Goal: Task Accomplishment & Management: Manage account settings

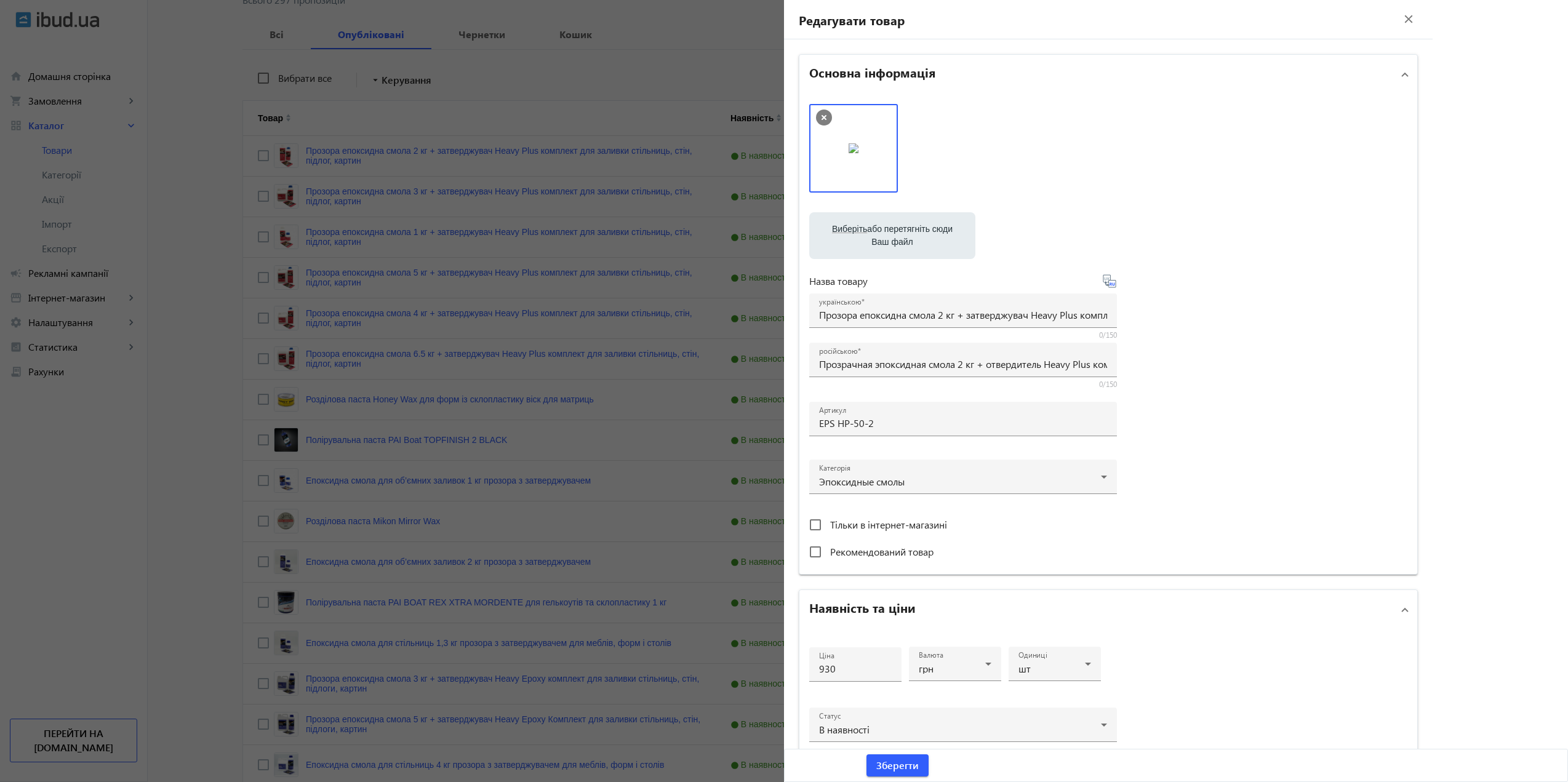
scroll to position [3055, 0]
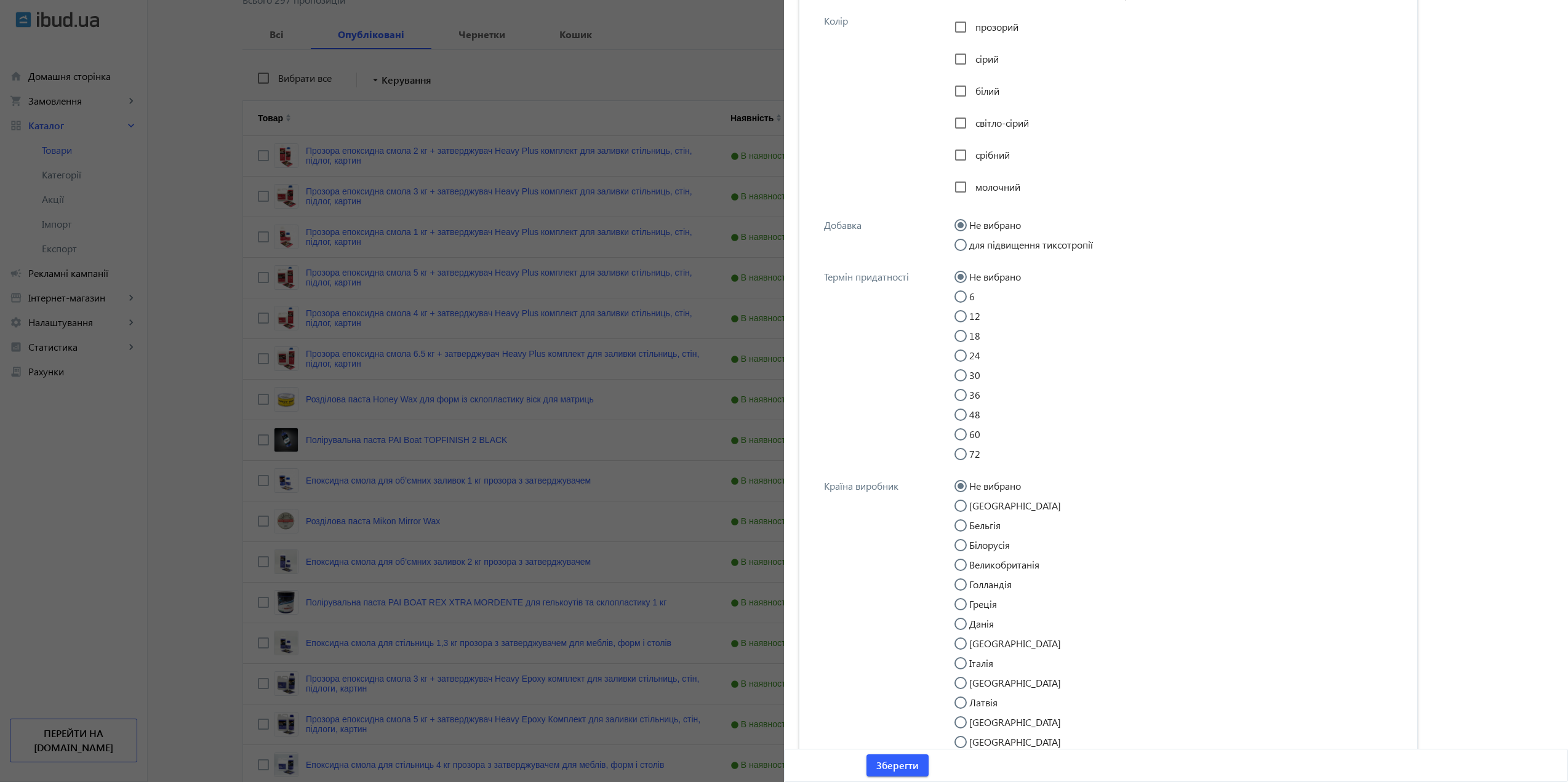
click at [500, 209] on div at bounding box center [784, 391] width 1568 height 782
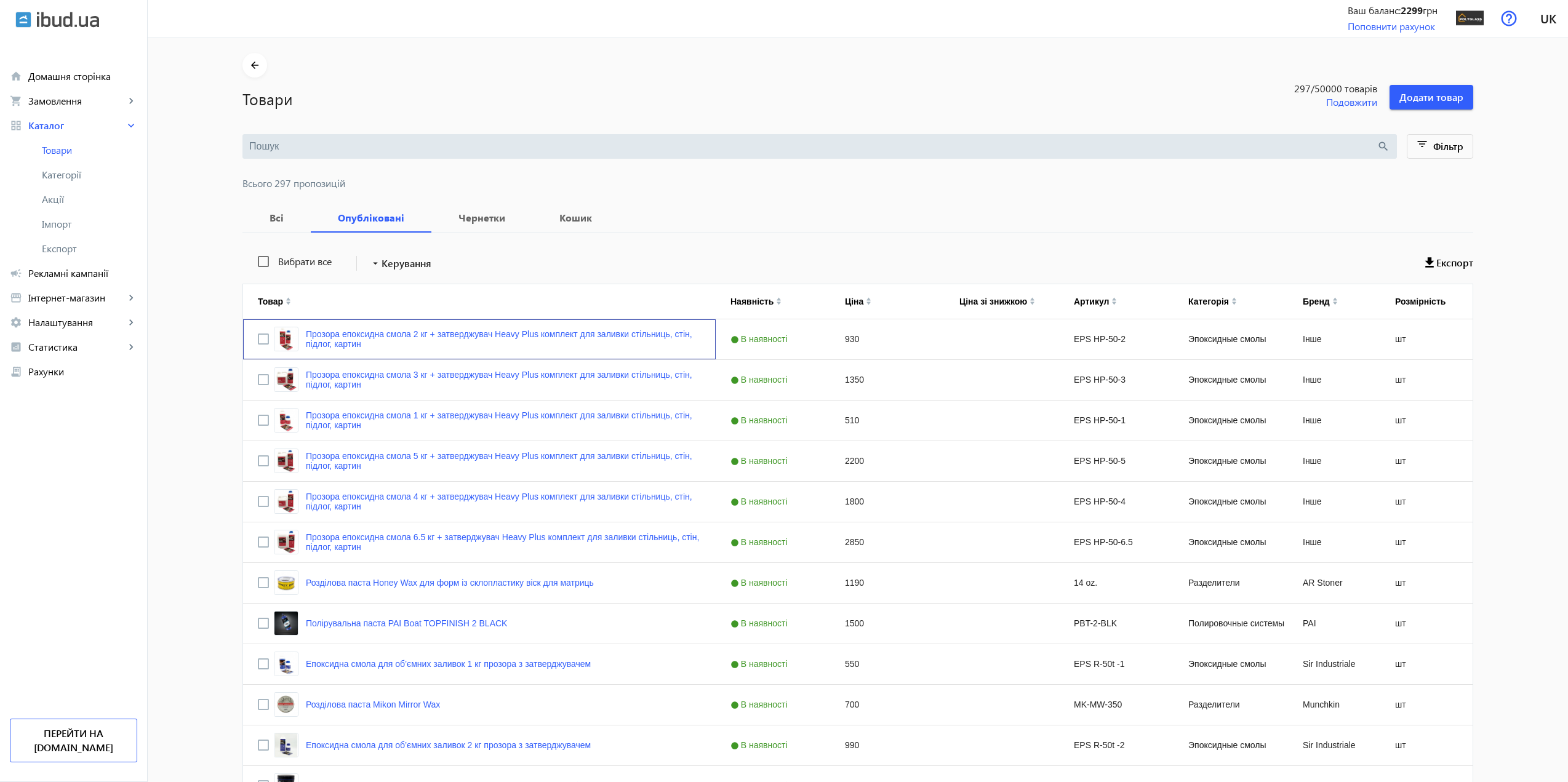
scroll to position [0, 0]
click at [1463, 19] on img at bounding box center [1470, 19] width 28 height 28
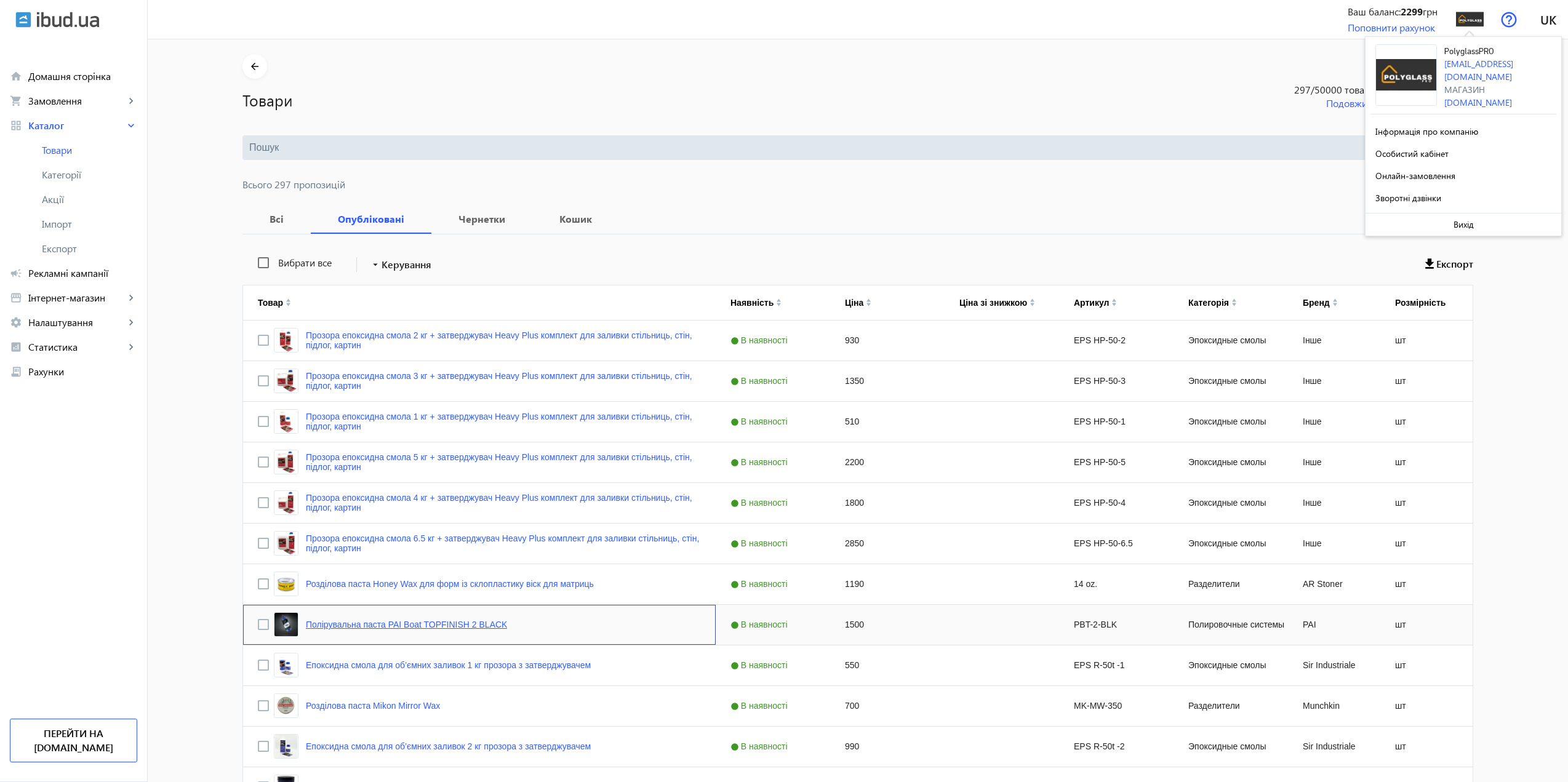
click at [465, 623] on link "Полірувальна паста PAI Boat TOPFINISH 2 BLACK" at bounding box center [407, 623] width 201 height 10
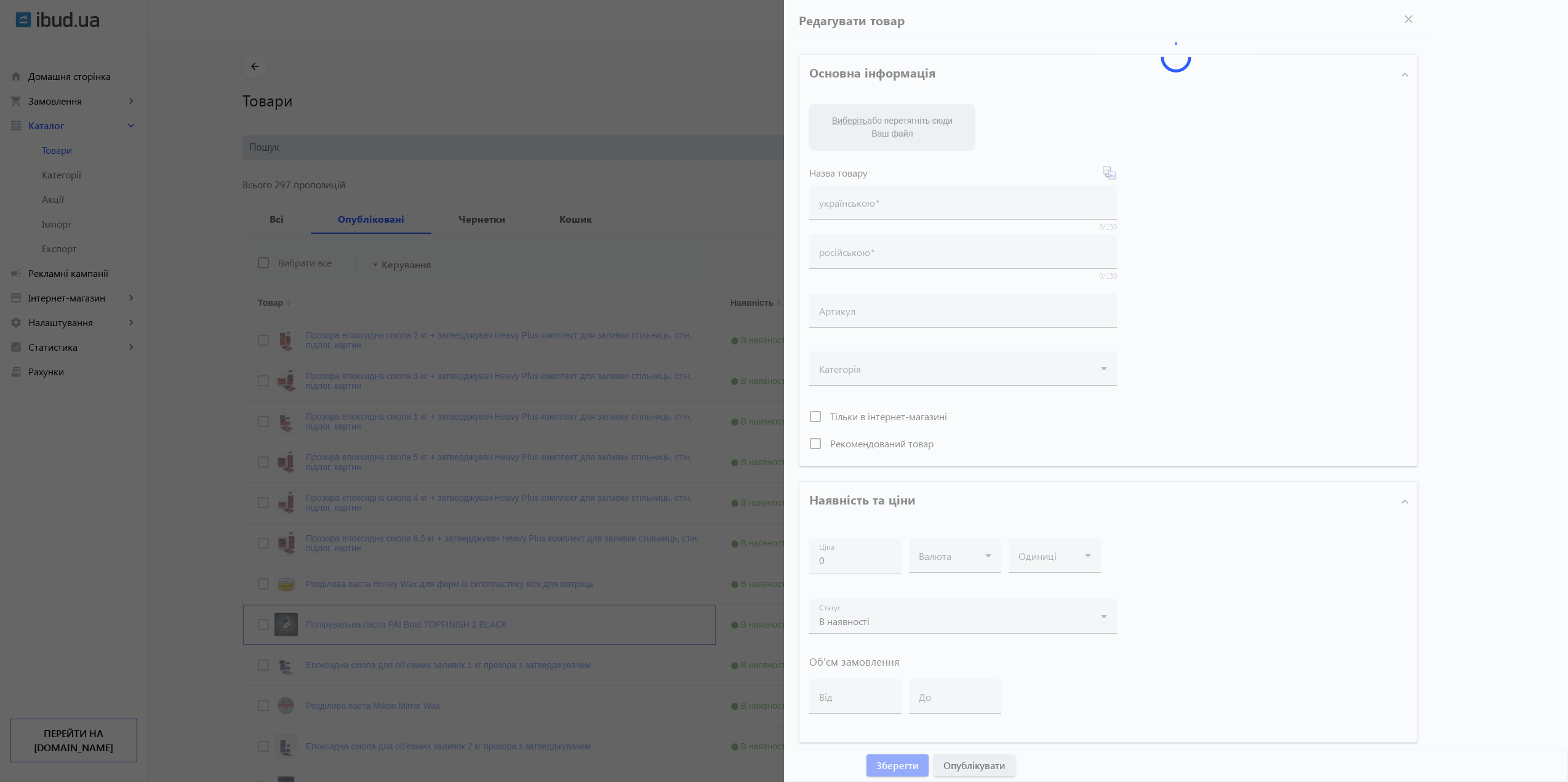
type input "Полірувальна паста PAI Boat TOPFINISH 2 BLACK"
type input "Полировальная паста 1 кг PAI Boat TOPFINISH 2 BLACK"
type input "PBT-2-BLK"
type input "1500"
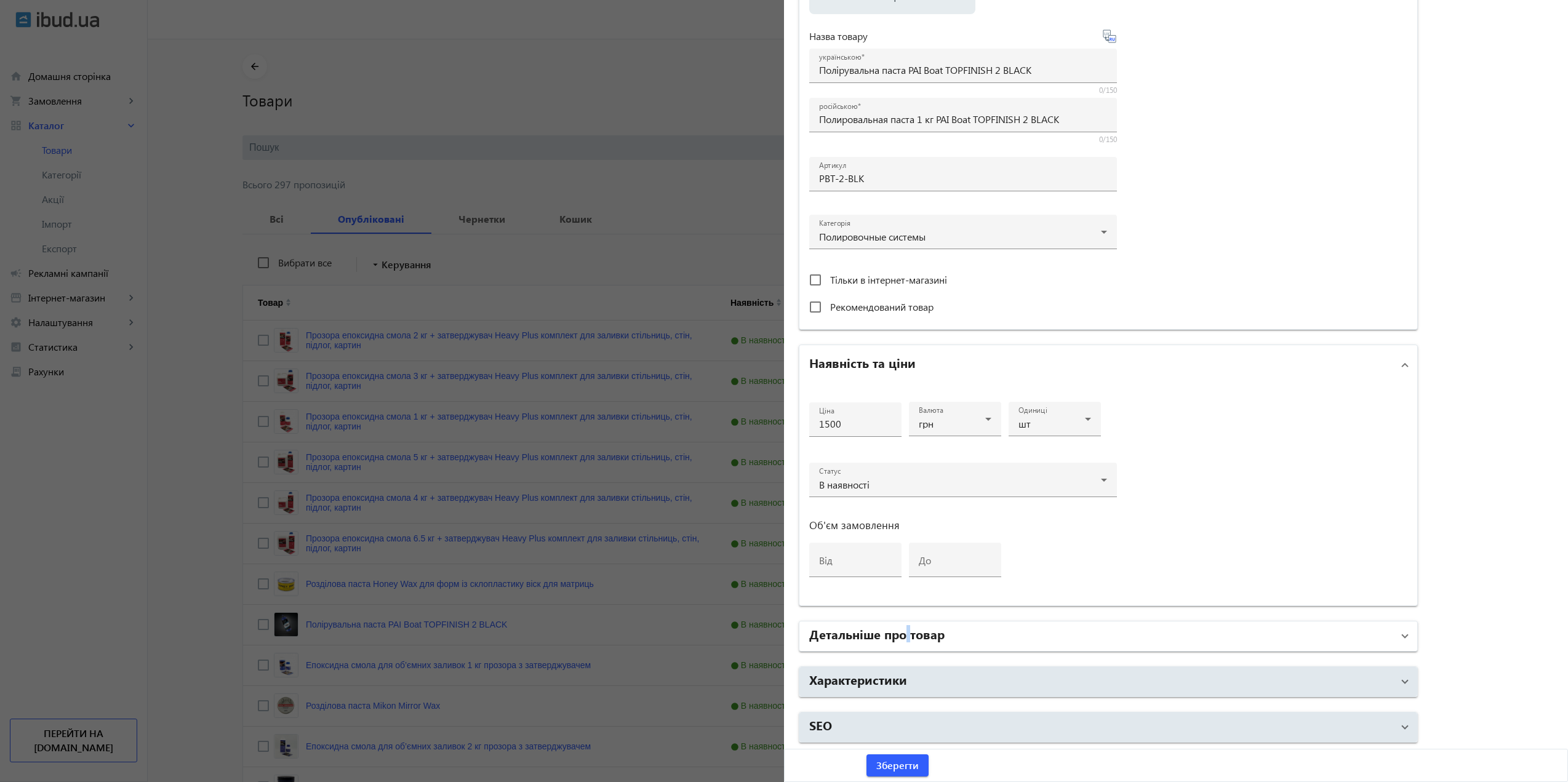
click at [903, 639] on h2 "Детальніше про товар" at bounding box center [877, 633] width 135 height 17
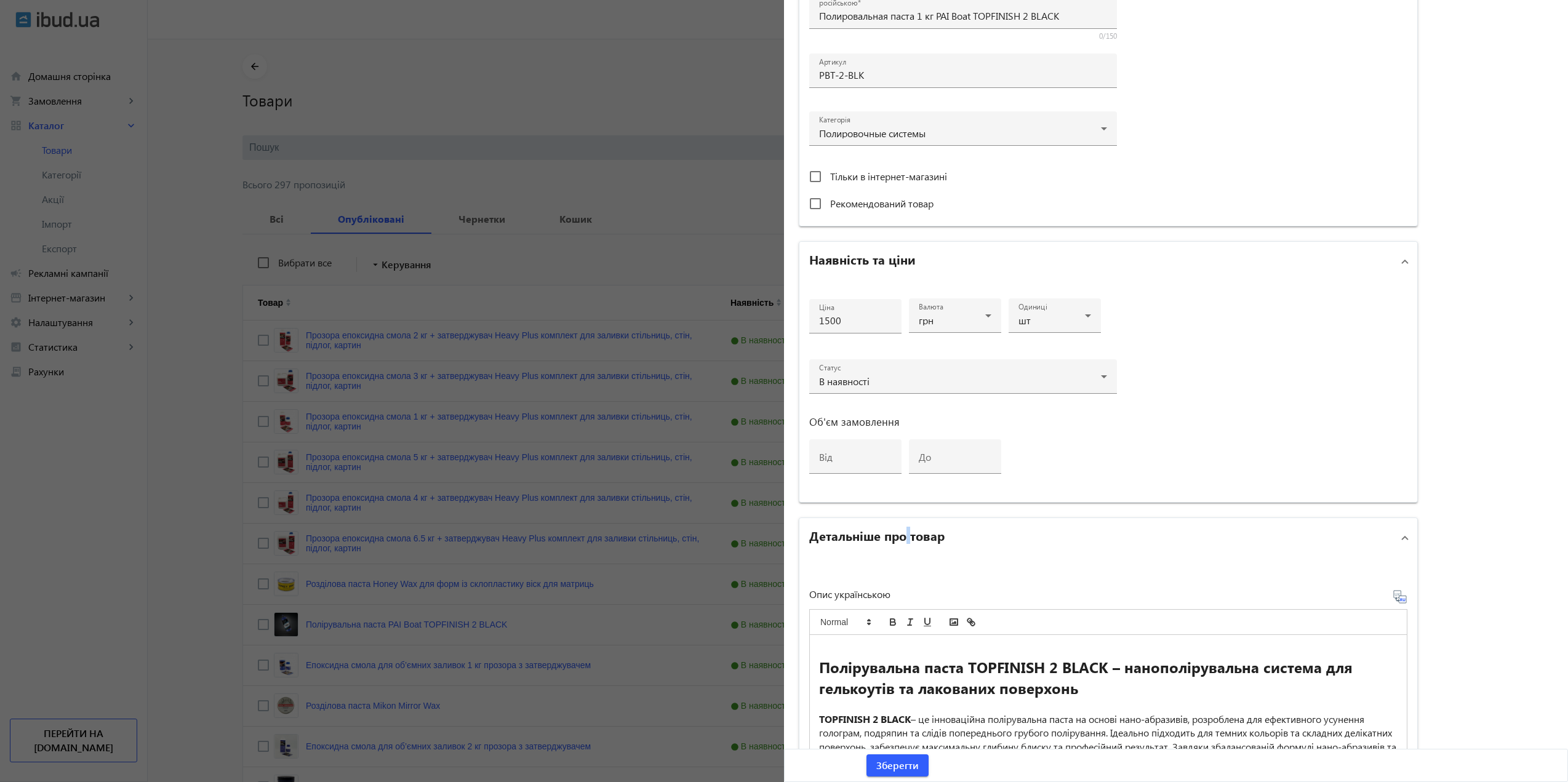
scroll to position [654, 0]
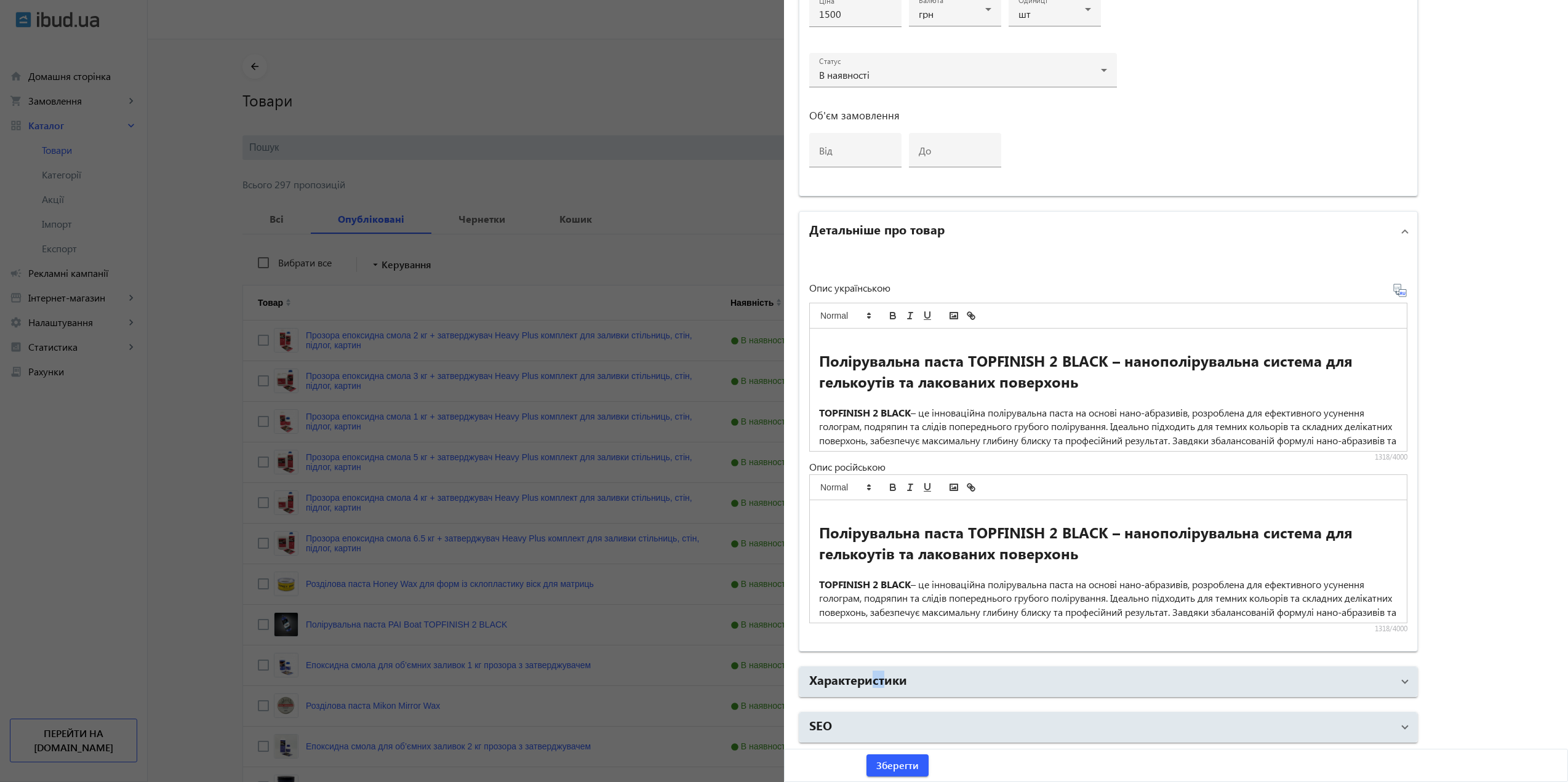
drag, startPoint x: 879, startPoint y: 671, endPoint x: 873, endPoint y: 666, distance: 7.8
click at [881, 673] on mat-accordion "Основна інформація Виберіть або перетягніть сюди Ваш файл 2880968dd057a41014638…" at bounding box center [1109, 71] width 619 height 1342
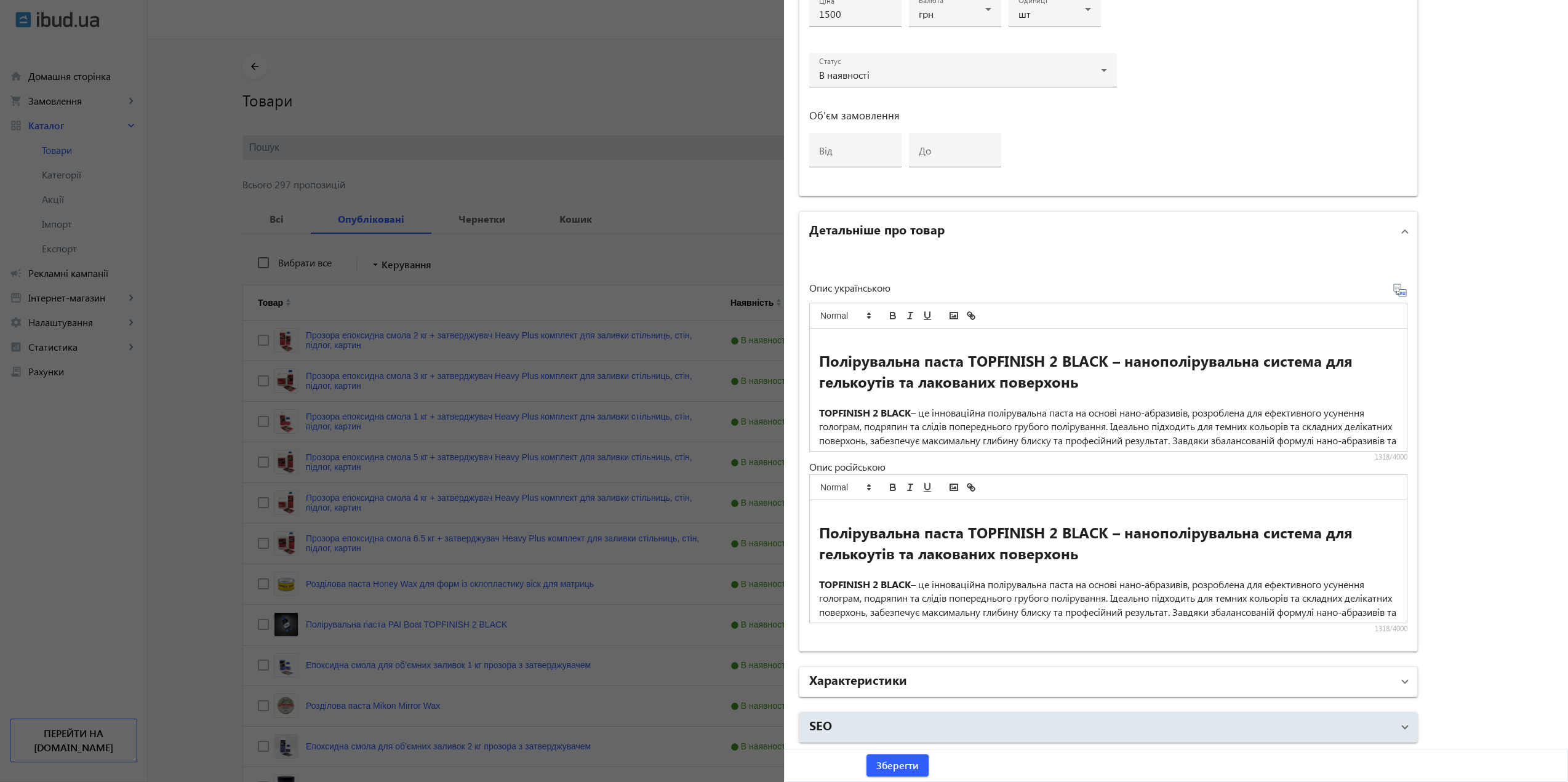
click at [889, 680] on h2 "Характеристики" at bounding box center [858, 678] width 98 height 17
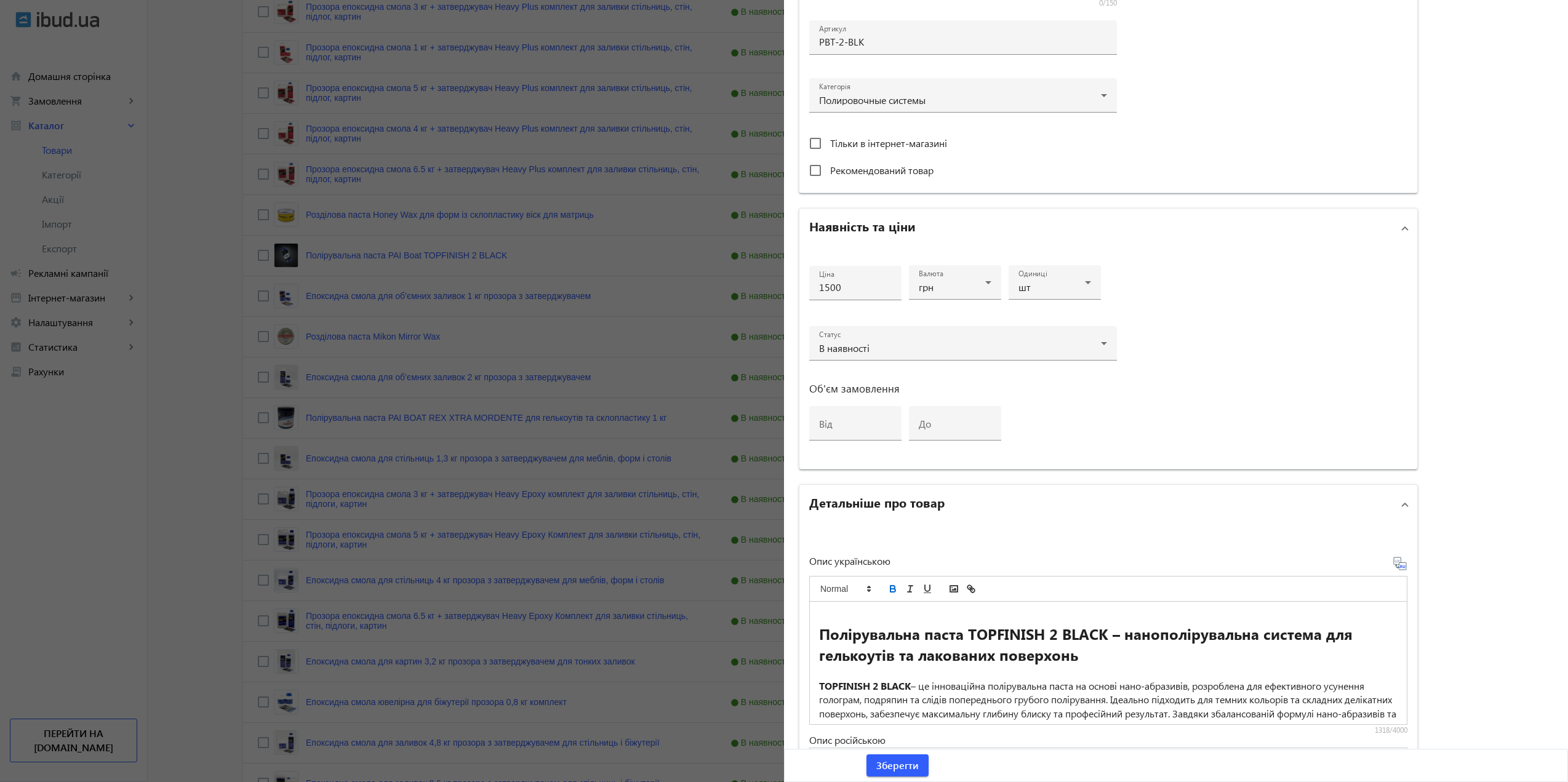
scroll to position [346, 0]
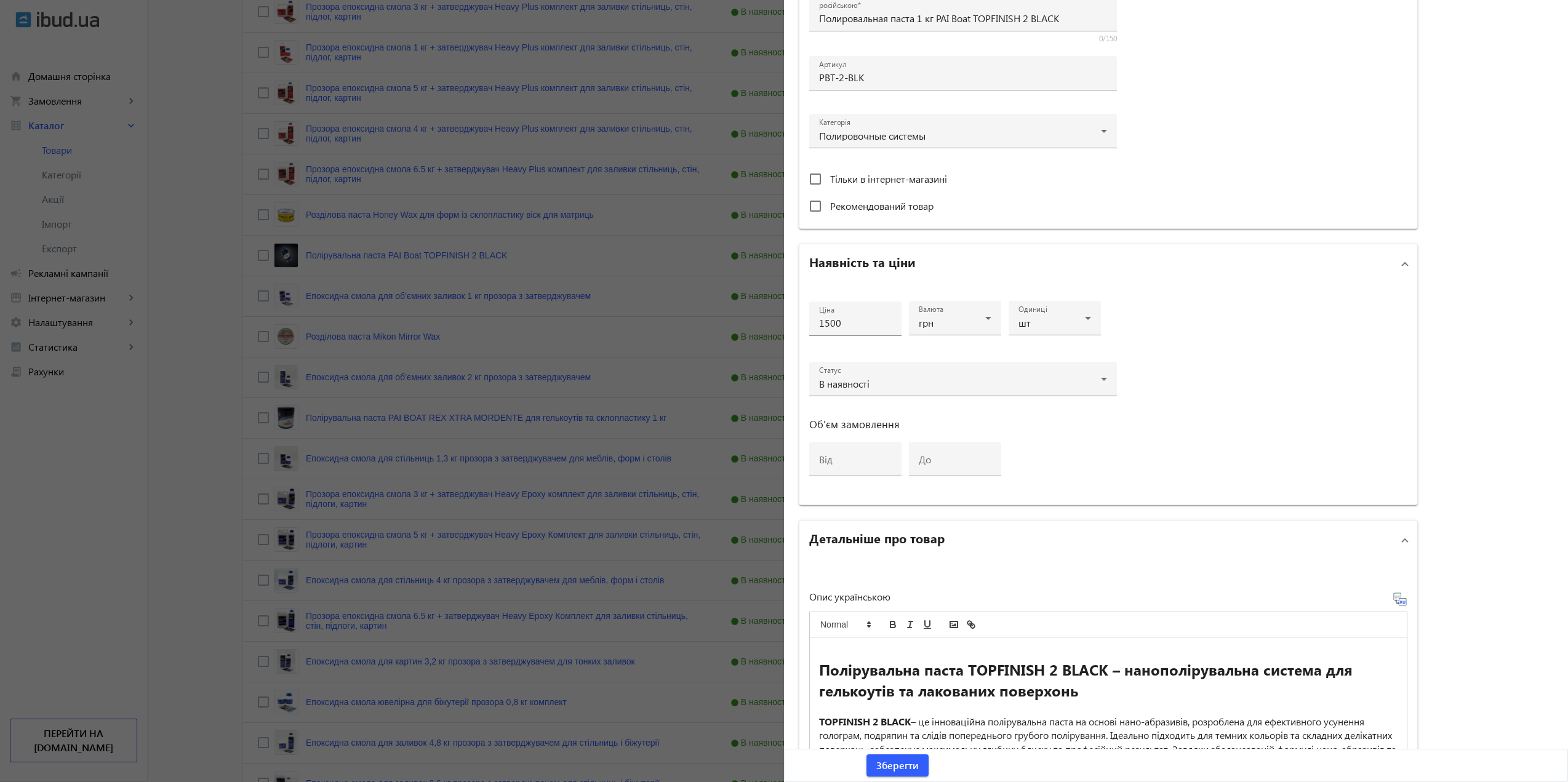
click at [546, 355] on div at bounding box center [784, 391] width 1568 height 782
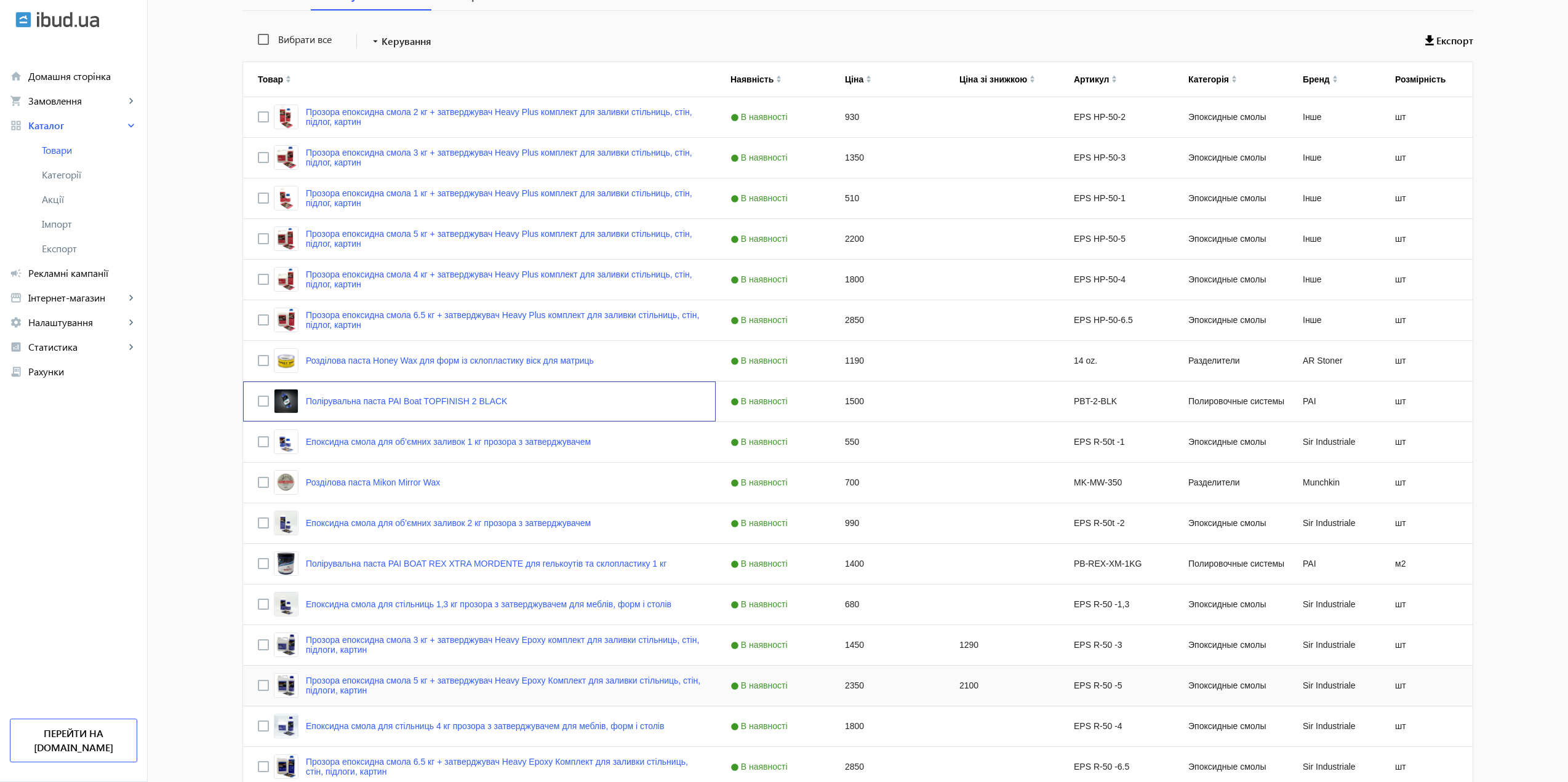
scroll to position [554, 0]
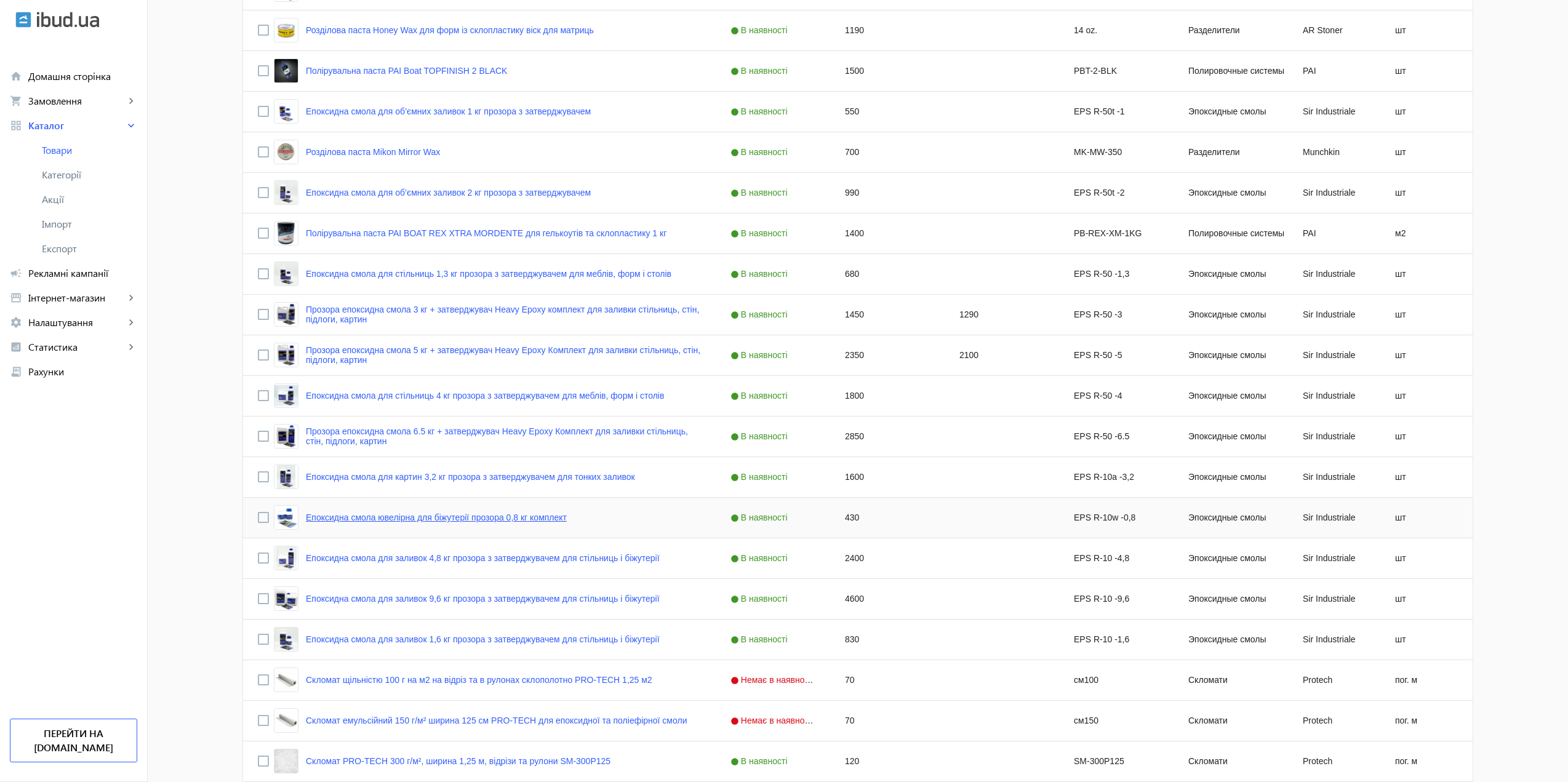
click at [380, 521] on link "Епоксидна смола ювелірна для біжутерії прозора 0,8 кг комплект" at bounding box center [436, 517] width 261 height 10
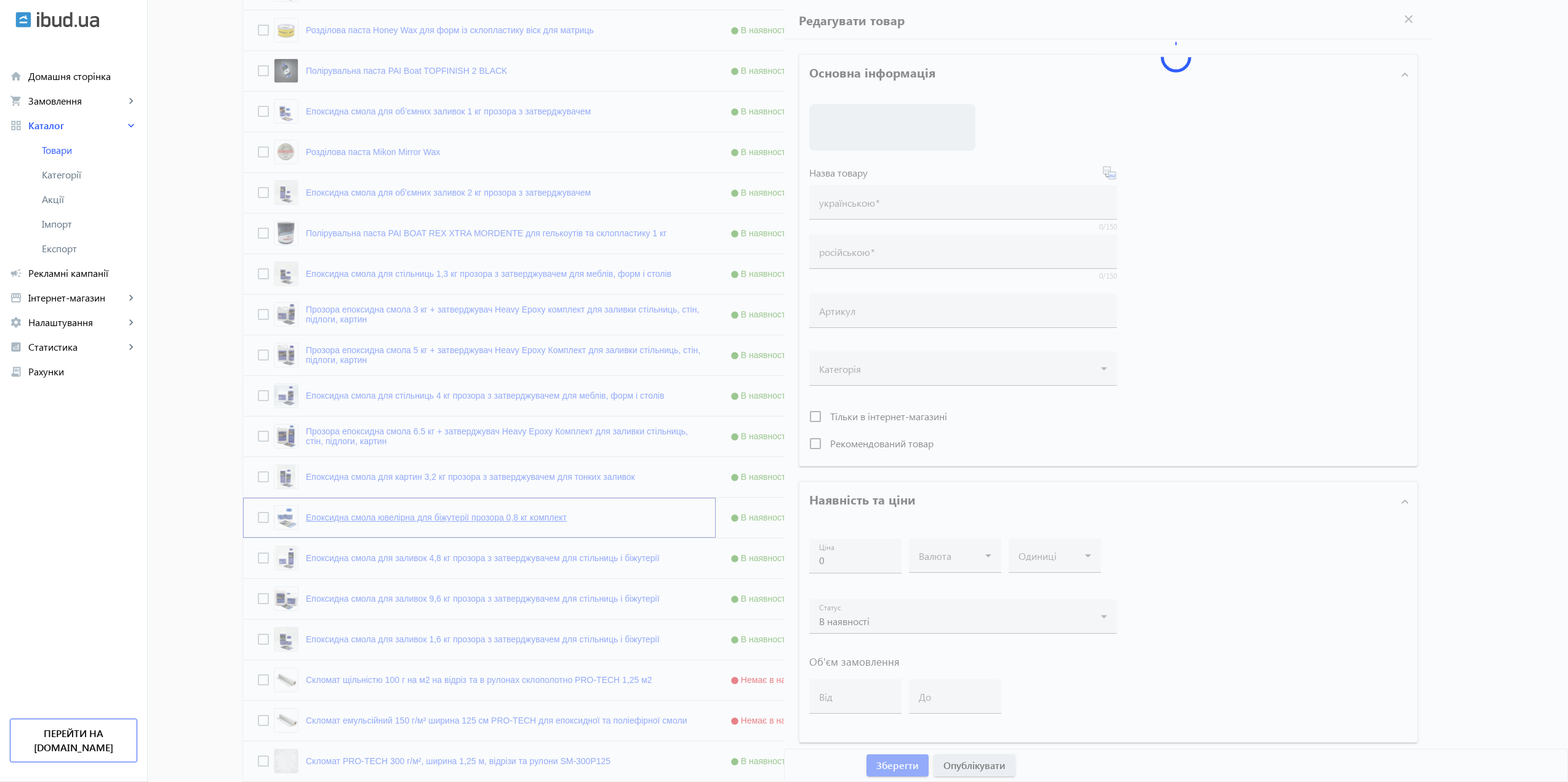
type input "Епоксидна смола ювелірна для біжутерії прозора 0,8 кг комплект"
type input "Эпоксидная ювелирная смола для бижутерии прозрачная 0,8 кг комплект"
type input "EPS R-10w -0,8"
type input "430"
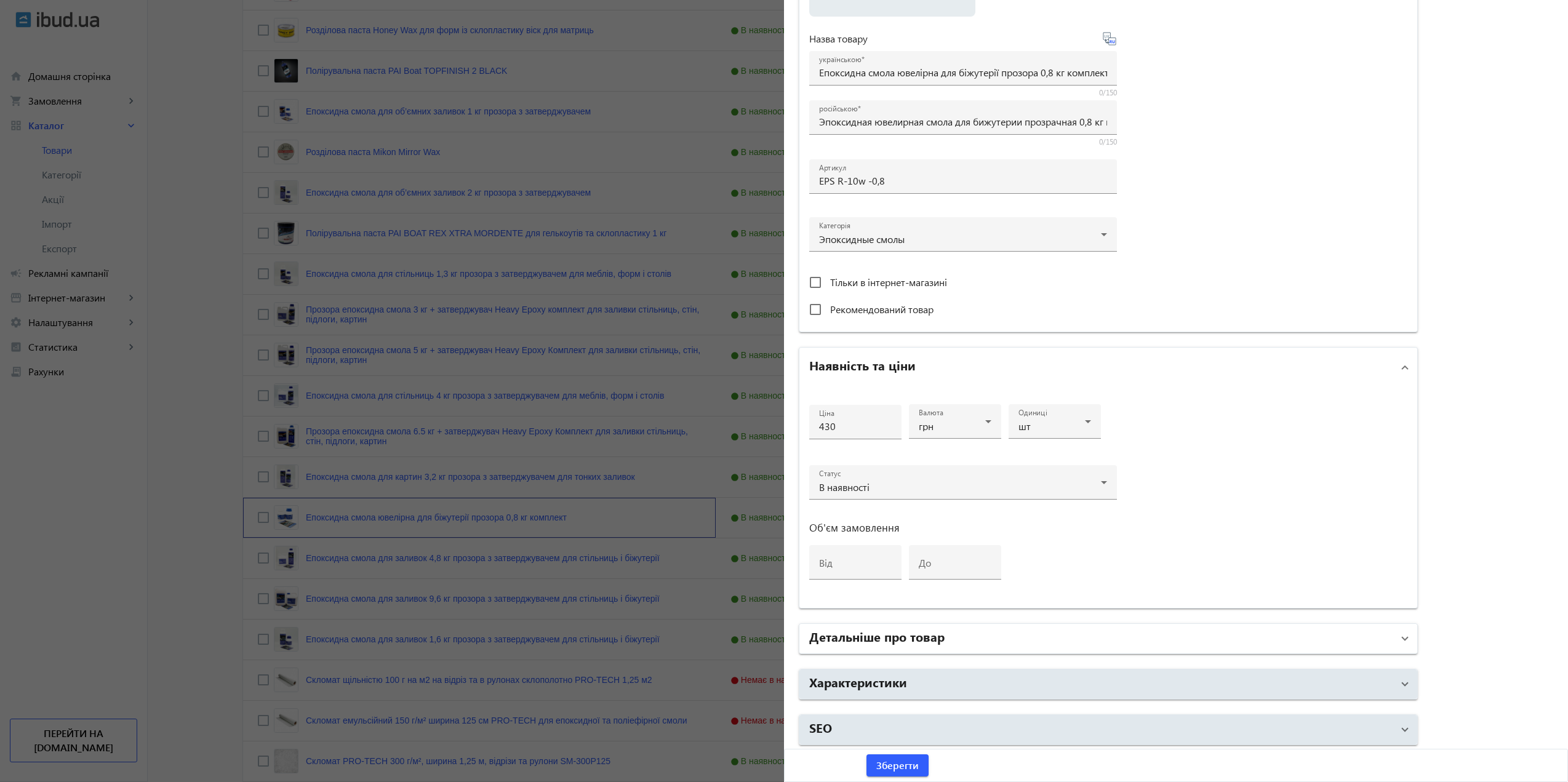
scroll to position [245, 0]
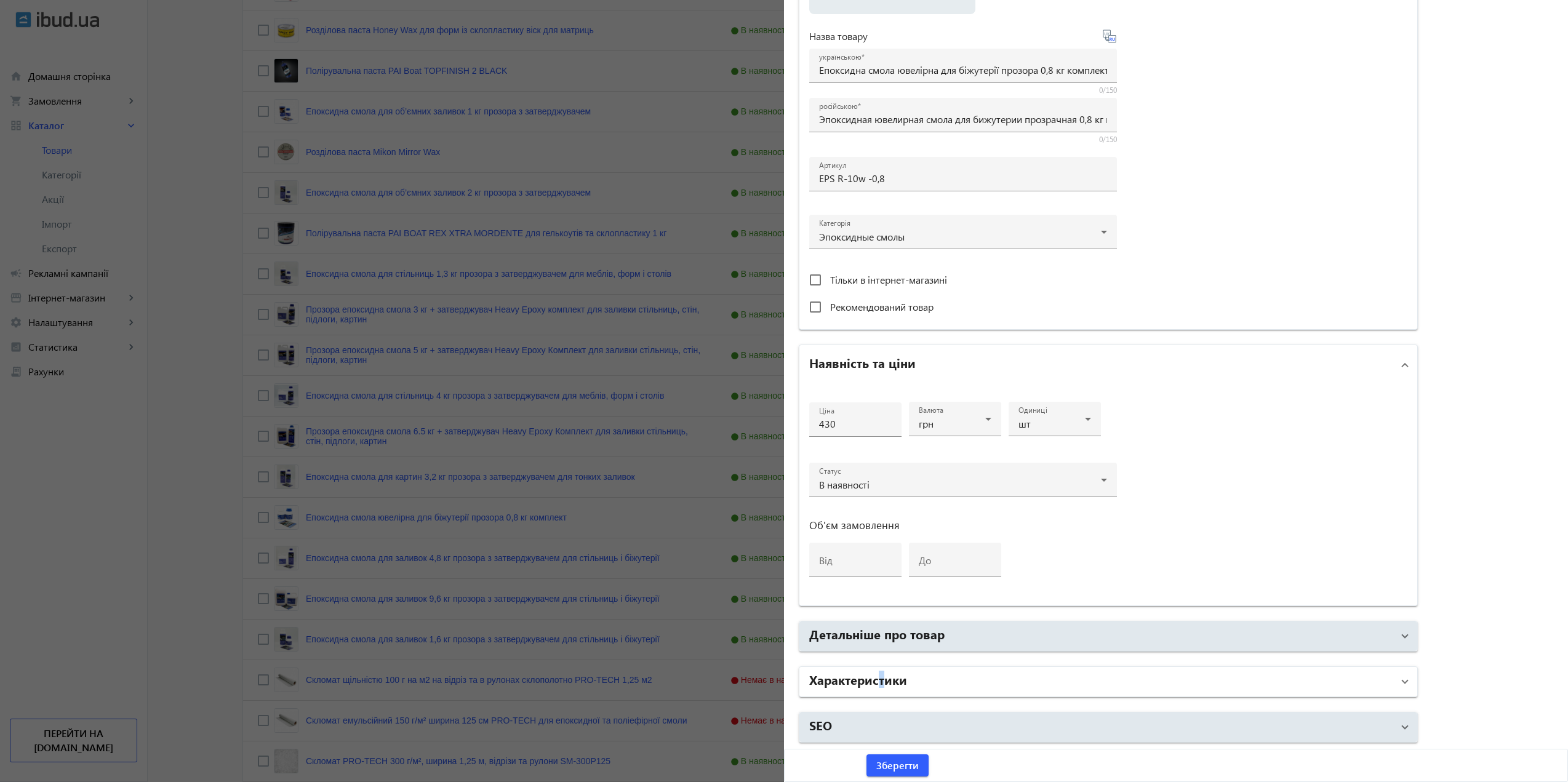
click at [878, 686] on h2 "Характеристики" at bounding box center [858, 678] width 98 height 17
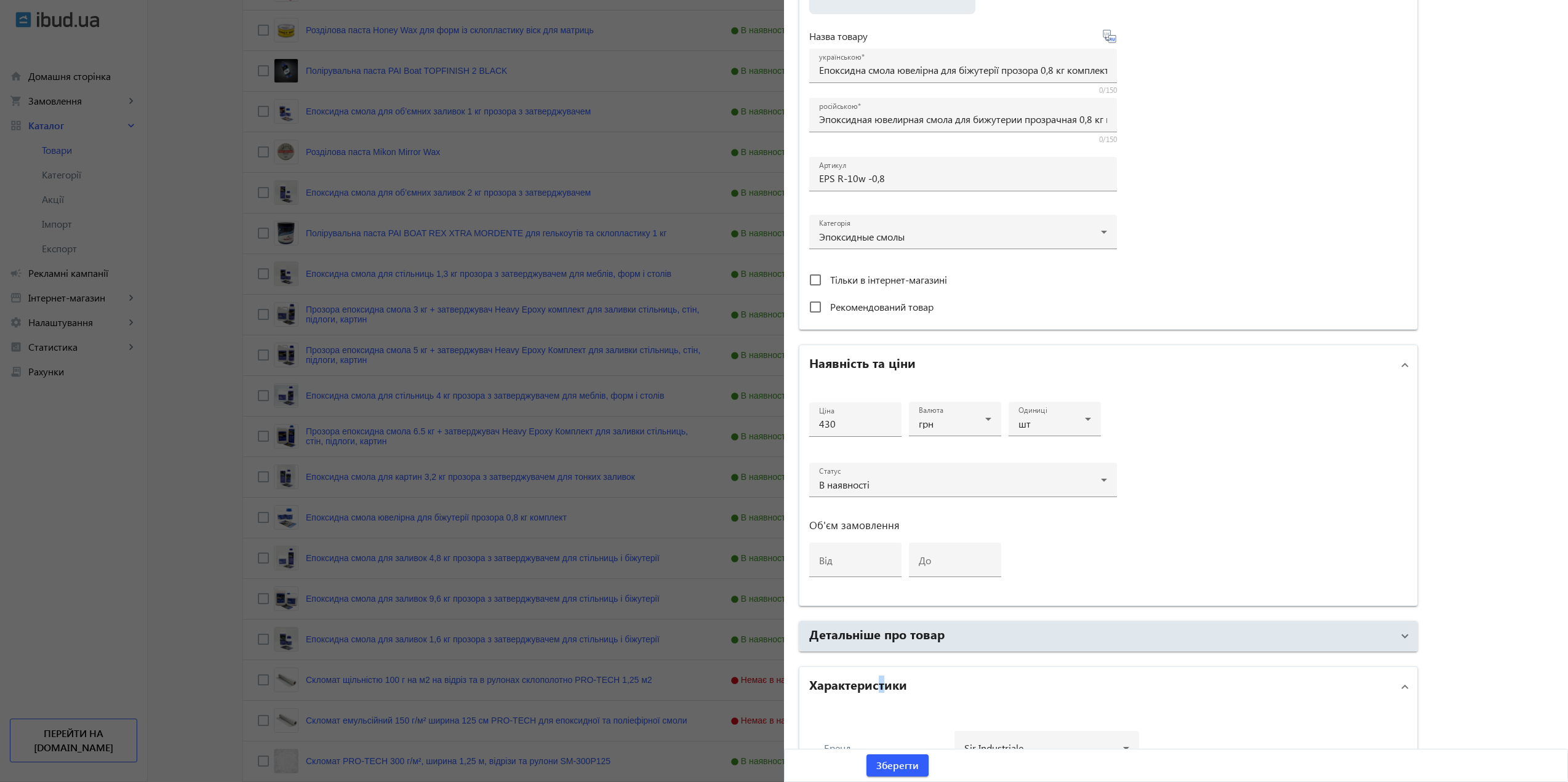
scroll to position [2520, 0]
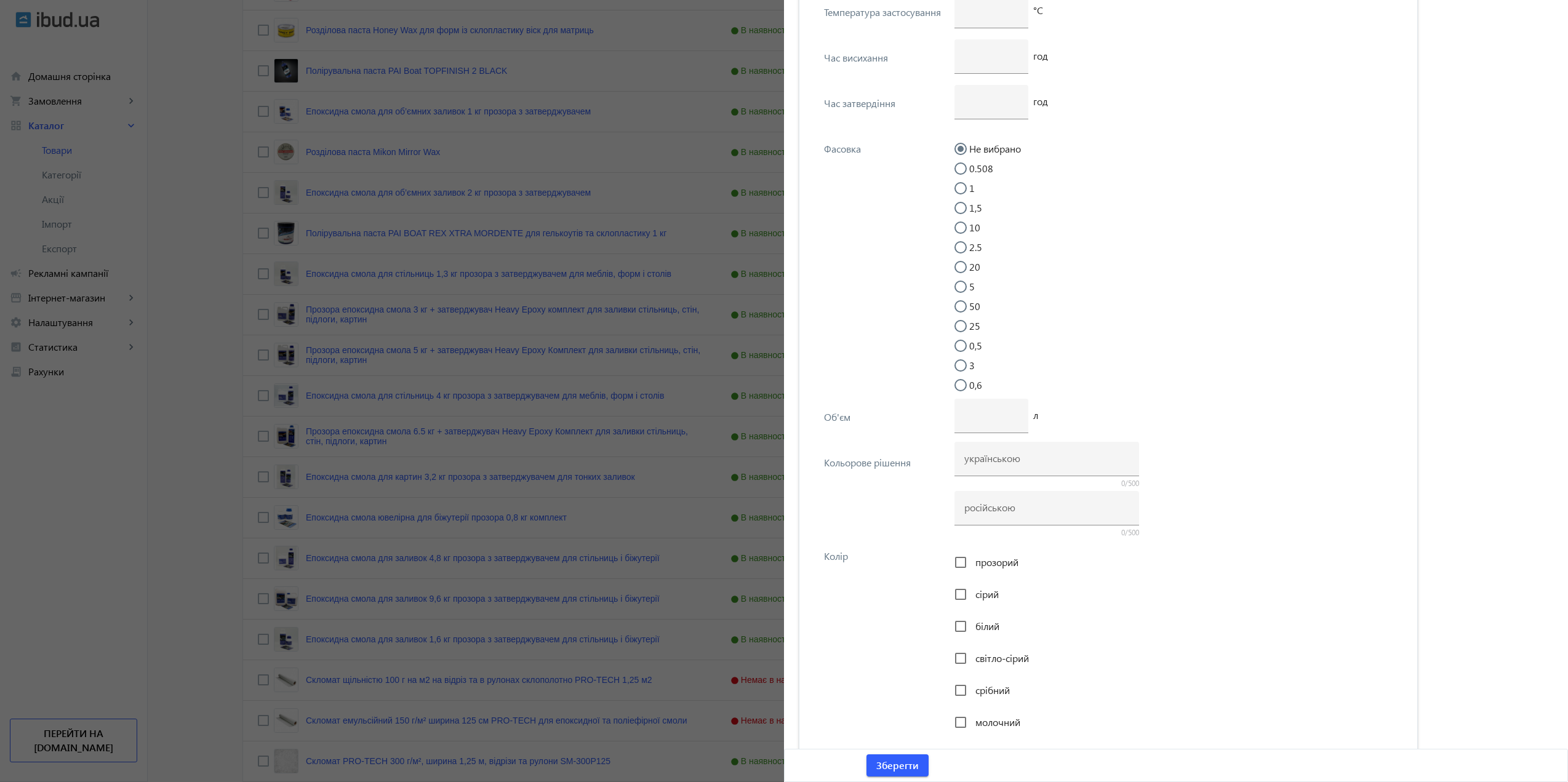
click at [626, 388] on div at bounding box center [784, 391] width 1568 height 782
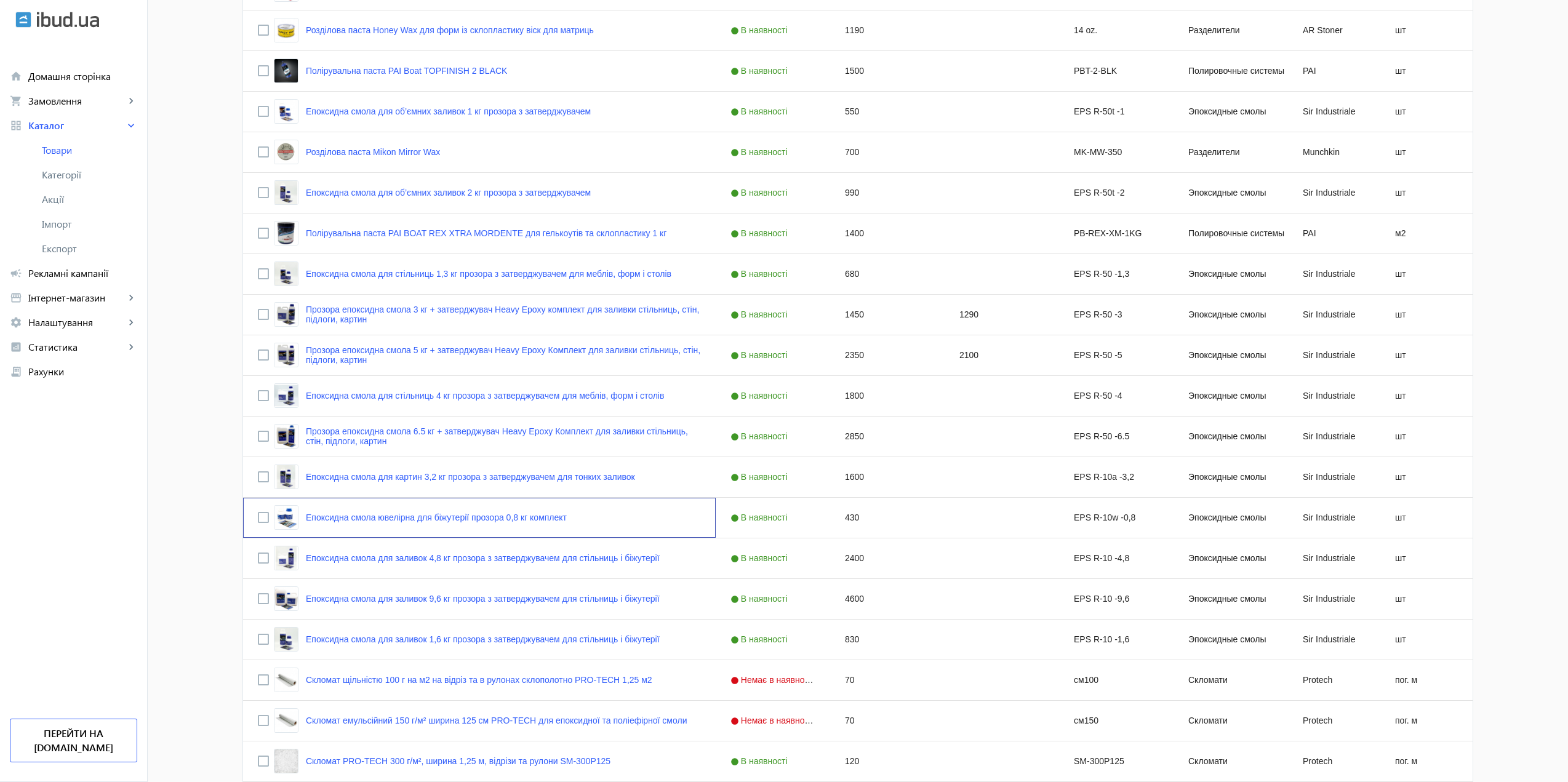
scroll to position [0, 0]
click at [72, 273] on span "Рекламні кампанії" at bounding box center [83, 273] width 109 height 12
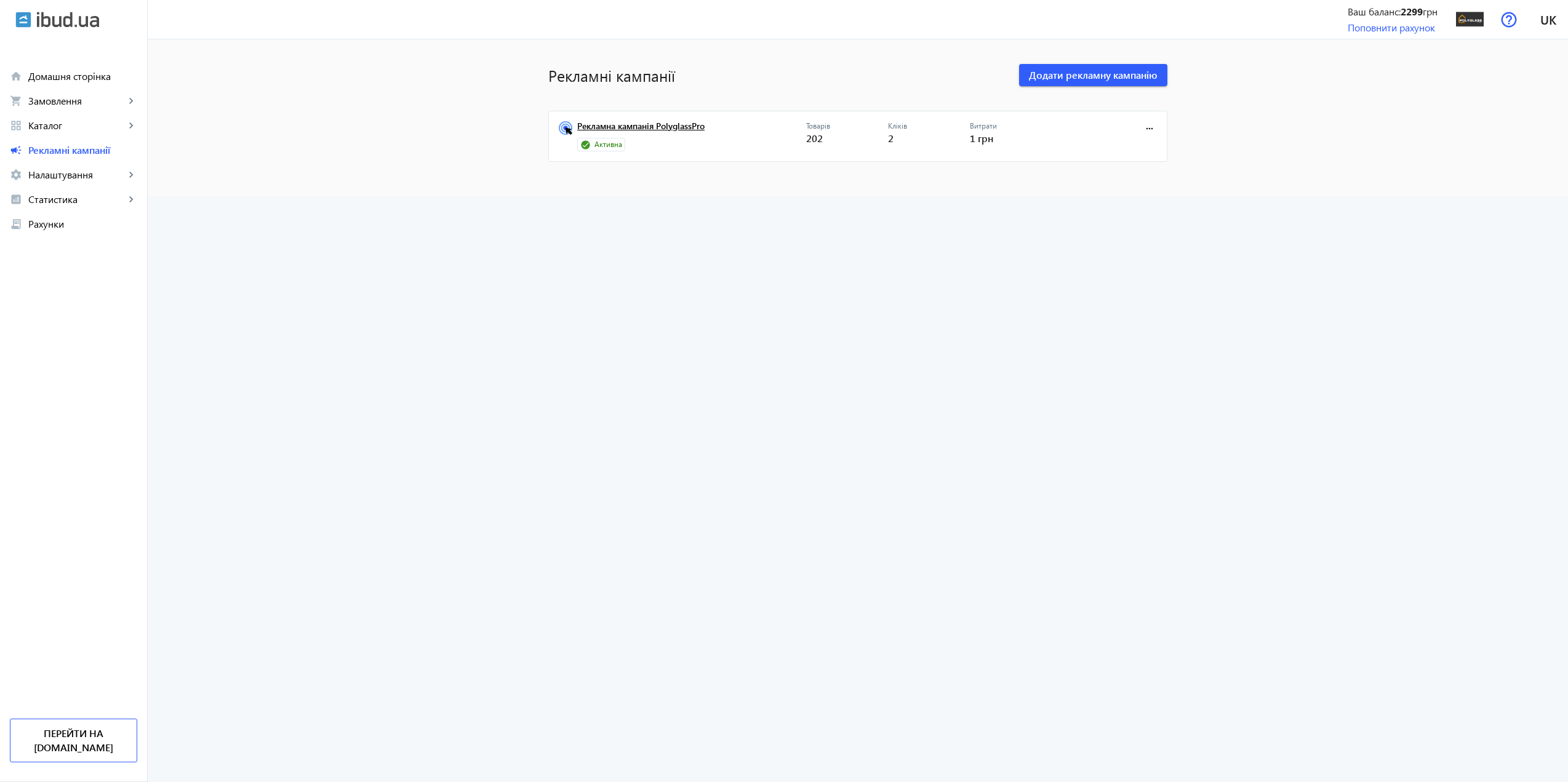
click at [633, 122] on link "Рекламна кампанія PolyglassPro" at bounding box center [692, 129] width 229 height 17
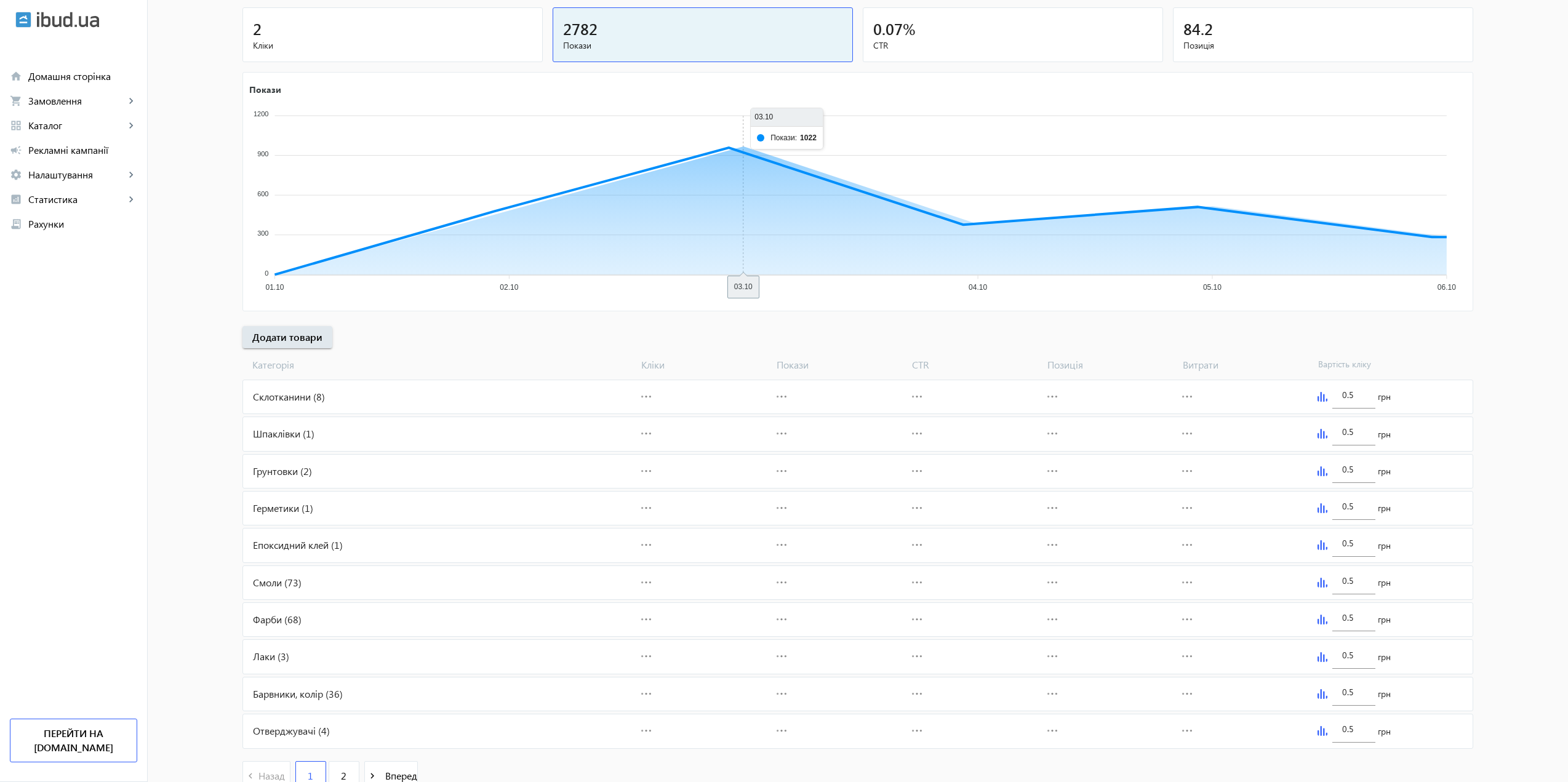
scroll to position [201, 0]
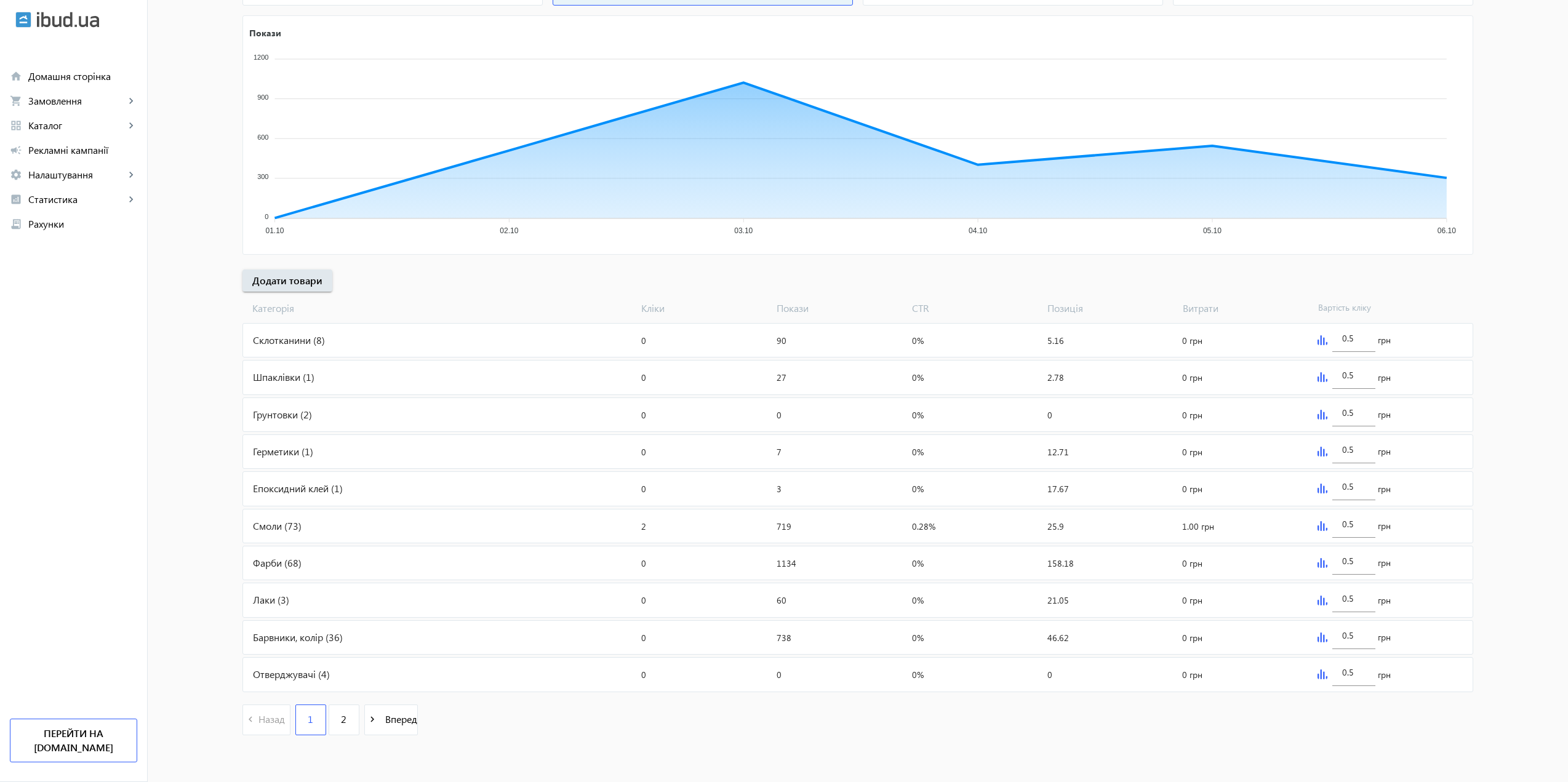
click at [402, 340] on div "Склотканини (8)" at bounding box center [439, 340] width 393 height 33
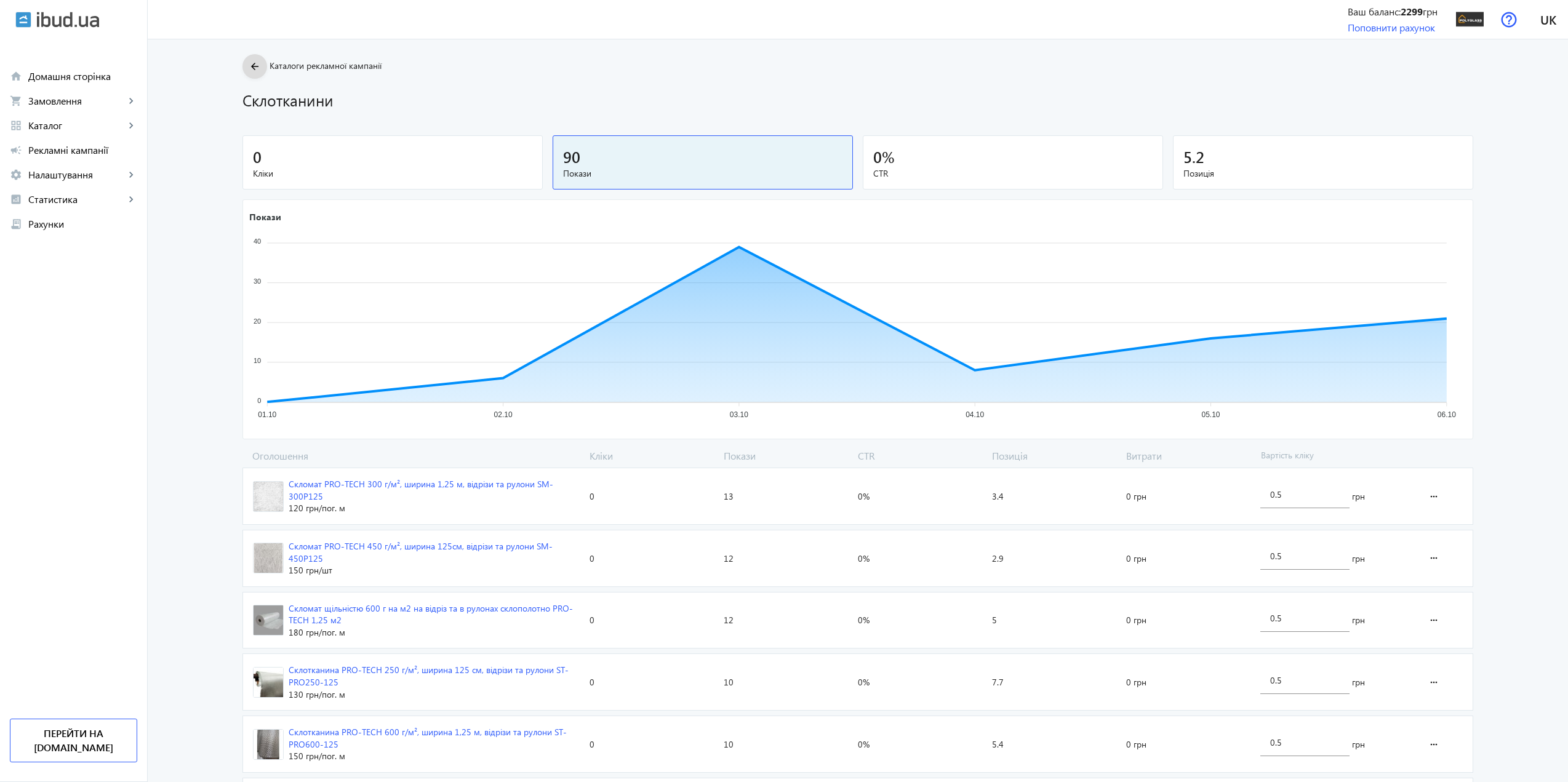
click at [247, 59] on mat-icon "arrow_back" at bounding box center [255, 67] width 15 height 15
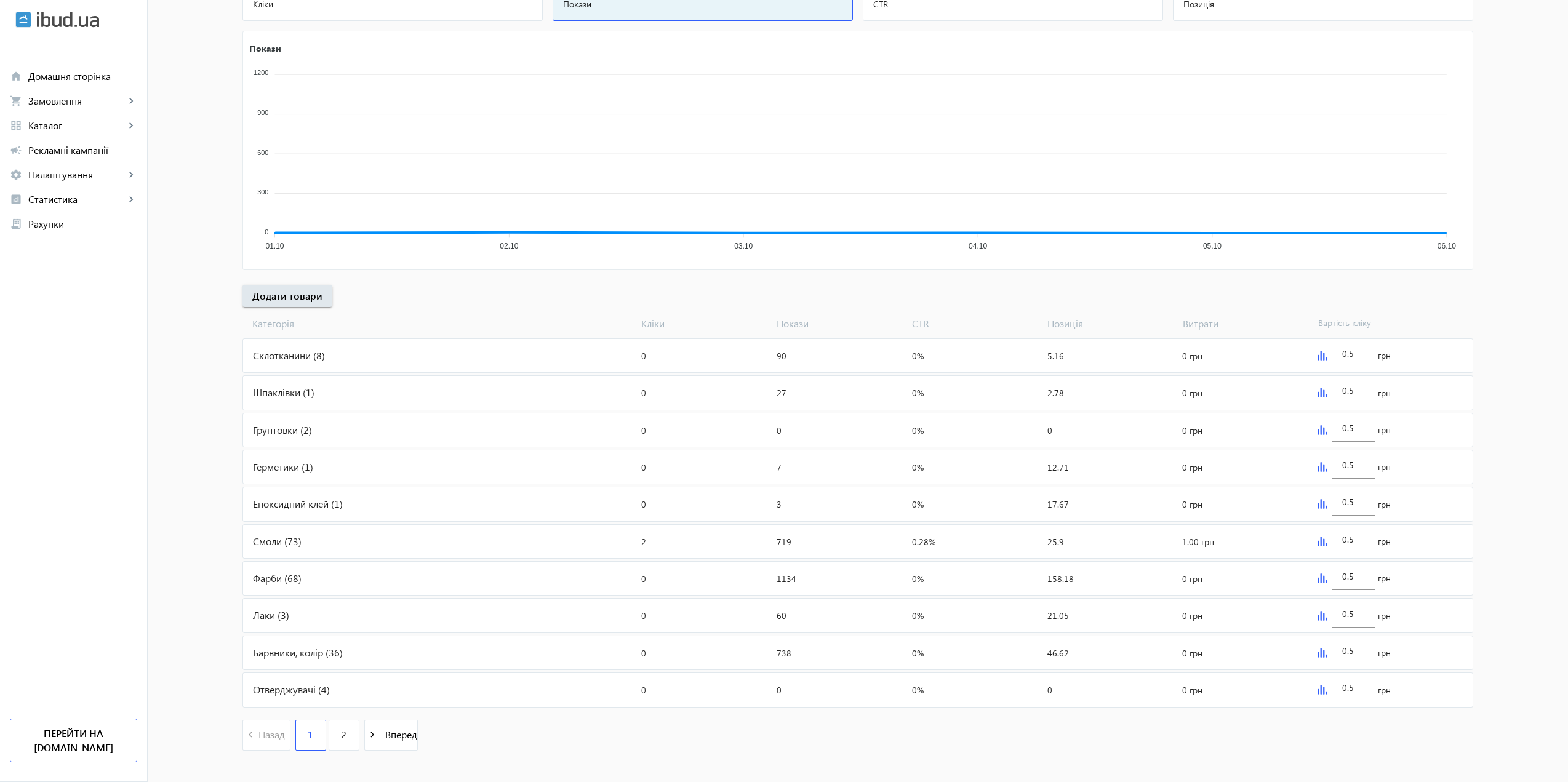
scroll to position [201, 0]
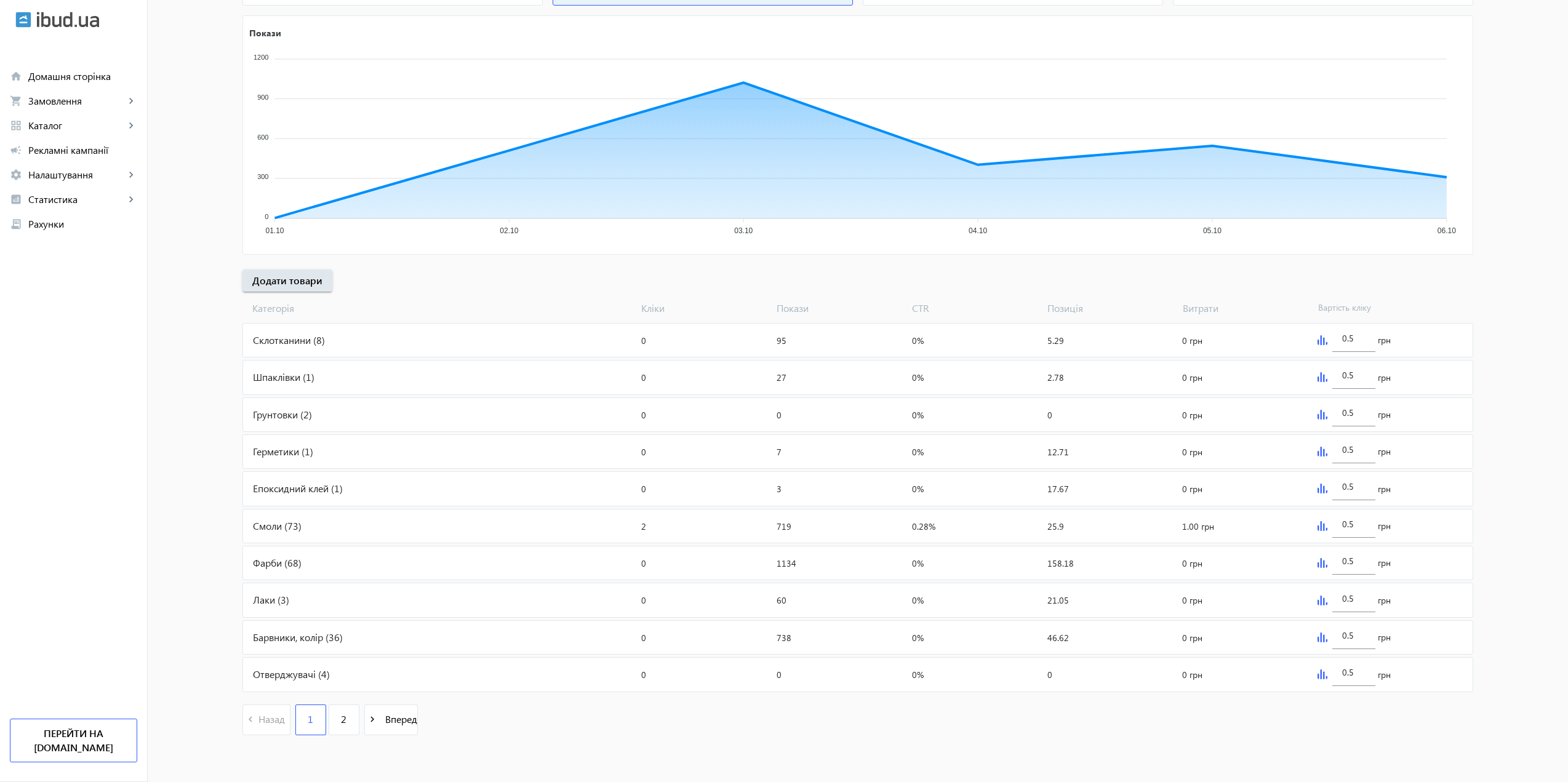
click at [273, 388] on div "Шпаклівки (1)" at bounding box center [439, 377] width 393 height 33
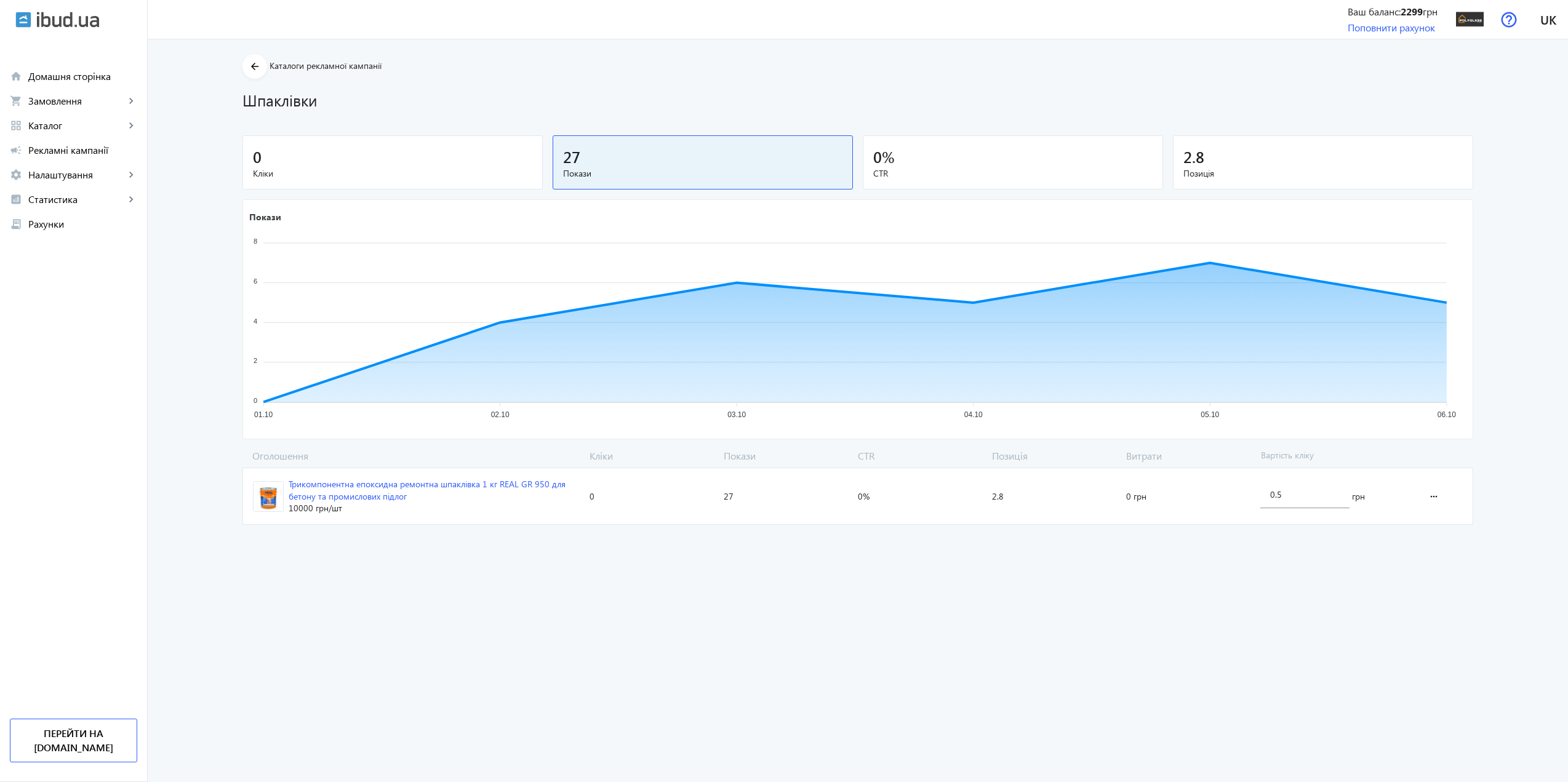
click at [270, 59] on span "Каталоги рекламної кампанії" at bounding box center [325, 65] width 112 height 12
click at [259, 62] on span at bounding box center [255, 66] width 25 height 29
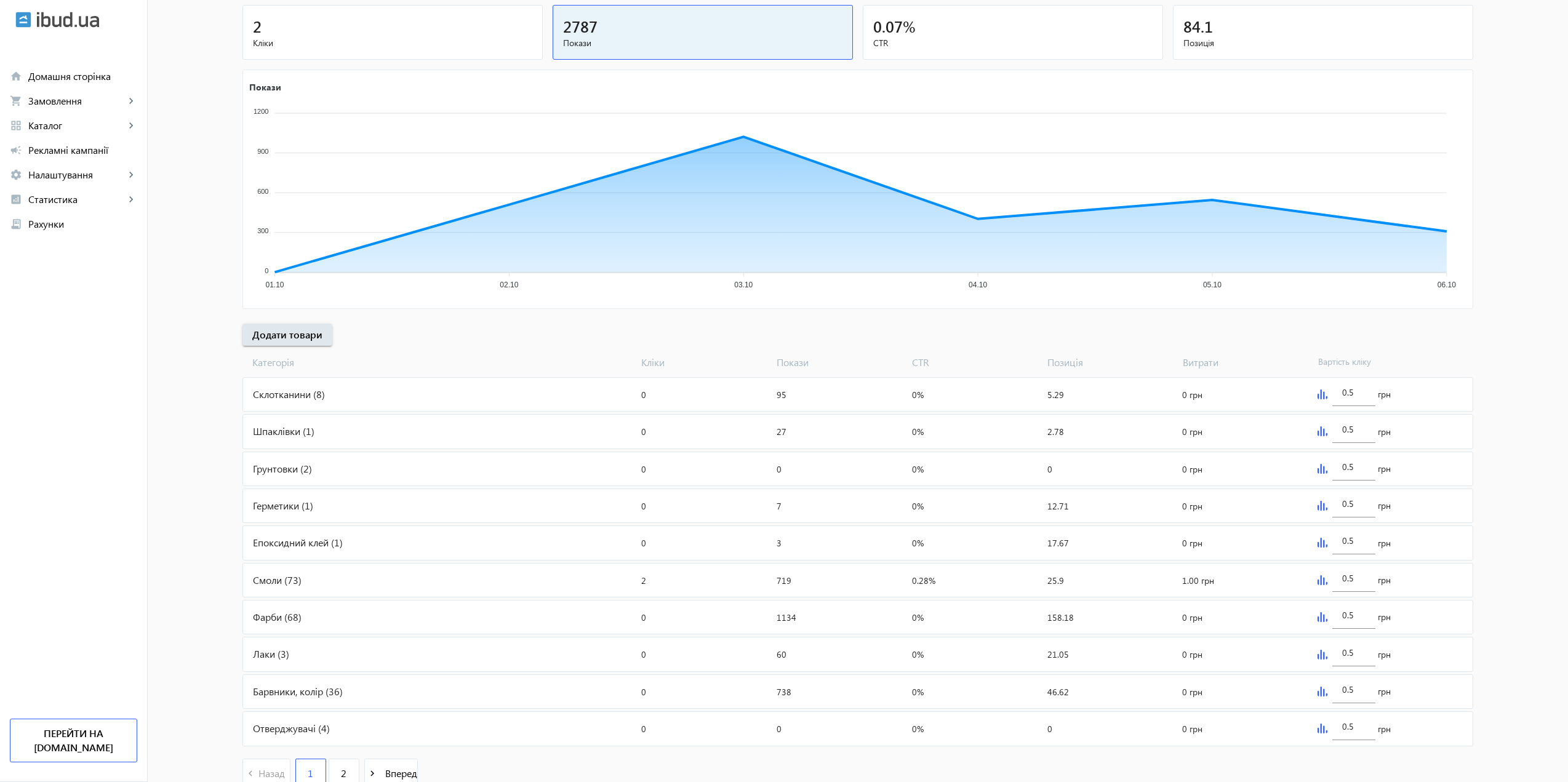
scroll to position [201, 0]
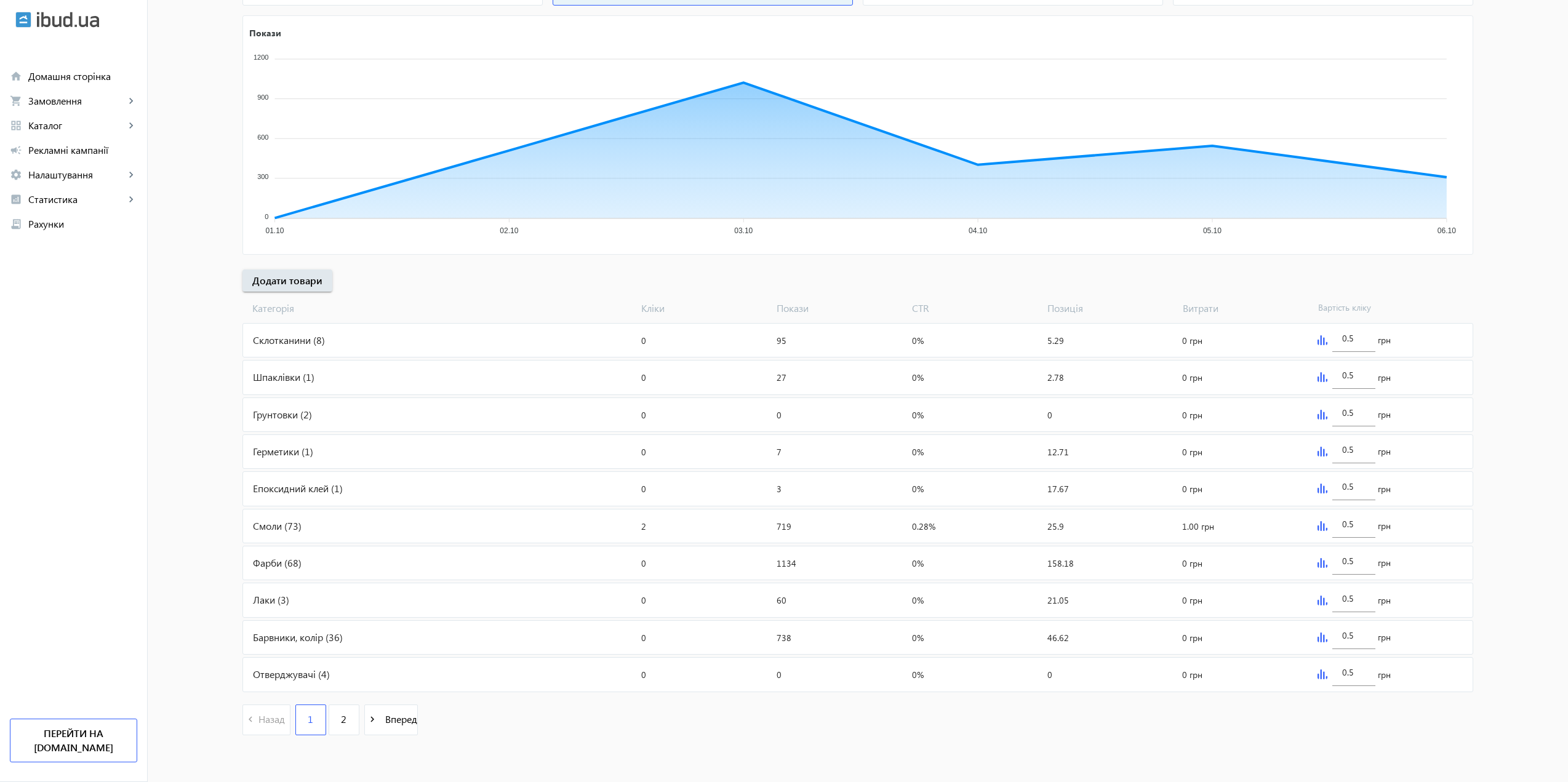
click at [310, 427] on div "Грунтовки (2)" at bounding box center [439, 415] width 393 height 33
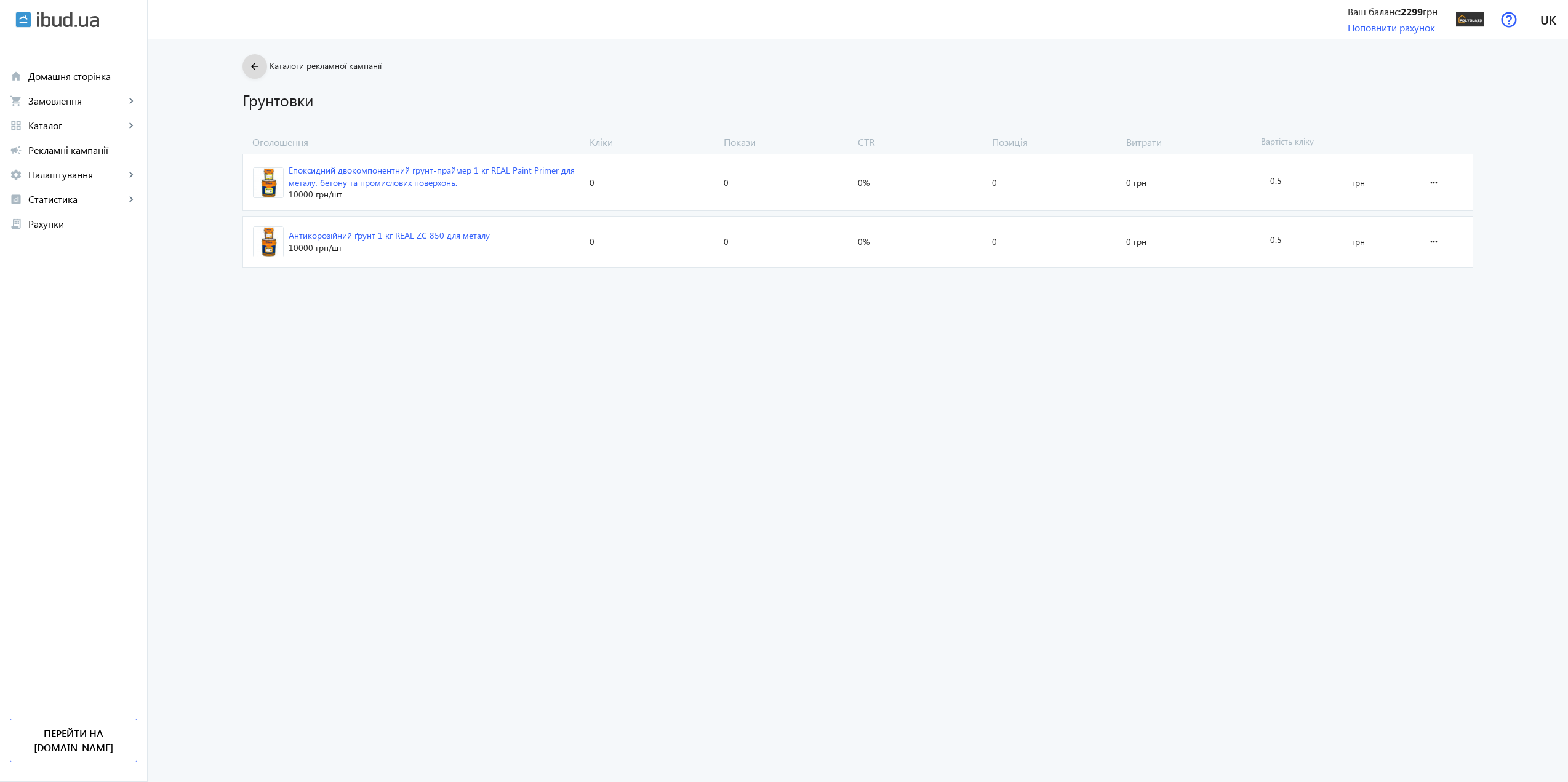
click at [258, 65] on mat-icon "arrow_back" at bounding box center [255, 67] width 15 height 15
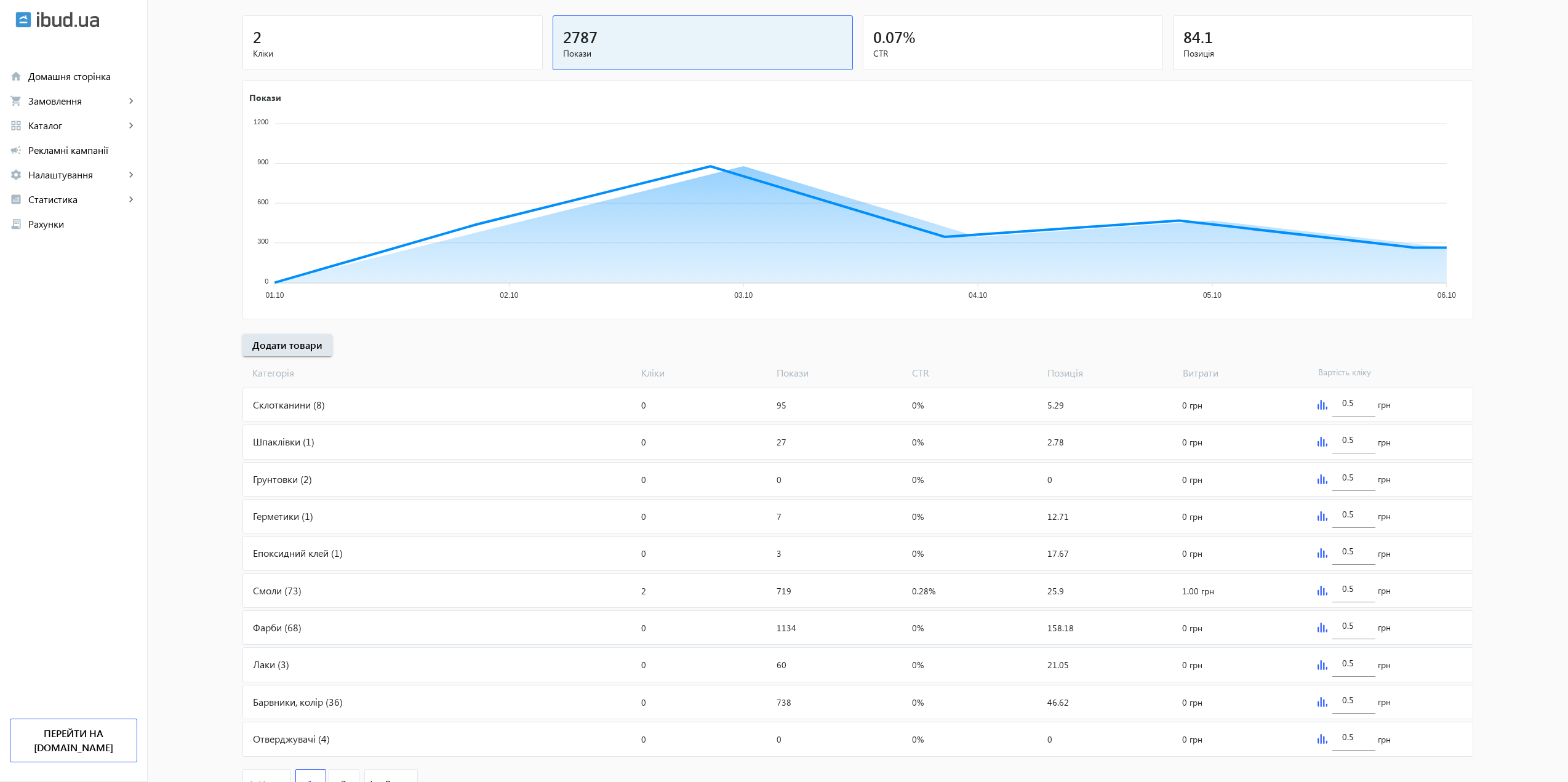
scroll to position [201, 0]
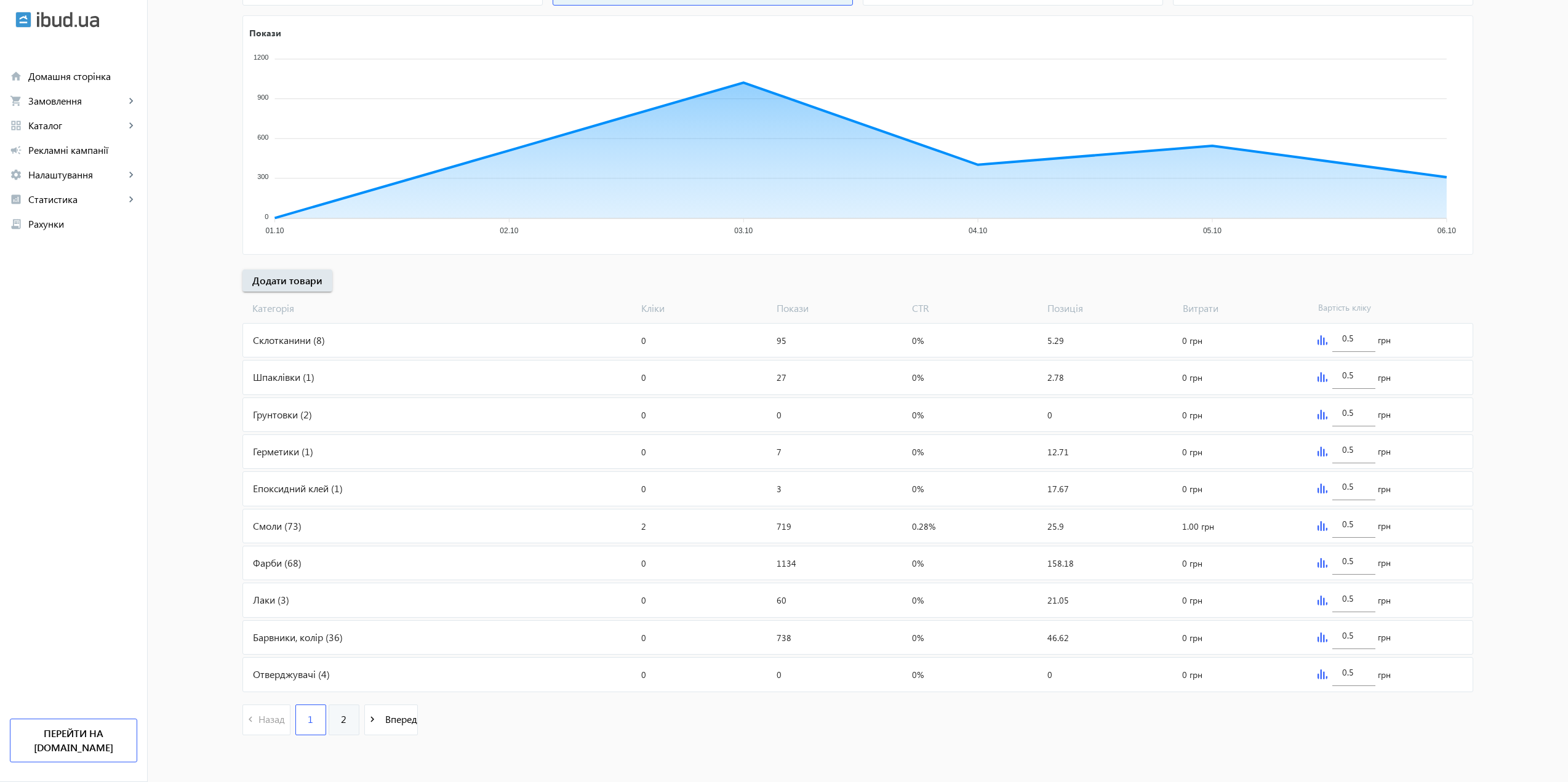
click at [336, 724] on link "2" at bounding box center [344, 719] width 31 height 31
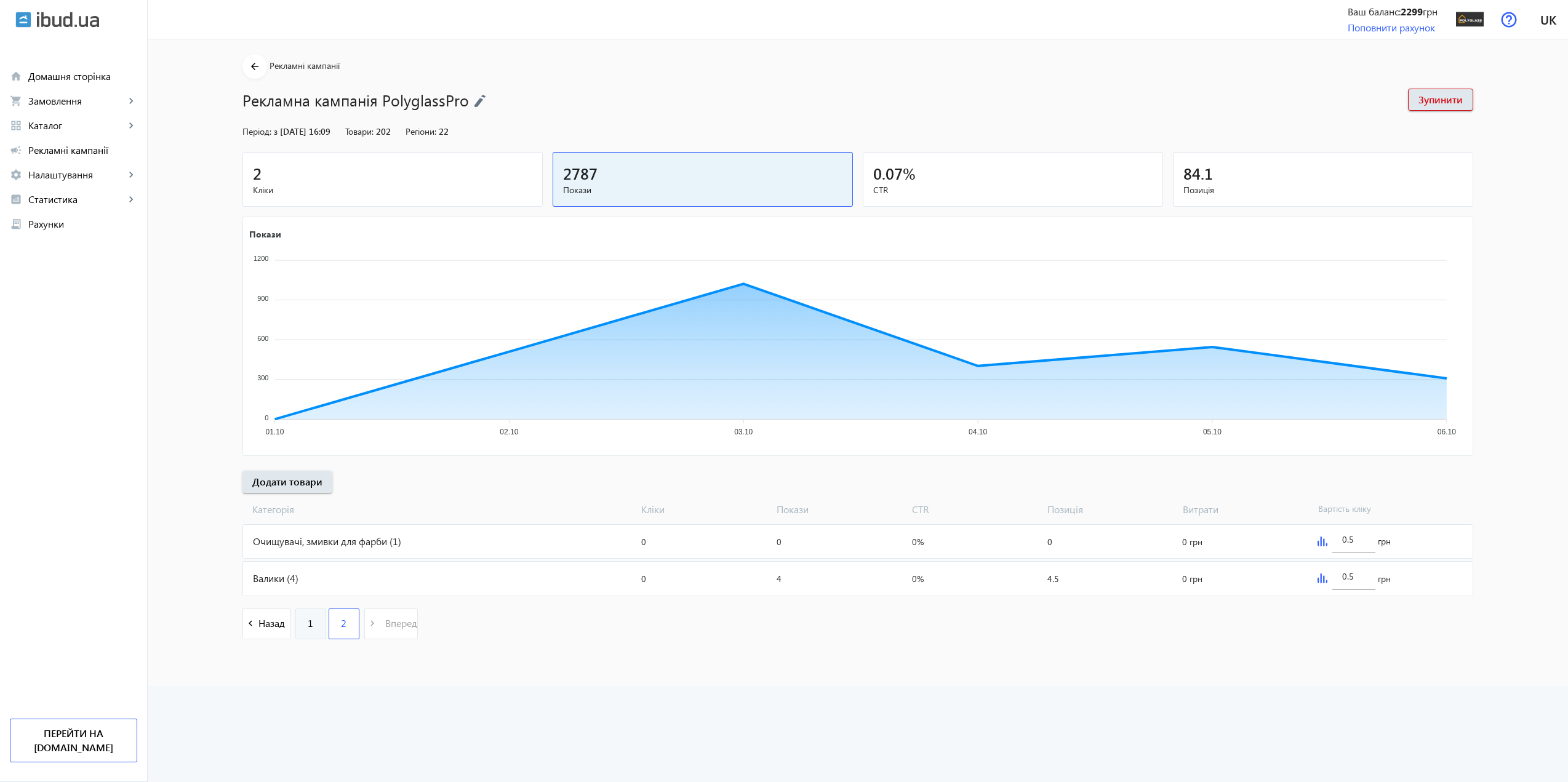
click at [310, 620] on span "1" at bounding box center [310, 623] width 5 height 14
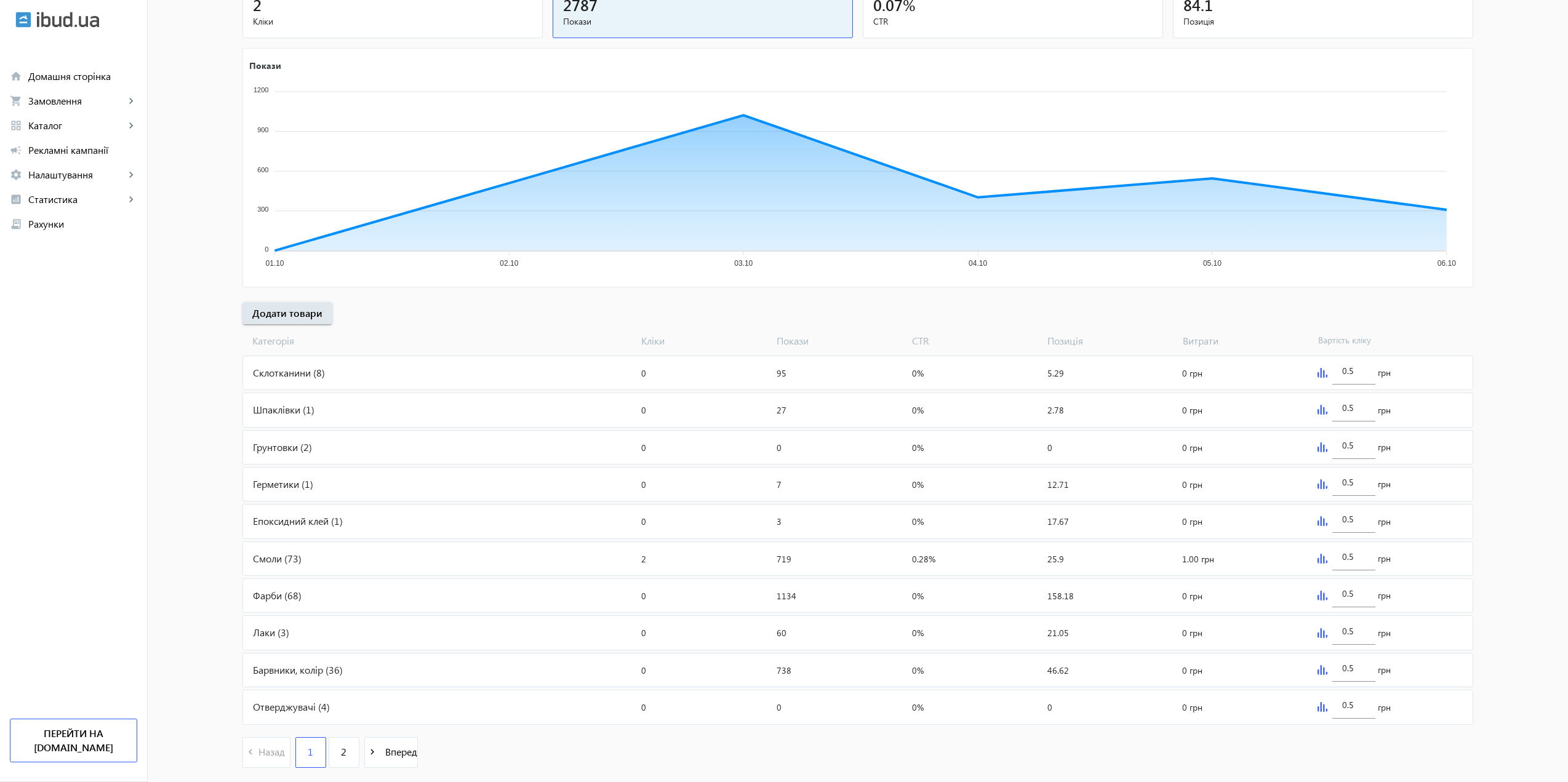
scroll to position [201, 0]
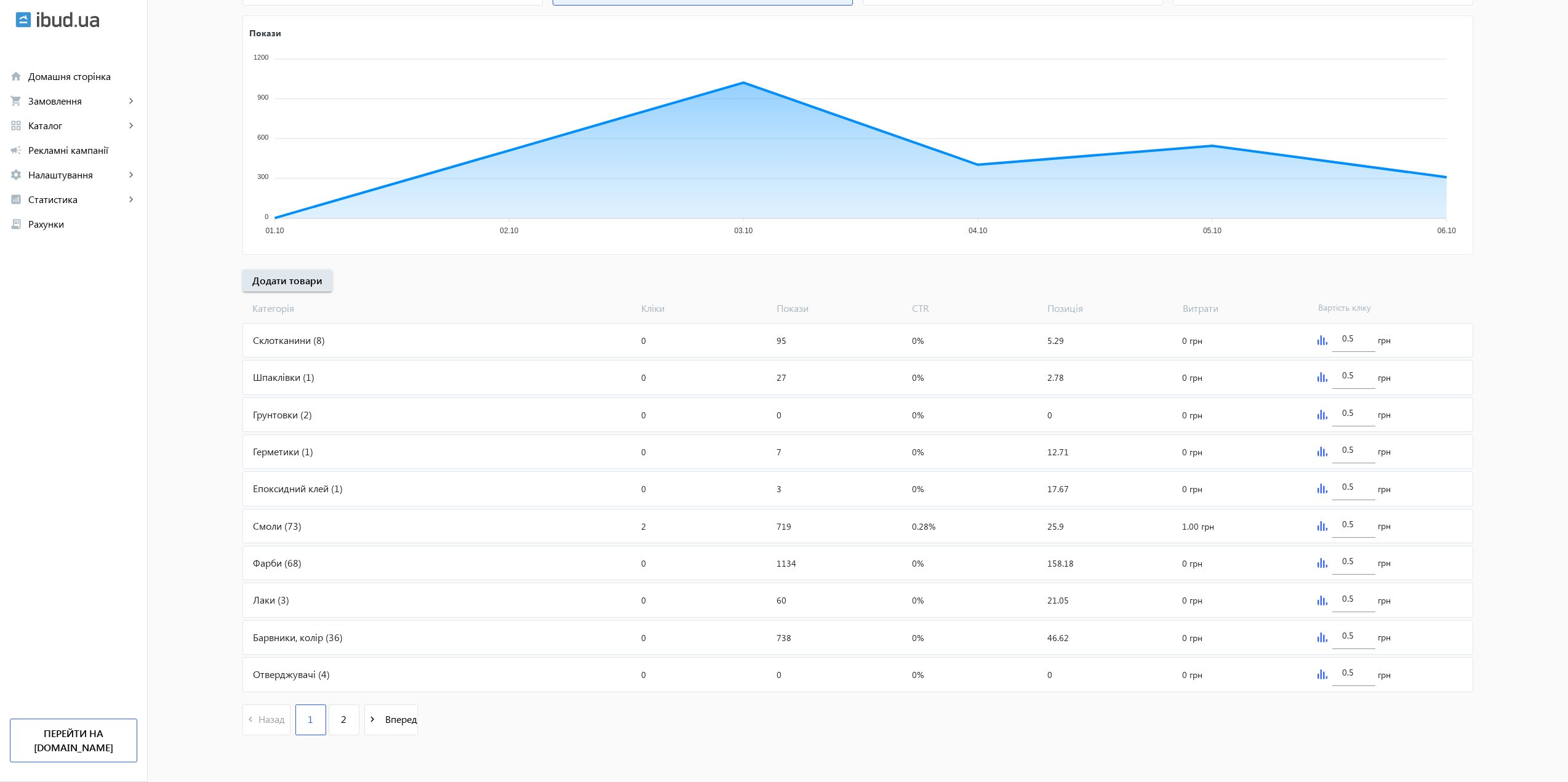
click at [259, 558] on div "Фарби (68)" at bounding box center [439, 563] width 393 height 33
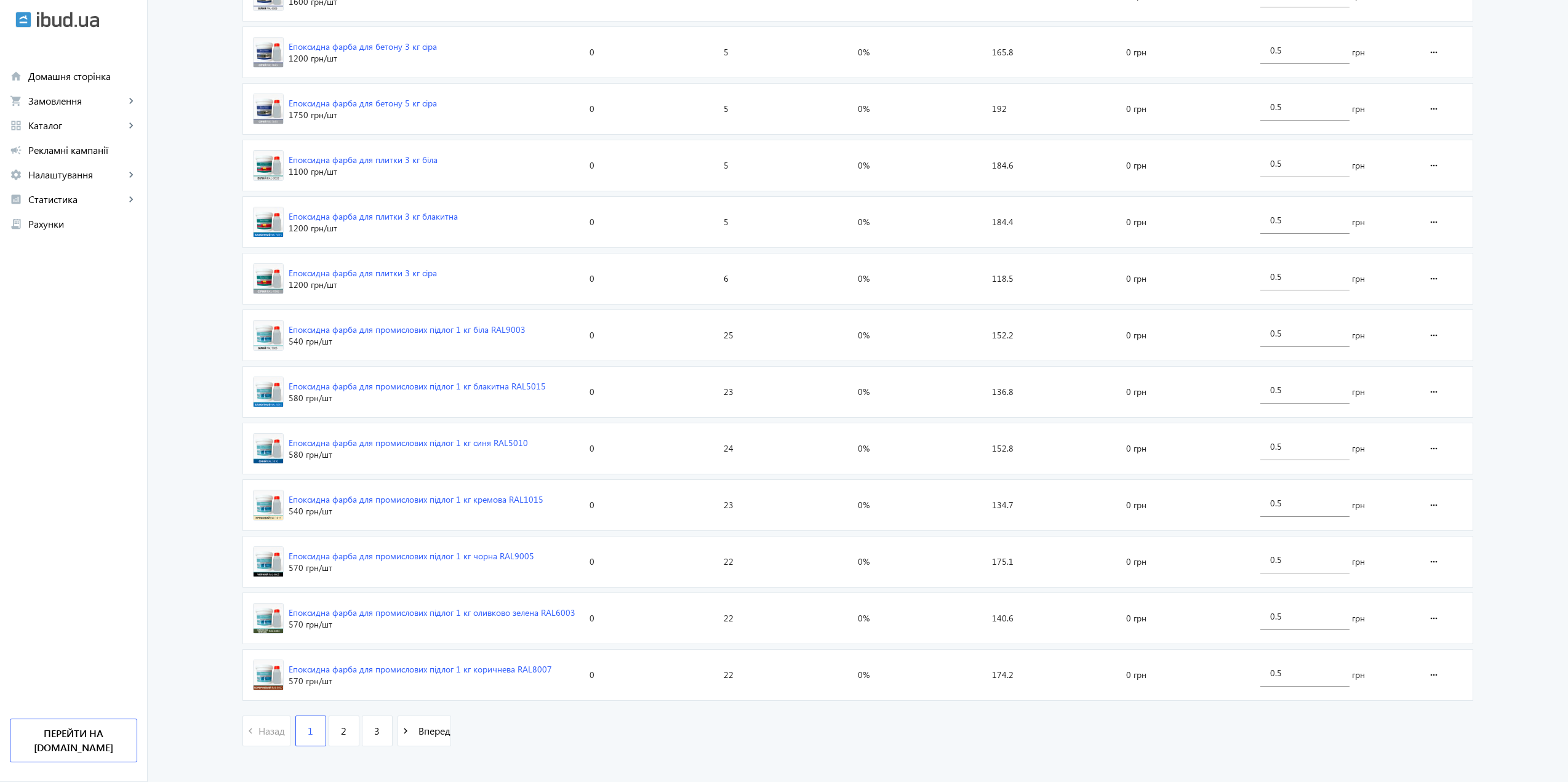
scroll to position [1470, 0]
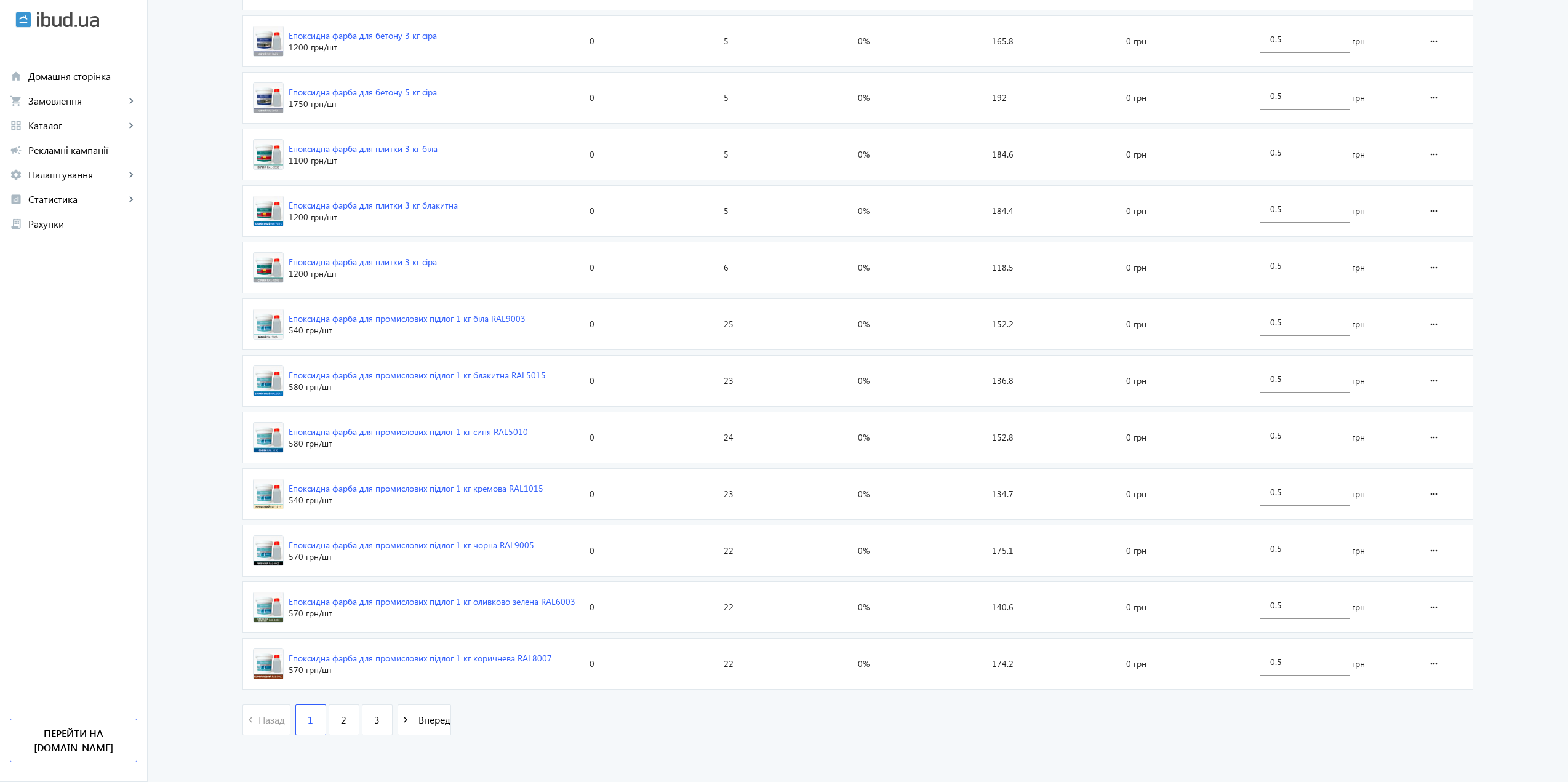
scroll to position [201, 0]
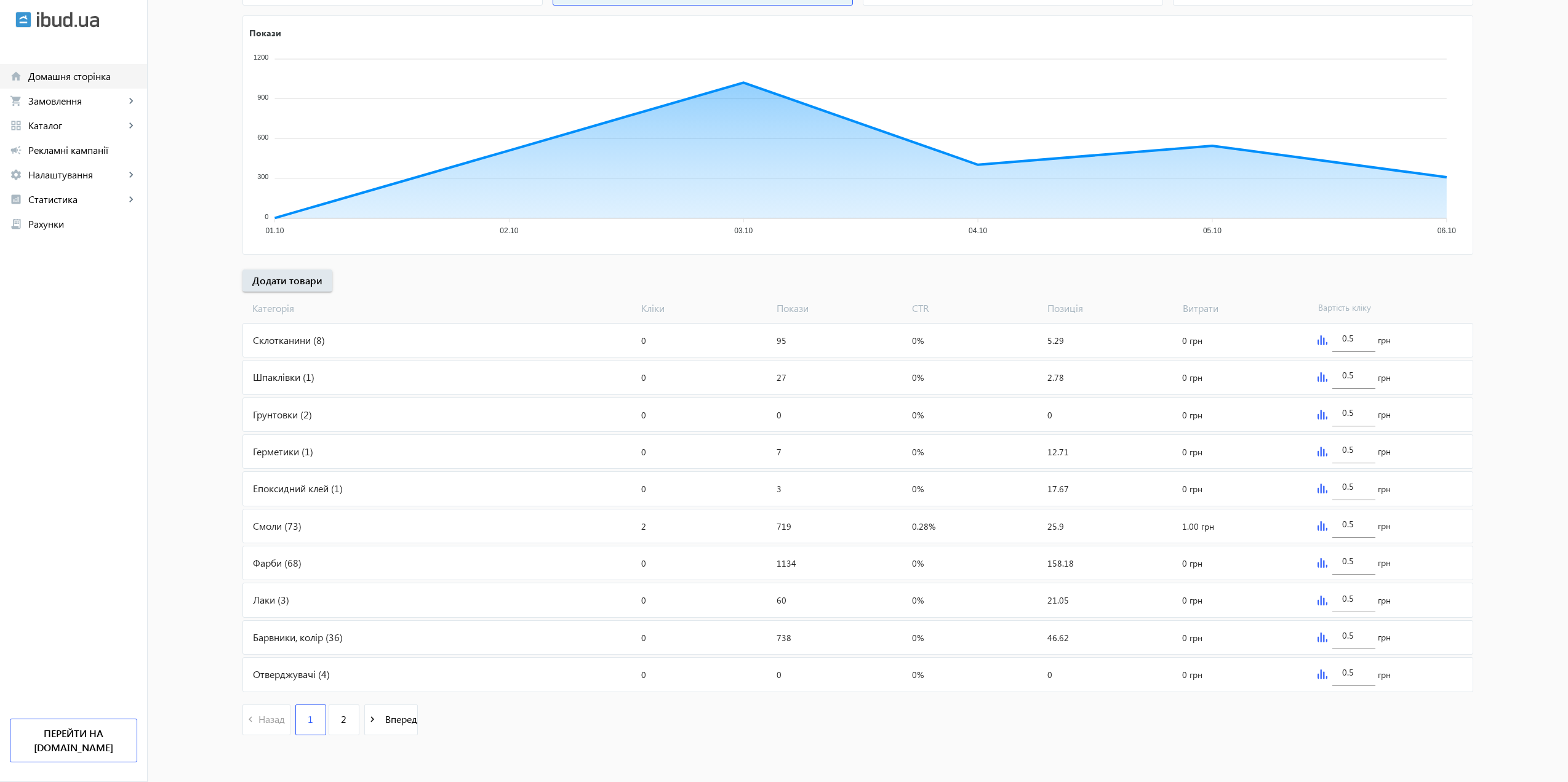
drag, startPoint x: 93, startPoint y: 97, endPoint x: 99, endPoint y: 86, distance: 12.5
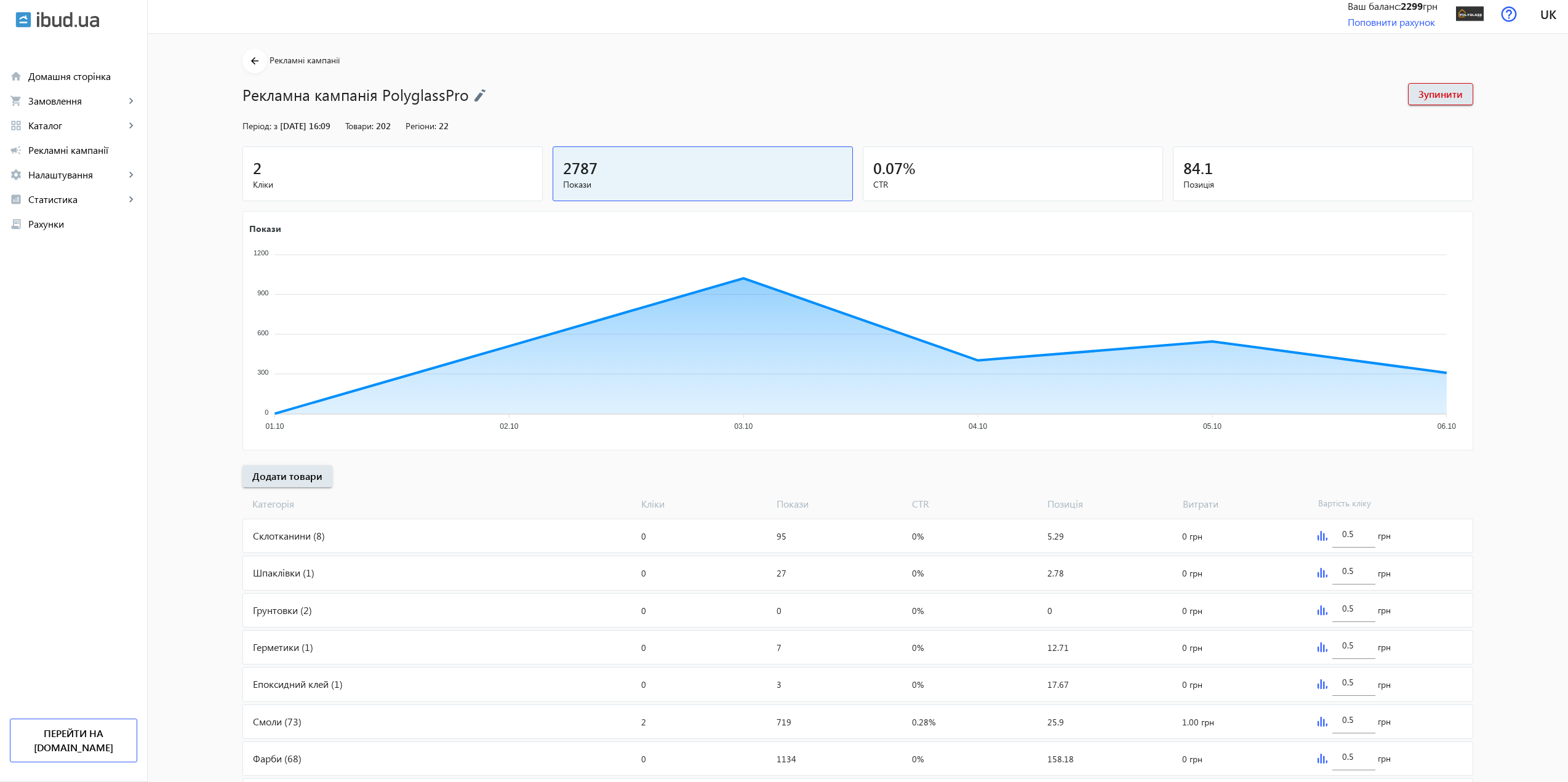
scroll to position [0, 0]
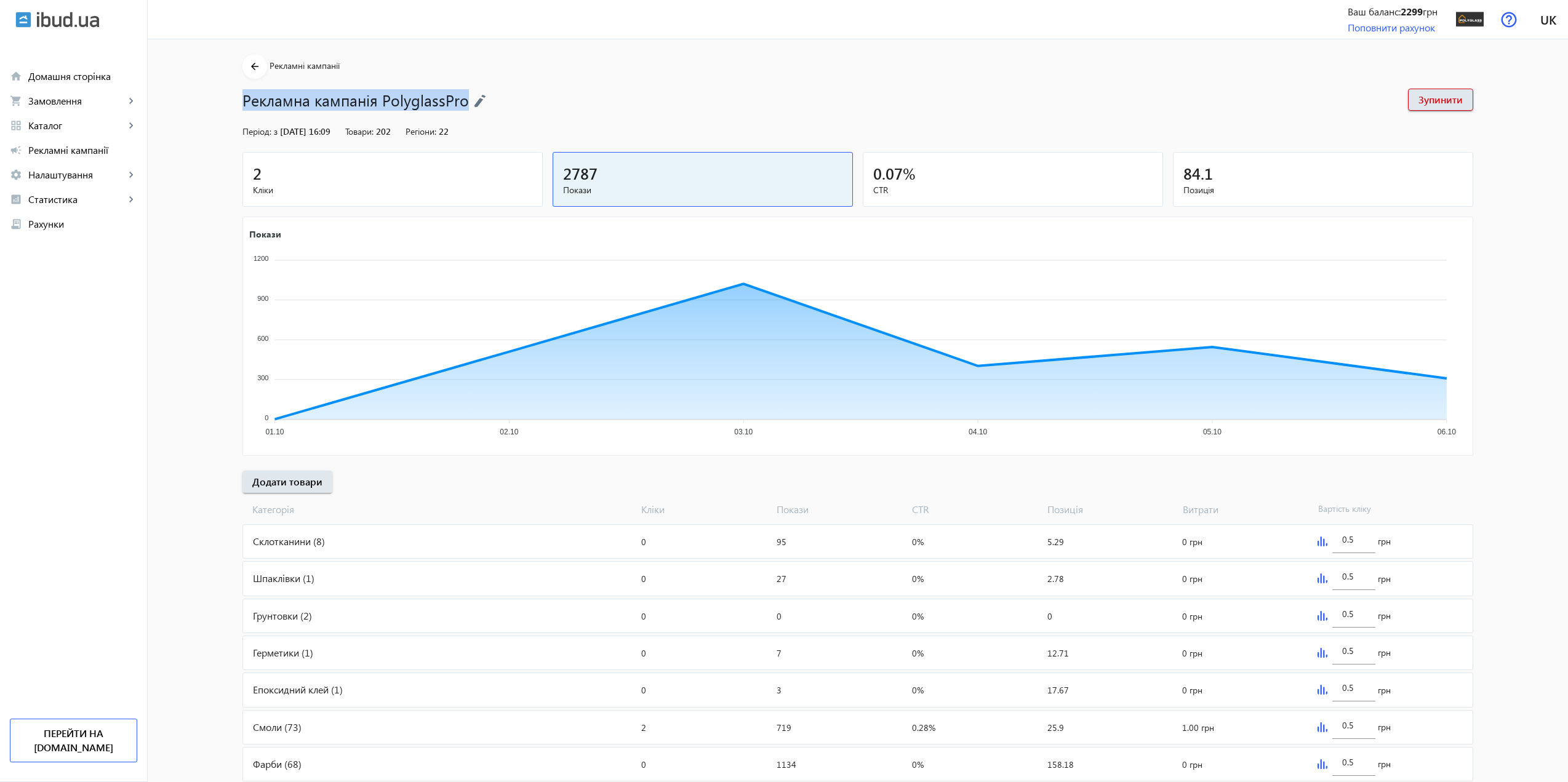
drag, startPoint x: 236, startPoint y: 101, endPoint x: 463, endPoint y: 102, distance: 227.0
click at [463, 102] on div "arrow_back Рекламні кампанії Рекламна кампанія PolyglassPro Зупинити Період: з …" at bounding box center [858, 501] width 1261 height 894
click at [463, 102] on h1 "Рекламна кампанія PolyglassPro" at bounding box center [819, 100] width 1153 height 22
drag, startPoint x: 462, startPoint y: 104, endPoint x: 238, endPoint y: 94, distance: 224.2
click at [238, 94] on div "arrow_back Рекламні кампанії Рекламна кампанія PolyglassPro Зупинити Період: з …" at bounding box center [858, 501] width 1261 height 894
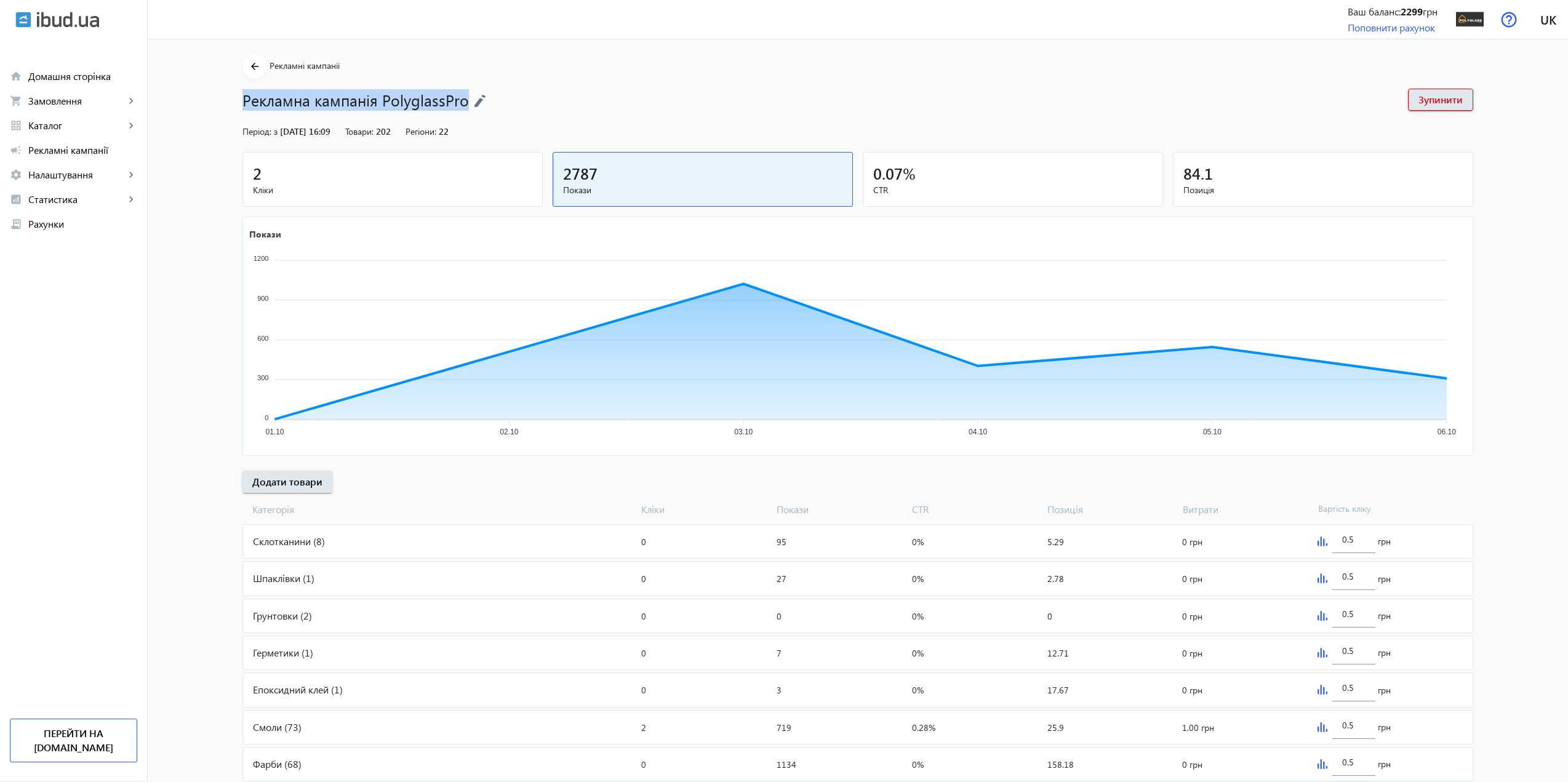
click at [238, 94] on div "arrow_back Рекламні кампанії Рекламна кампанія PolyglassPro Зупинити Період: з …" at bounding box center [858, 501] width 1261 height 894
drag, startPoint x: 236, startPoint y: 99, endPoint x: 462, endPoint y: 93, distance: 226.1
click at [462, 93] on div "arrow_back Рекламні кампанії Рекламна кампанія PolyglassPro Зупинити Період: з …" at bounding box center [858, 501] width 1261 height 894
click at [498, 55] on section "arrow_back Рекламні кампанії Рекламна кампанія PolyglassPro Зупинити" at bounding box center [858, 82] width 1230 height 56
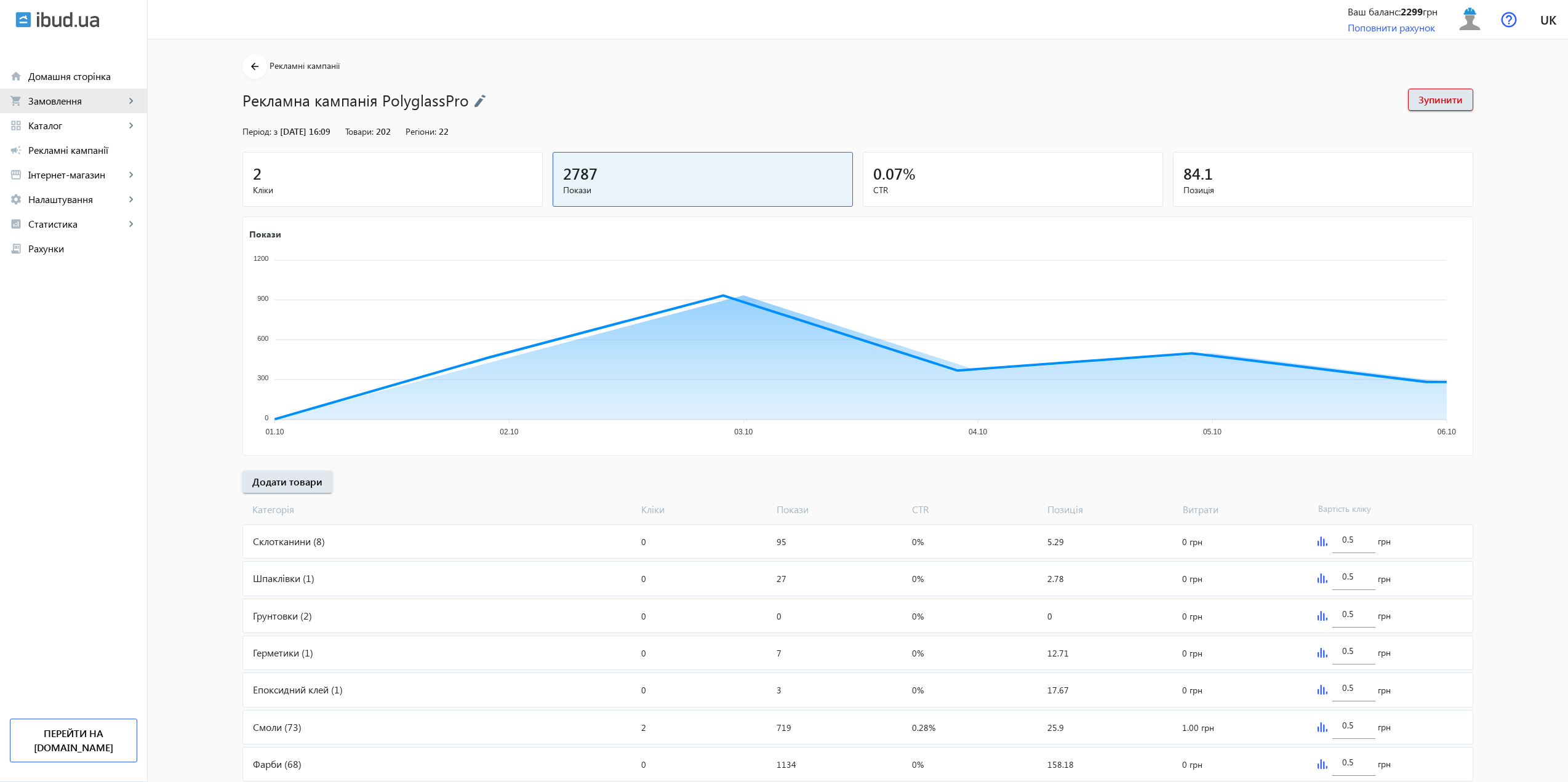
click at [62, 106] on span "Замовлення" at bounding box center [77, 101] width 97 height 12
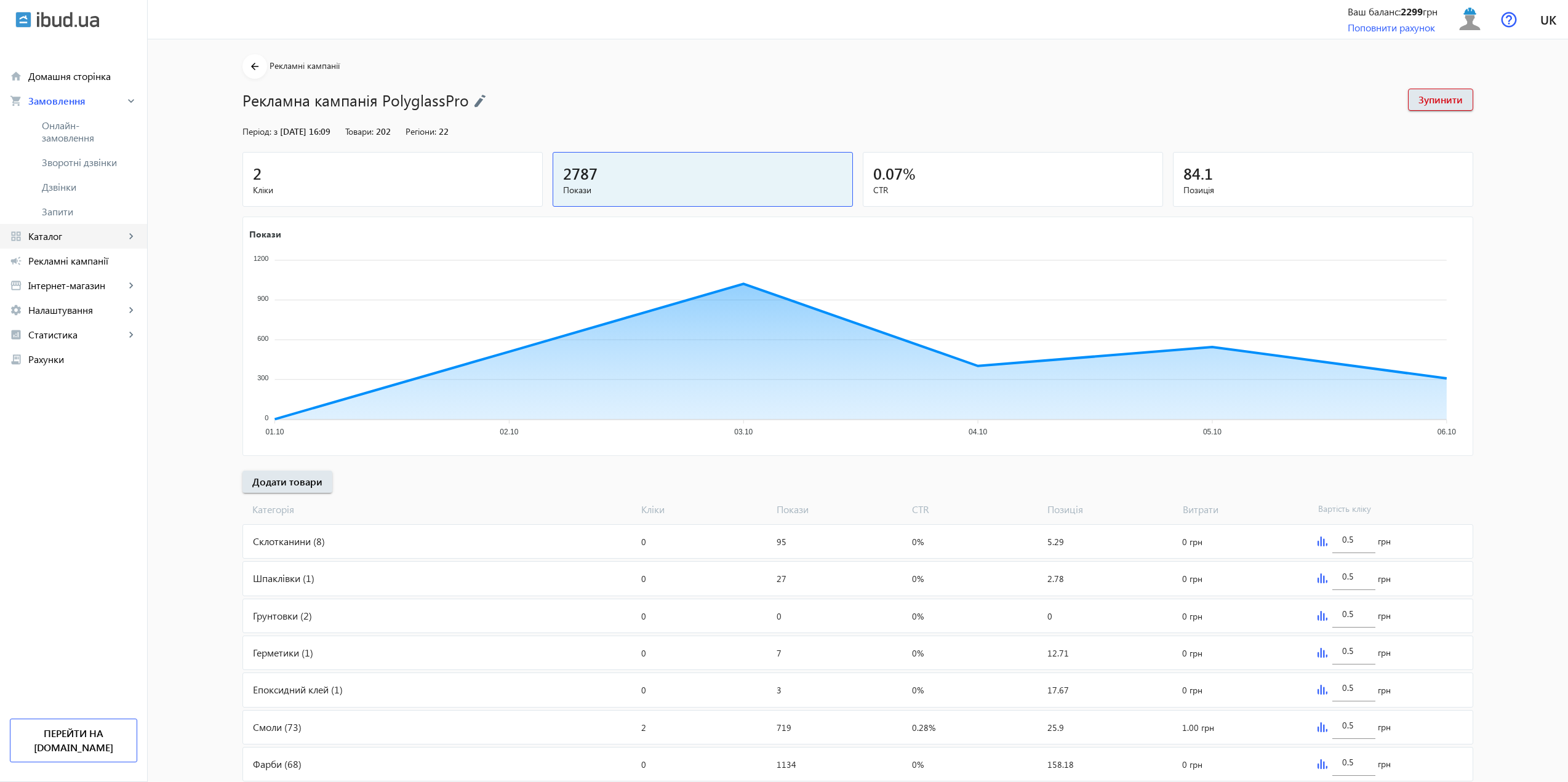
click at [68, 237] on span "Каталог" at bounding box center [77, 236] width 97 height 12
click at [56, 152] on span "Товари" at bounding box center [89, 150] width 95 height 12
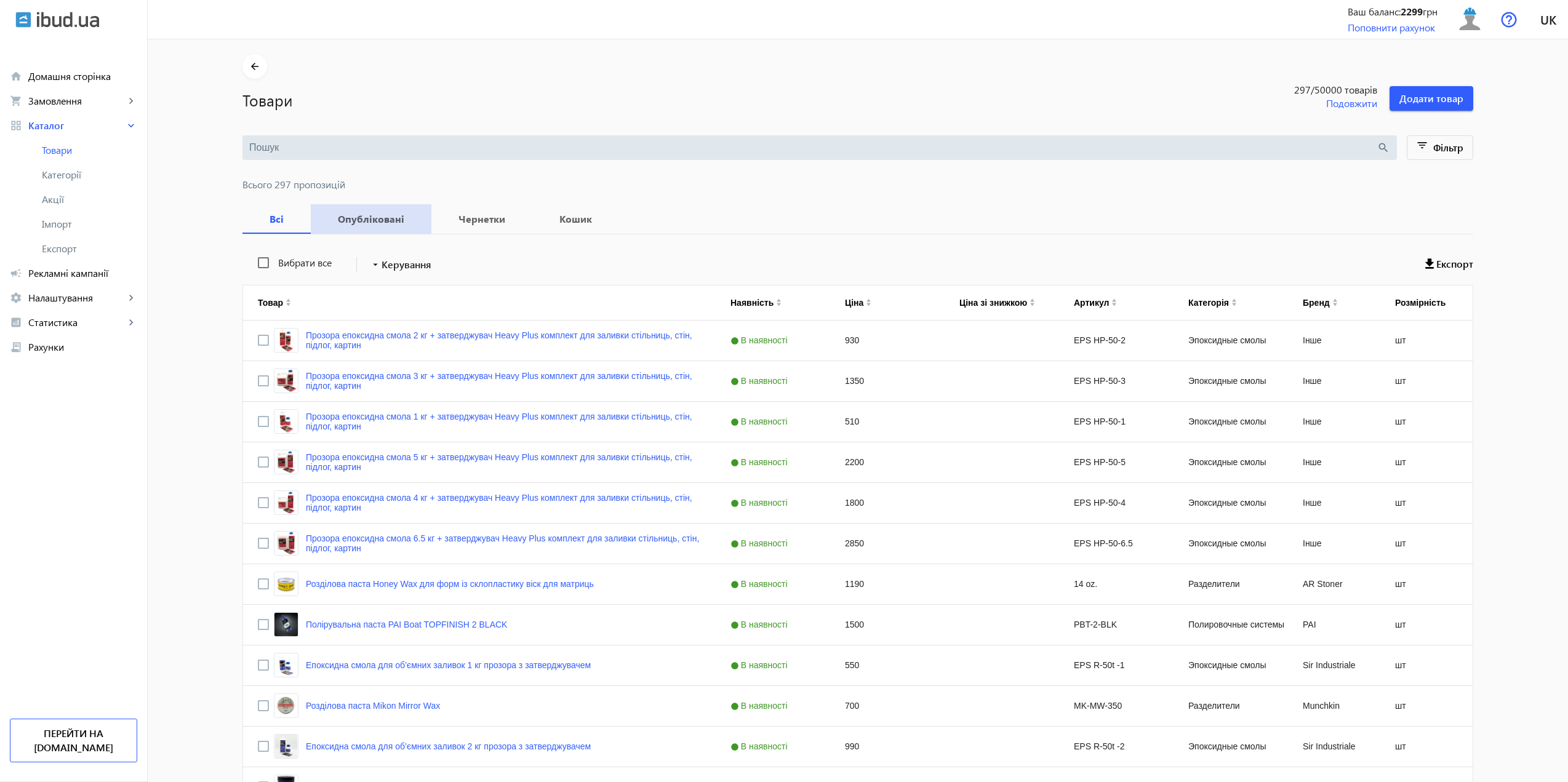
click at [382, 223] on b "Опубліковані" at bounding box center [371, 219] width 91 height 10
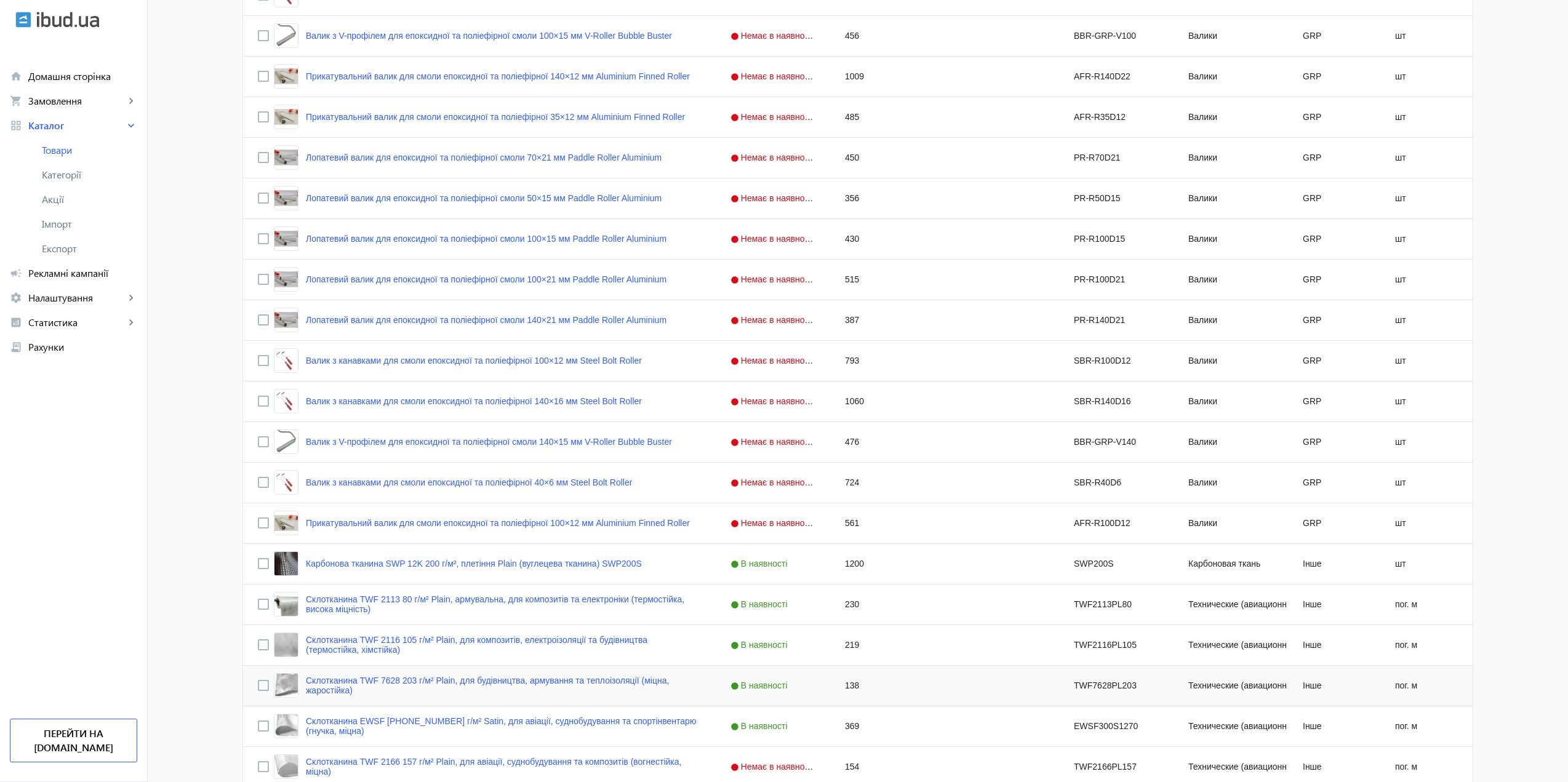
scroll to position [4519, 0]
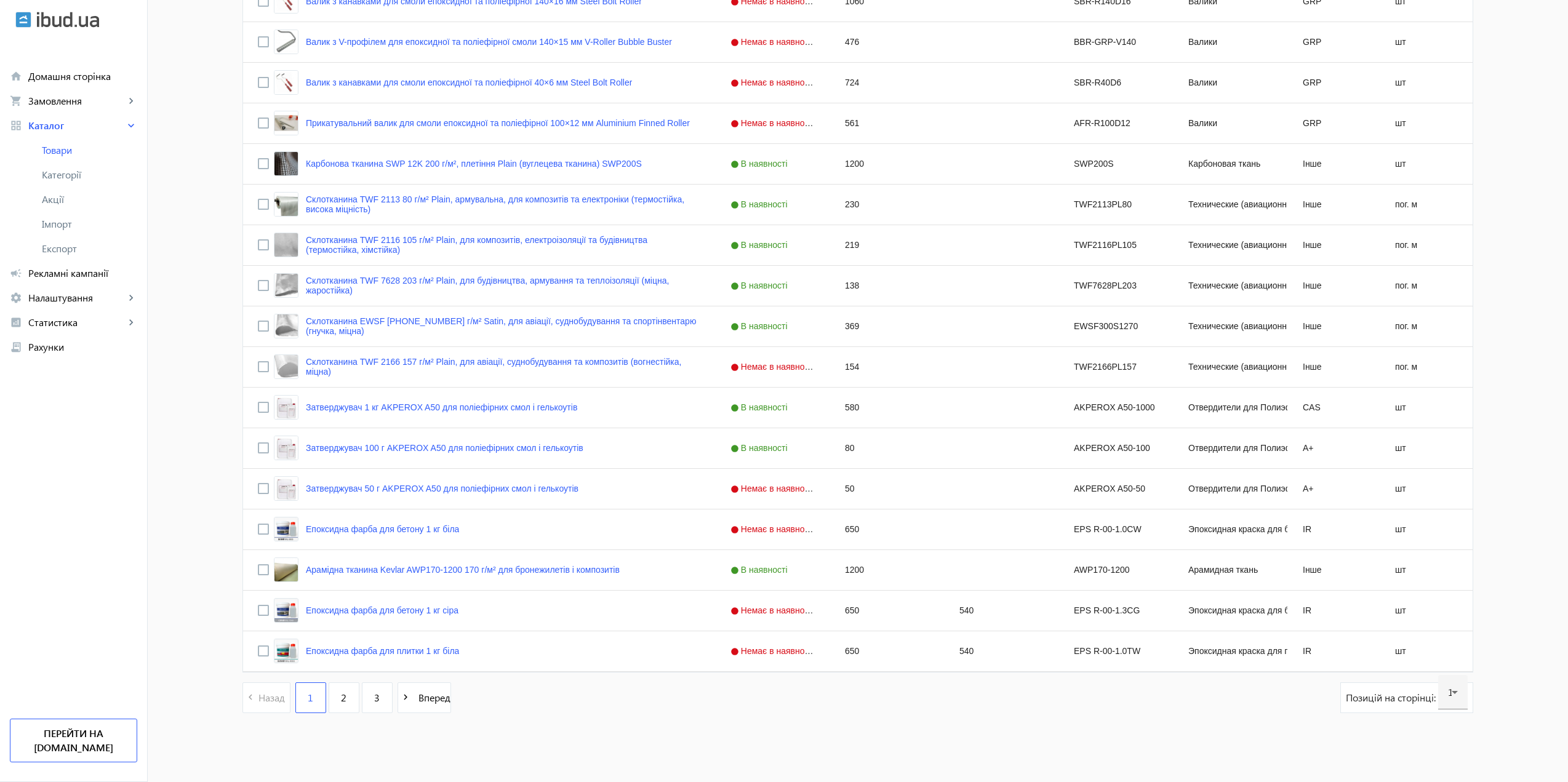
drag, startPoint x: 429, startPoint y: 435, endPoint x: 516, endPoint y: 681, distance: 260.9
click at [1453, 689] on icon at bounding box center [1454, 692] width 15 height 15
click at [1452, 689] on div at bounding box center [784, 391] width 1568 height 782
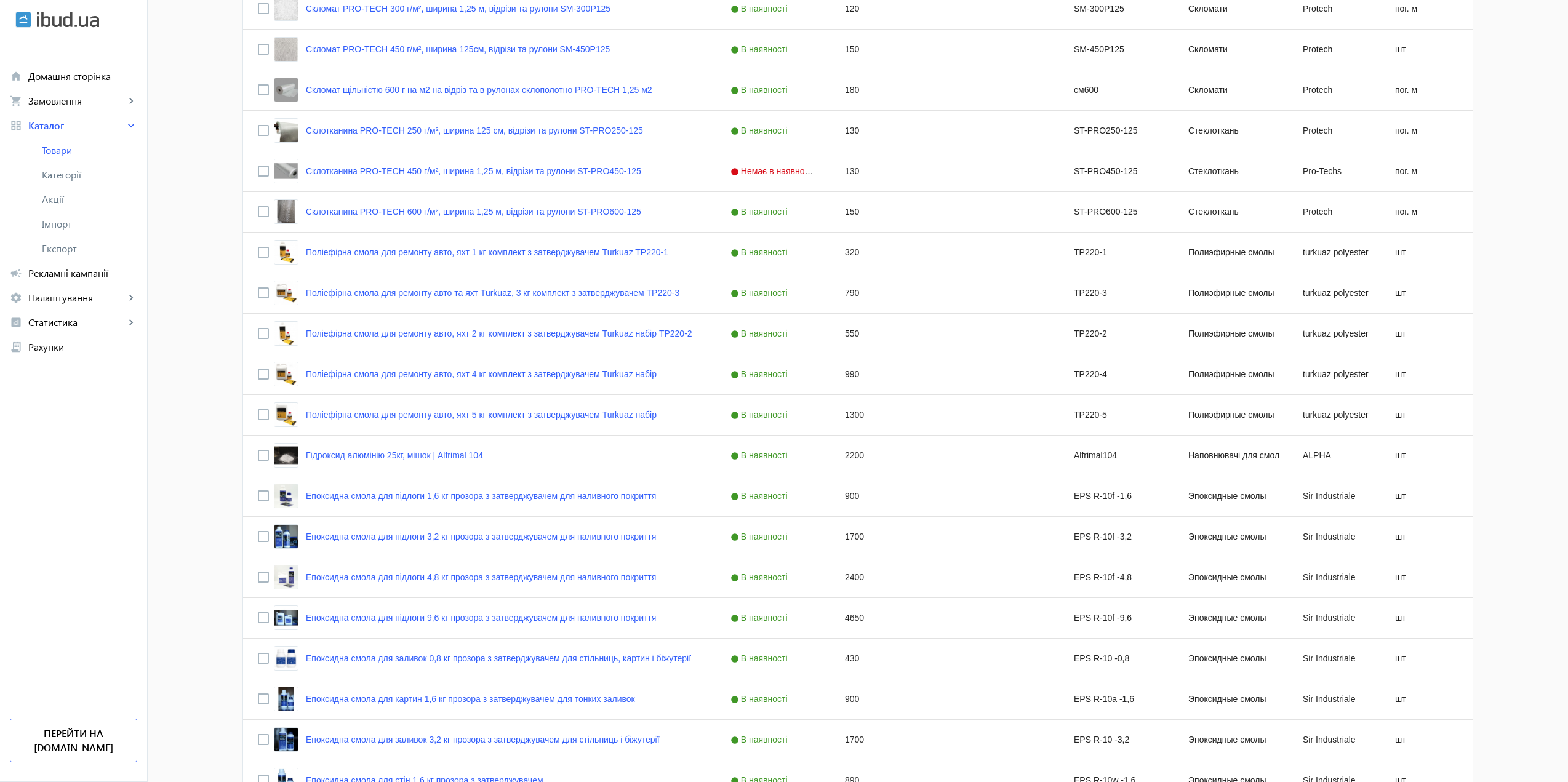
scroll to position [0, 0]
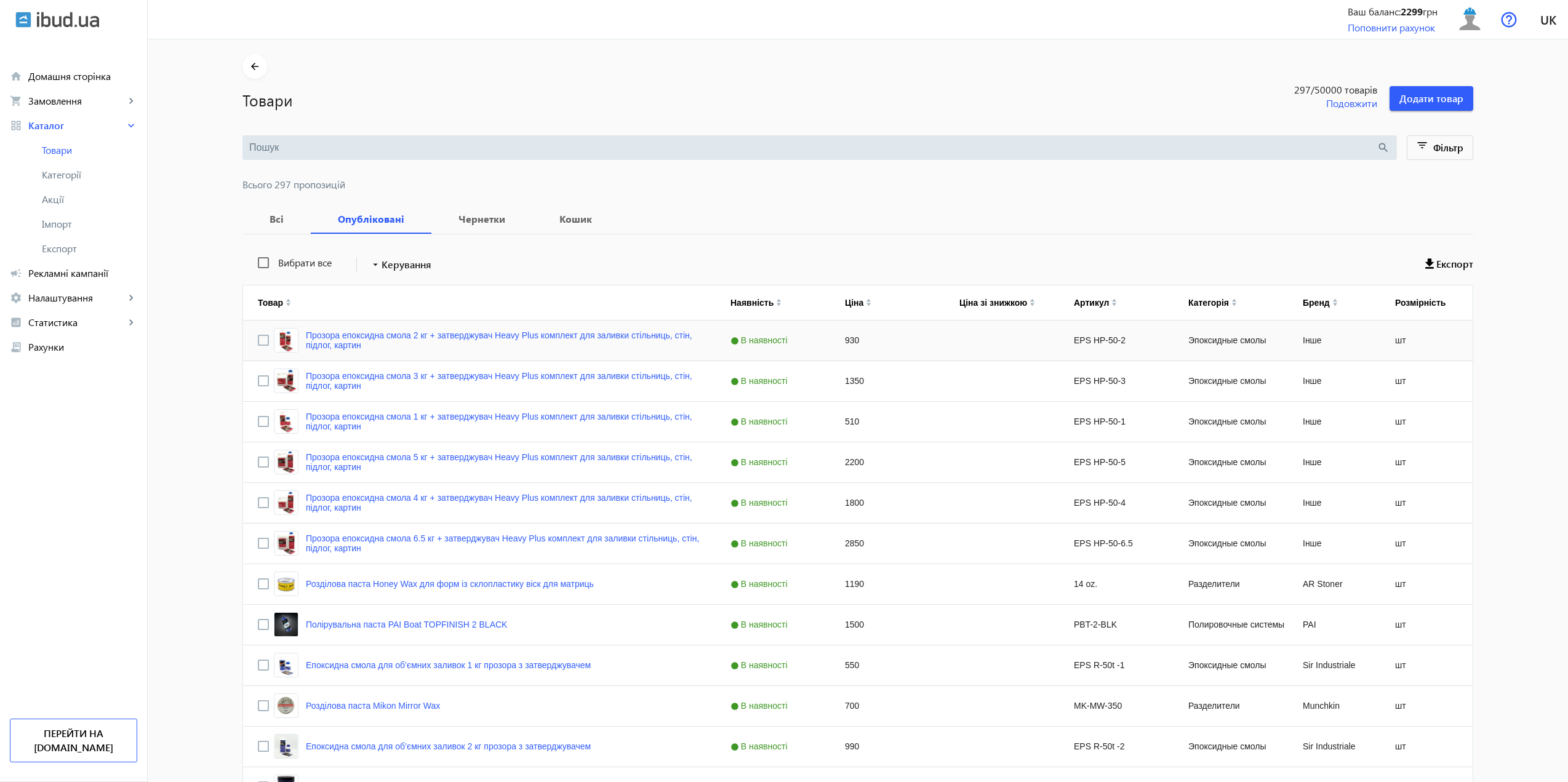
drag, startPoint x: 908, startPoint y: 527, endPoint x: 928, endPoint y: 341, distance: 187.1
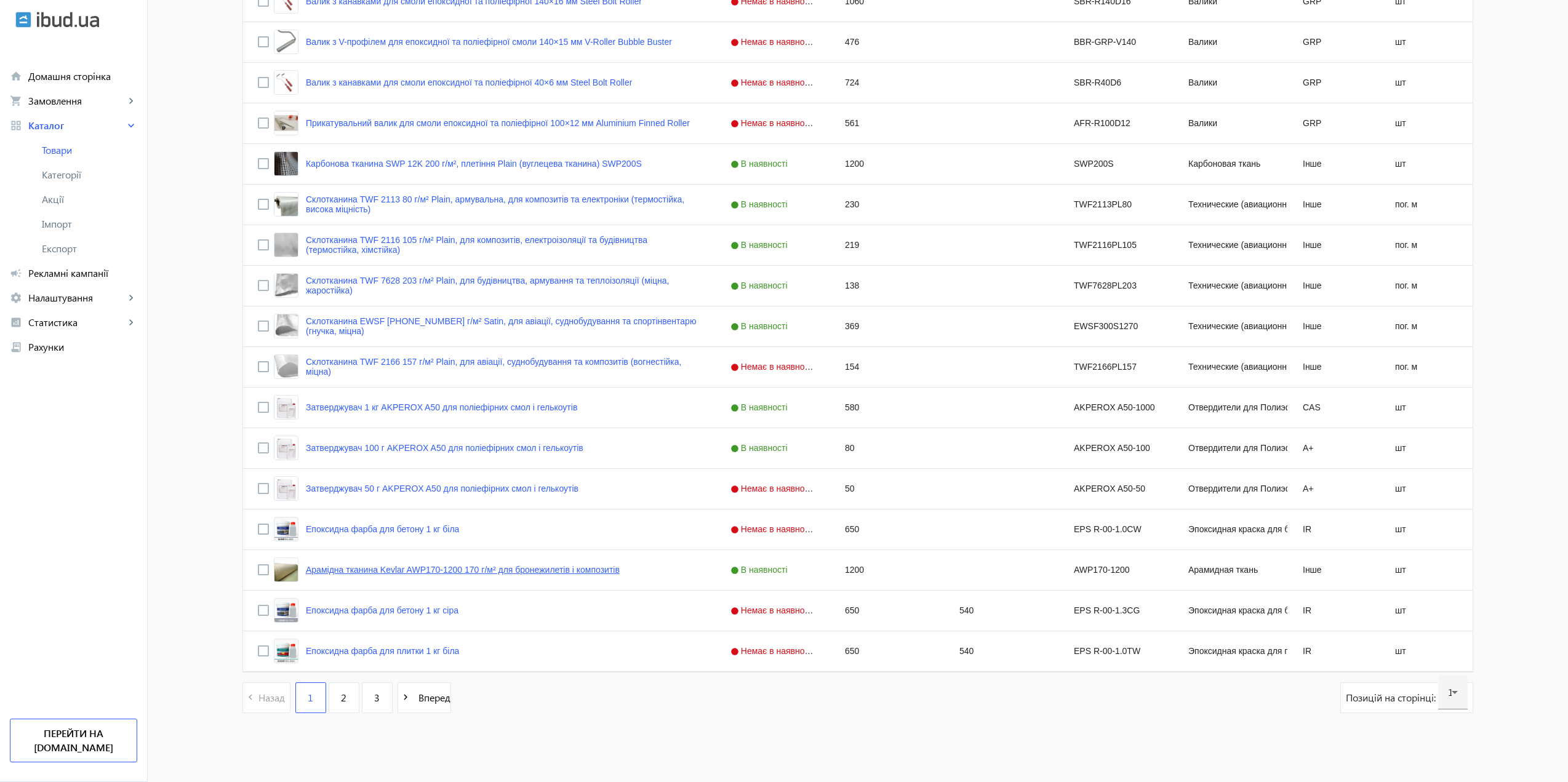
drag, startPoint x: 531, startPoint y: 349, endPoint x: 537, endPoint y: 574, distance: 225.1
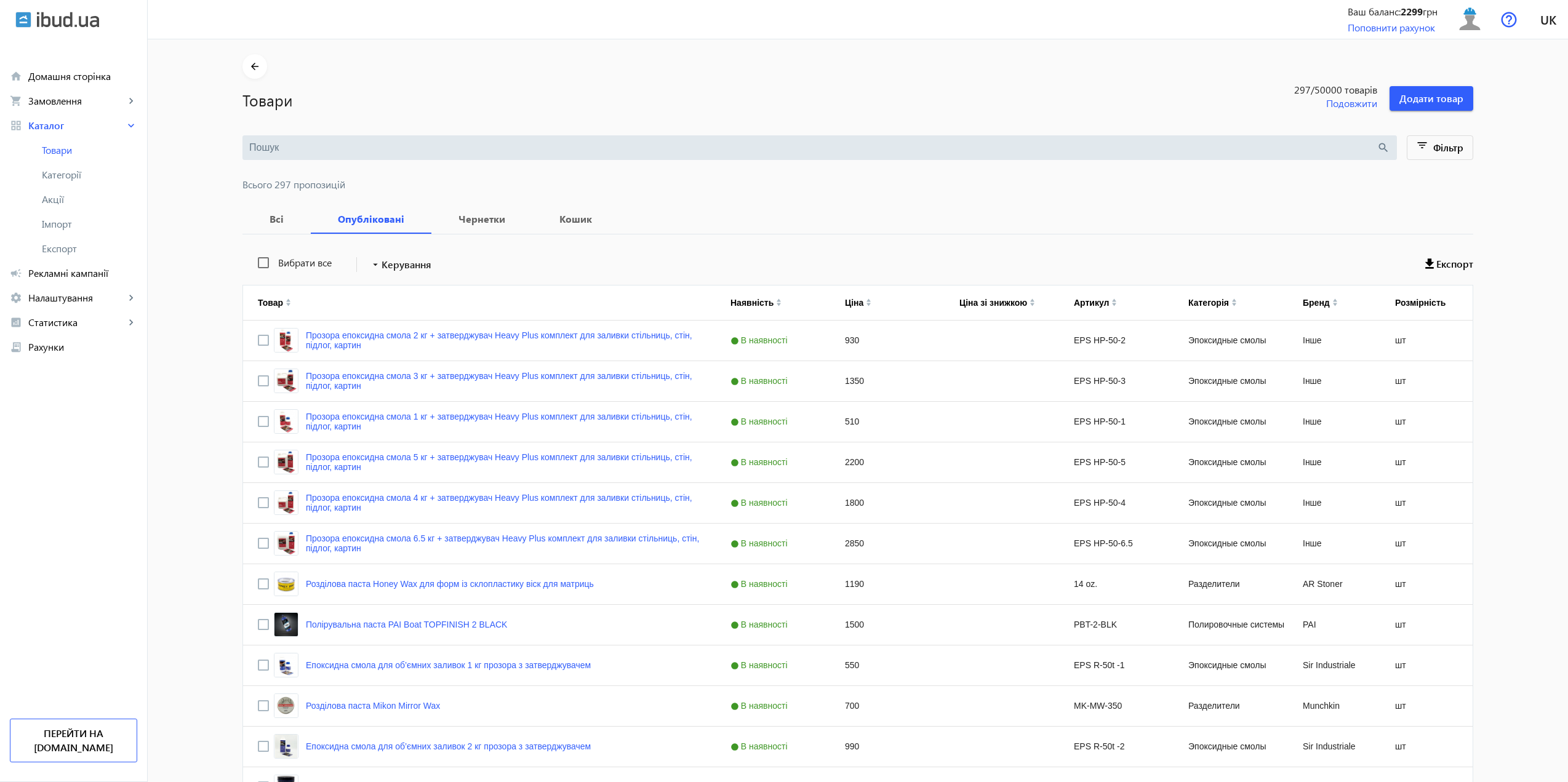
drag, startPoint x: 544, startPoint y: 551, endPoint x: 545, endPoint y: 188, distance: 363.0
click at [392, 272] on span at bounding box center [401, 264] width 72 height 29
click at [277, 219] on div at bounding box center [784, 391] width 1568 height 782
click at [289, 222] on b "Всі" at bounding box center [277, 219] width 39 height 10
click at [362, 217] on b "Опубліковані" at bounding box center [371, 219] width 91 height 10
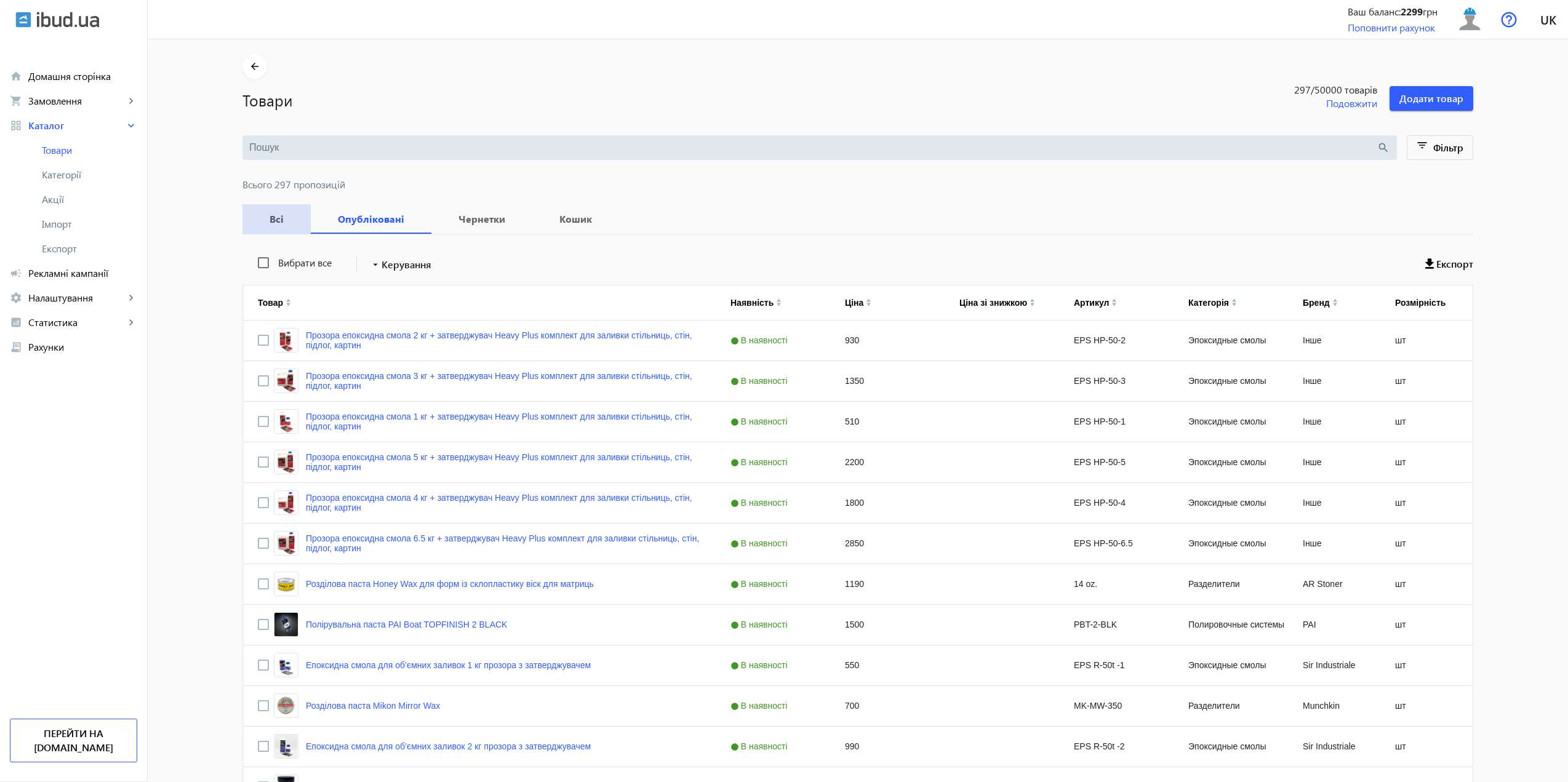
click at [283, 215] on b "Всі" at bounding box center [277, 219] width 39 height 10
click at [1433, 143] on span "Фільтр" at bounding box center [1448, 146] width 30 height 13
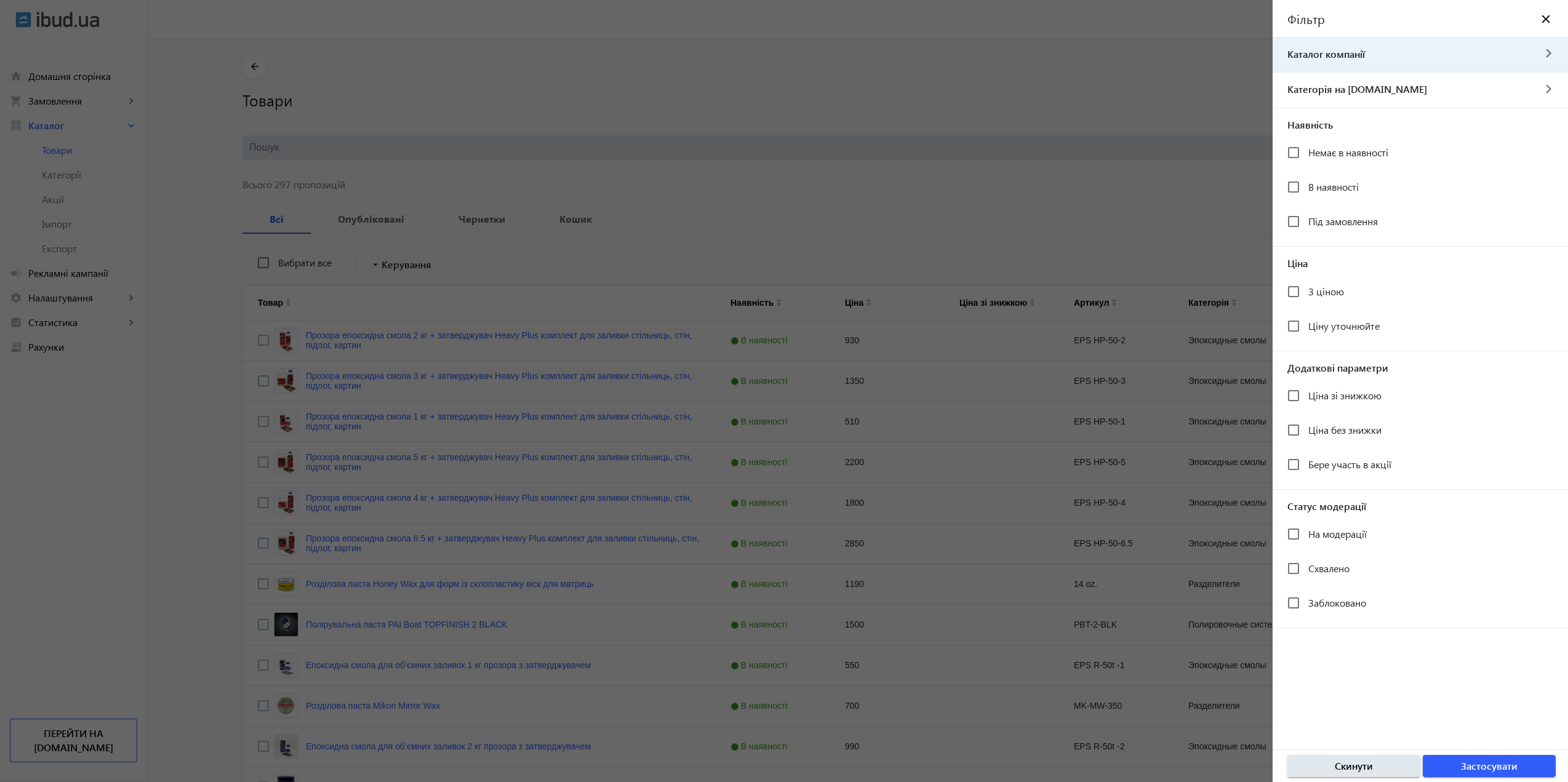
click at [1315, 59] on span "Каталог компанії" at bounding box center [1403, 54] width 261 height 14
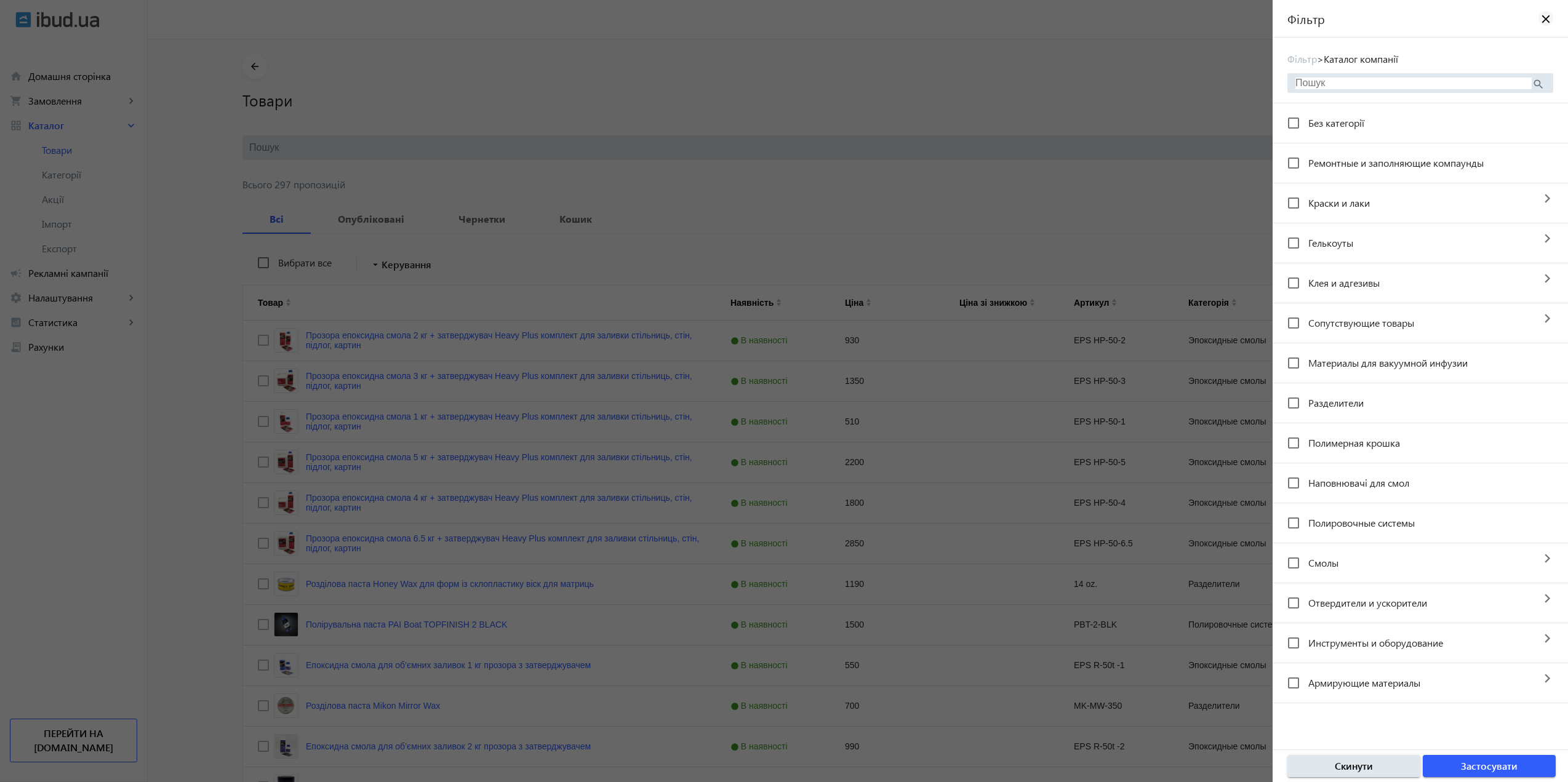
click at [1542, 19] on mat-icon "close" at bounding box center [1545, 18] width 12 height 12
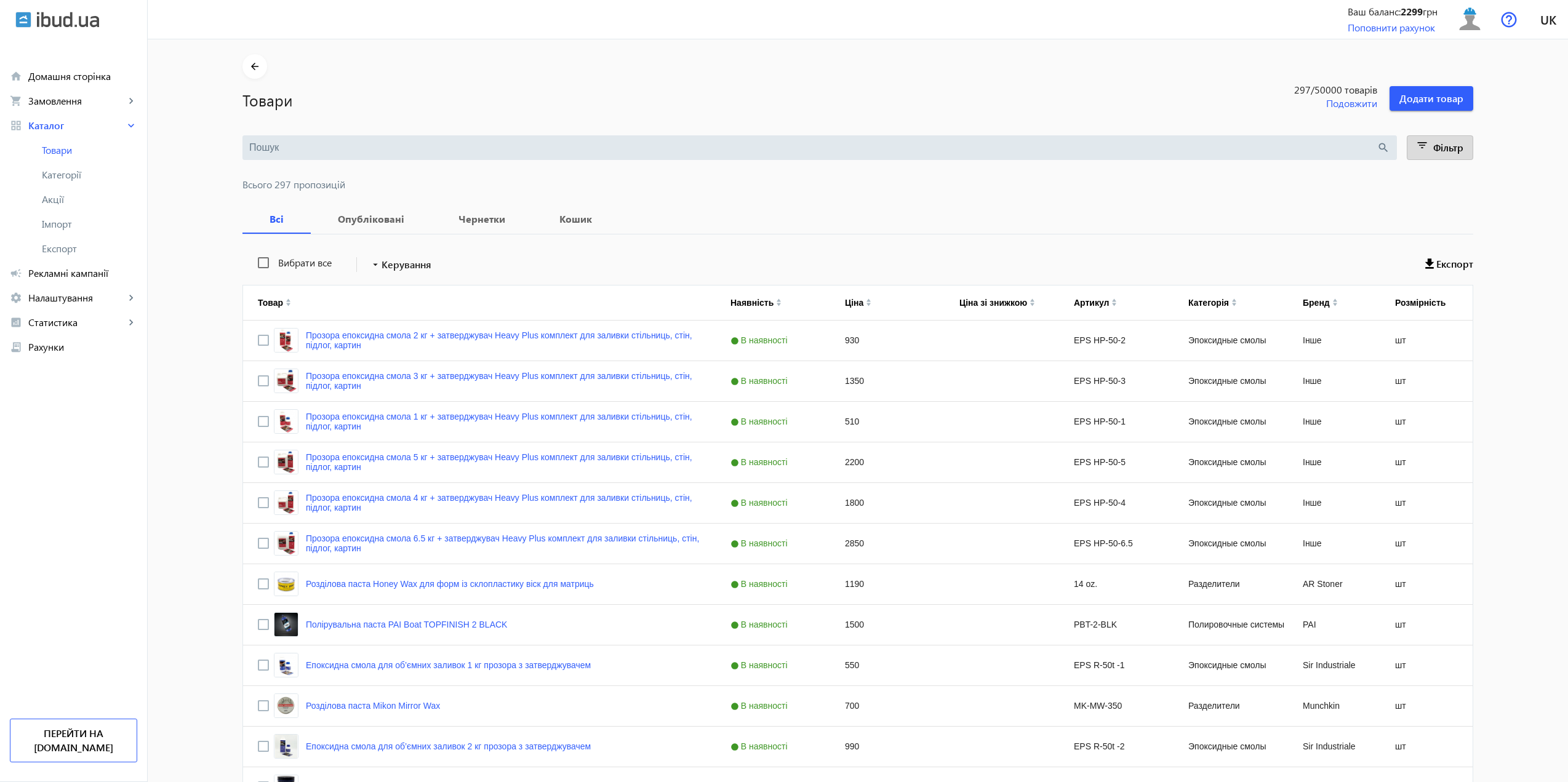
click at [1444, 146] on span "Фільтр" at bounding box center [1448, 146] width 30 height 13
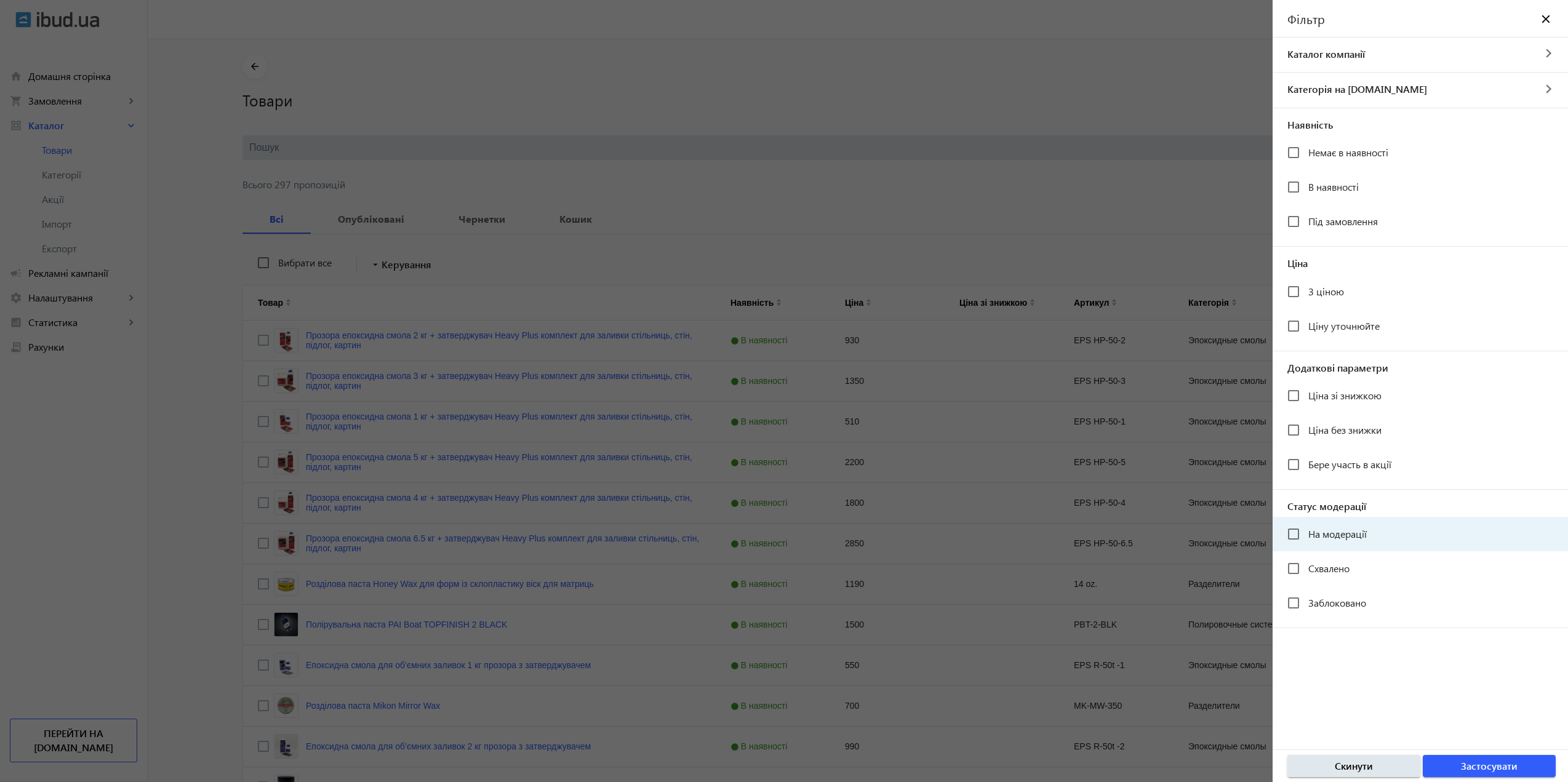
click at [1309, 525] on div "На модерації" at bounding box center [1327, 533] width 80 height 25
click at [1299, 532] on input "На модерації" at bounding box center [1293, 533] width 25 height 25
checkbox input "true"
click at [1460, 764] on span "button" at bounding box center [1489, 765] width 133 height 29
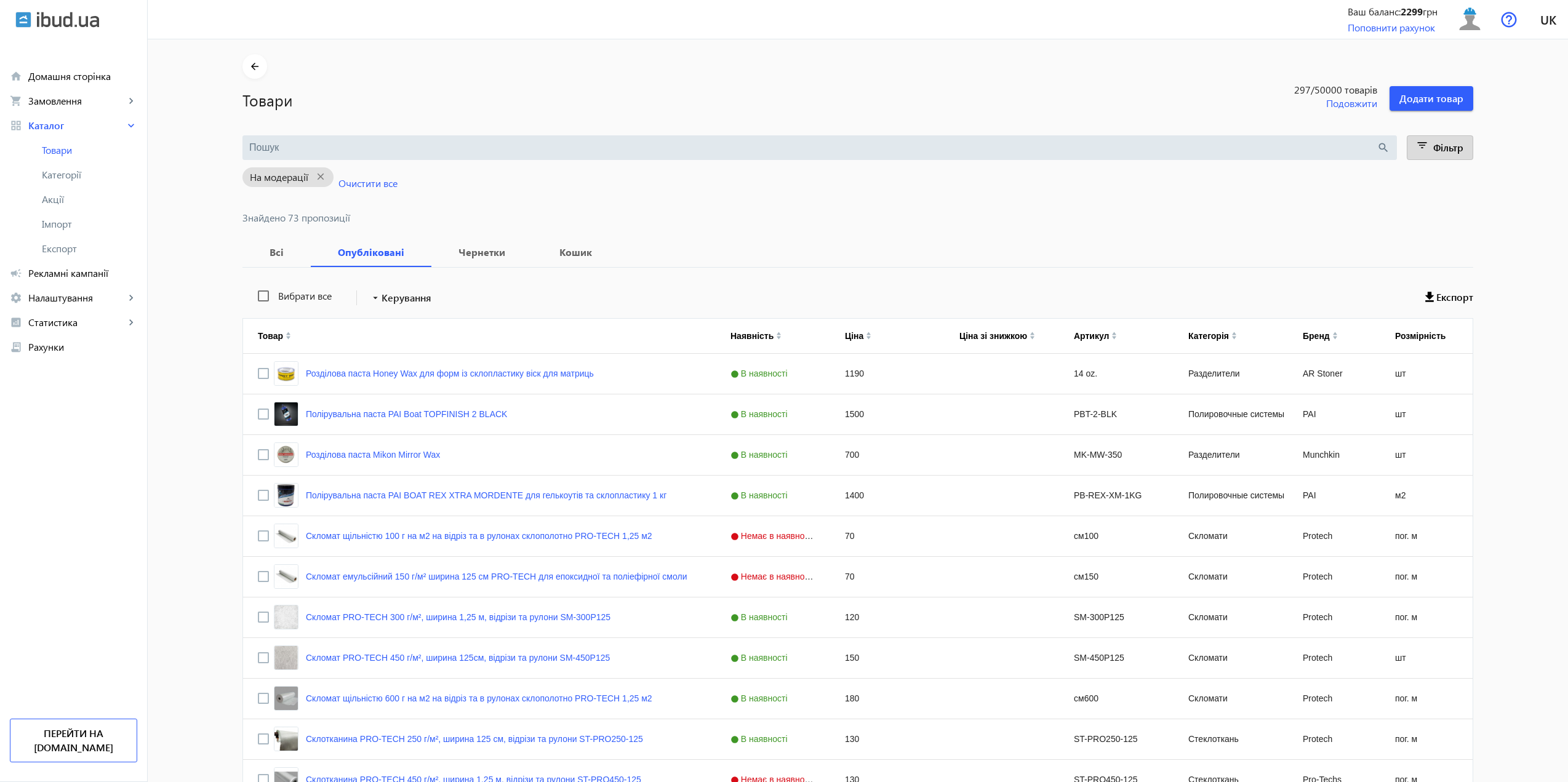
click at [1420, 151] on mat-icon "filter_list" at bounding box center [1422, 147] width 17 height 17
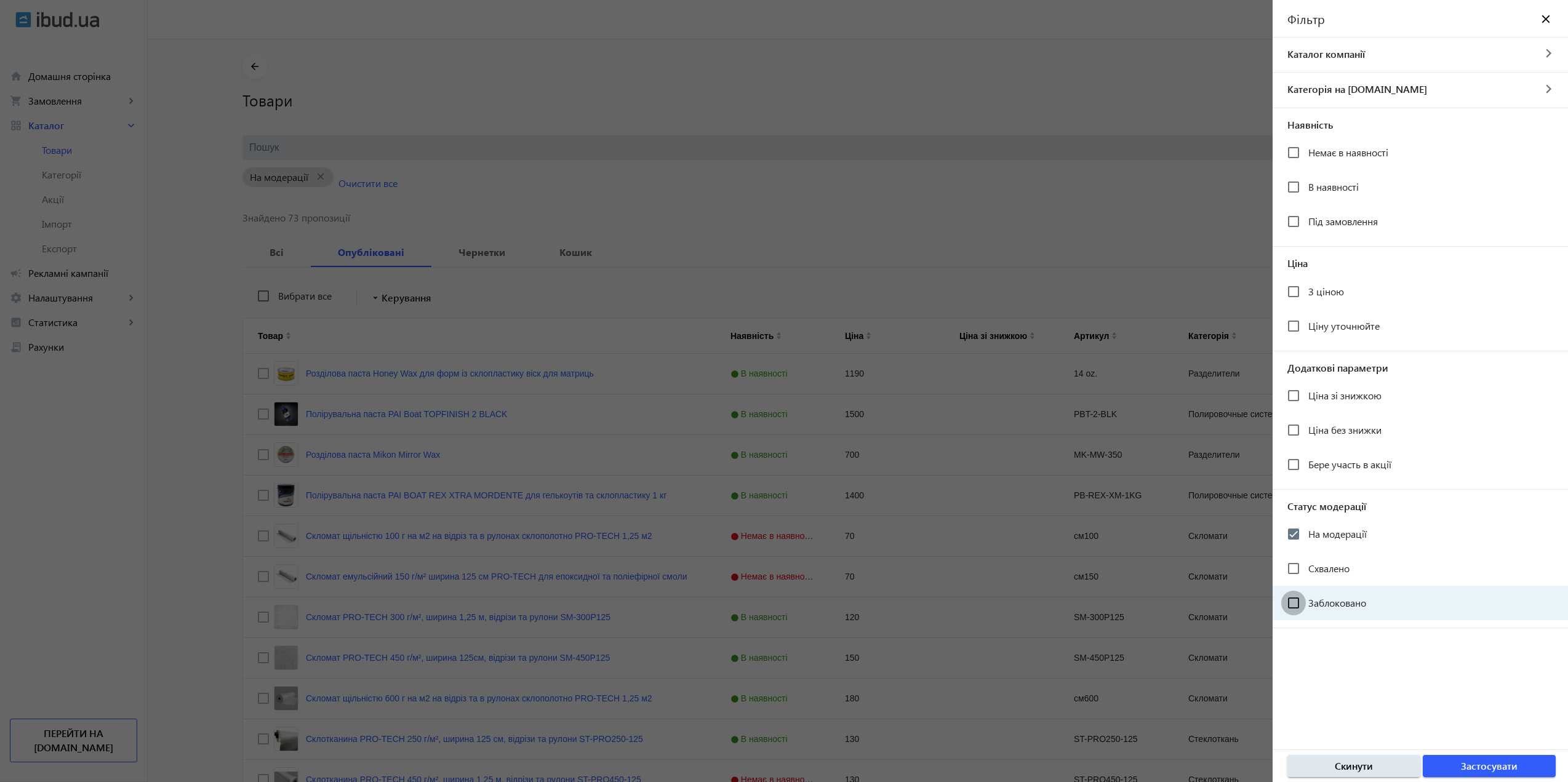
click at [1300, 603] on input "Заблоковано" at bounding box center [1293, 602] width 25 height 25
checkbox input "true"
drag, startPoint x: 1306, startPoint y: 535, endPoint x: 1347, endPoint y: 612, distance: 87.2
click at [1306, 535] on div at bounding box center [1293, 533] width 29 height 29
checkbox input "false"
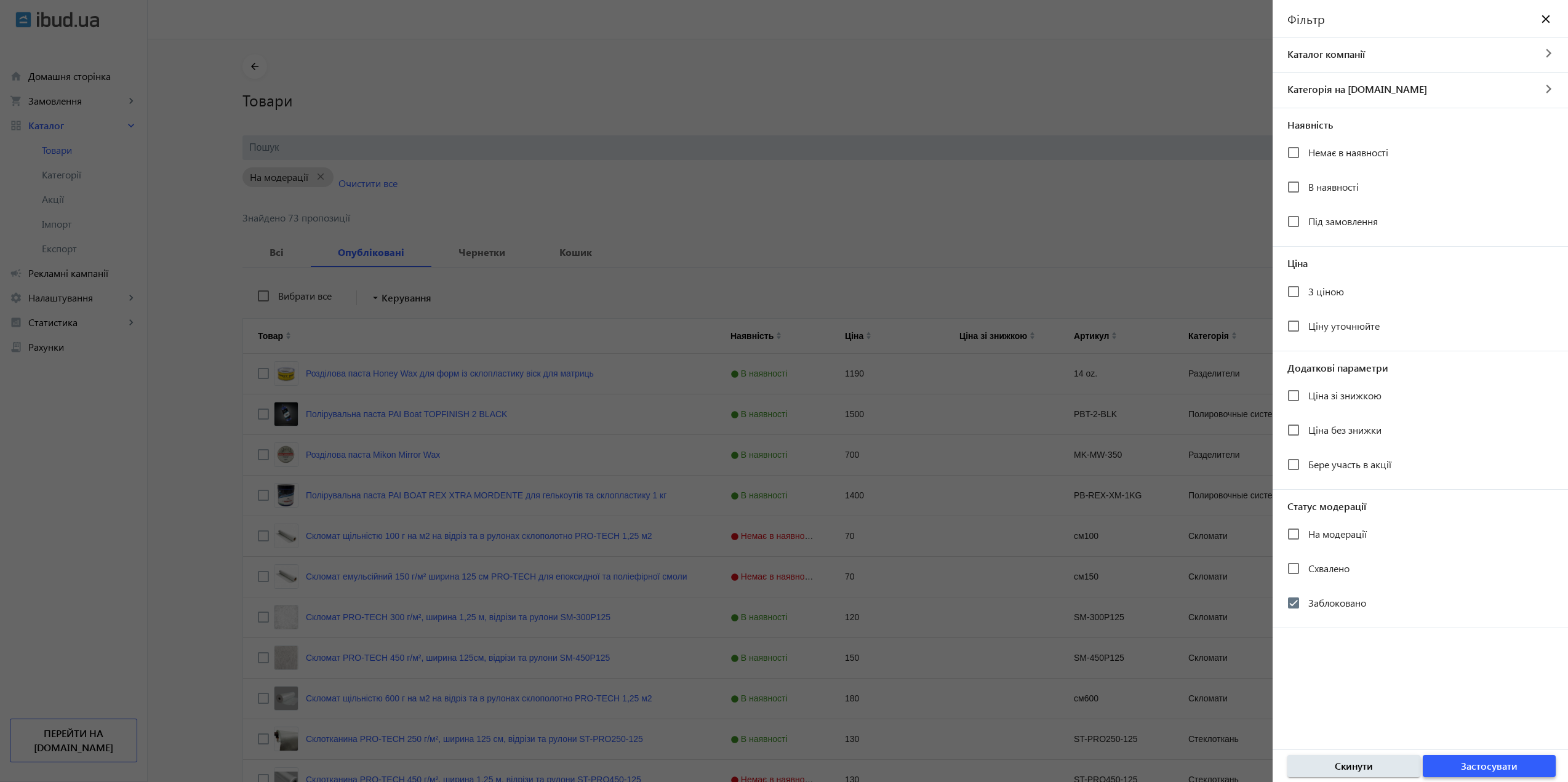
drag, startPoint x: 1456, startPoint y: 765, endPoint x: 1362, endPoint y: 672, distance: 132.2
click at [1457, 765] on span "button" at bounding box center [1489, 765] width 133 height 29
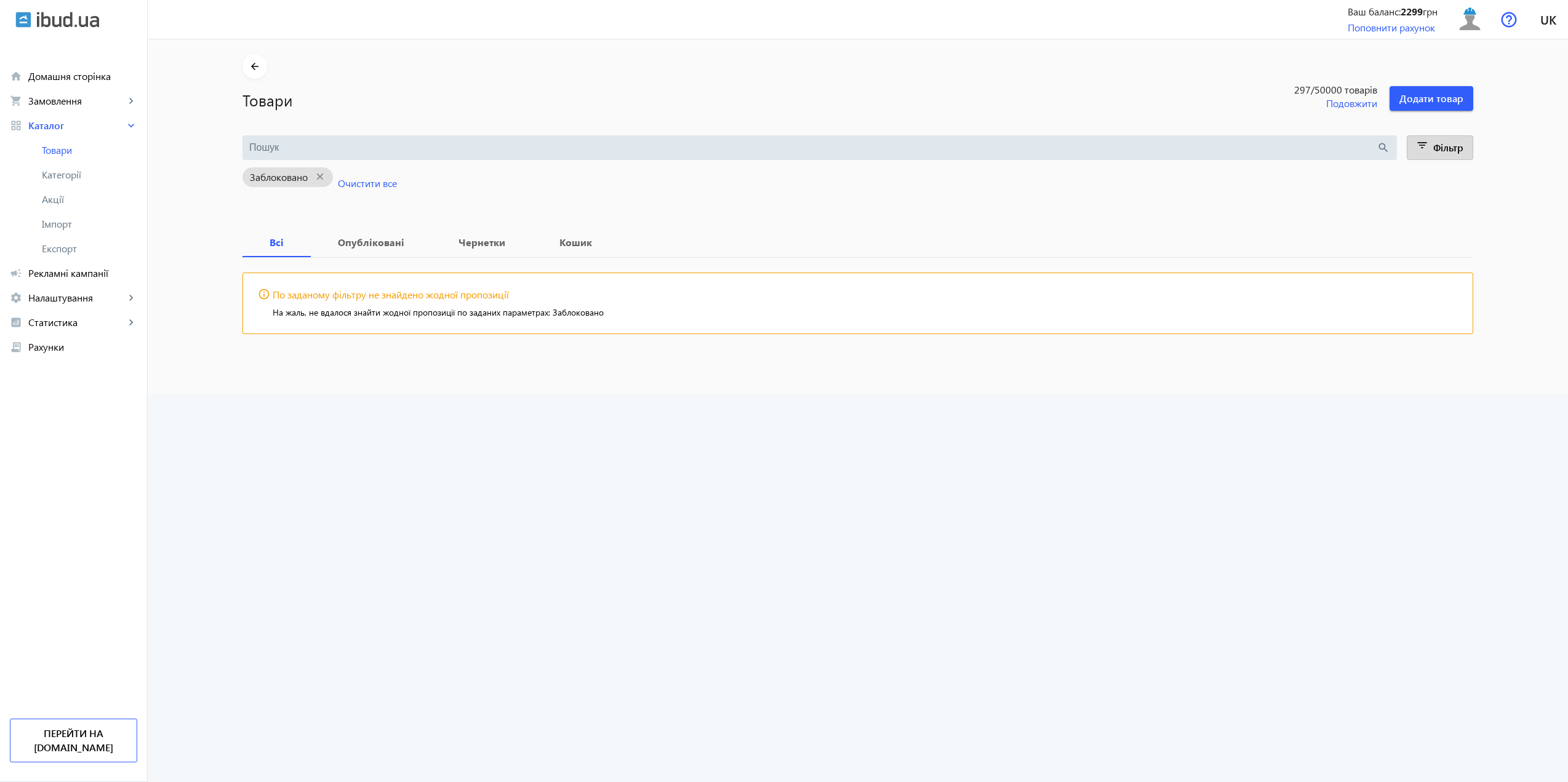
click at [1445, 130] on main "arrow_back Товари 297 /50000 товарів Подовжити Додати товар search filter_list …" at bounding box center [858, 203] width 1261 height 297
click at [1445, 146] on span "Фільтр" at bounding box center [1448, 146] width 30 height 13
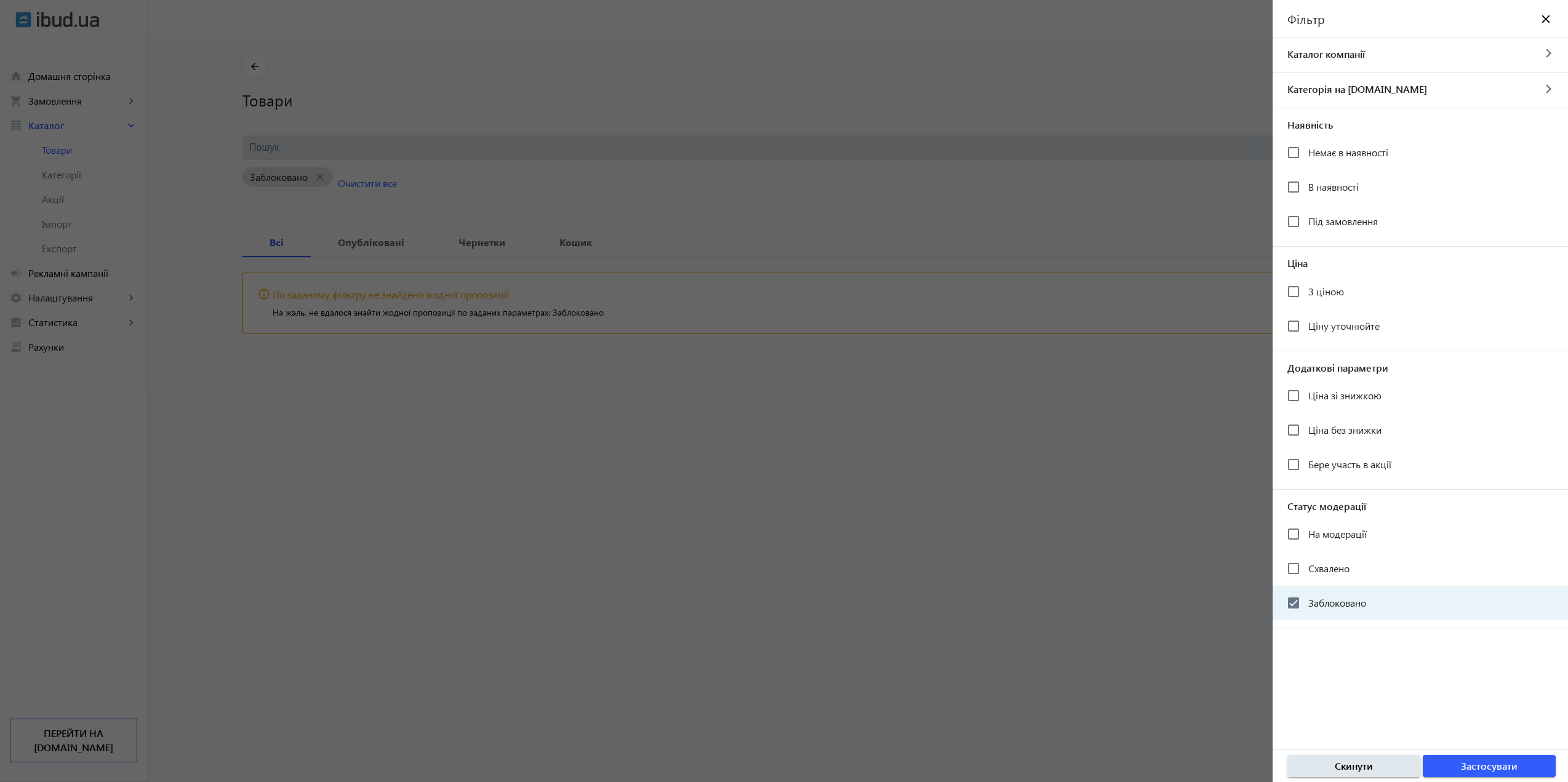
click at [1295, 618] on div "Заблоковано" at bounding box center [1420, 602] width 295 height 35
checkbox input "false"
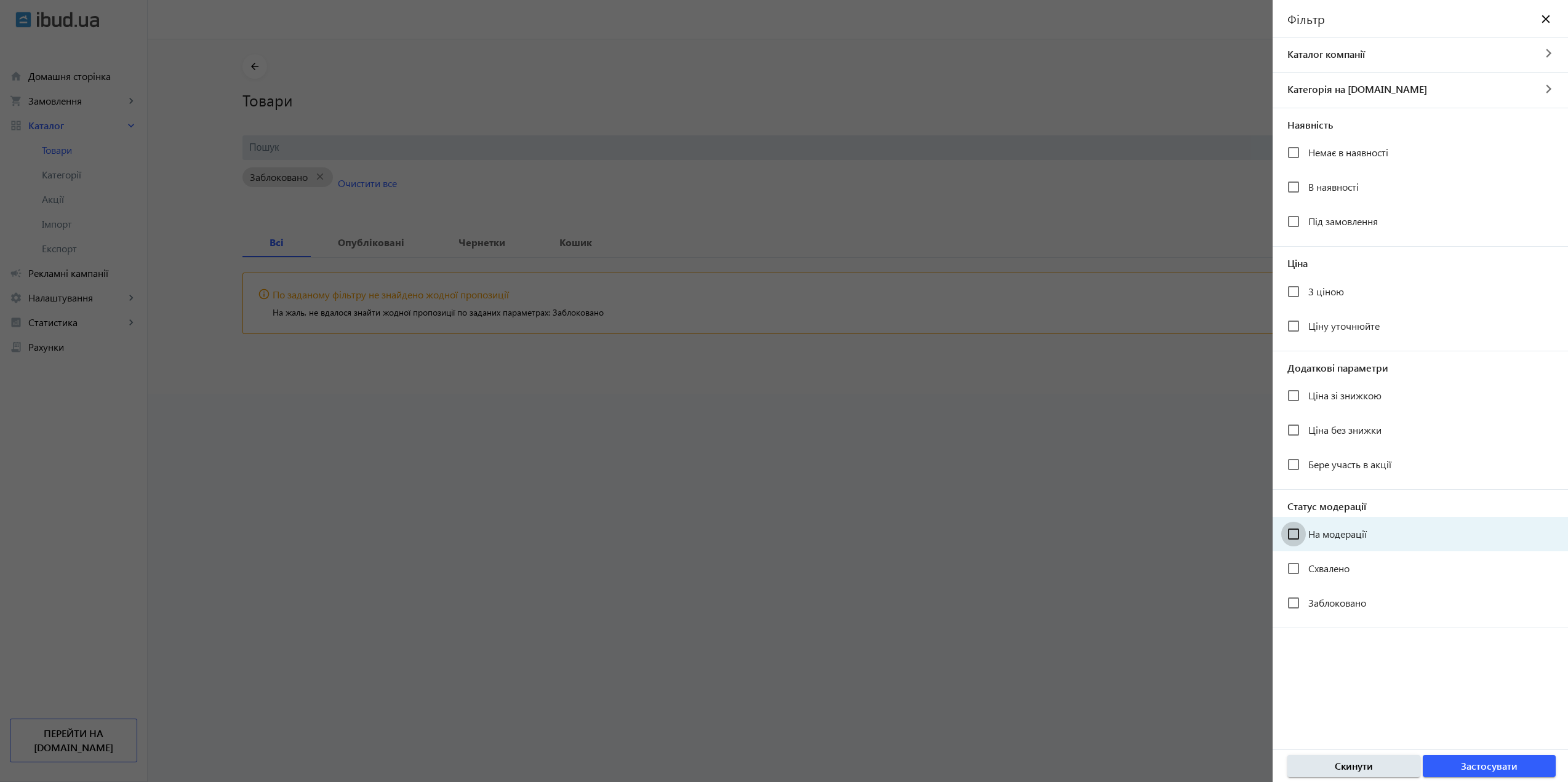
click at [1294, 535] on input "На модерації" at bounding box center [1293, 533] width 25 height 25
checkbox input "true"
click at [1484, 768] on span "Застосувати" at bounding box center [1488, 765] width 56 height 14
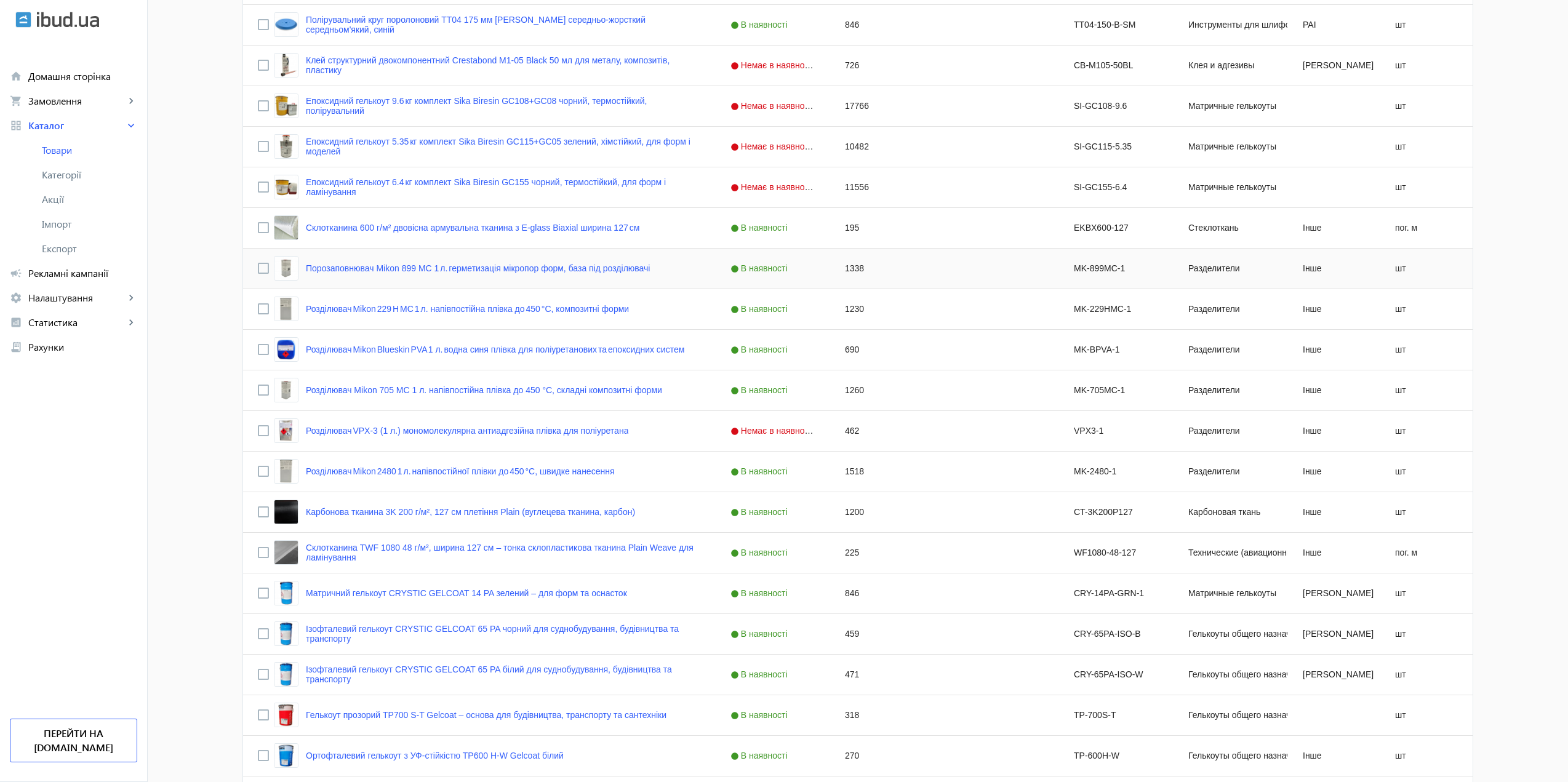
scroll to position [2645, 0]
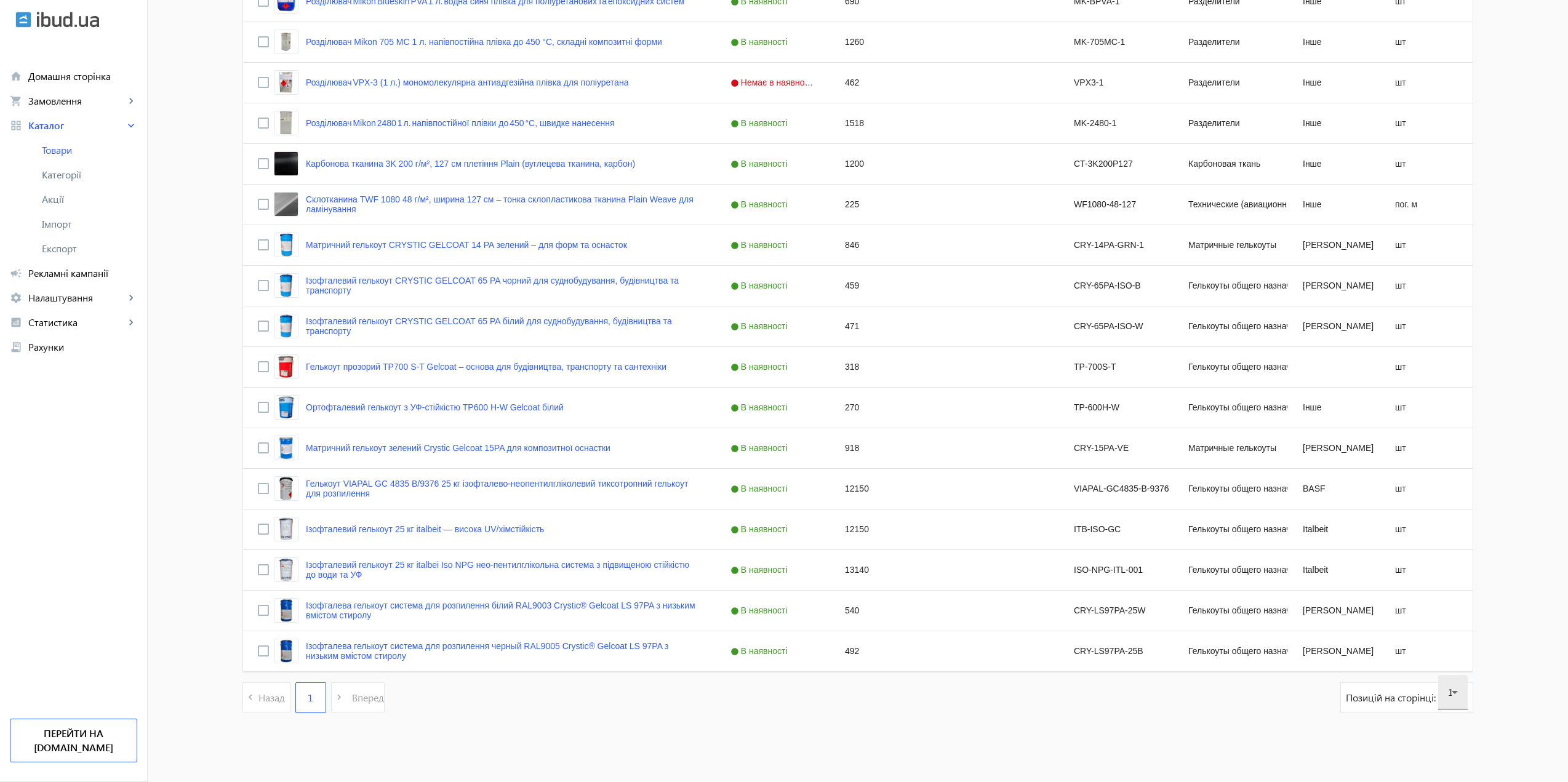
click at [1454, 703] on div "120" at bounding box center [1452, 692] width 29 height 35
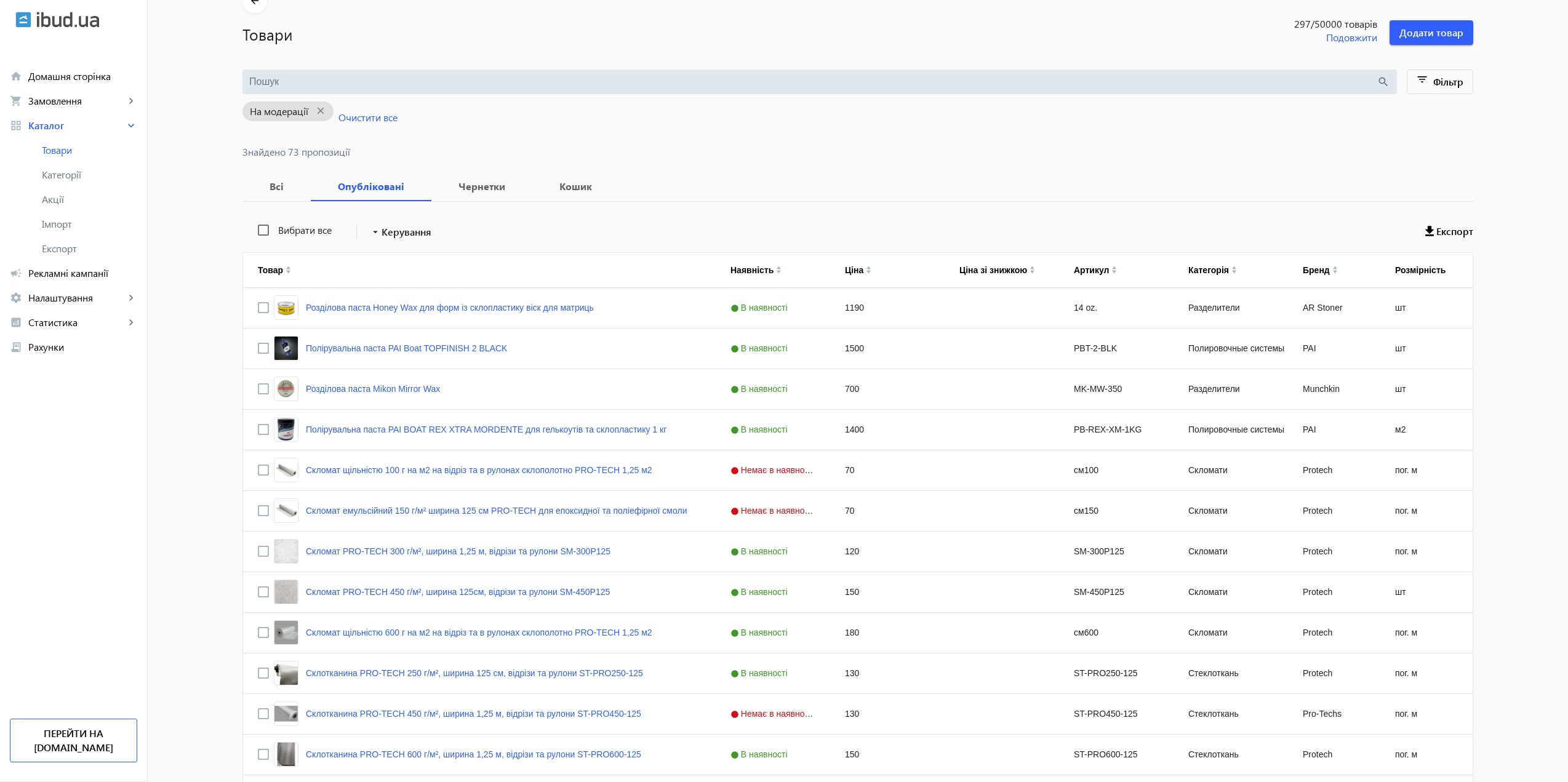
scroll to position [62, 0]
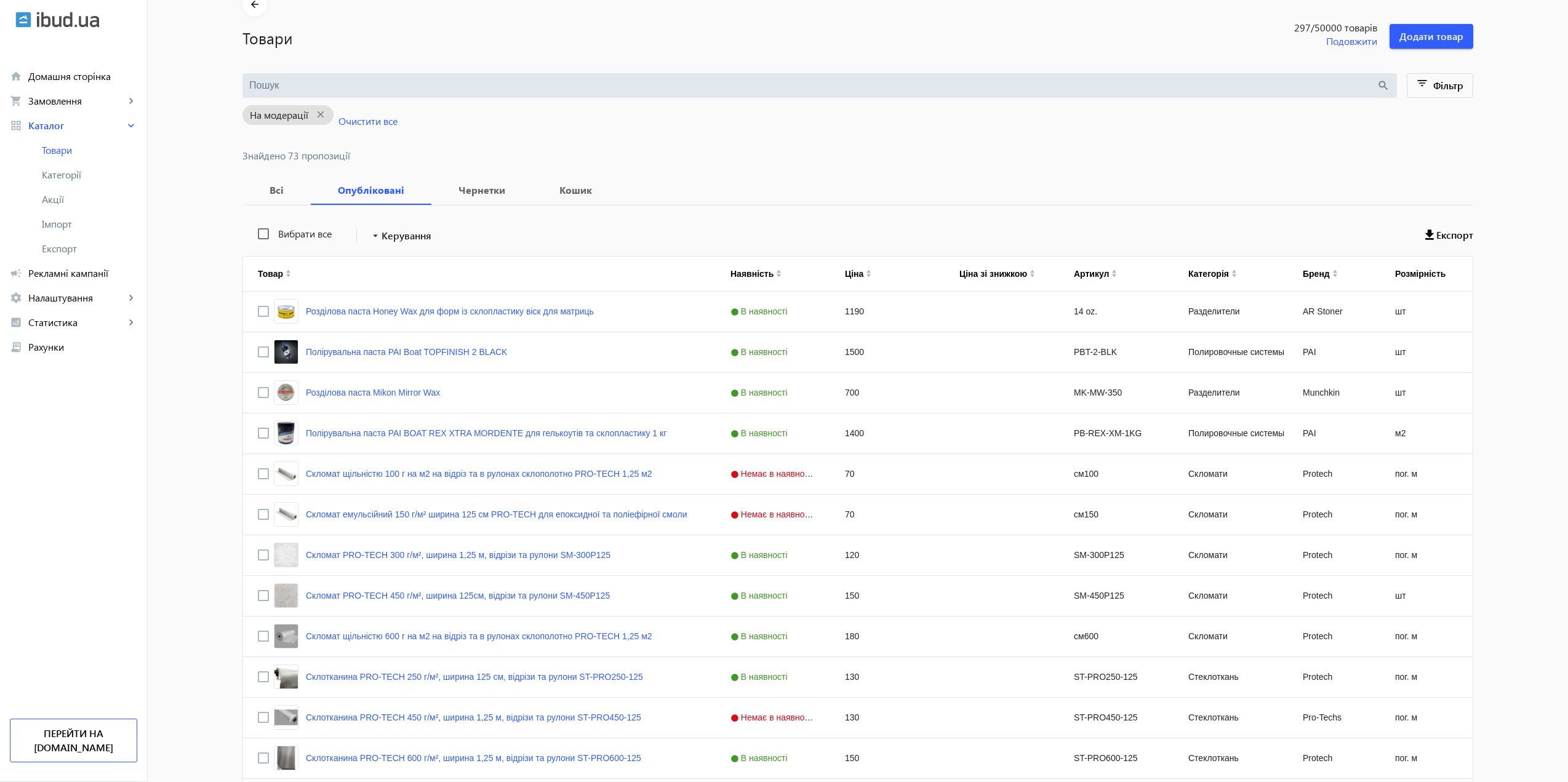
click at [669, 212] on div at bounding box center [784, 391] width 1568 height 782
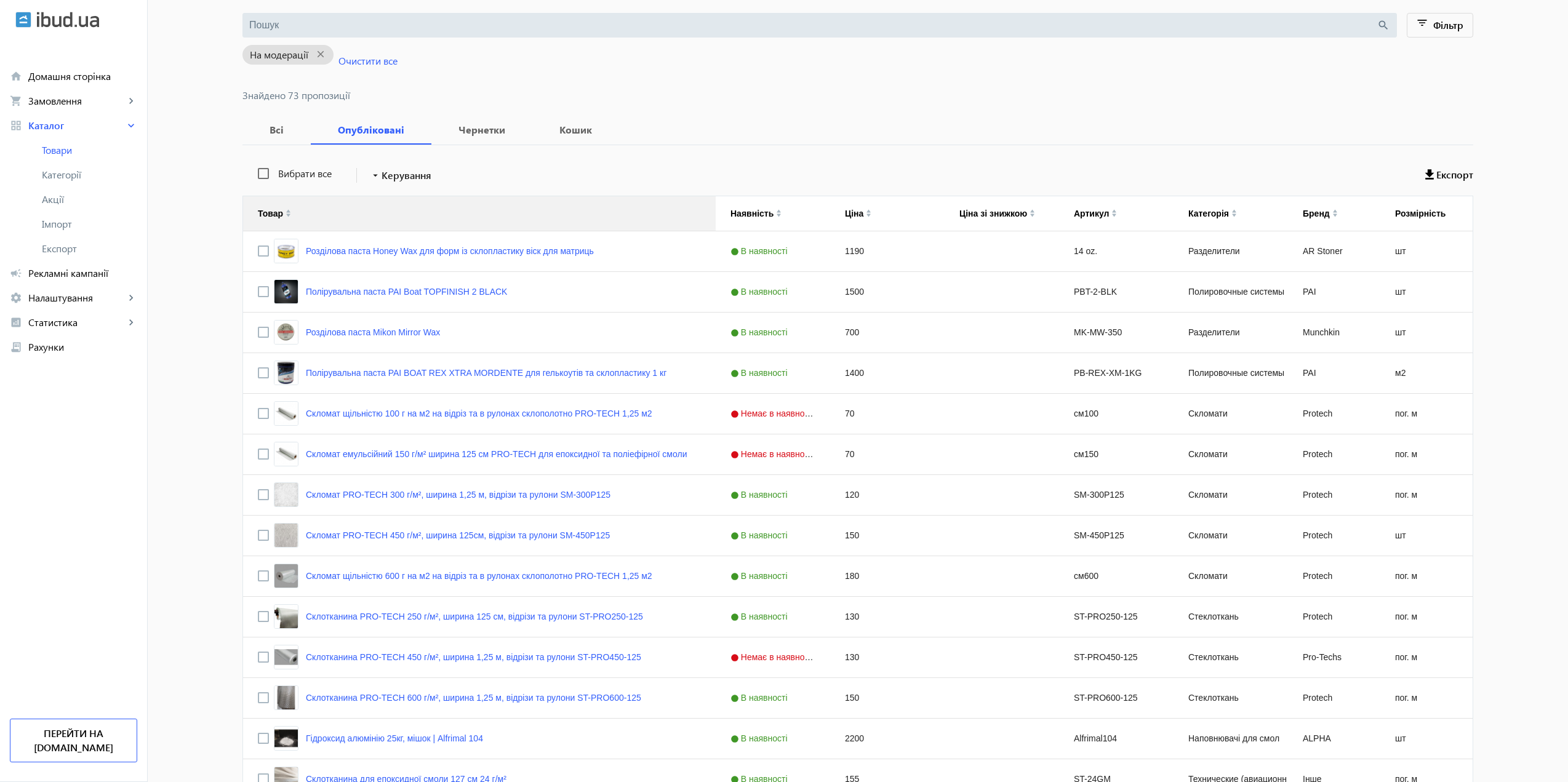
scroll to position [123, 0]
click at [275, 120] on span "Всі" at bounding box center [277, 128] width 39 height 29
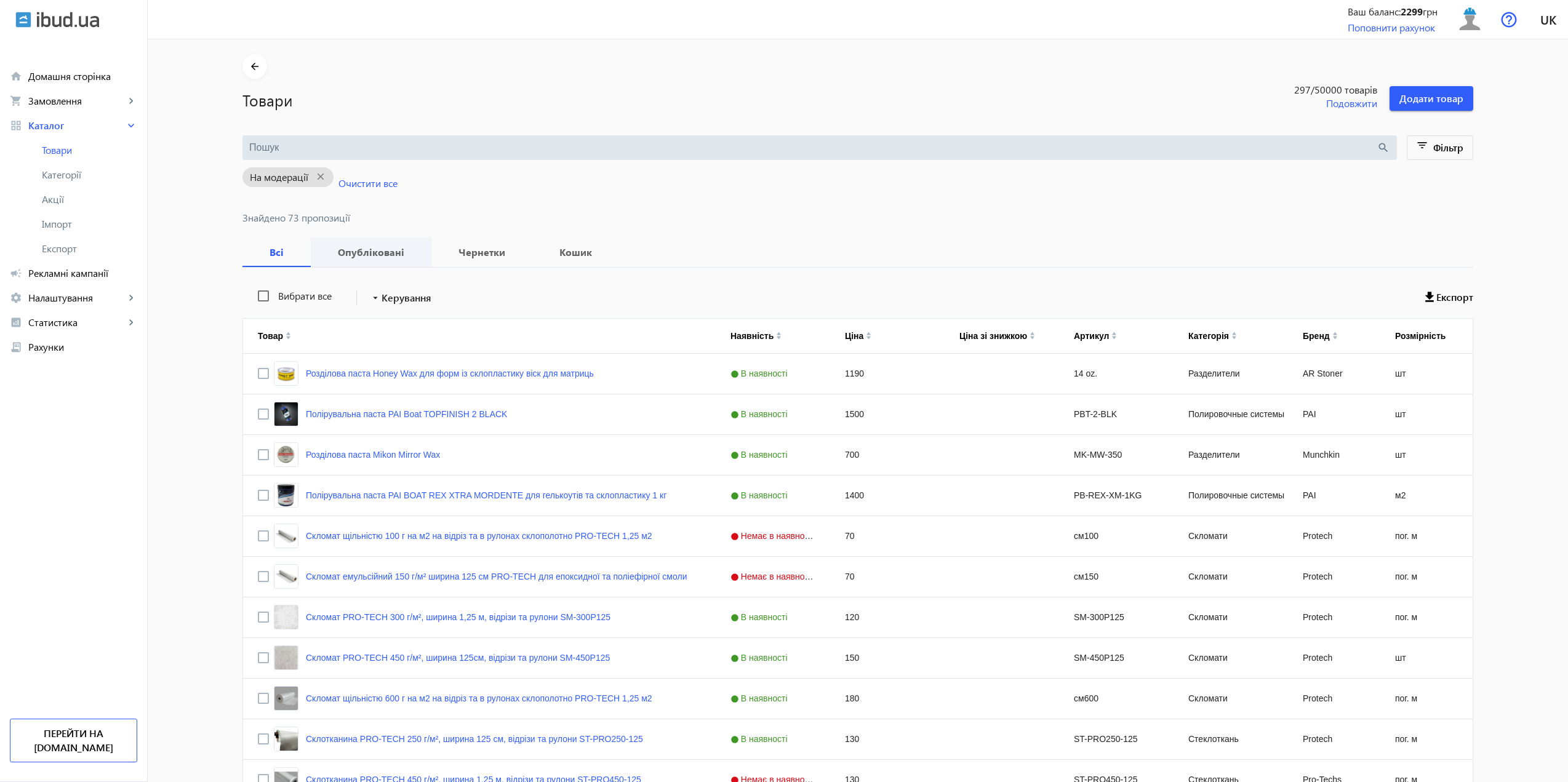
click at [350, 259] on span "Опубліковані" at bounding box center [371, 252] width 91 height 29
click at [321, 175] on mat-icon "close" at bounding box center [321, 177] width 26 height 15
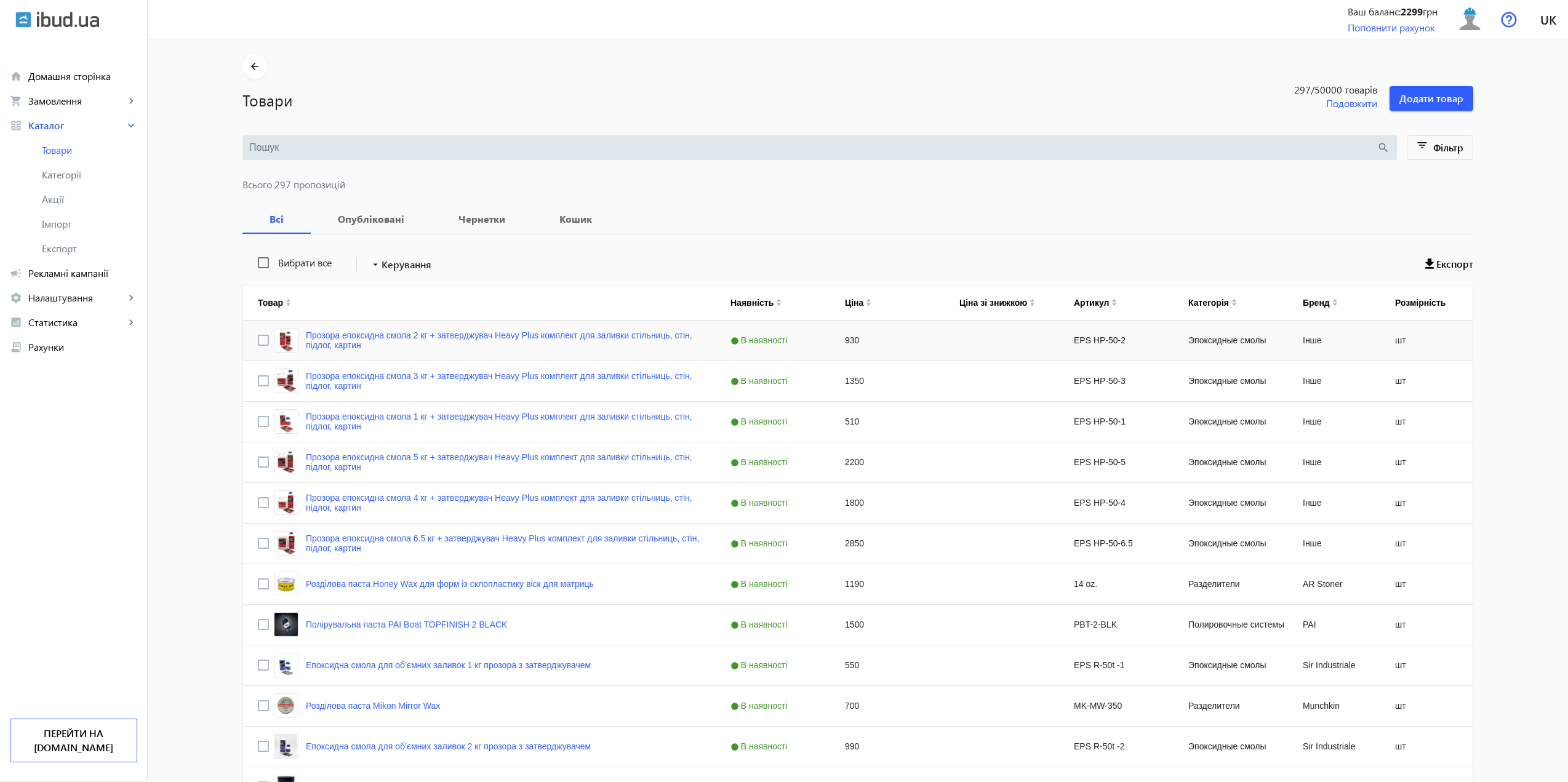
click at [360, 337] on link "Прозора епоксидна смола 2 кг + затверджувач Heavy Plus комплект для заливки сті…" at bounding box center [504, 340] width 395 height 20
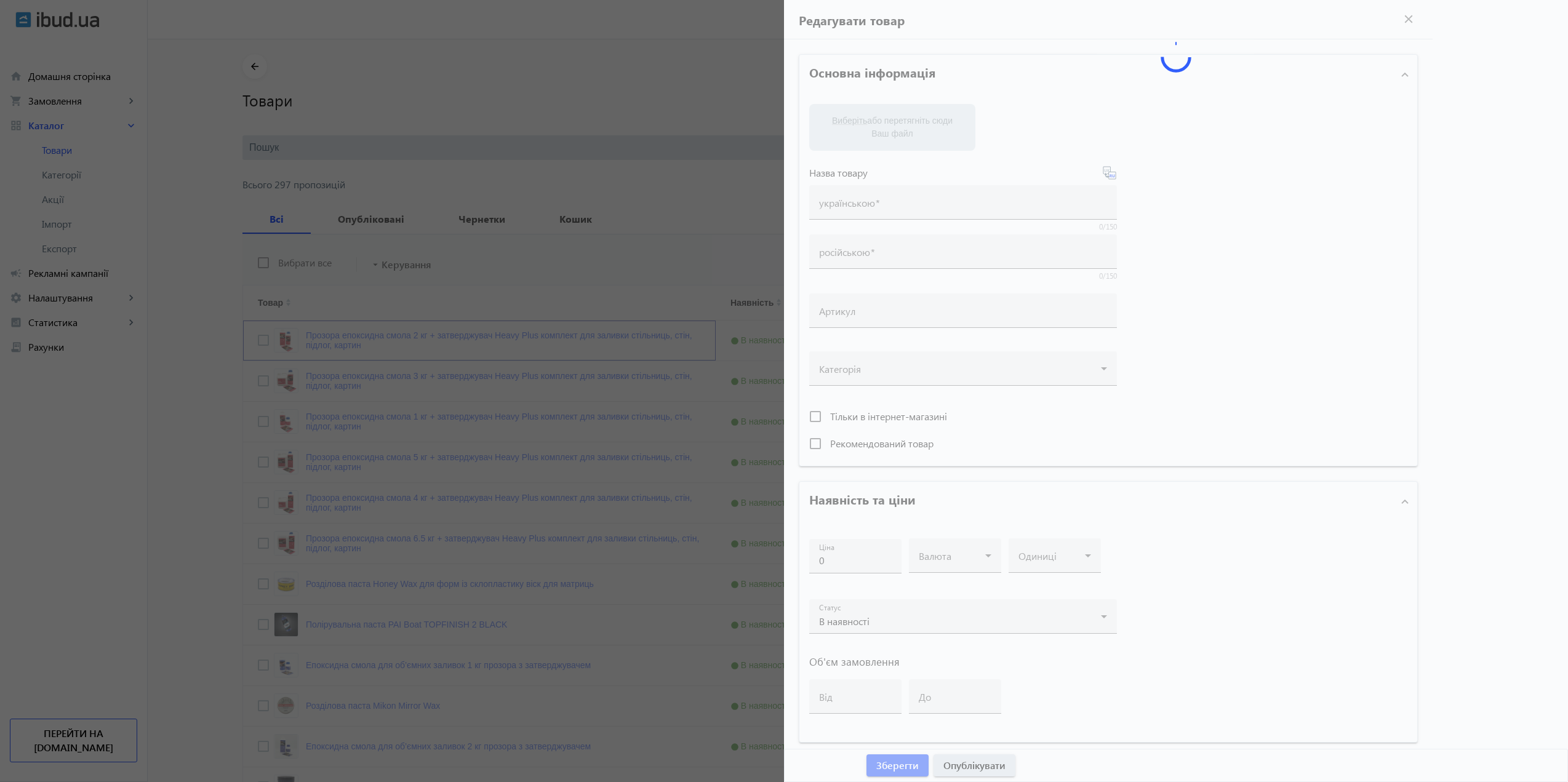
type input "Прозора епоксидна смола 2 кг + затверджувач Heavy Plus комплект для заливки сті…"
type input "Прозрачная эпоксидная смола 2 кг + отвердитель Heavy Plus комплект для заливки …"
type input "EPS HP-50-2"
type input "930"
type input "1"
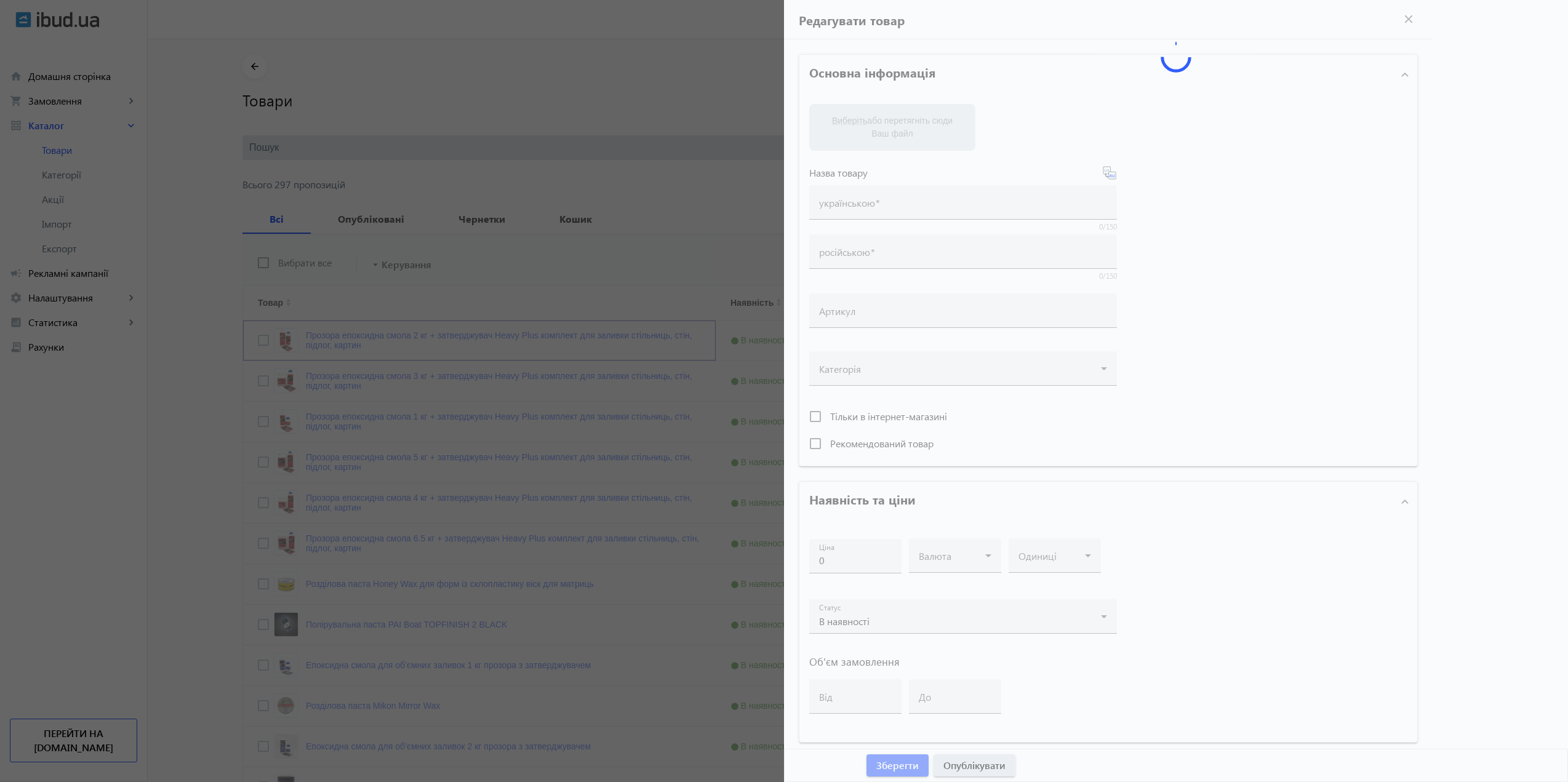
type input "100"
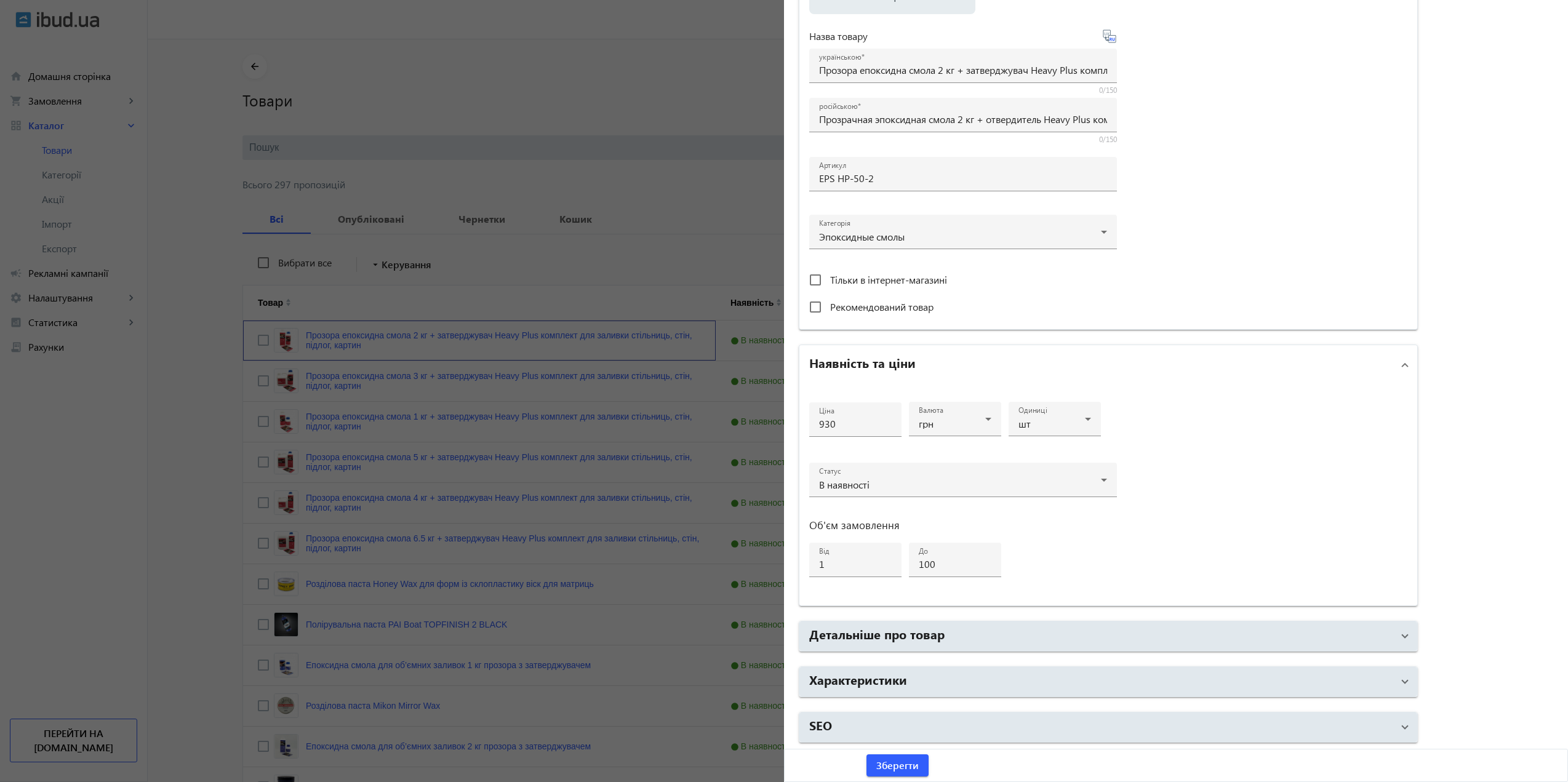
scroll to position [185, 0]
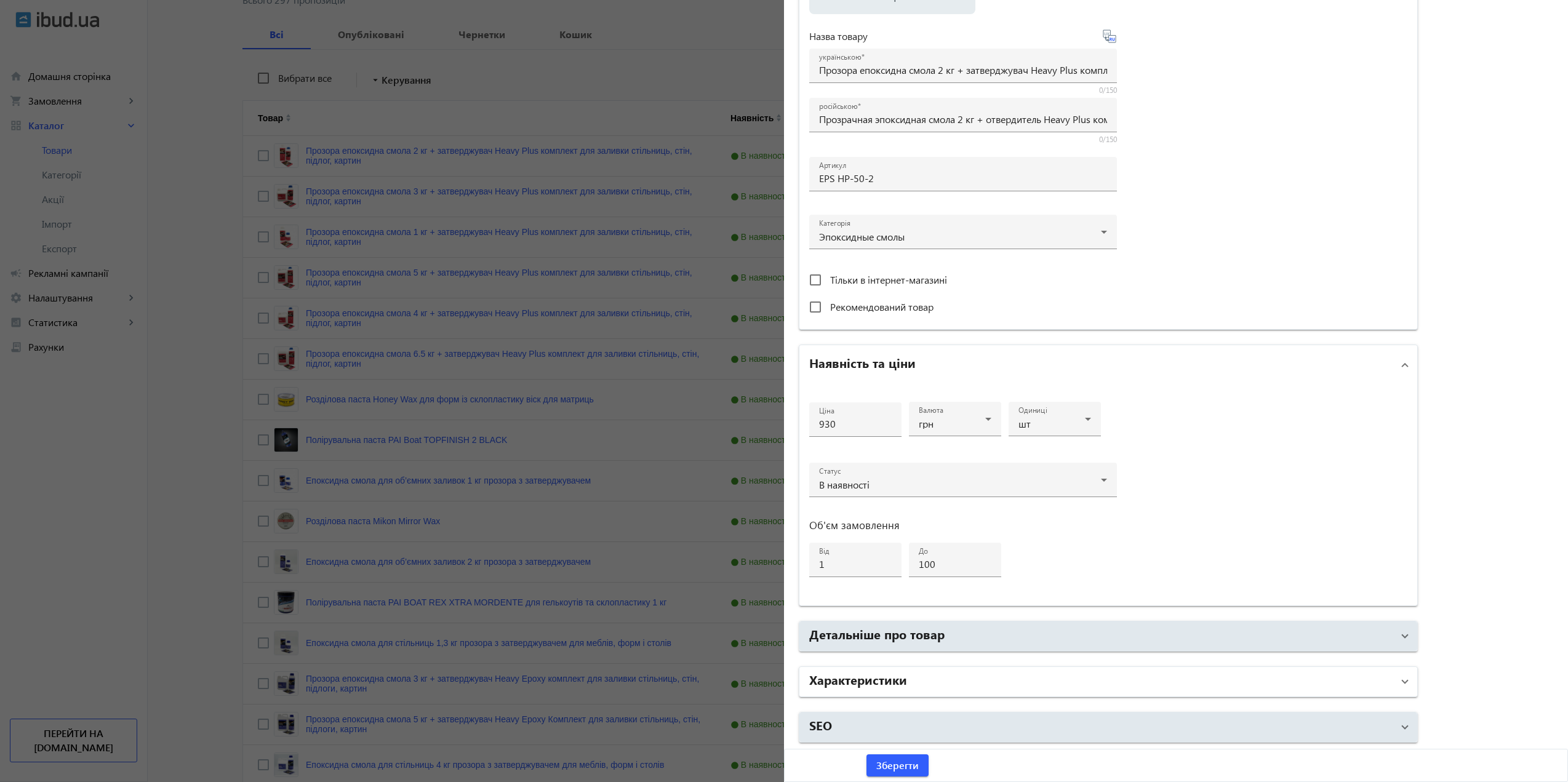
click at [879, 687] on h2 "Характеристики" at bounding box center [858, 678] width 98 height 17
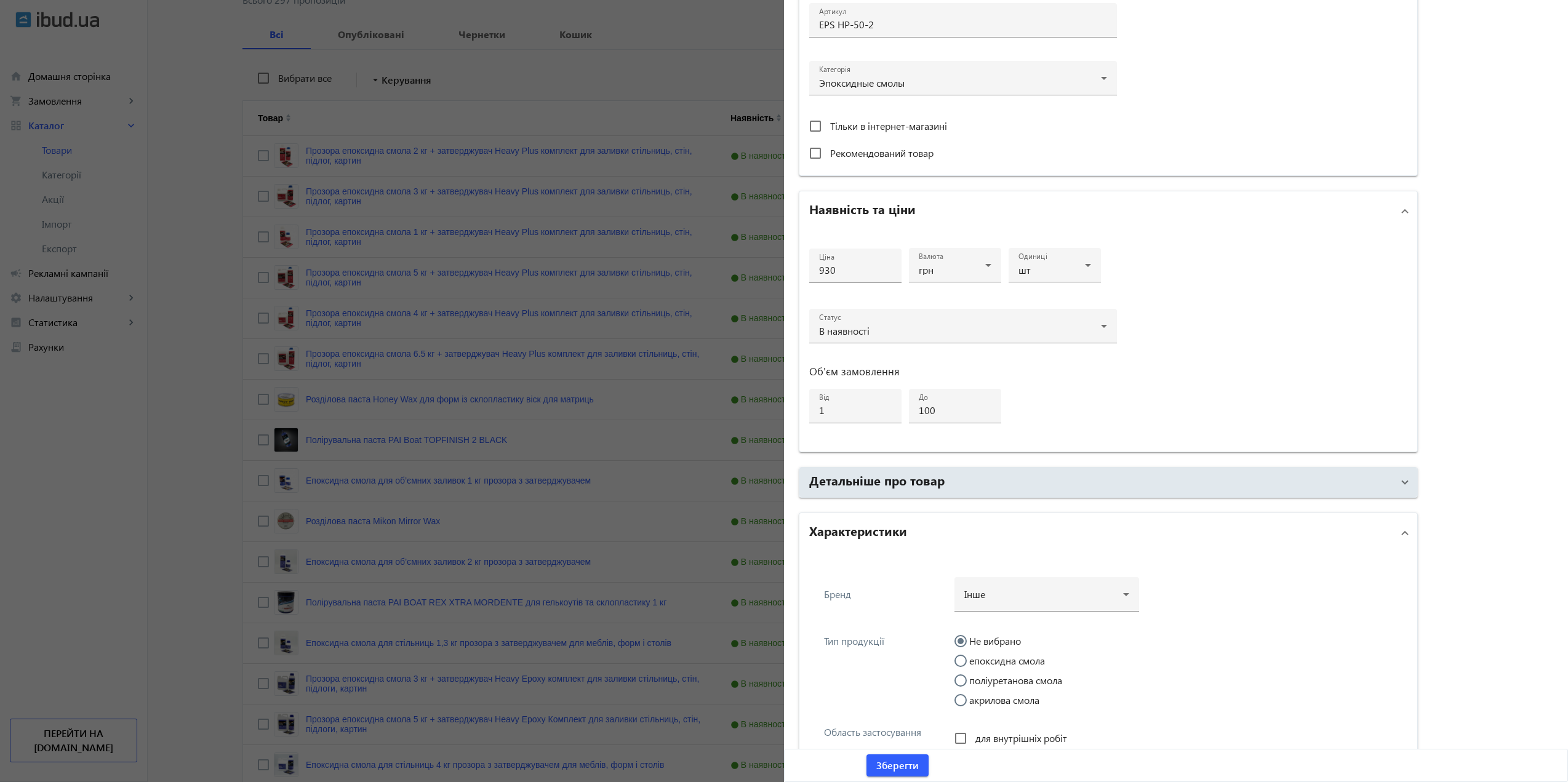
scroll to position [737, 0]
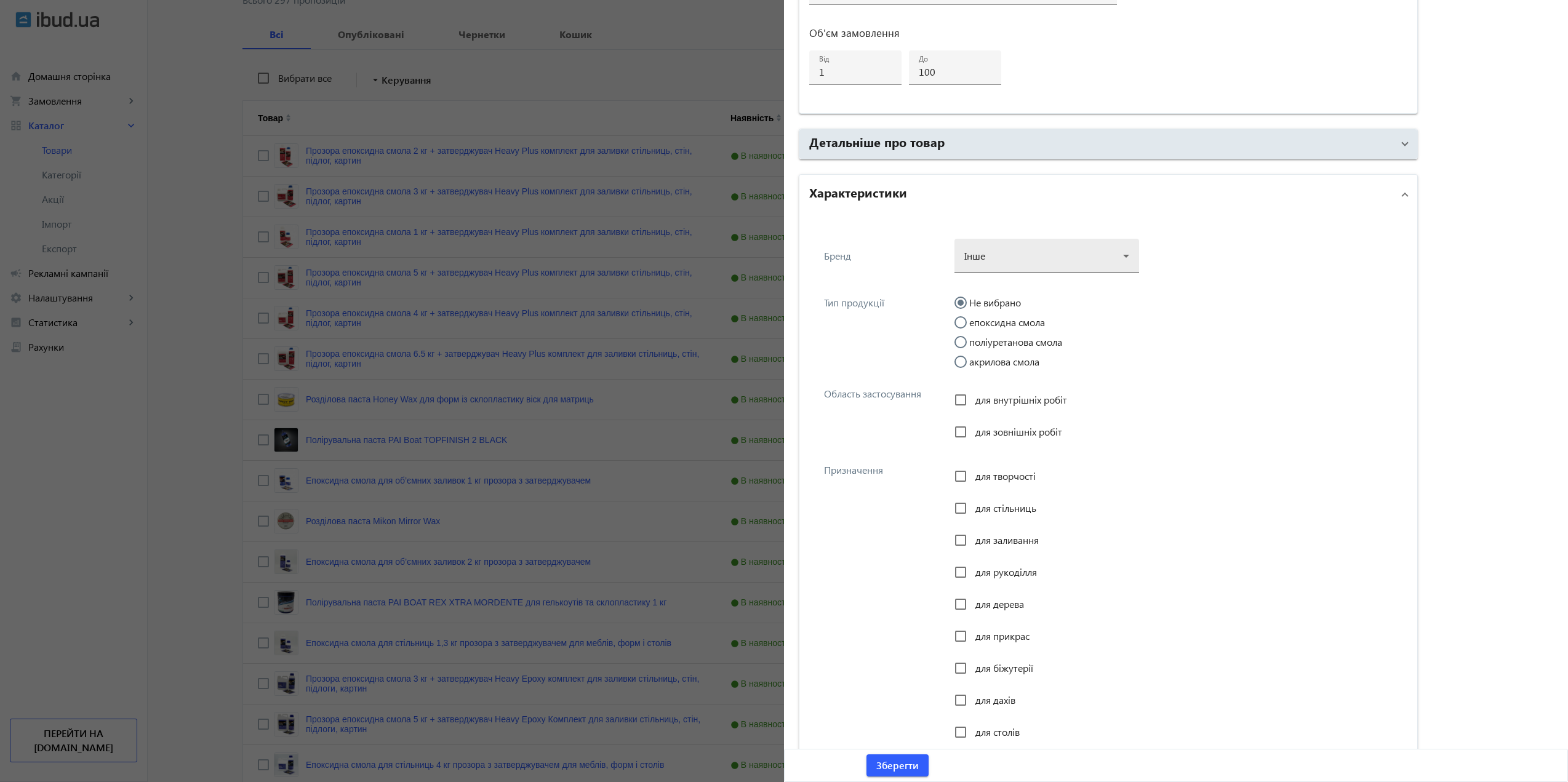
click at [1062, 248] on div at bounding box center [1046, 251] width 165 height 44
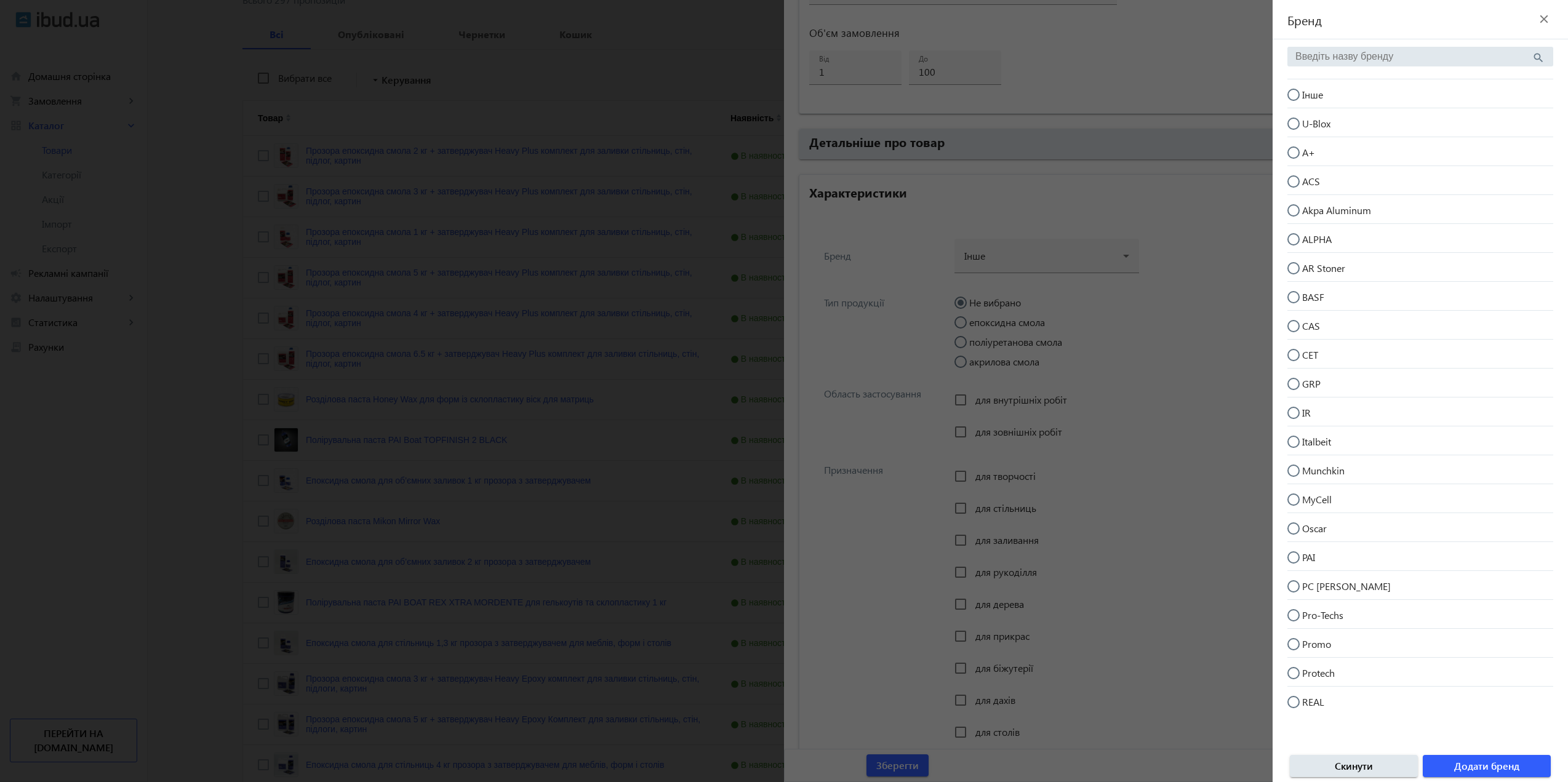
click at [1063, 249] on div at bounding box center [784, 391] width 1568 height 782
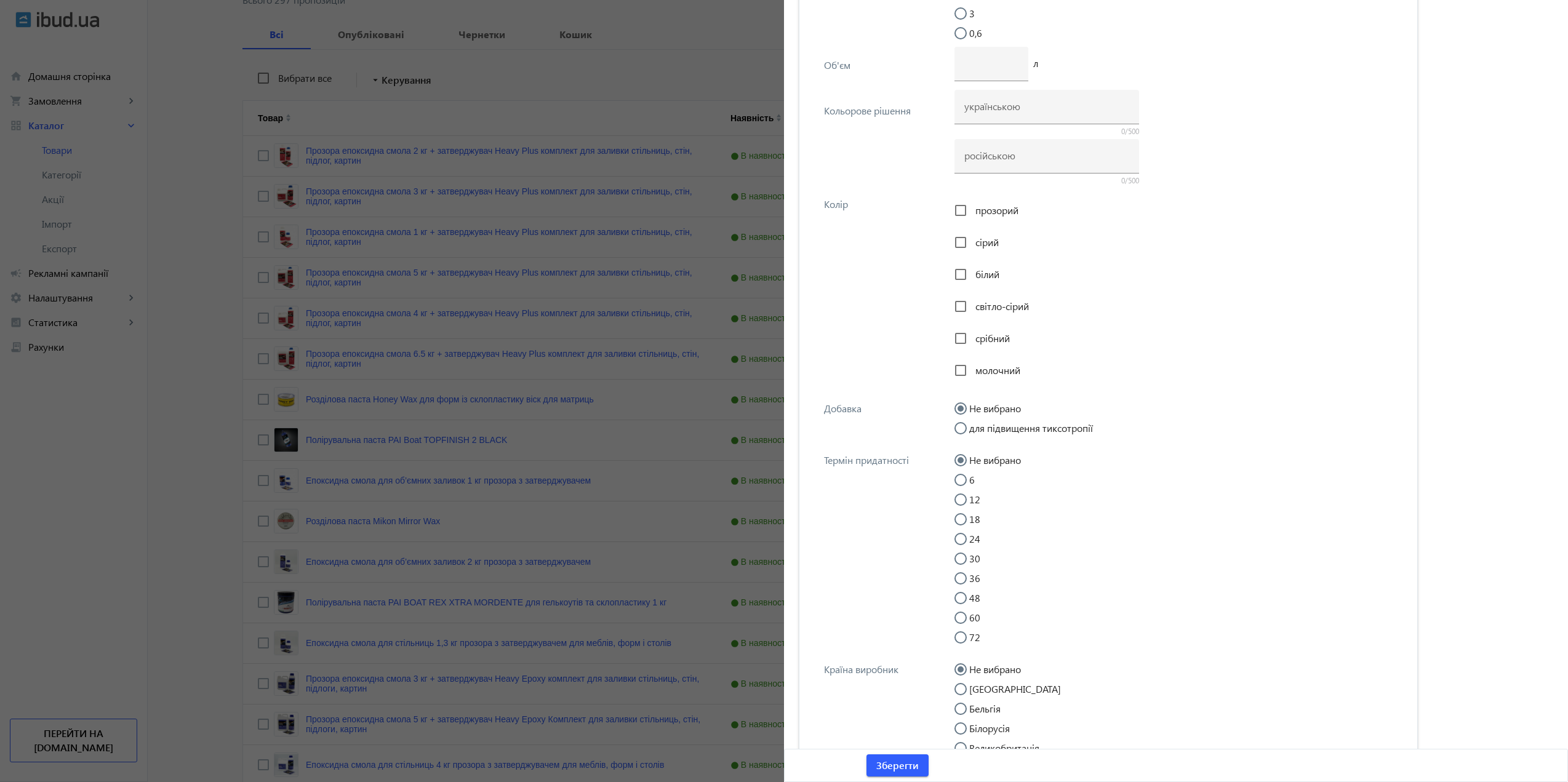
scroll to position [3074, 0]
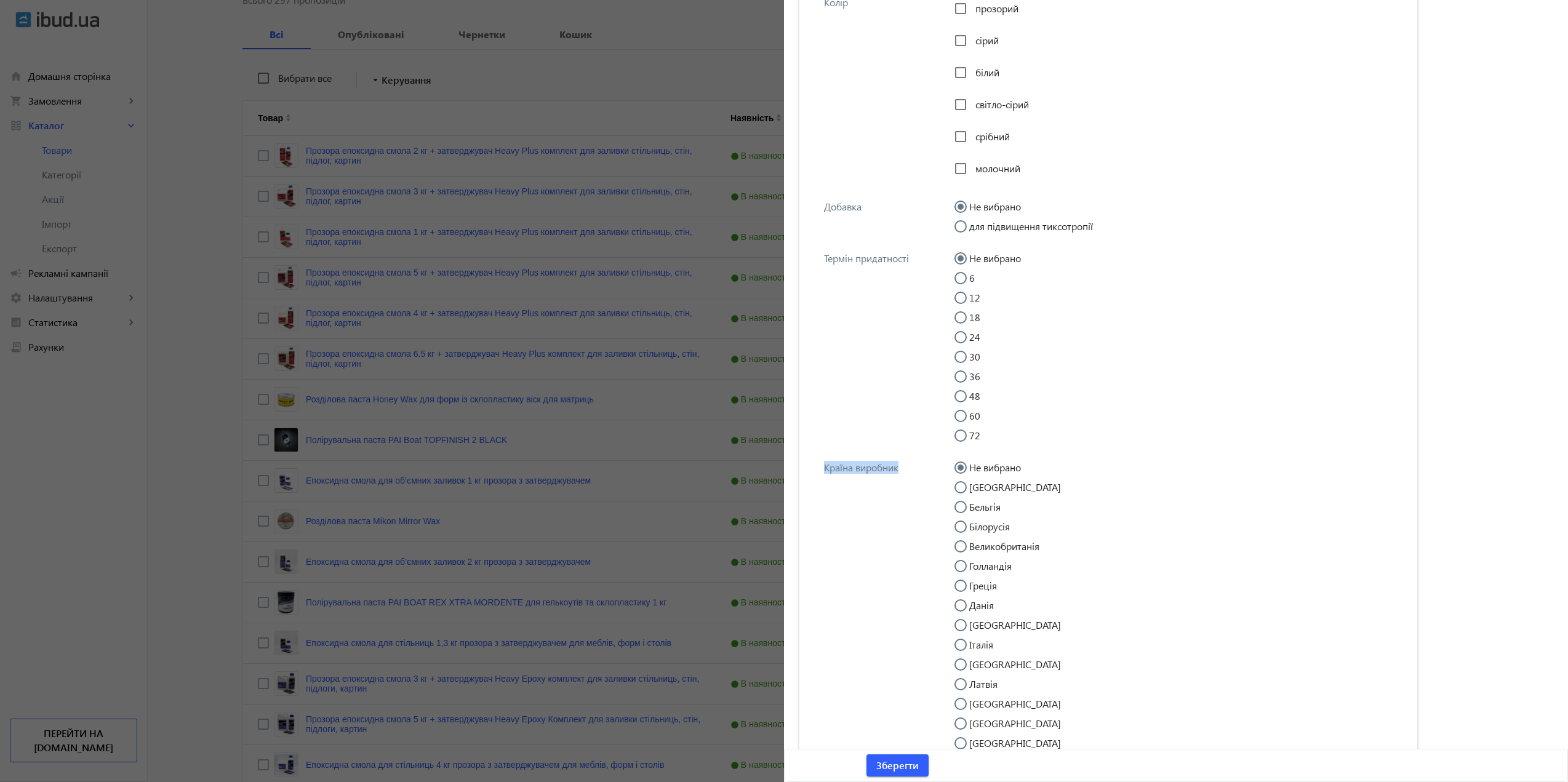
drag, startPoint x: 823, startPoint y: 469, endPoint x: 896, endPoint y: 473, distance: 73.1
click at [894, 474] on div "Країна виробник Не вибрано Австрія Бельгія Білорусія Великобританія Голландія Г…" at bounding box center [1109, 681] width 598 height 465
click at [896, 473] on div "Країна виробник" at bounding box center [885, 467] width 123 height 12
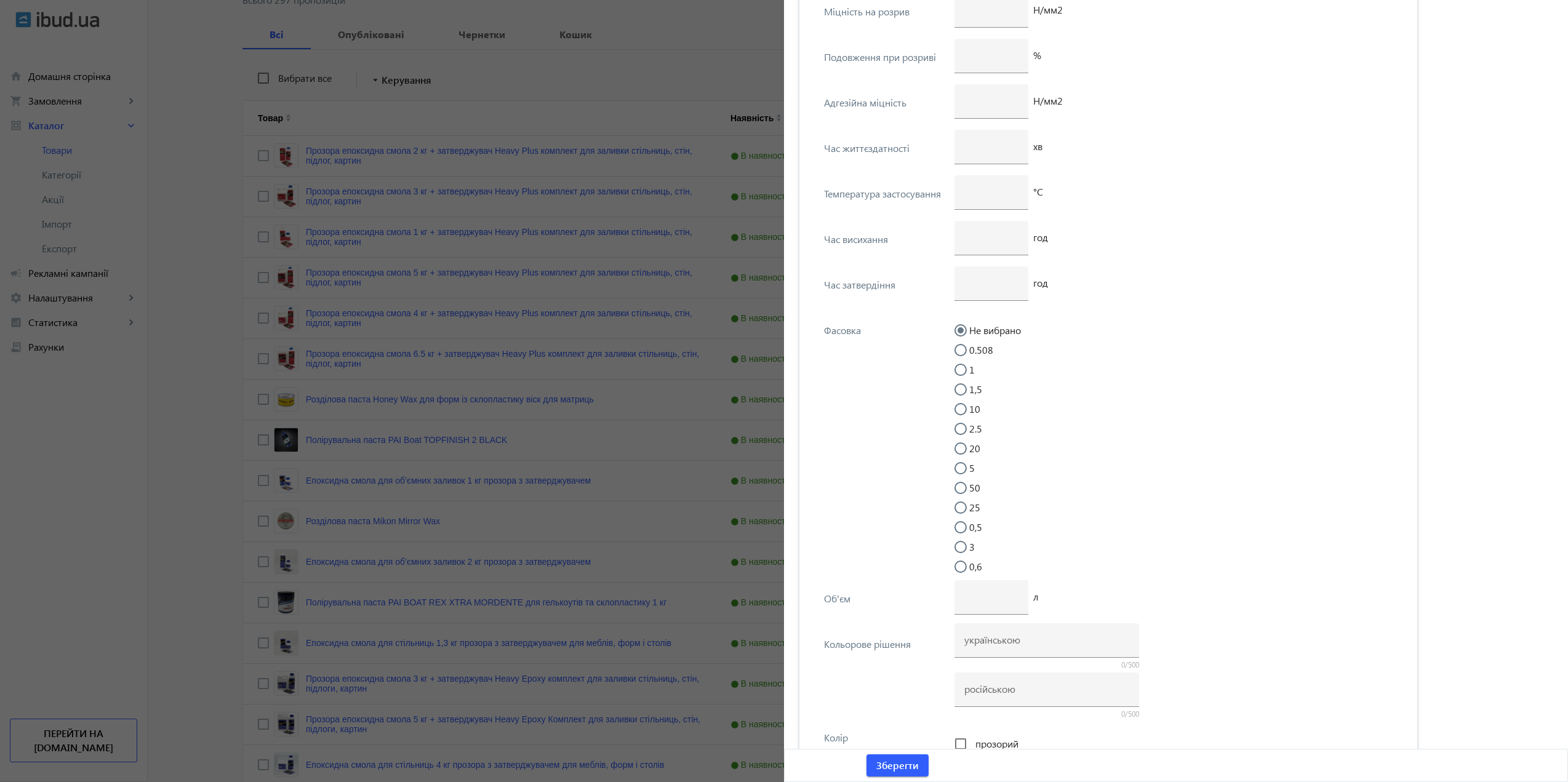
scroll to position [2335, 0]
click at [965, 331] on input "Не вибрано" at bounding box center [967, 340] width 25 height 25
click at [968, 346] on div at bounding box center [960, 352] width 29 height 29
radio input "false"
radio input "true"
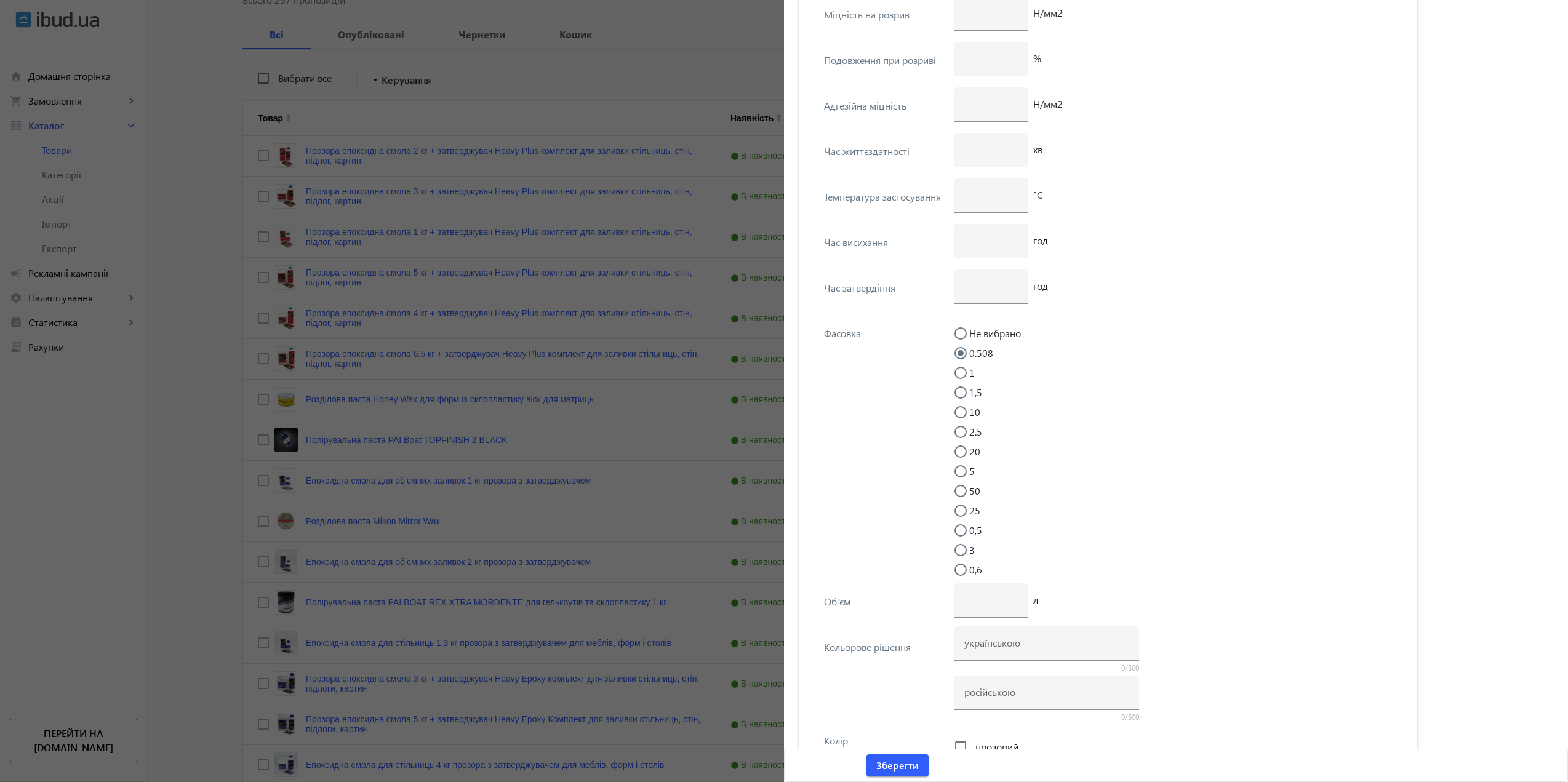
click at [958, 352] on input "0.508" at bounding box center [967, 359] width 25 height 25
click at [961, 328] on input "Не вибрано" at bounding box center [967, 340] width 25 height 25
radio input "true"
click at [970, 606] on div at bounding box center [991, 600] width 54 height 35
drag, startPoint x: 822, startPoint y: 603, endPoint x: 861, endPoint y: 604, distance: 39.0
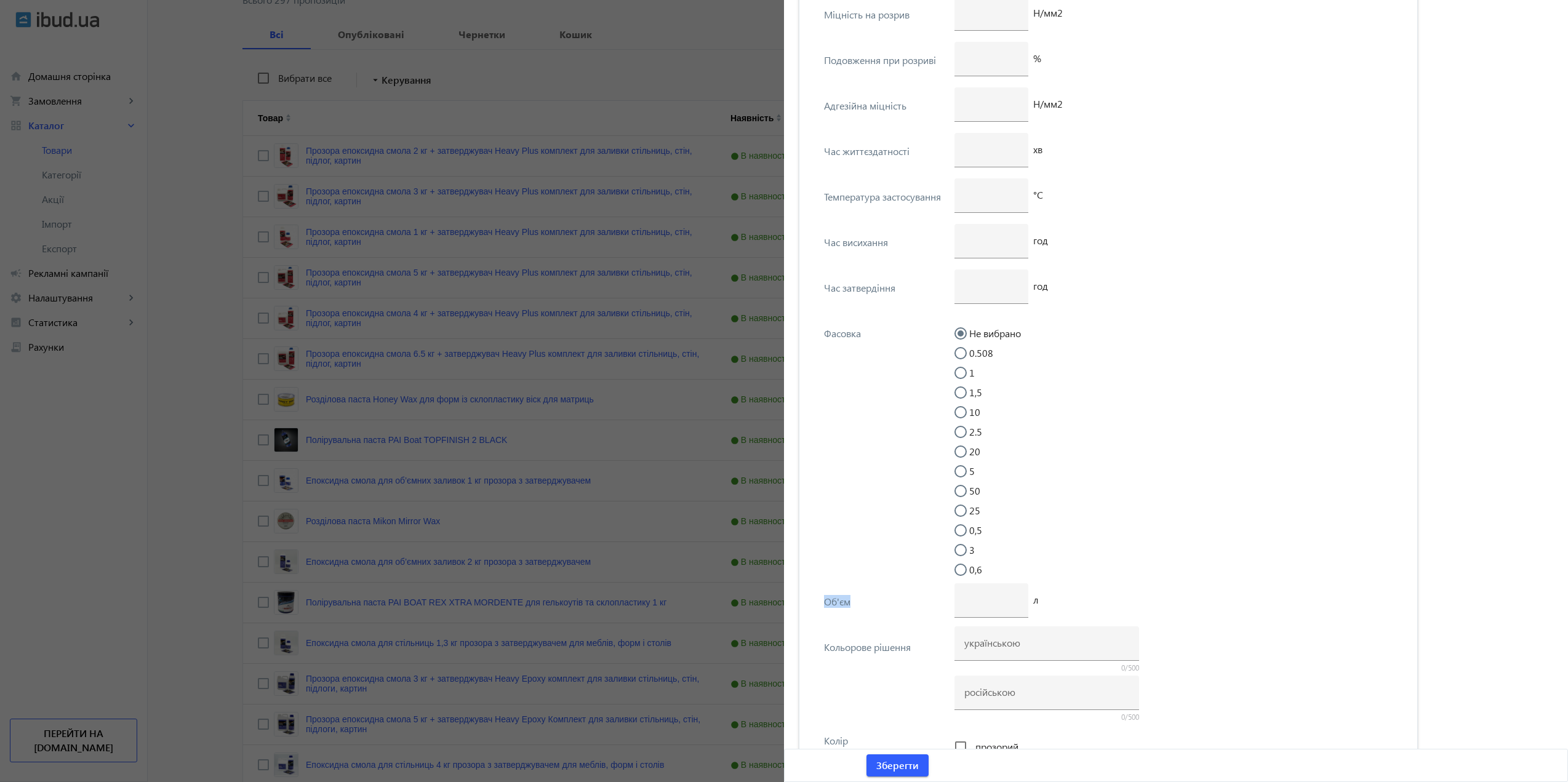
click at [861, 604] on div "Об'єм" at bounding box center [885, 601] width 123 height 12
drag, startPoint x: 858, startPoint y: 605, endPoint x: 825, endPoint y: 604, distance: 33.0
click at [827, 605] on div "Об'єм" at bounding box center [885, 601] width 123 height 12
click at [825, 604] on div "Об'єм" at bounding box center [885, 601] width 123 height 12
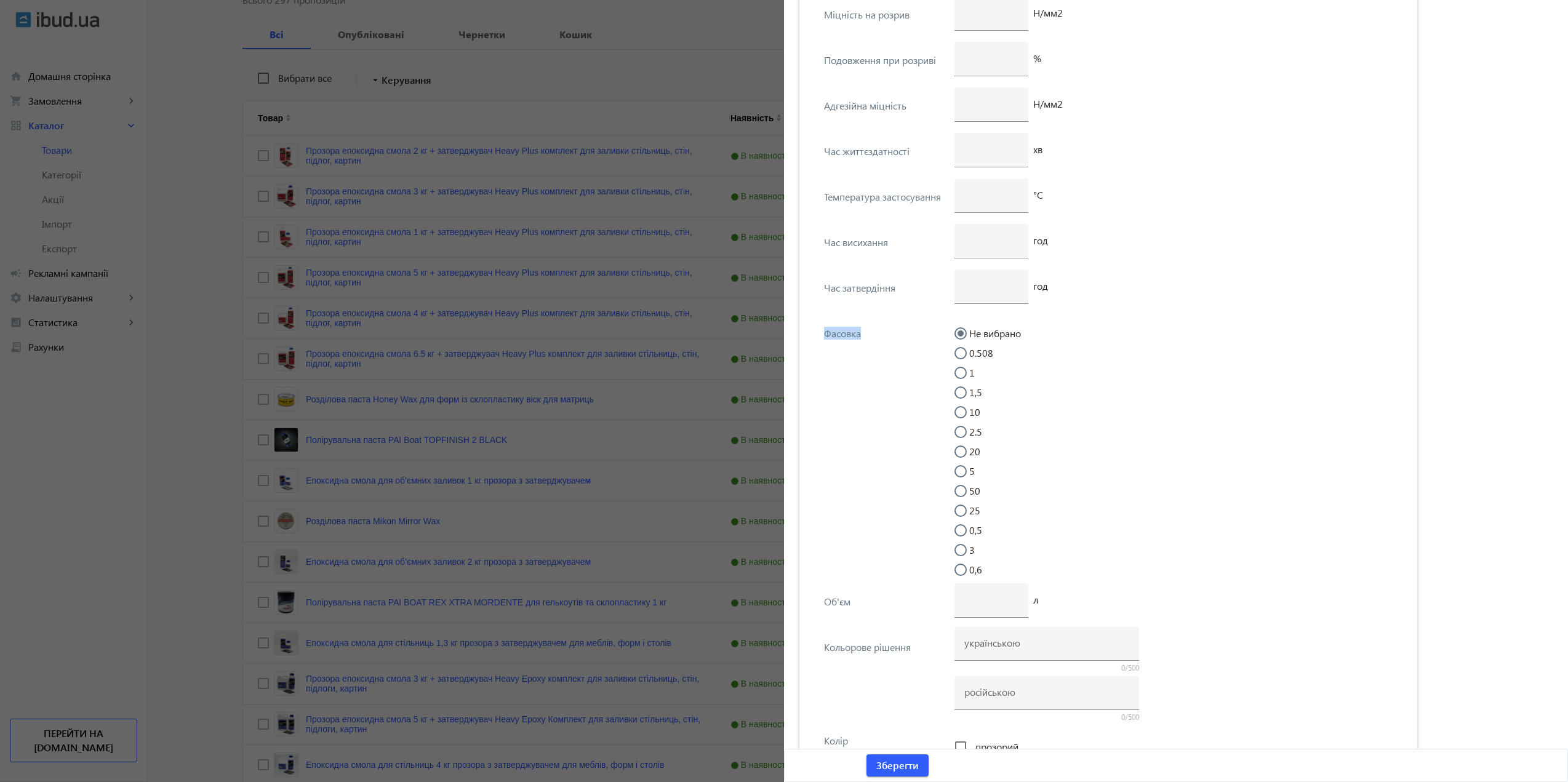
drag, startPoint x: 821, startPoint y: 332, endPoint x: 882, endPoint y: 340, distance: 61.5
click at [882, 340] on div "Фасовка Не вибрано 0.508 1 1,5 10 2.5 20 5 50 25 0,5 3 0,6" at bounding box center [1109, 448] width 598 height 268
click at [880, 340] on div "Фасовка Не вибрано 0.508 1 1,5 10 2.5 20 5 50 25 0,5 3 0,6" at bounding box center [1109, 448] width 598 height 268
click at [884, 397] on div "Фасовка Не вибрано 0.508 1 1,5 10 2.5 20 5 50 25 0,5 3 0,6" at bounding box center [1109, 448] width 598 height 268
drag, startPoint x: 854, startPoint y: 341, endPoint x: 822, endPoint y: 335, distance: 32.6
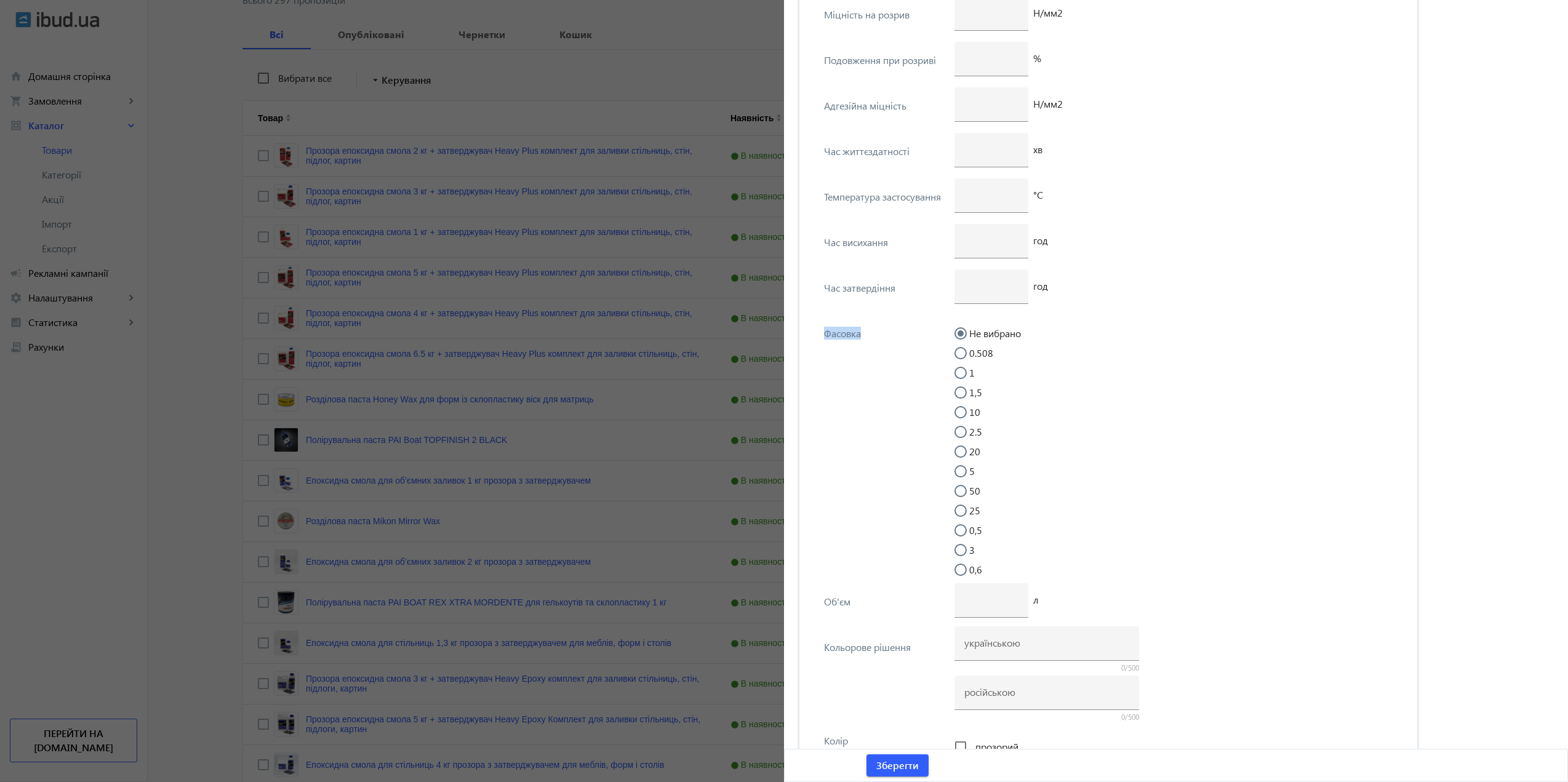
click at [822, 335] on div "Фасовка Не вибрано 0.508 1 1,5 10 2.5 20 5 50 25 0,5 3 0,6" at bounding box center [1109, 448] width 598 height 268
click at [824, 335] on div "Фасовка" at bounding box center [885, 334] width 123 height 12
drag, startPoint x: 817, startPoint y: 334, endPoint x: 865, endPoint y: 334, distance: 48.0
click at [865, 334] on div "Фасовка Не вибрано 0.508 1 1,5 10 2.5 20 5 50 25 0,5 3 0,6" at bounding box center [1109, 448] width 598 height 268
click at [865, 333] on div "Фасовка" at bounding box center [885, 334] width 123 height 12
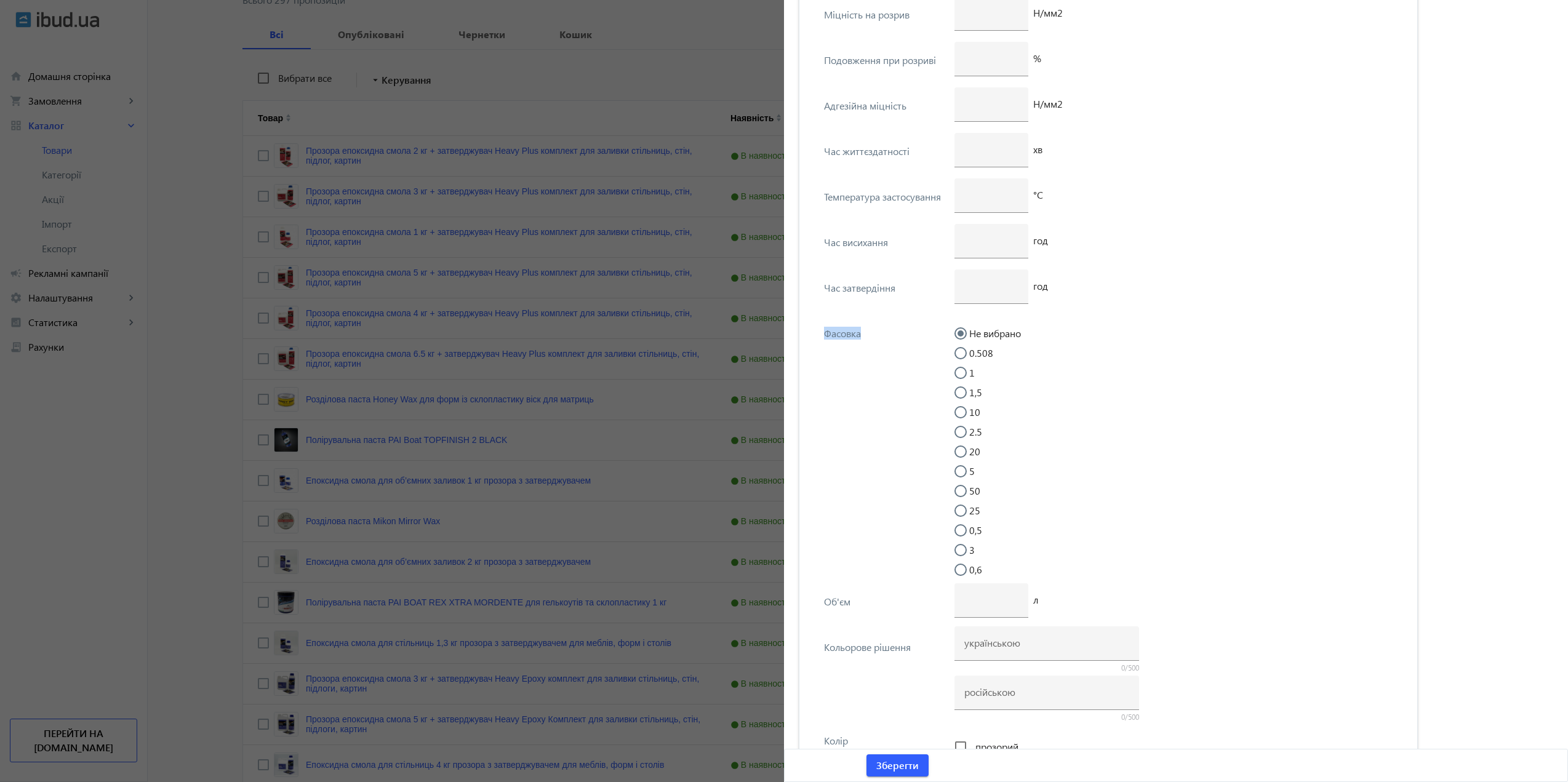
drag, startPoint x: 837, startPoint y: 331, endPoint x: 873, endPoint y: 332, distance: 36.0
click at [873, 332] on div "Фасовка Не вибрано 0.508 1 1,5 10 2.5 20 5 50 25 0,5 3 0,6" at bounding box center [1109, 448] width 598 height 268
click at [873, 332] on div "Фасовка" at bounding box center [885, 334] width 123 height 12
click at [958, 573] on input "0,6" at bounding box center [967, 575] width 25 height 25
radio input "true"
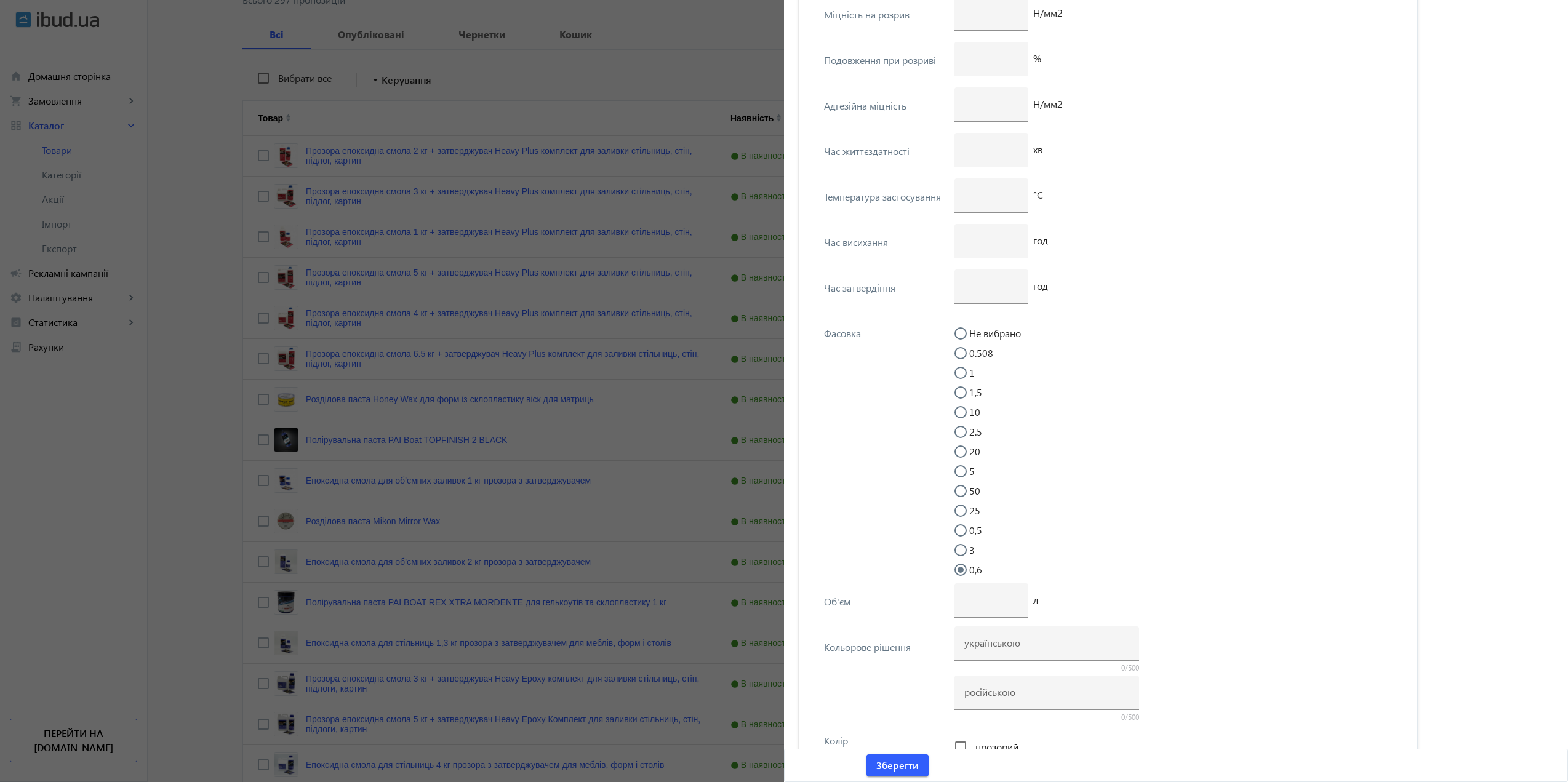
click at [956, 550] on input "3" at bounding box center [967, 556] width 25 height 25
radio input "true"
click at [955, 527] on input "0,5" at bounding box center [967, 536] width 25 height 25
radio input "true"
click at [955, 508] on input "25" at bounding box center [967, 516] width 25 height 25
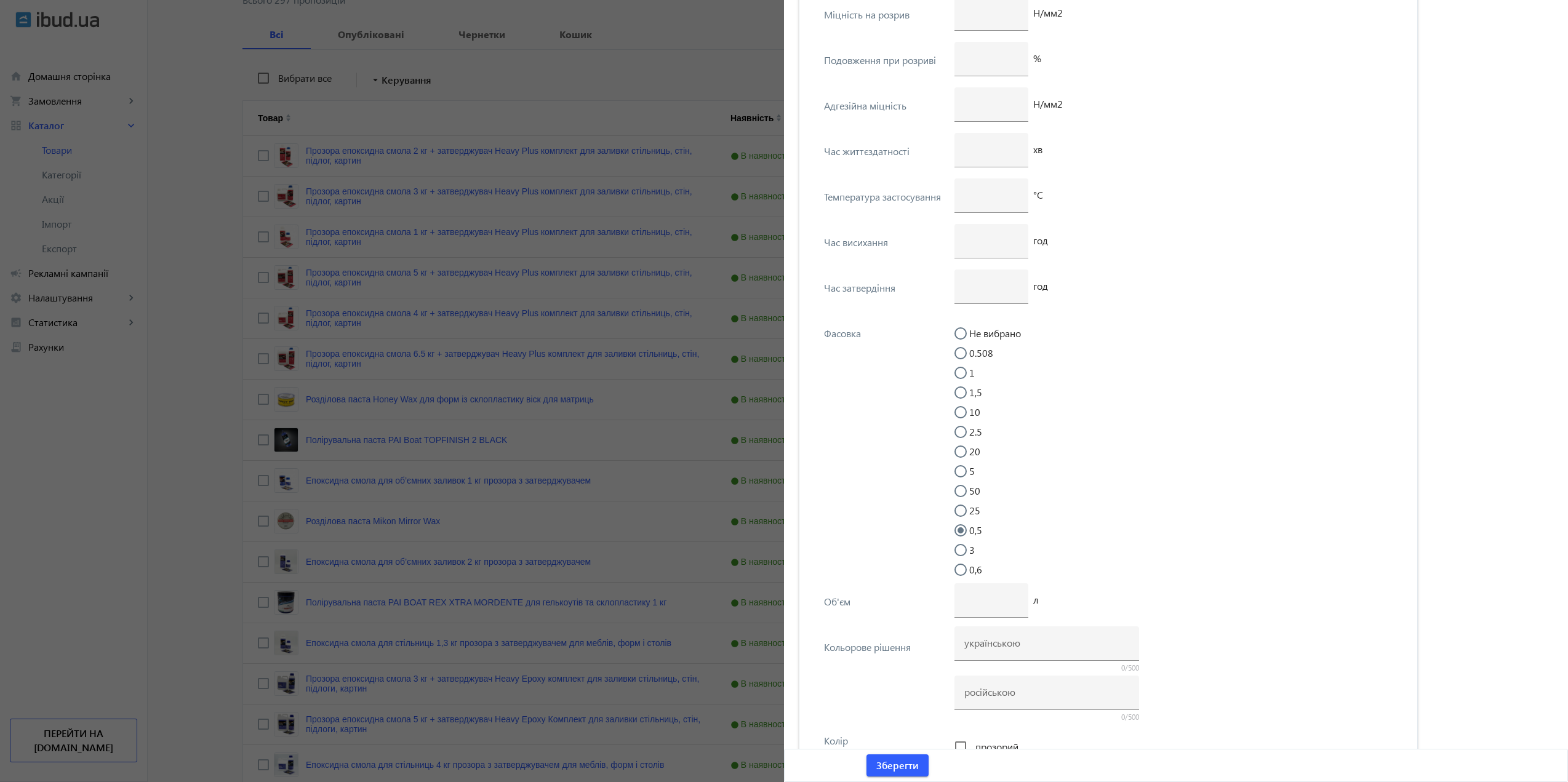
radio input "true"
click at [961, 494] on input "50" at bounding box center [967, 497] width 25 height 25
radio input "true"
click at [955, 474] on input "5" at bounding box center [967, 477] width 25 height 25
radio input "true"
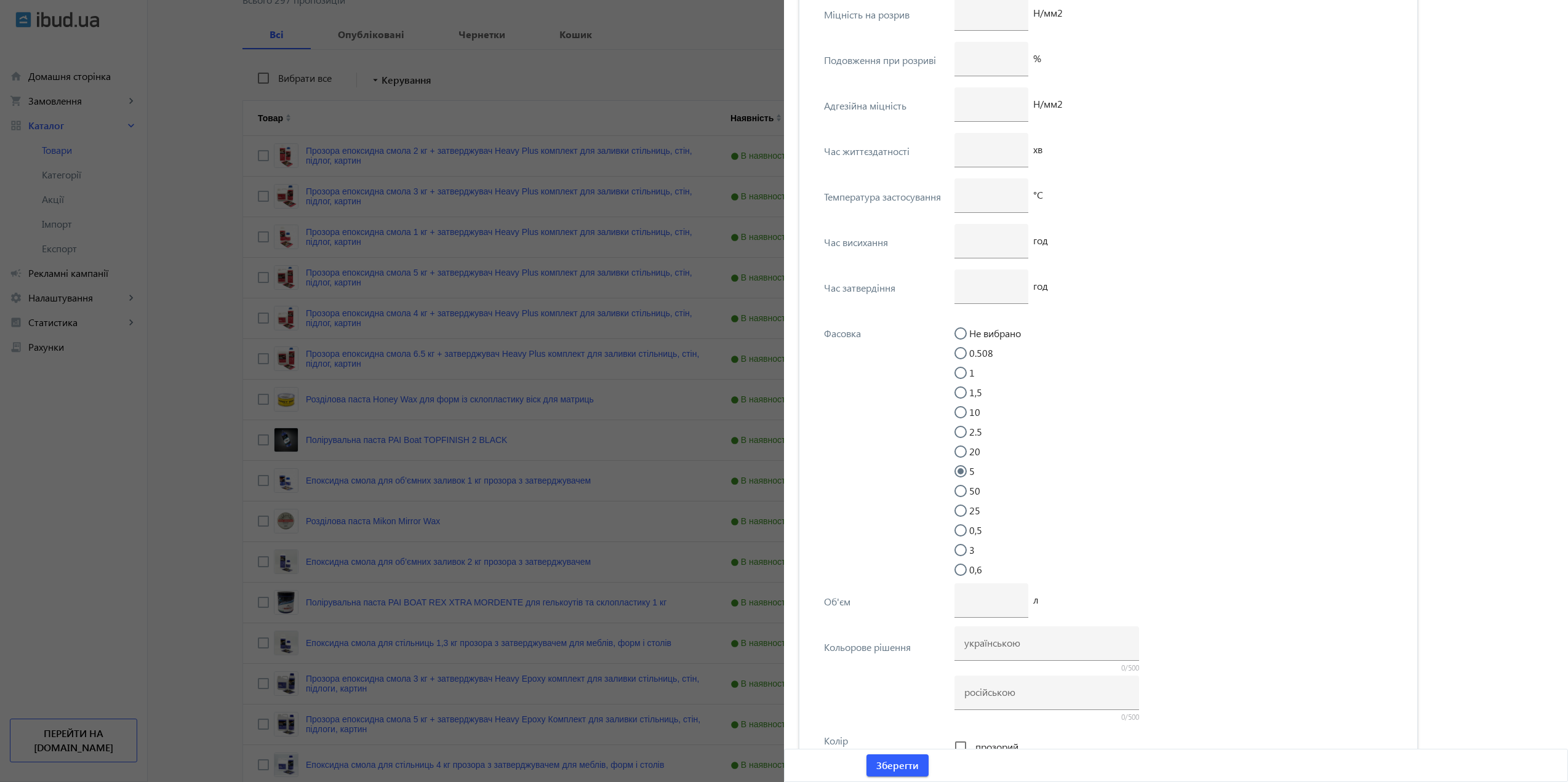
click at [962, 566] on input "0,6" at bounding box center [967, 575] width 25 height 25
radio input "true"
click at [958, 436] on div at bounding box center [960, 451] width 29 height 29
radio input "true"
click at [959, 334] on input "Не вибрано" at bounding box center [967, 340] width 25 height 25
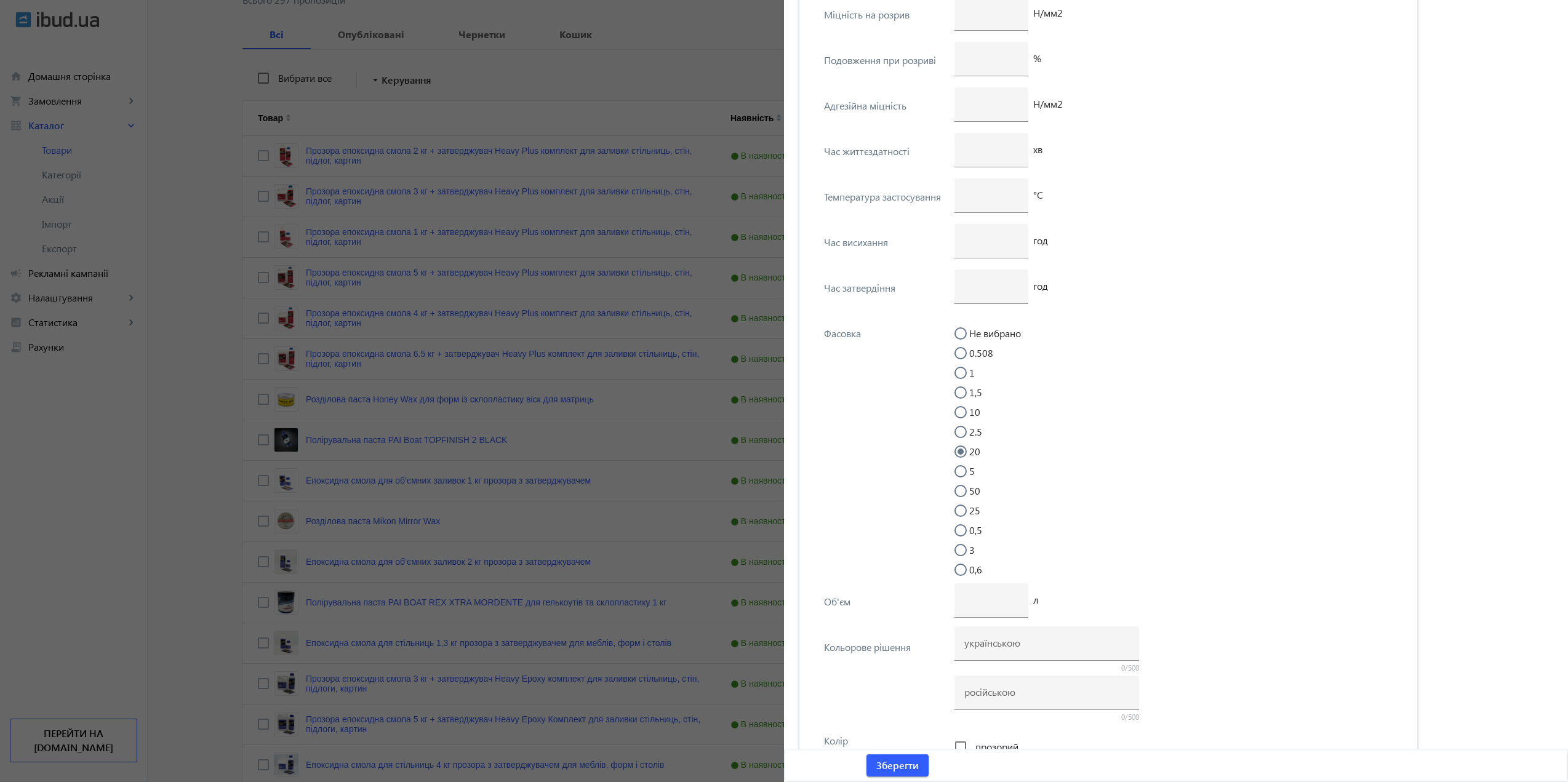
radio input "true"
drag, startPoint x: 821, startPoint y: 332, endPoint x: 873, endPoint y: 338, distance: 52.3
click at [869, 338] on div "Фасовка" at bounding box center [885, 334] width 123 height 12
click at [873, 338] on div "Фасовка" at bounding box center [885, 334] width 123 height 12
drag, startPoint x: 816, startPoint y: 598, endPoint x: 899, endPoint y: 605, distance: 83.3
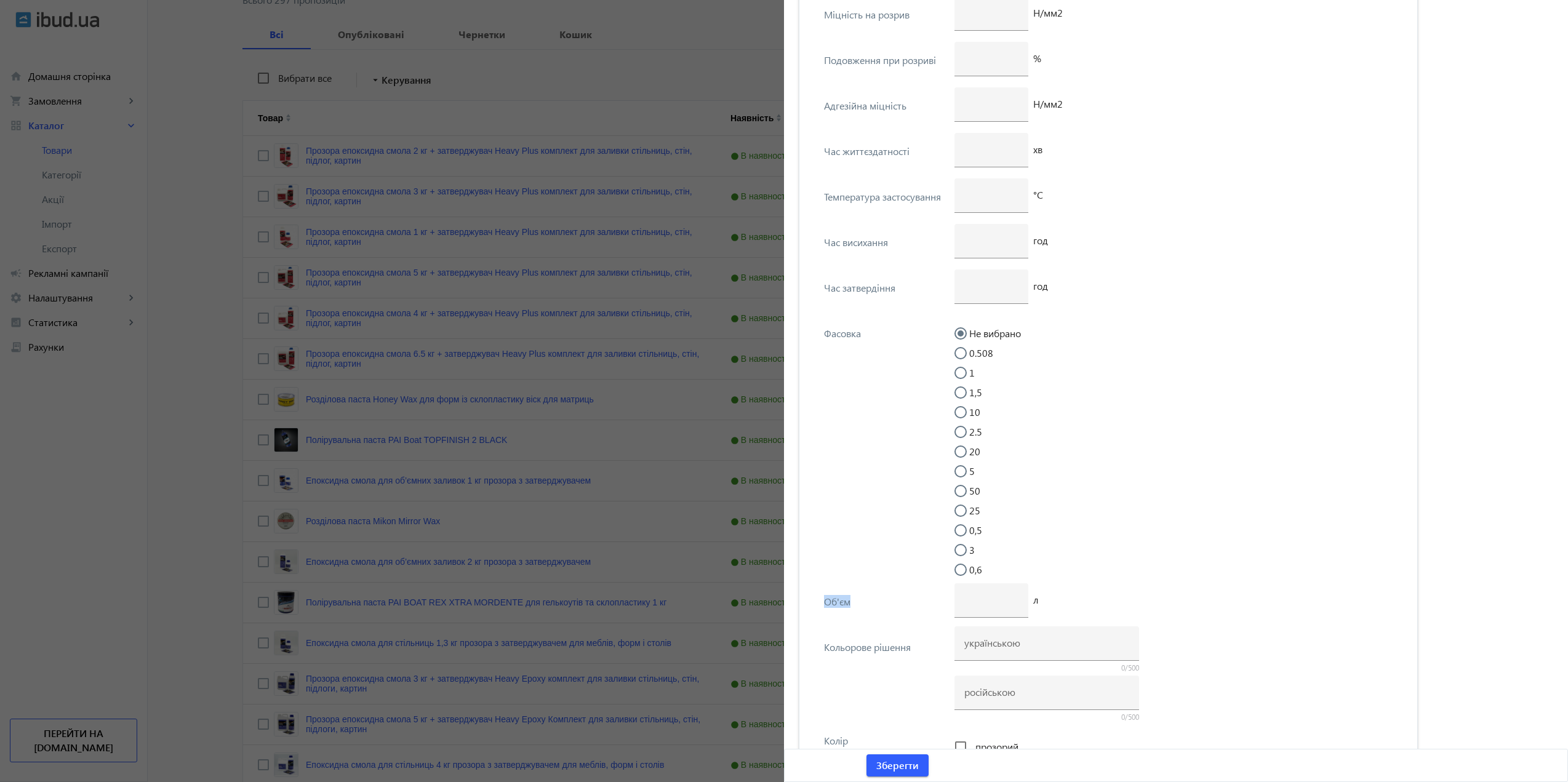
click at [891, 604] on div "Об'єм л" at bounding box center [1109, 605] width 598 height 46
click at [899, 605] on div "Об'єм" at bounding box center [885, 601] width 123 height 12
click at [838, 365] on div "Фасовка Не вибрано 0.508 1 1,5 10 2.5 20 5 50 25 0,5 3 0,6" at bounding box center [1109, 448] width 598 height 268
drag, startPoint x: 826, startPoint y: 336, endPoint x: 905, endPoint y: 337, distance: 79.0
click at [901, 337] on div "Фасовка" at bounding box center [885, 334] width 123 height 12
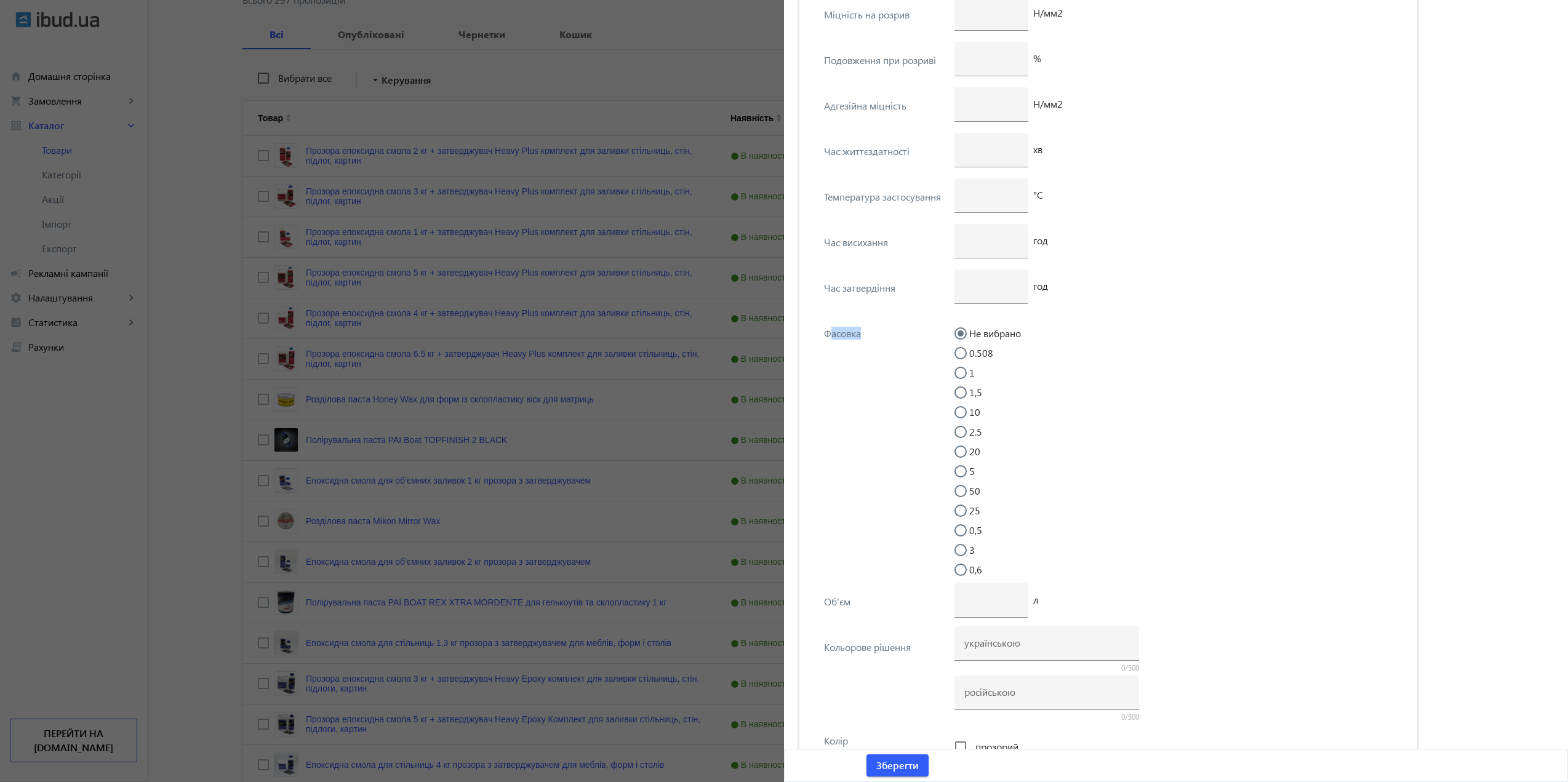
click at [905, 337] on div "Фасовка" at bounding box center [885, 334] width 123 height 12
drag, startPoint x: 821, startPoint y: 603, endPoint x: 871, endPoint y: 603, distance: 50.0
click at [871, 603] on div "Об'єм" at bounding box center [885, 601] width 123 height 12
click at [873, 602] on div "Об'єм" at bounding box center [885, 601] width 123 height 12
click at [975, 603] on input "number" at bounding box center [991, 599] width 54 height 13
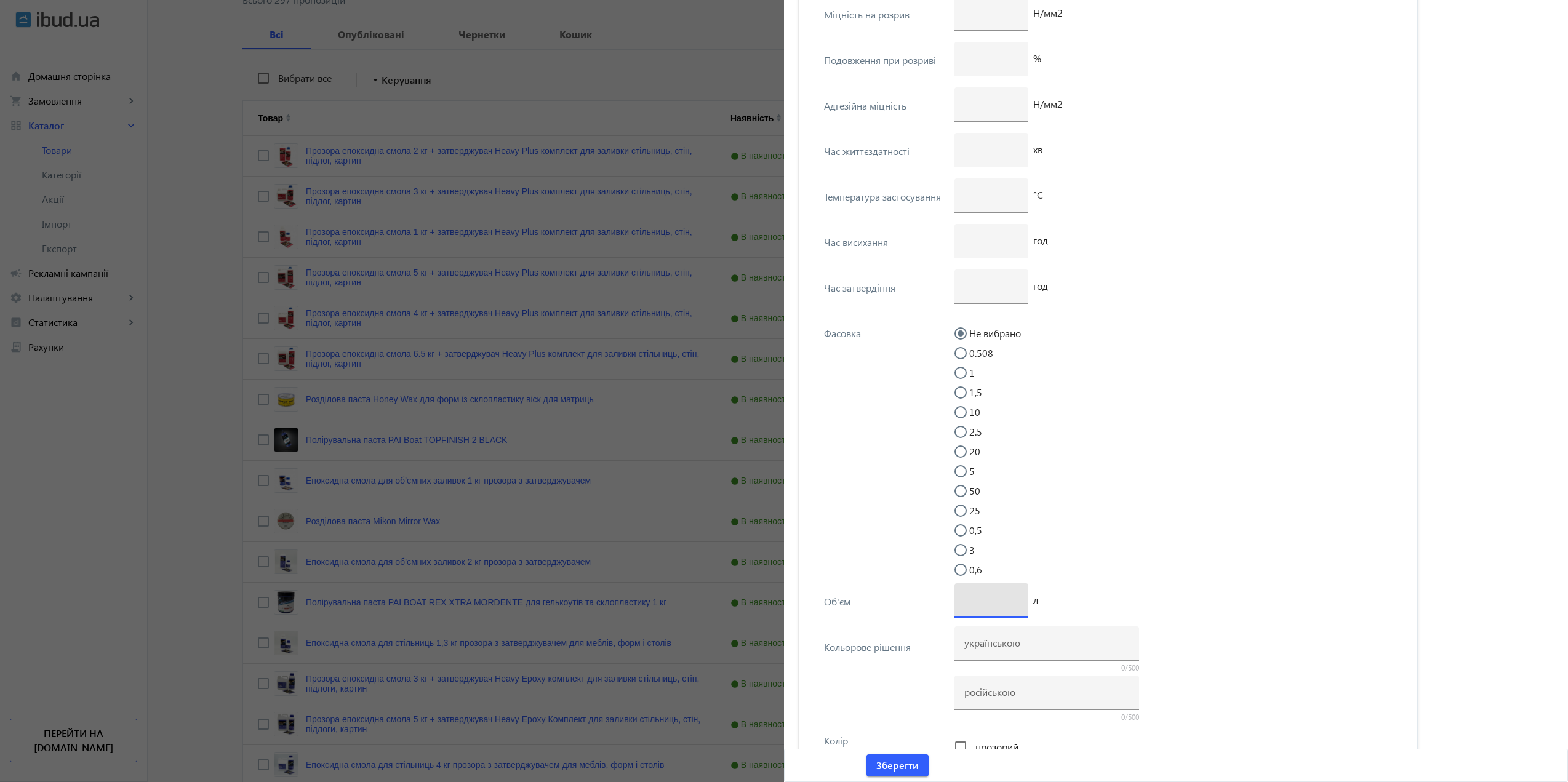
drag, startPoint x: 1163, startPoint y: 496, endPoint x: 1158, endPoint y: 491, distance: 7.1
click at [1162, 496] on mat-radio-group "Не вибрано 0.508 1 1,5 10 2.5 20 5 50 25 0,5 3 0,6" at bounding box center [1177, 455] width 446 height 256
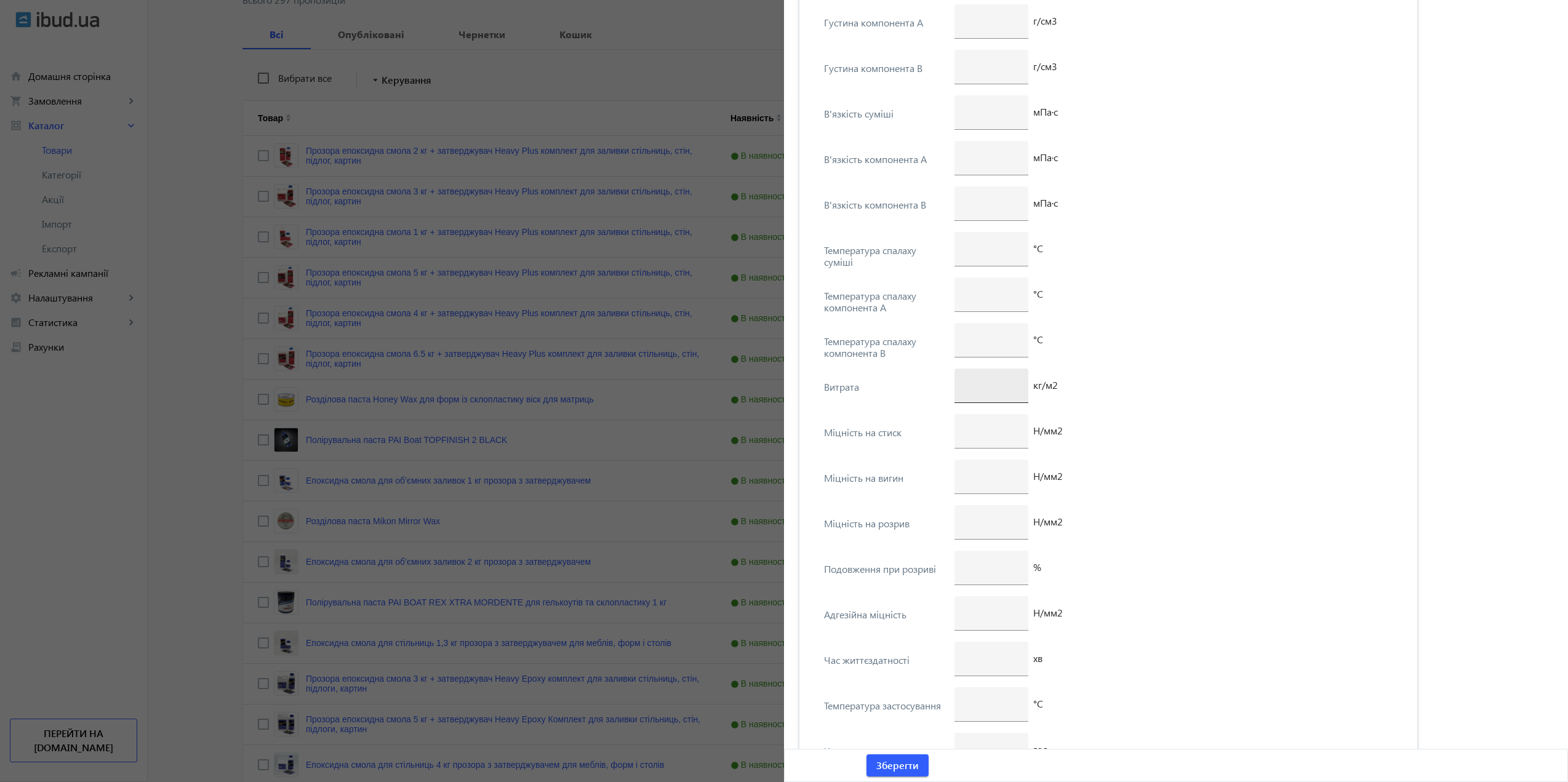
scroll to position [2317, 0]
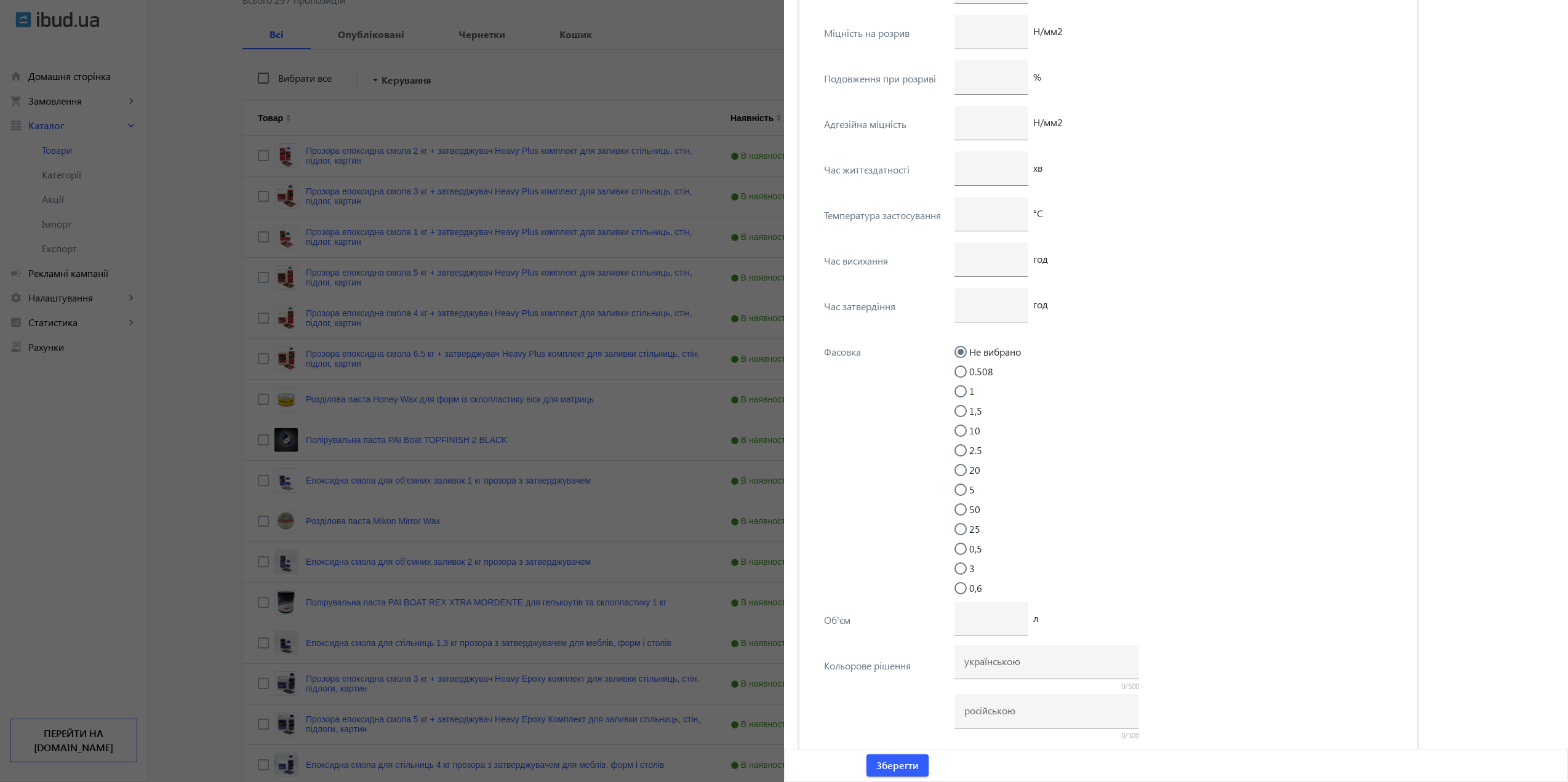
click at [558, 382] on div at bounding box center [784, 391] width 1568 height 782
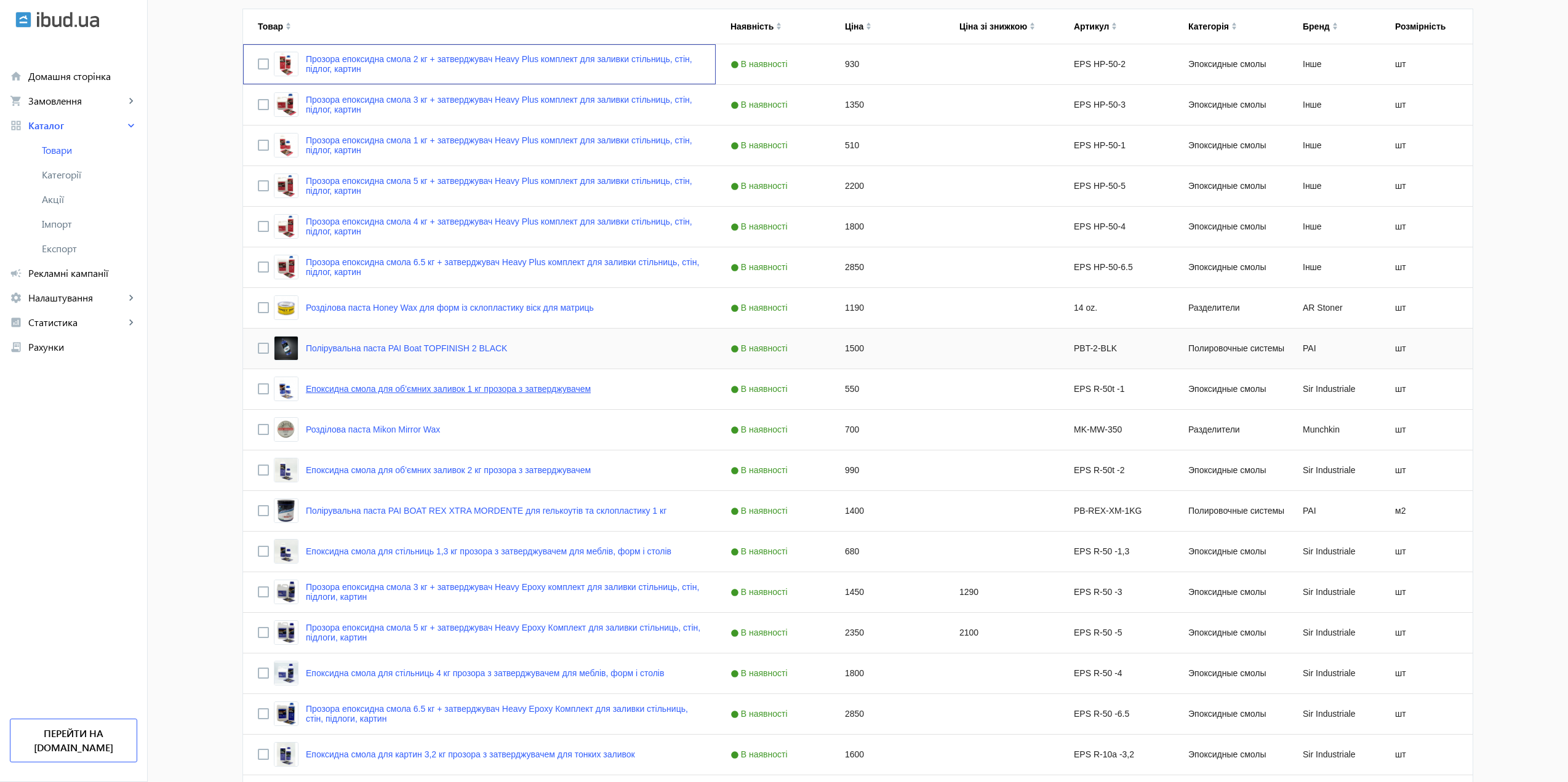
scroll to position [307, 0]
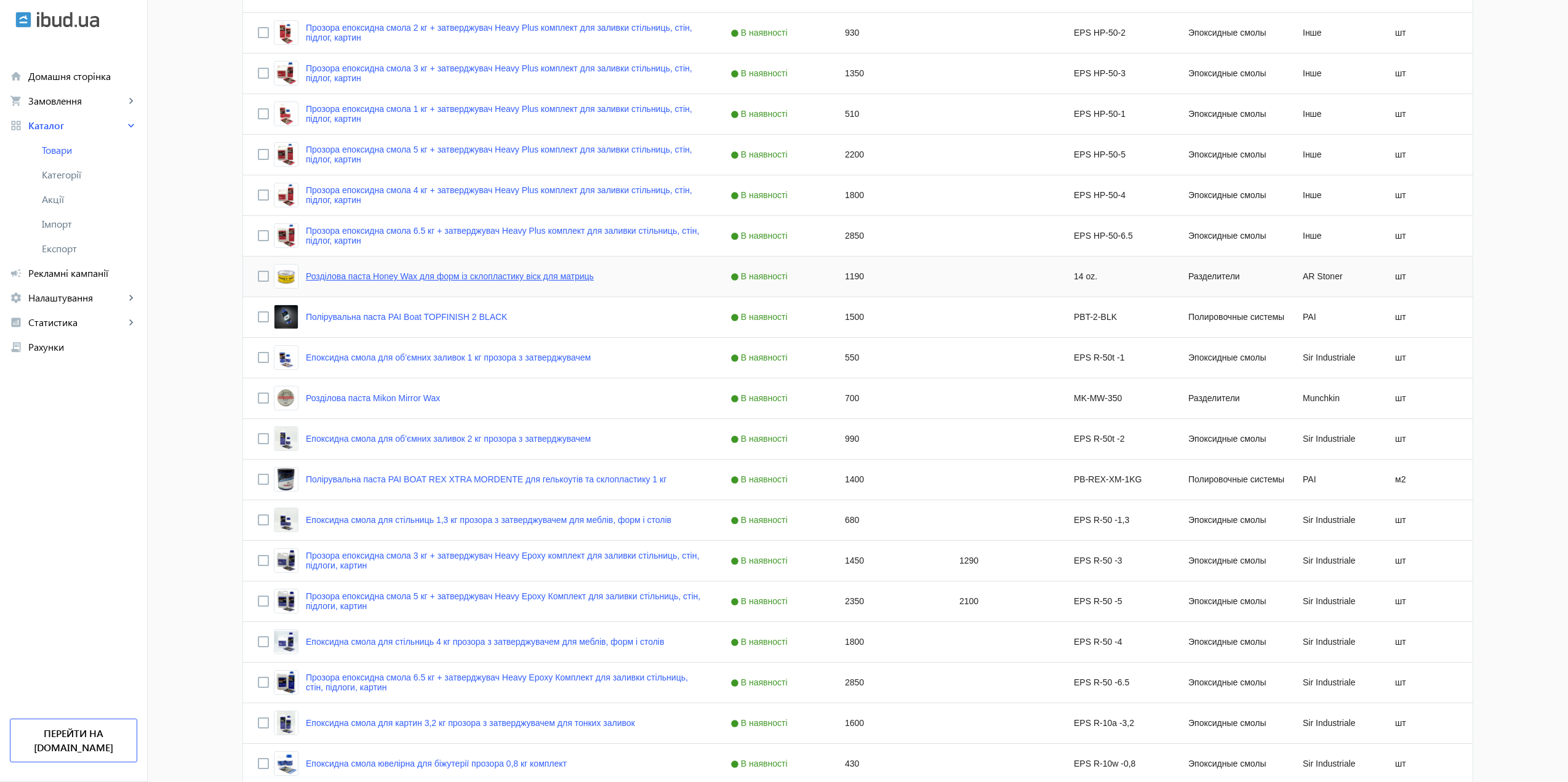
click at [337, 279] on link "Розділова паста Honey Wax для форм із склопластику віск для матриць" at bounding box center [450, 276] width 288 height 10
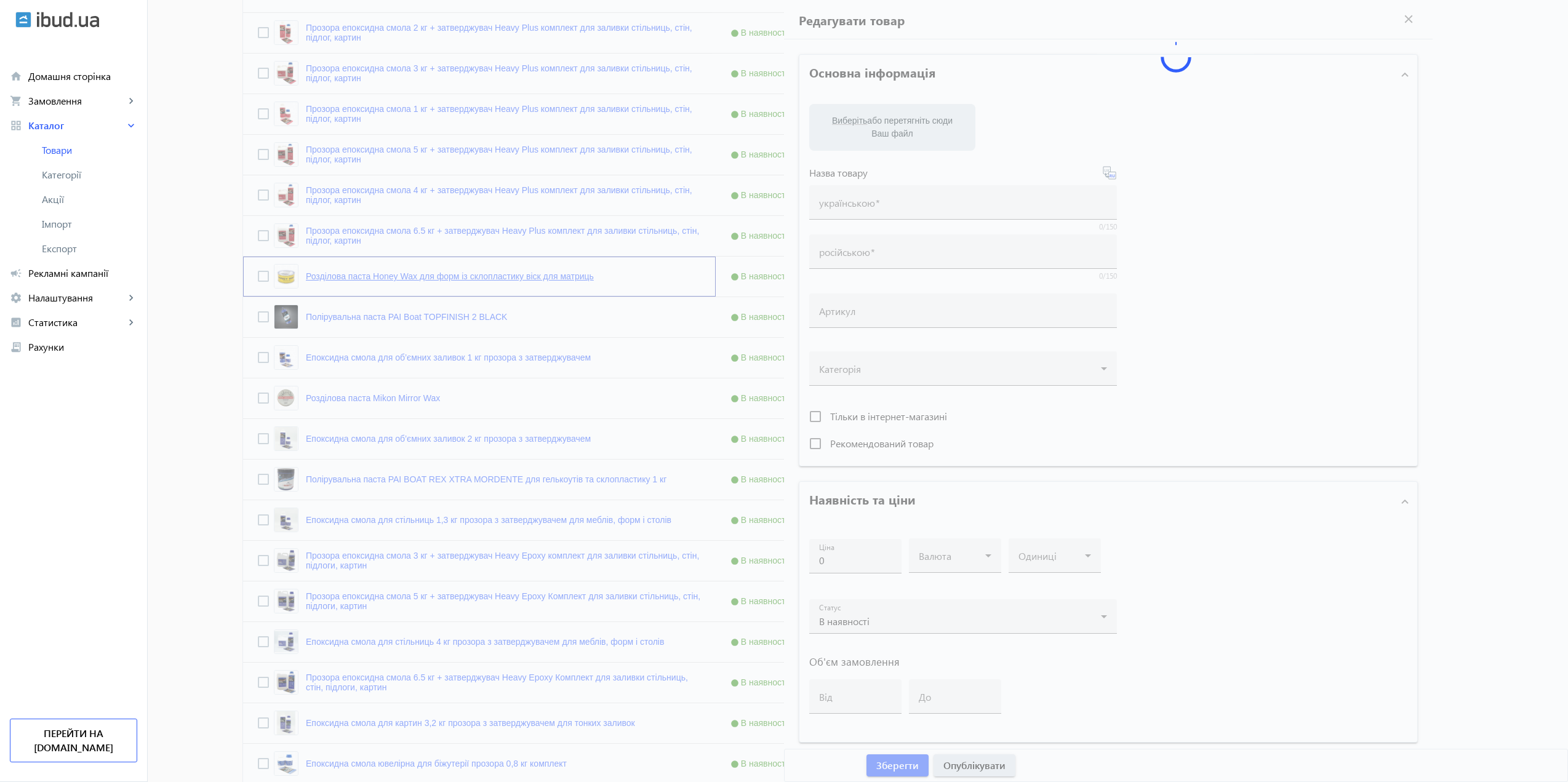
type input "Розділова паста Honey Wax для форм із склопластику віск для матриць"
type input "Разделительная паста Honey Wax для форм из стеклопластика, воск для матриц 14 oz"
type input "14 oz."
type input "1190"
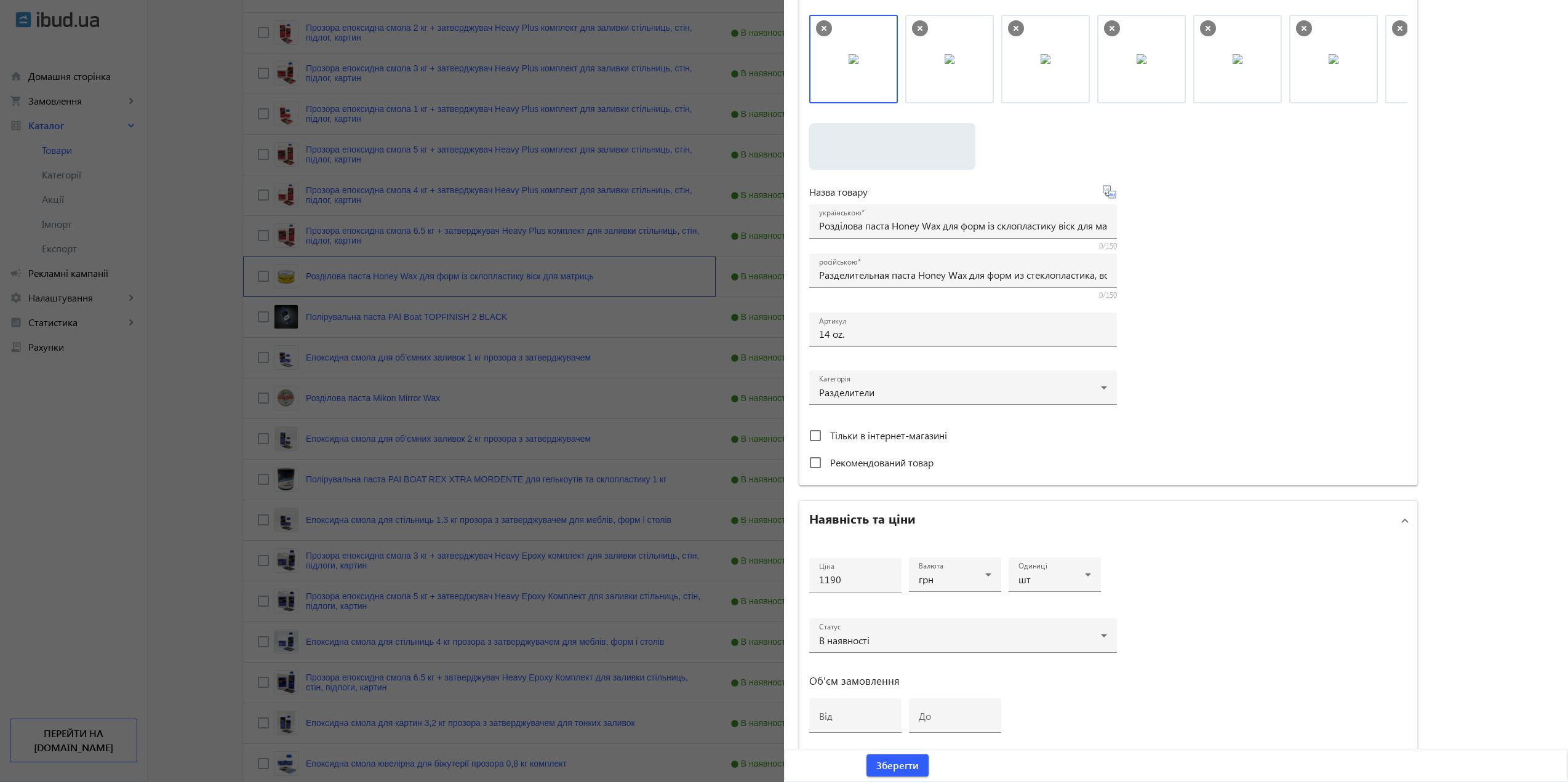
scroll to position [245, 0]
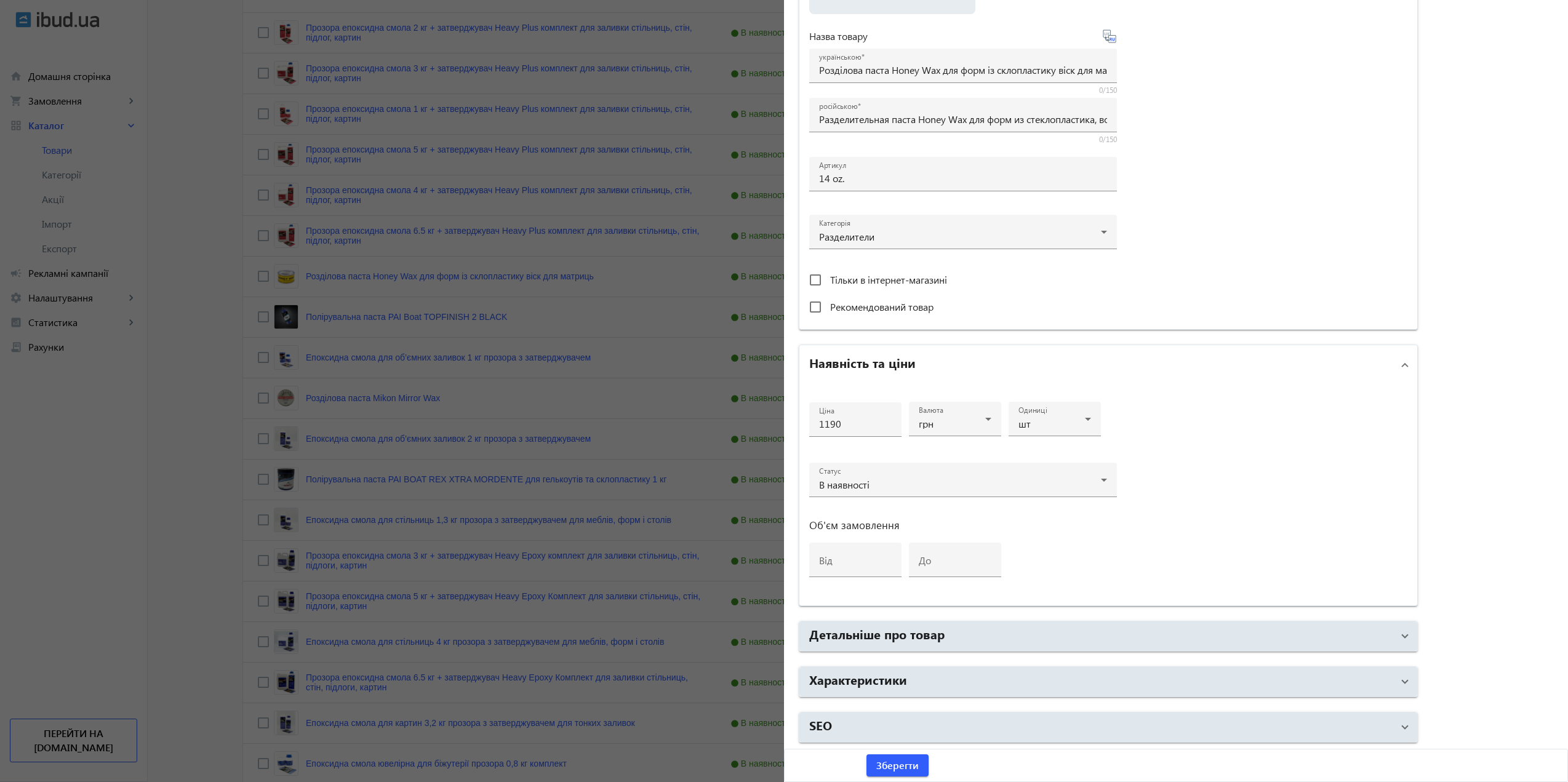
click at [885, 698] on mat-accordion "Основна інформація Виберіть або перетягніть сюди Ваш файл 2987068dd057b10946247…" at bounding box center [1109, 276] width 619 height 933
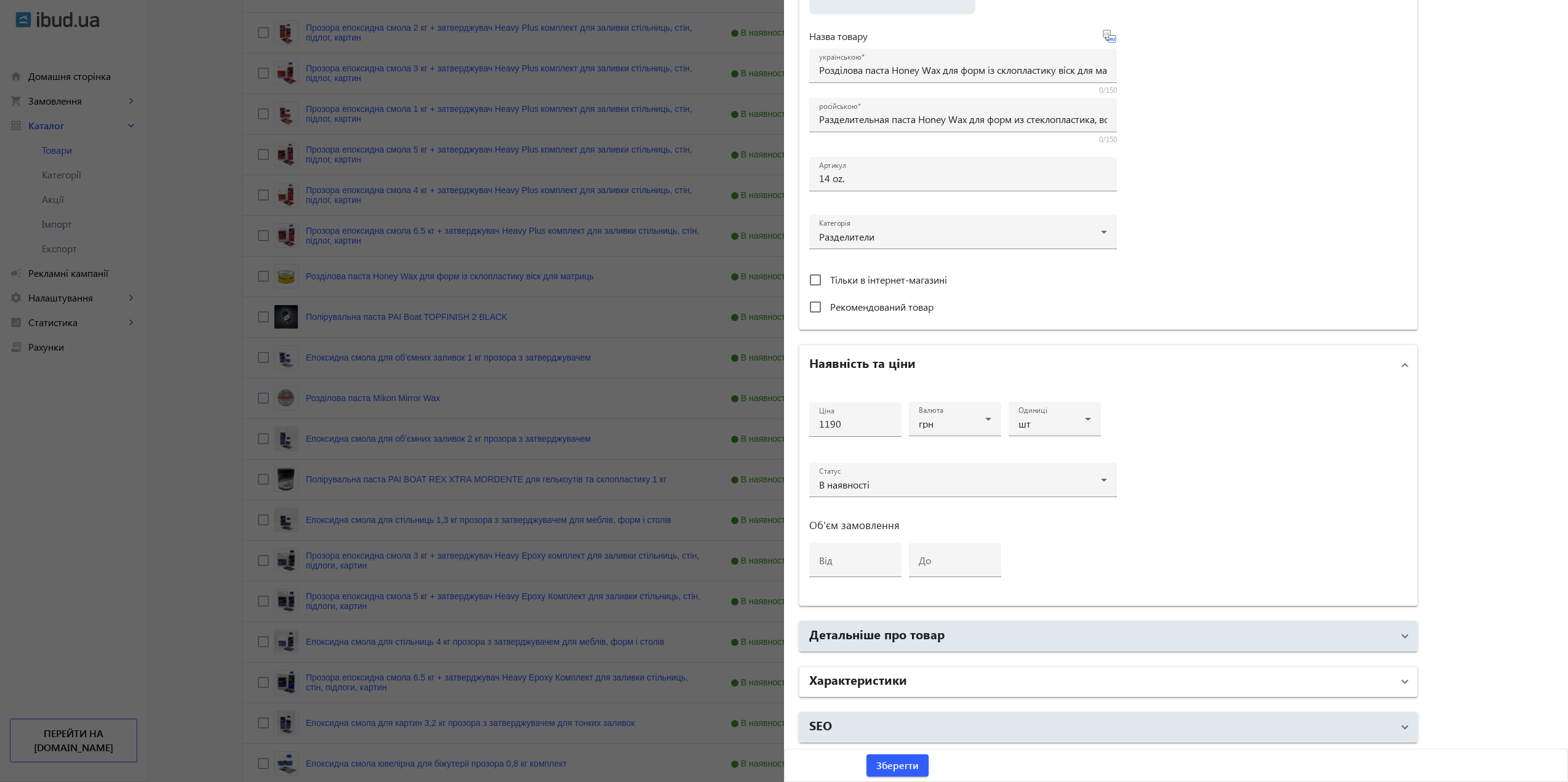
click at [884, 693] on mat-expansion-panel-header "Характеристики" at bounding box center [1108, 681] width 618 height 29
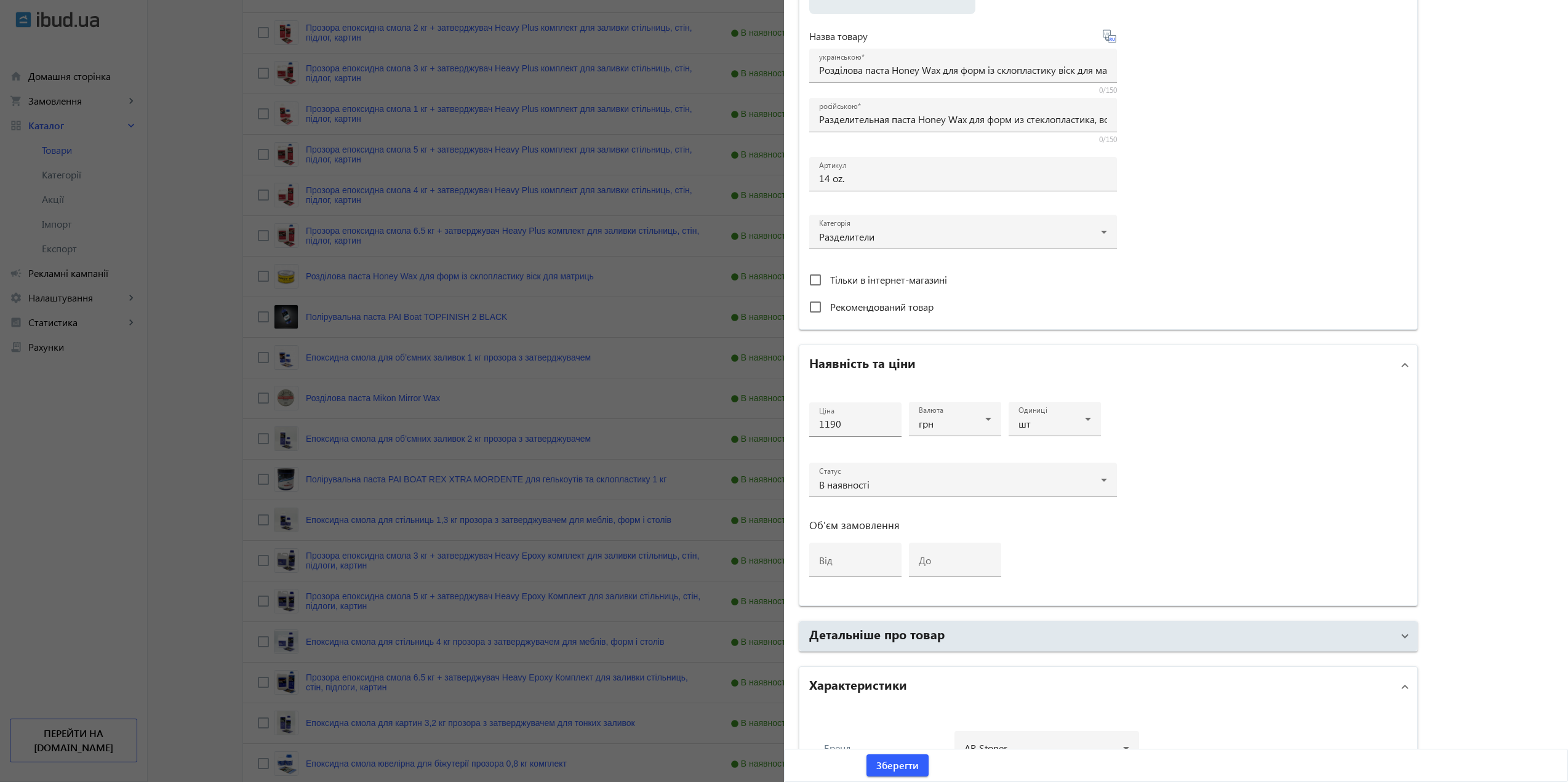
scroll to position [367, 0]
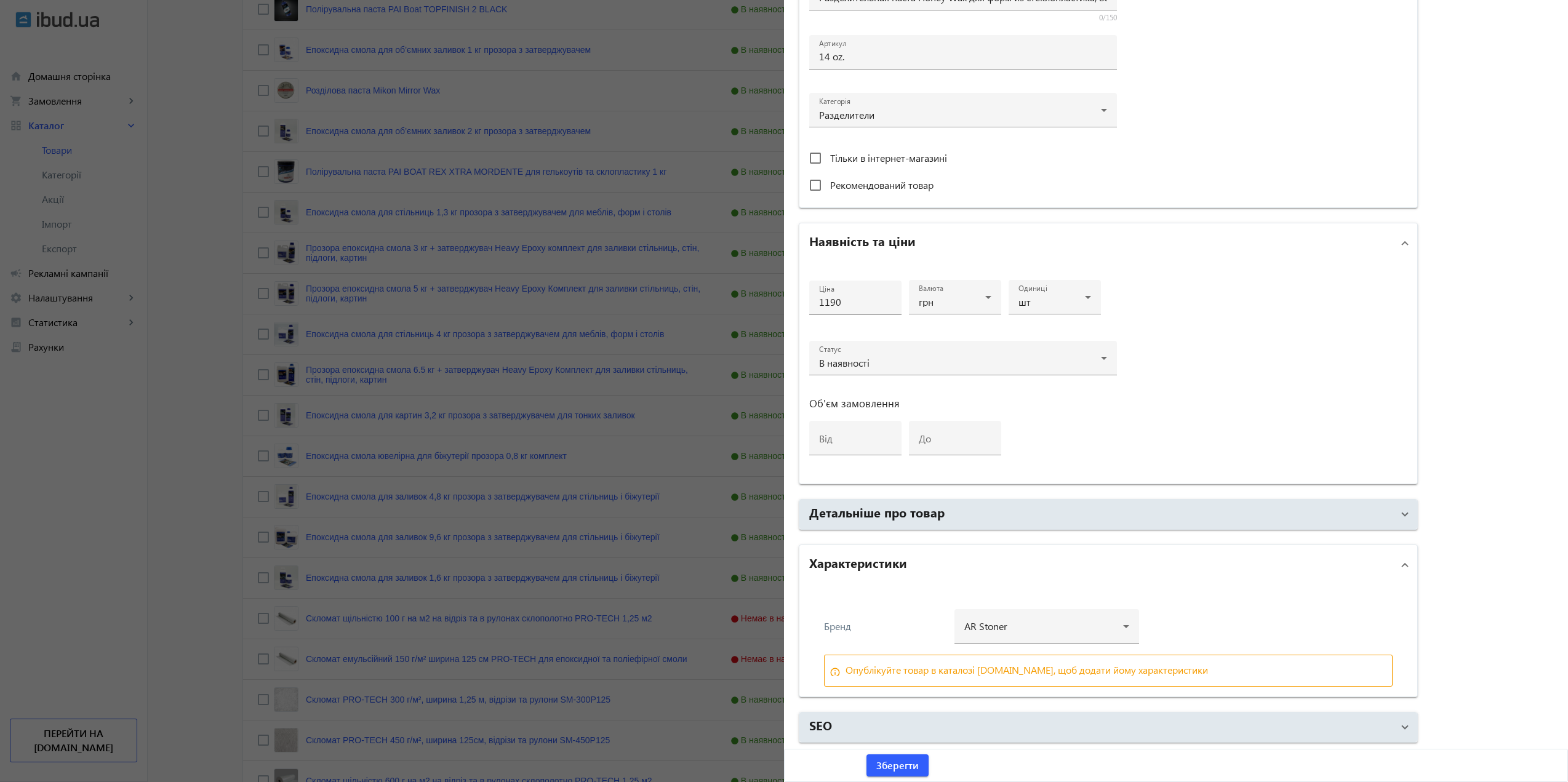
drag, startPoint x: 596, startPoint y: 497, endPoint x: 609, endPoint y: 496, distance: 13.0
click at [601, 497] on div at bounding box center [784, 391] width 1568 height 782
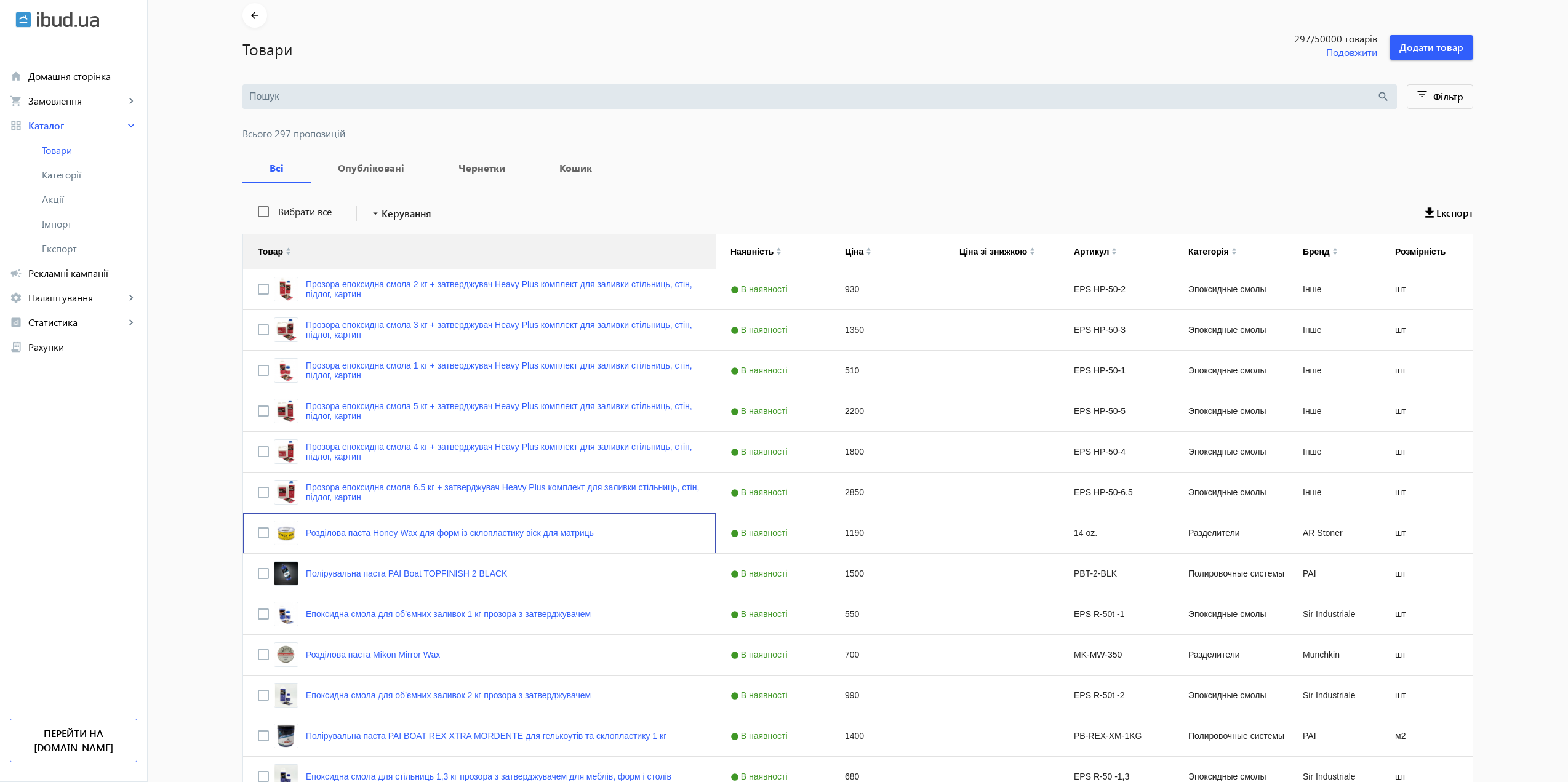
scroll to position [0, 0]
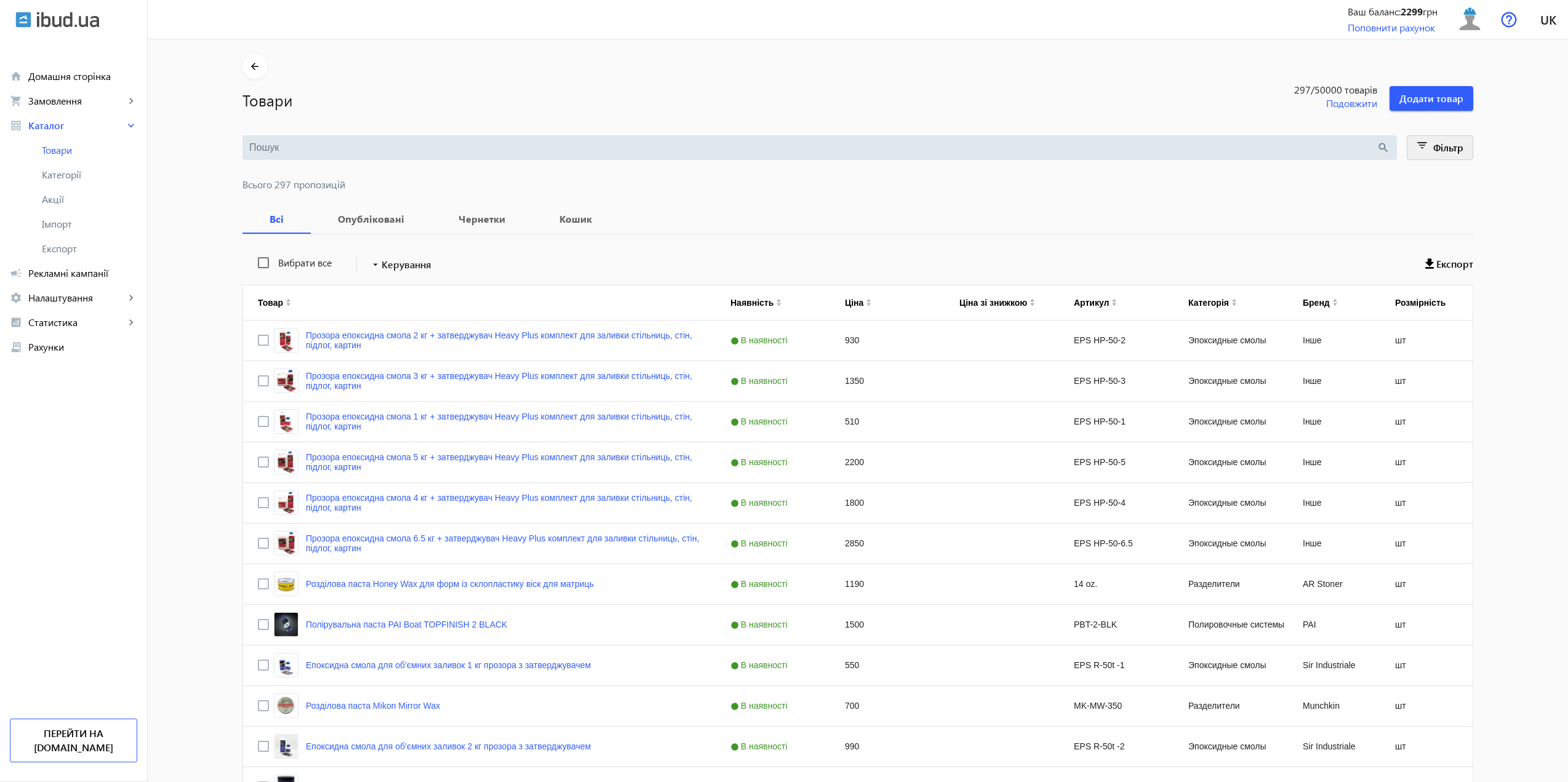
click at [1438, 154] on span at bounding box center [1440, 147] width 66 height 29
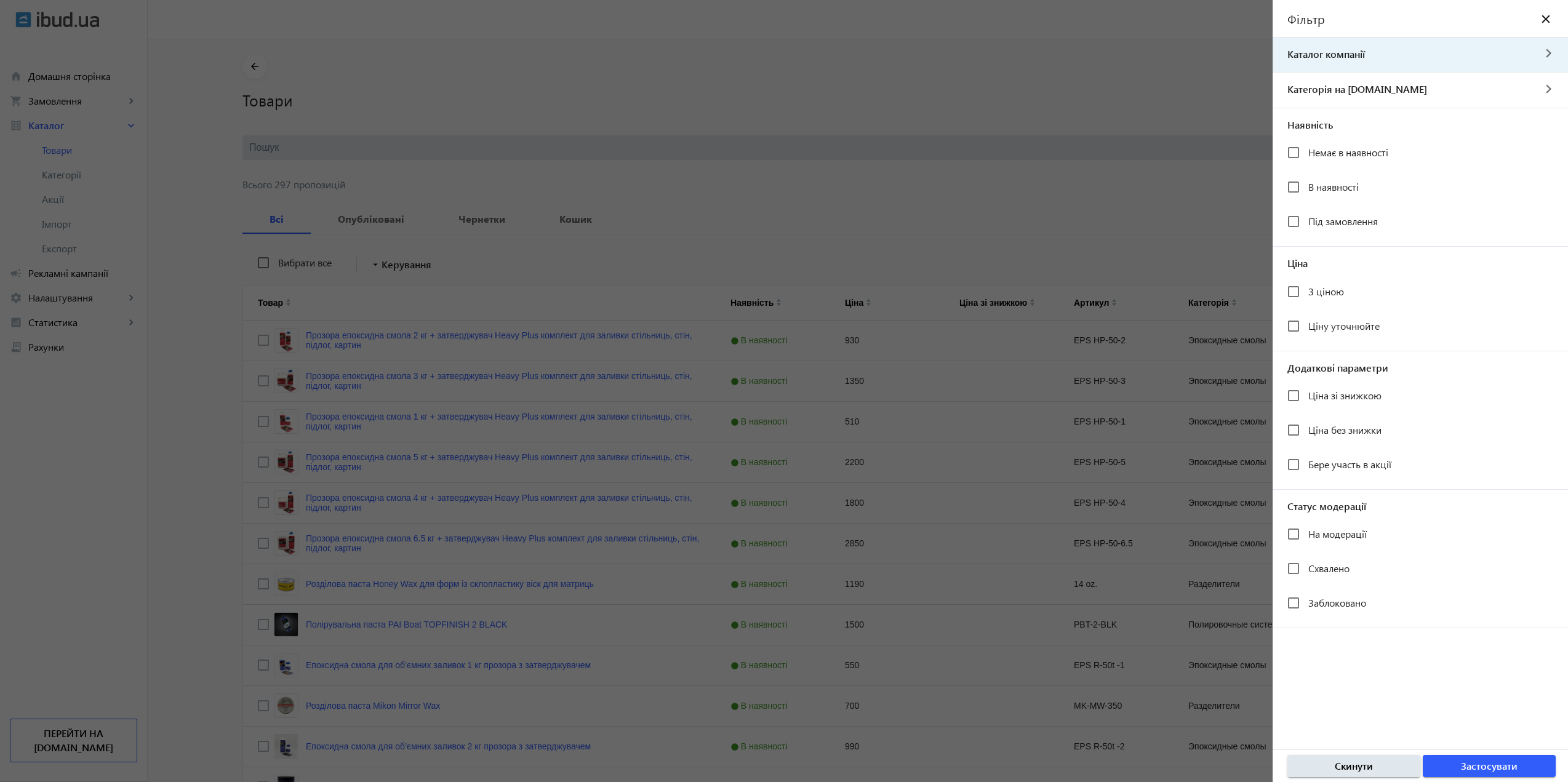
click at [1346, 59] on span "Каталог компанії" at bounding box center [1403, 54] width 261 height 14
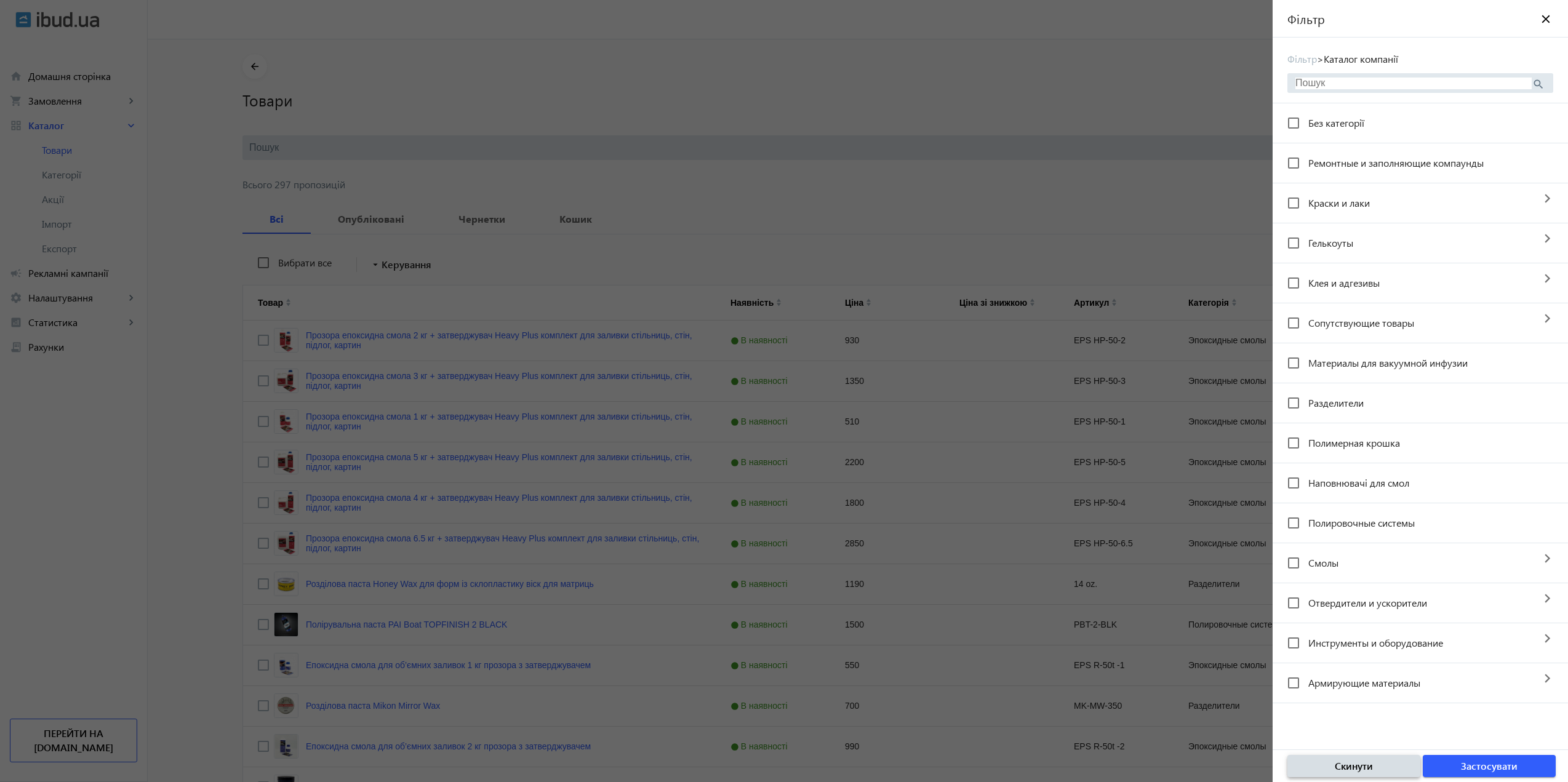
drag, startPoint x: 1356, startPoint y: 768, endPoint x: 1355, endPoint y: 760, distance: 8.1
click at [1356, 767] on span "Скинути" at bounding box center [1354, 765] width 38 height 14
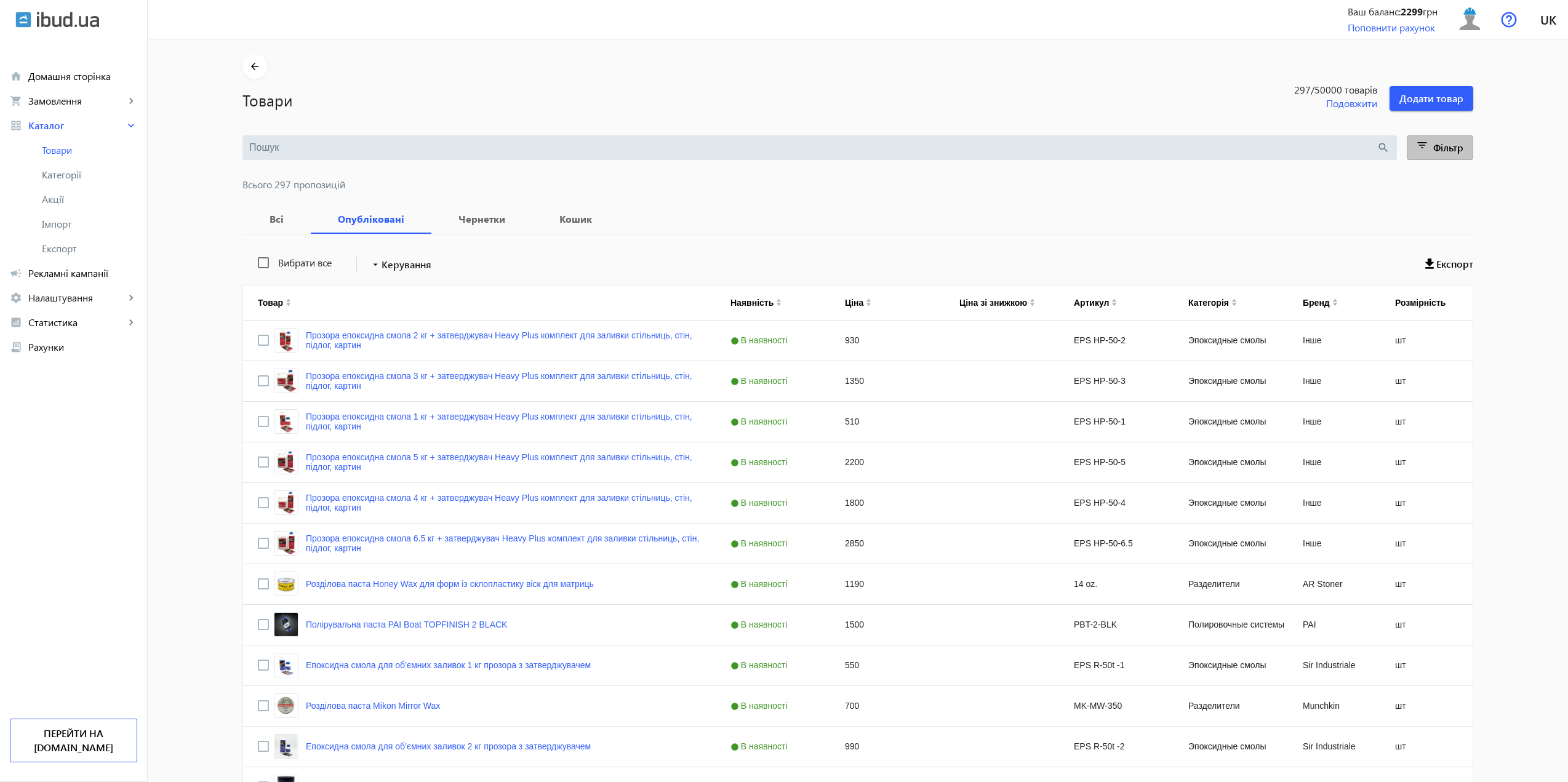
click at [1433, 149] on span "Фільтр" at bounding box center [1448, 146] width 30 height 13
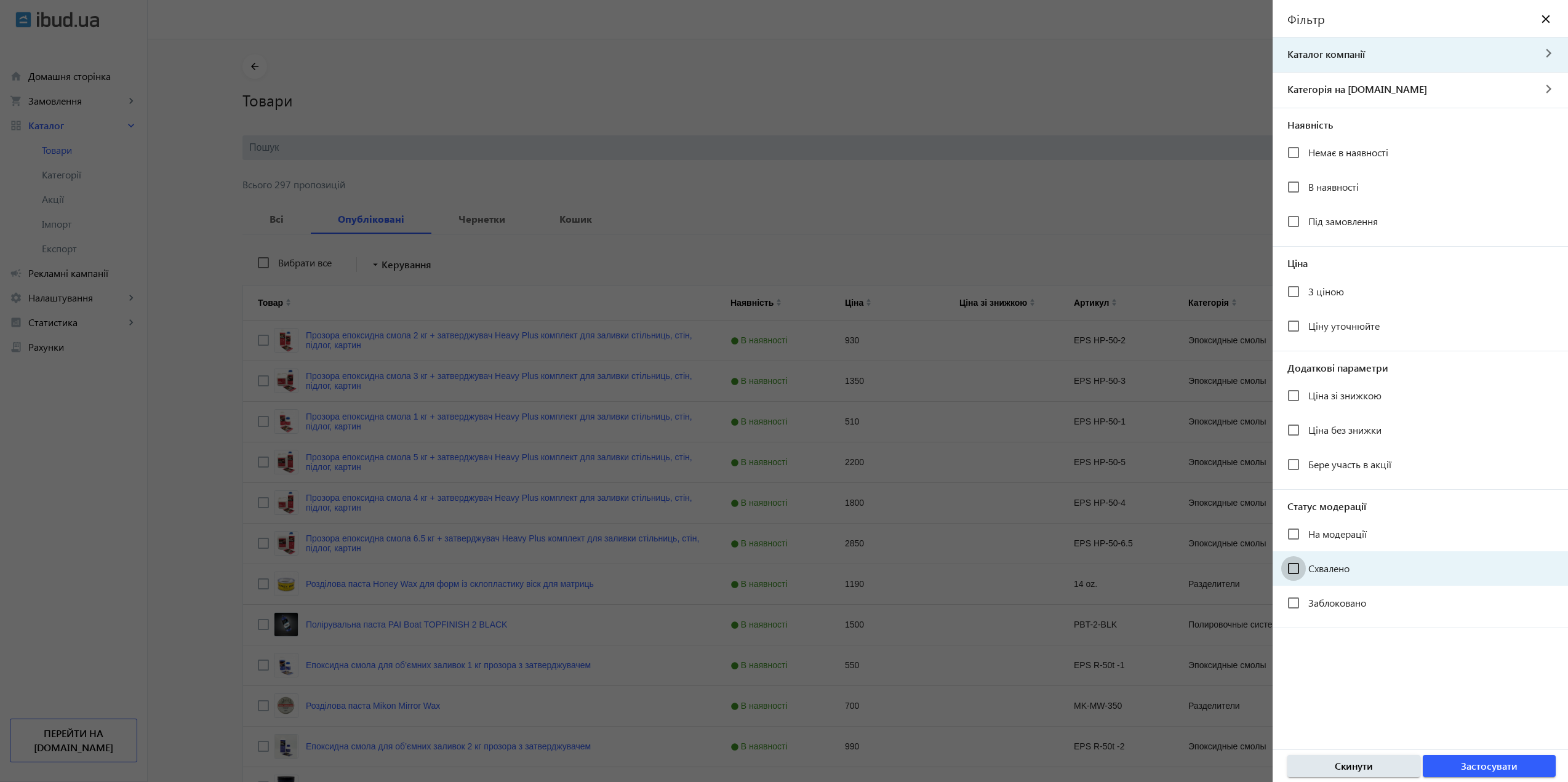
click at [1291, 572] on input "Схвалено" at bounding box center [1293, 568] width 25 height 25
checkbox input "true"
click at [1497, 765] on span "Застосувати" at bounding box center [1488, 765] width 56 height 14
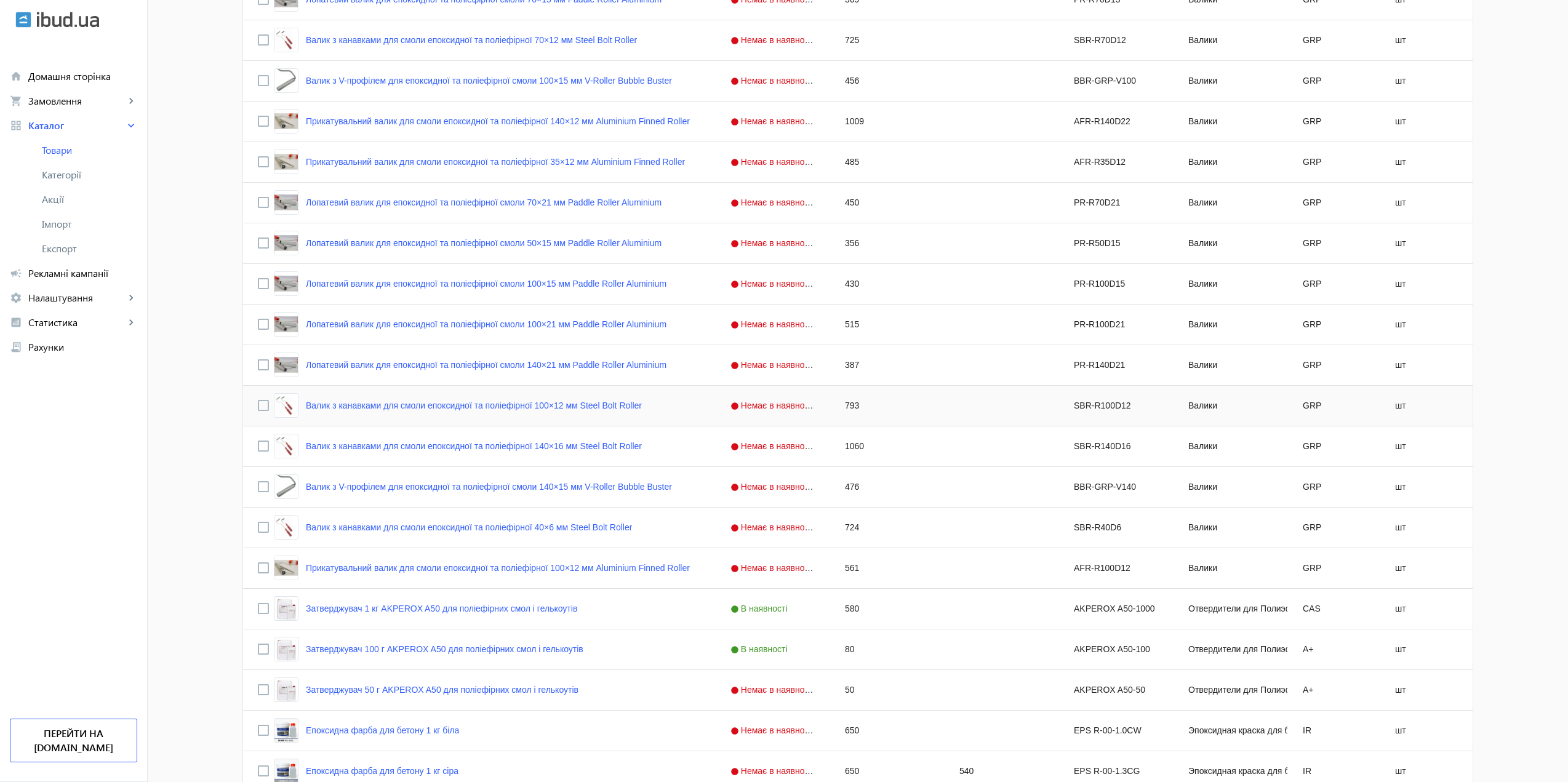
scroll to position [3444, 0]
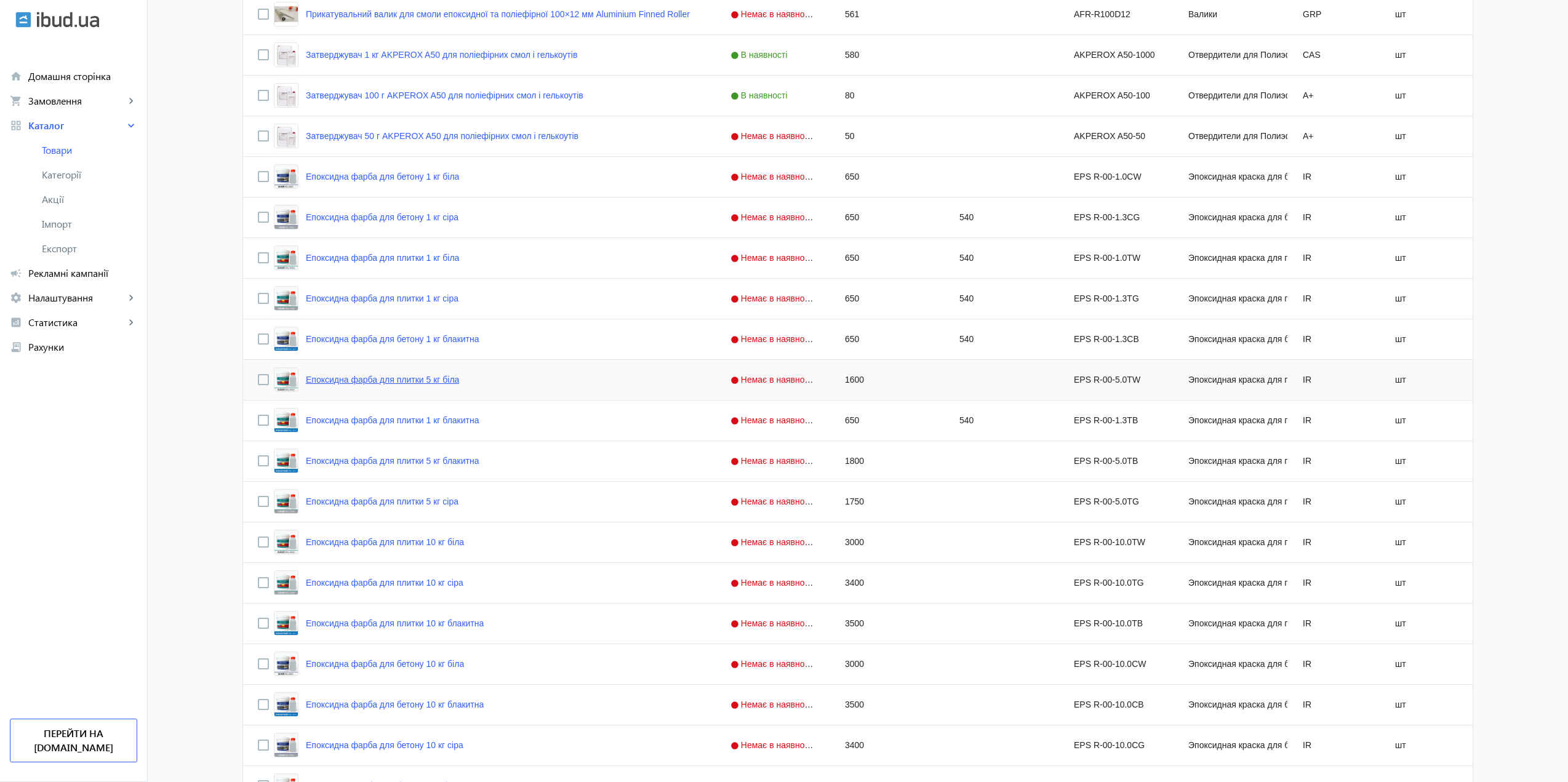
click at [362, 382] on link "Епоксидна фарба для плитки 5 кг біла" at bounding box center [383, 379] width 153 height 10
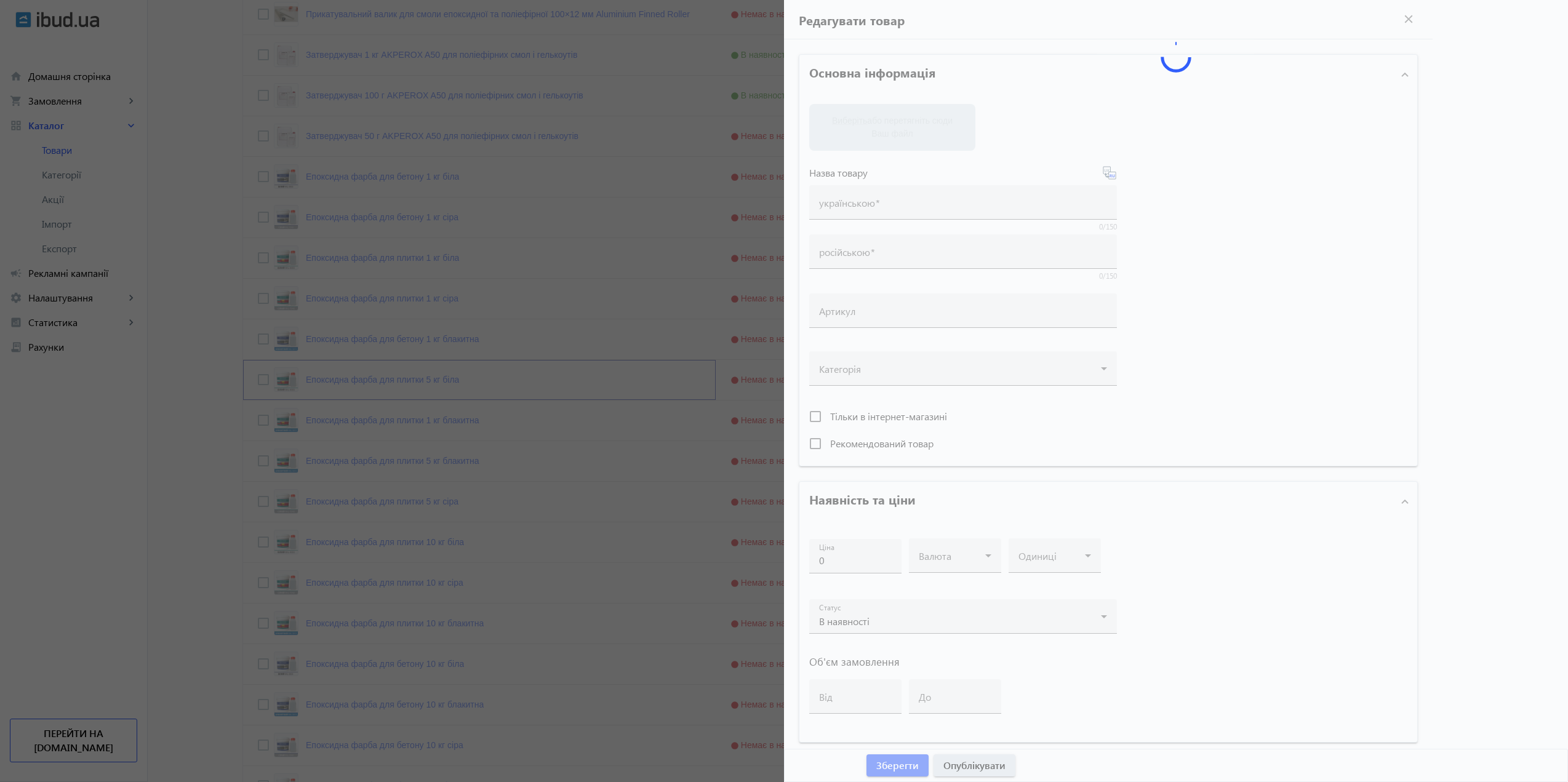
type input "Епоксидна фарба для плитки 5 кг біла"
type input "Эпоксидная краска для плитки 5 кг белая"
type input "EPS R-00-5.0TW"
type input "1600"
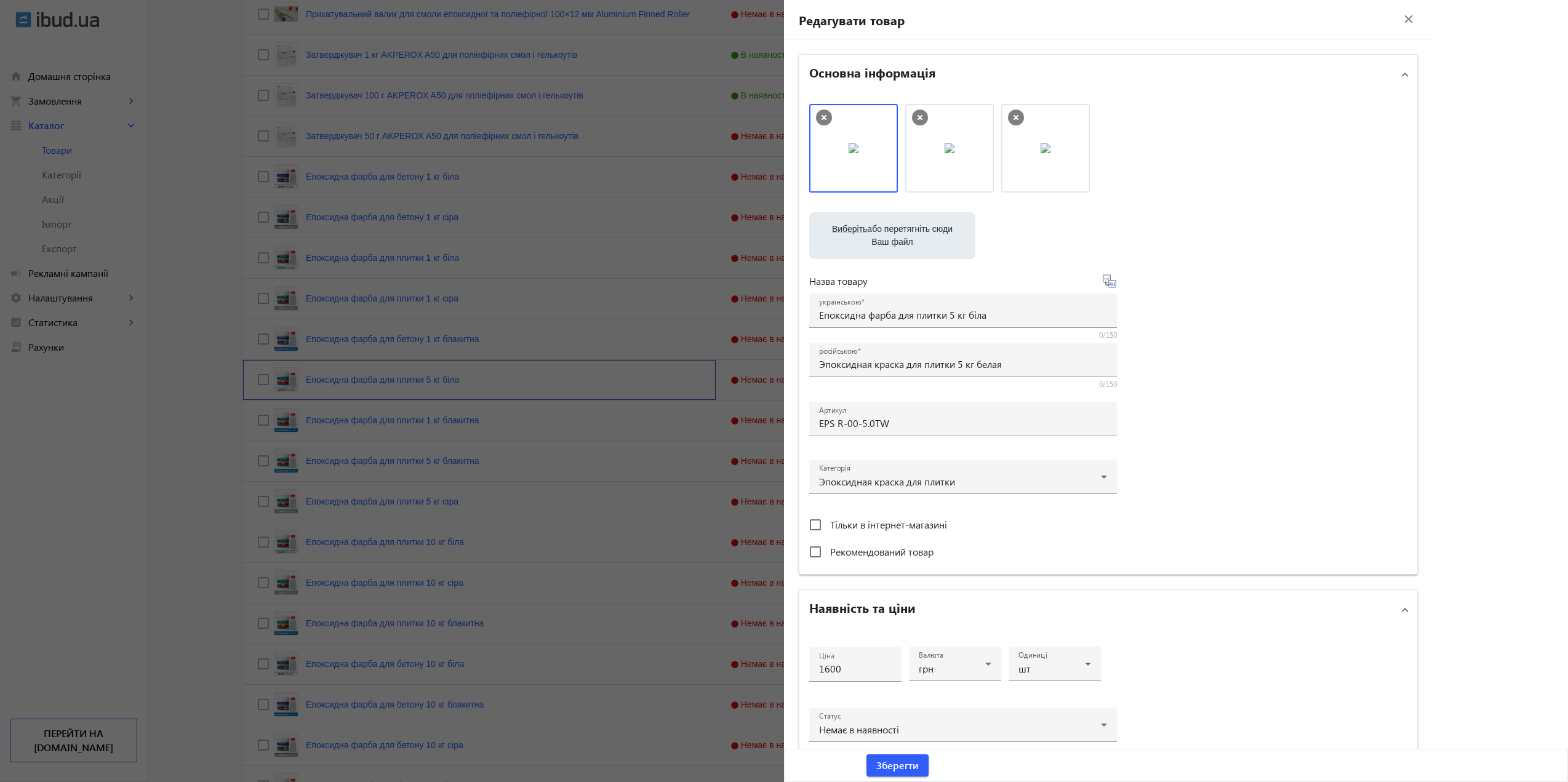
scroll to position [245, 0]
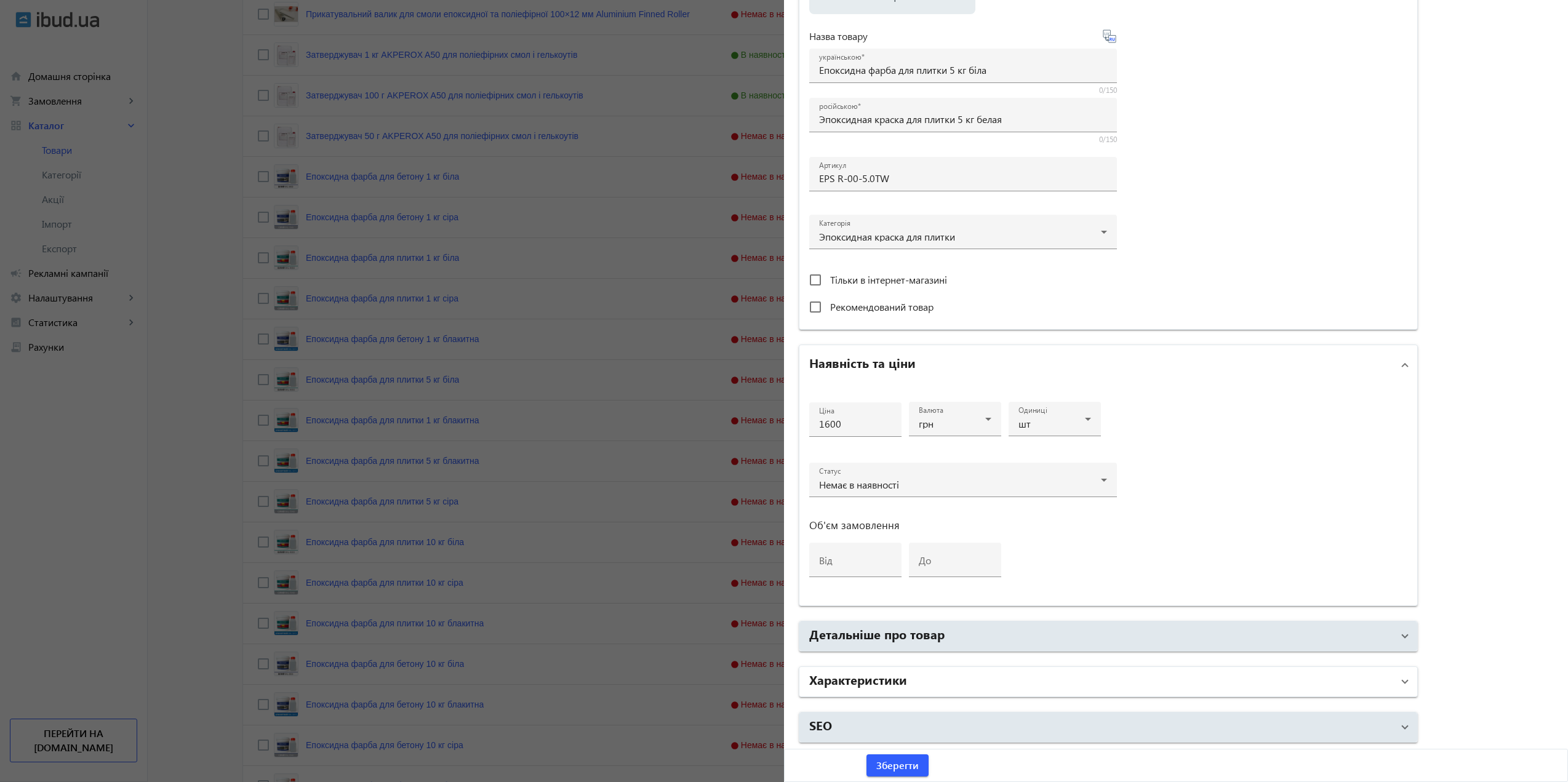
click at [876, 680] on h2 "Характеристики" at bounding box center [858, 678] width 98 height 17
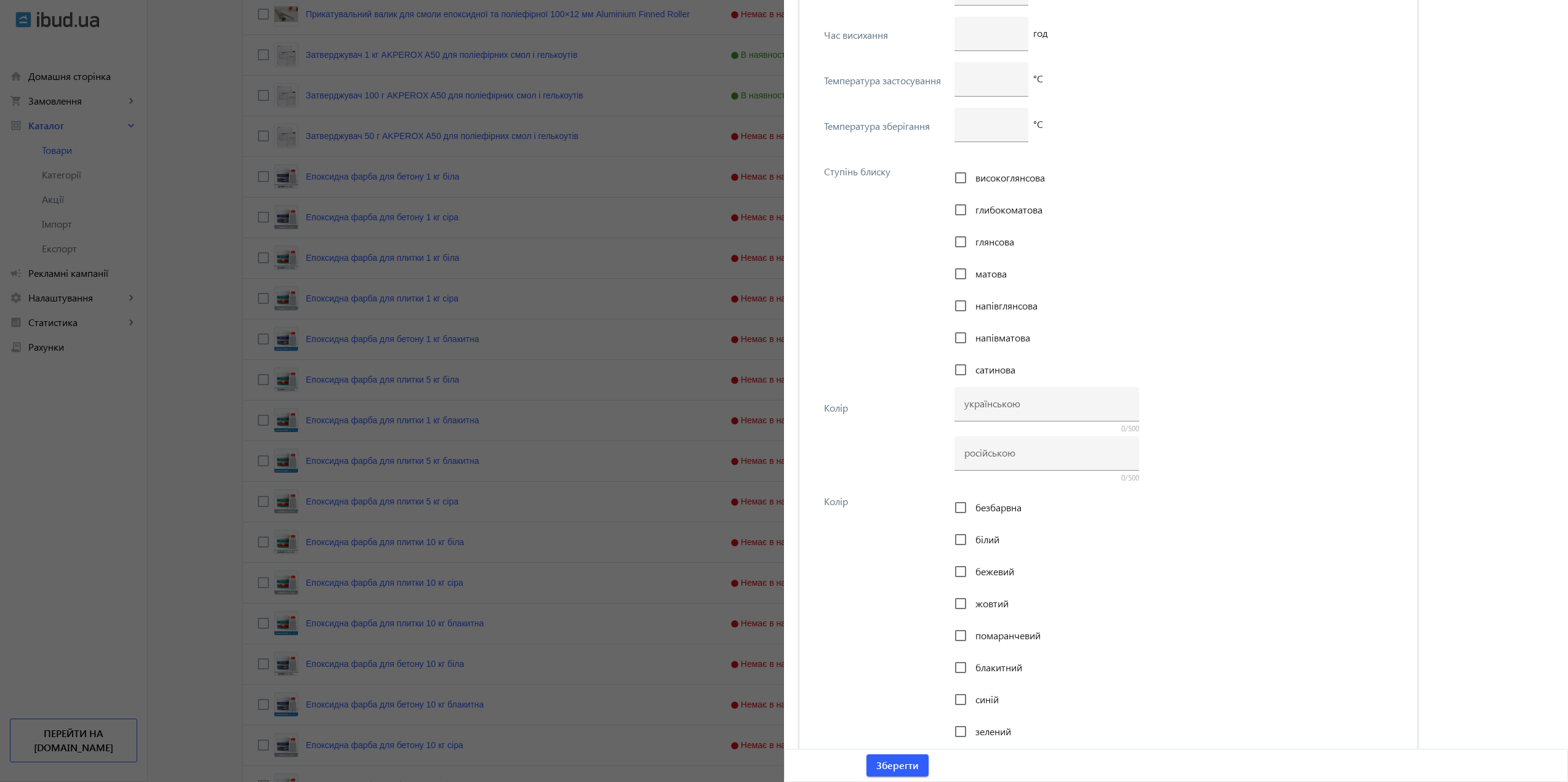
scroll to position [4611, 0]
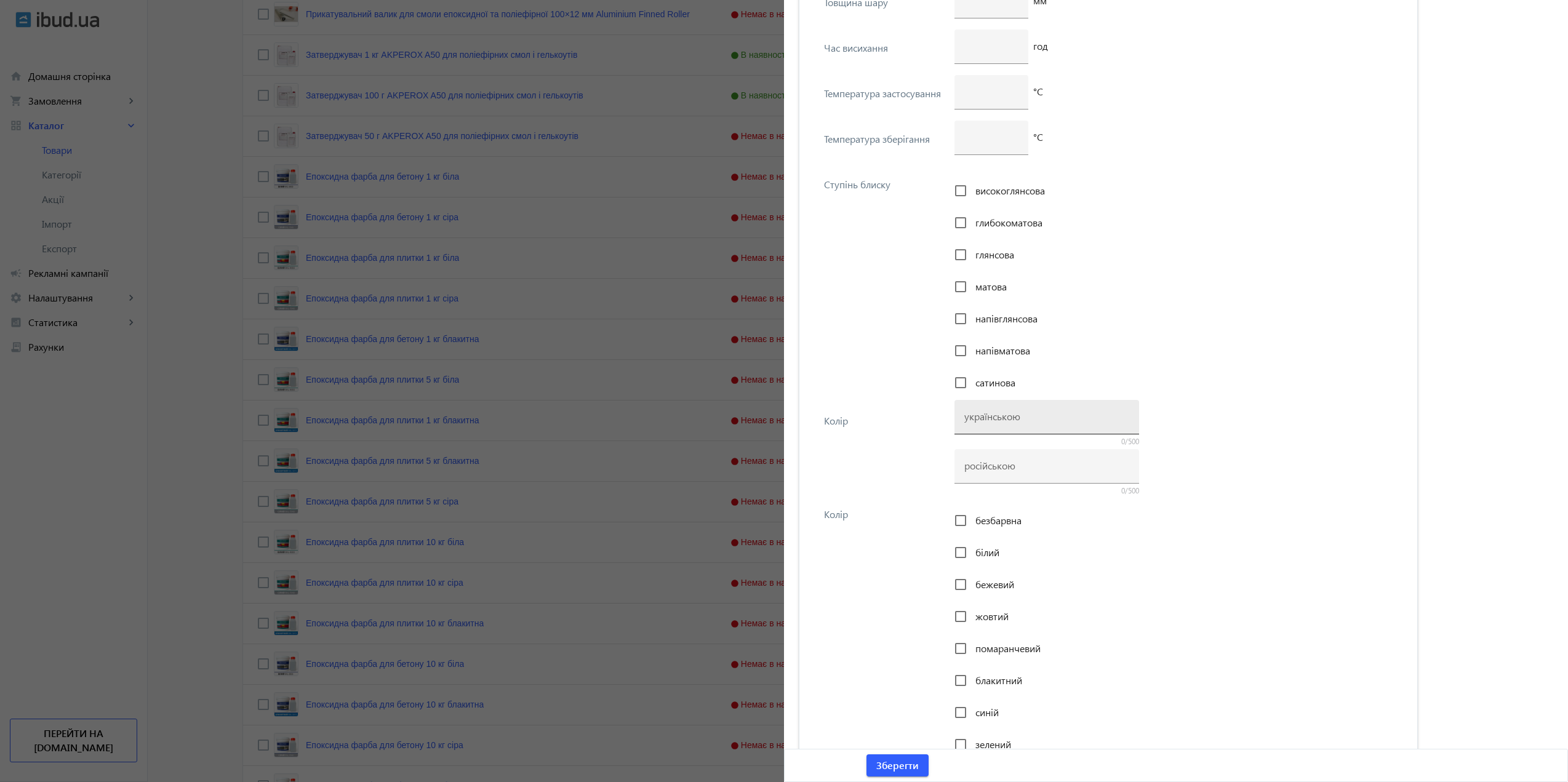
click at [1037, 412] on input at bounding box center [1046, 415] width 165 height 13
click at [894, 442] on div "Колір 0/500 0/500" at bounding box center [1109, 448] width 598 height 93
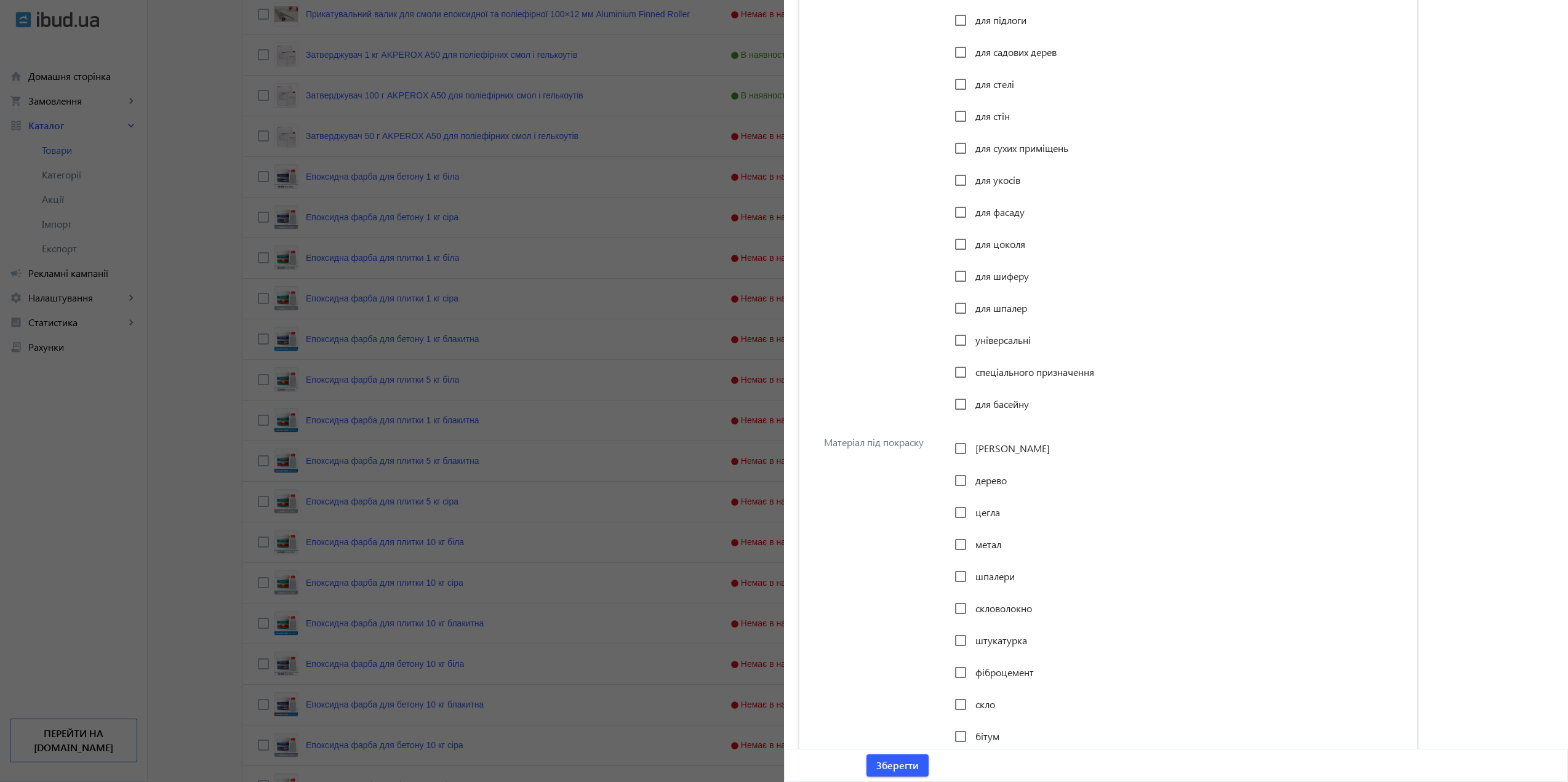
scroll to position [2091, 0]
click at [542, 368] on div at bounding box center [784, 391] width 1568 height 782
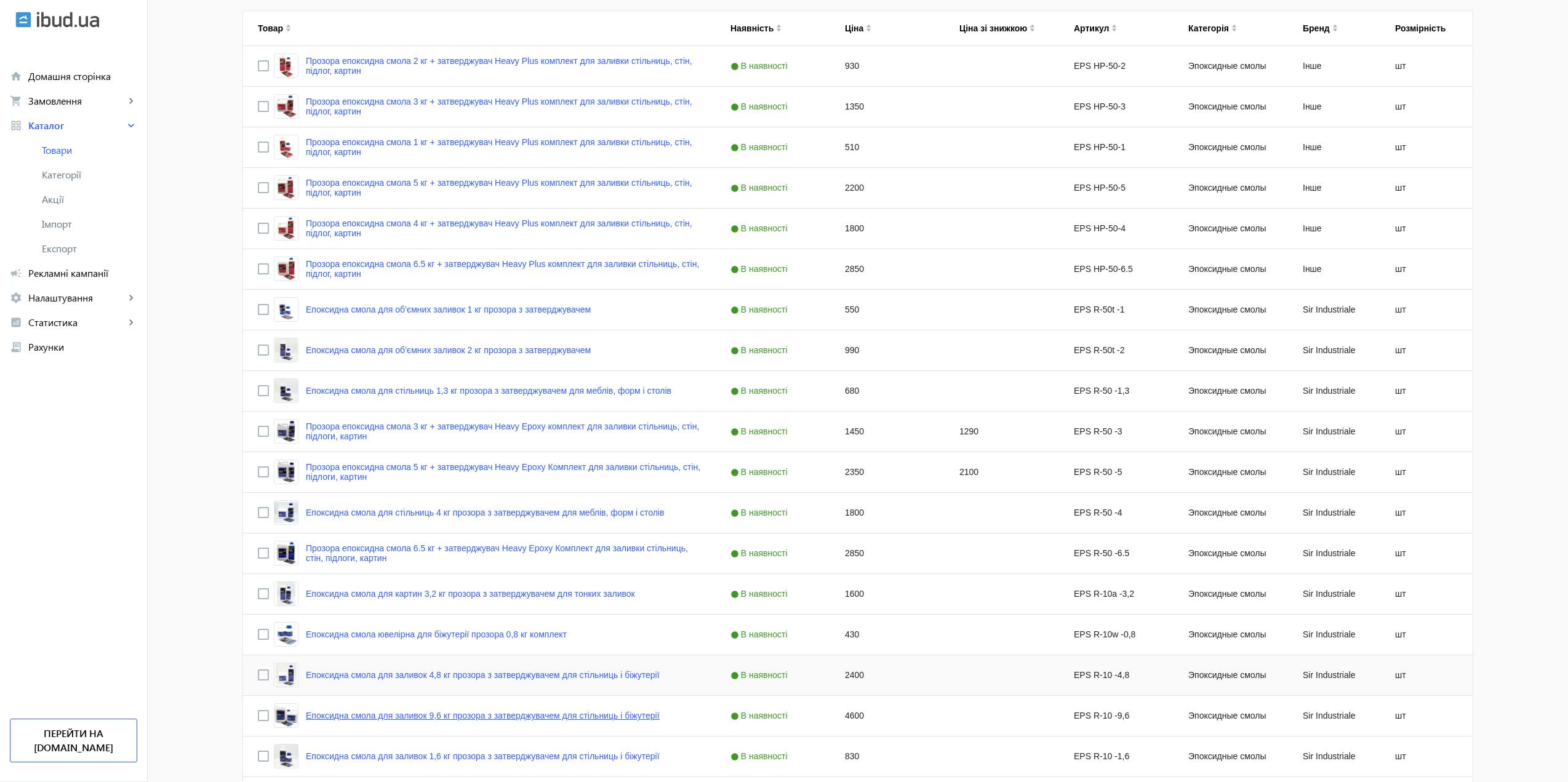
scroll to position [0, 0]
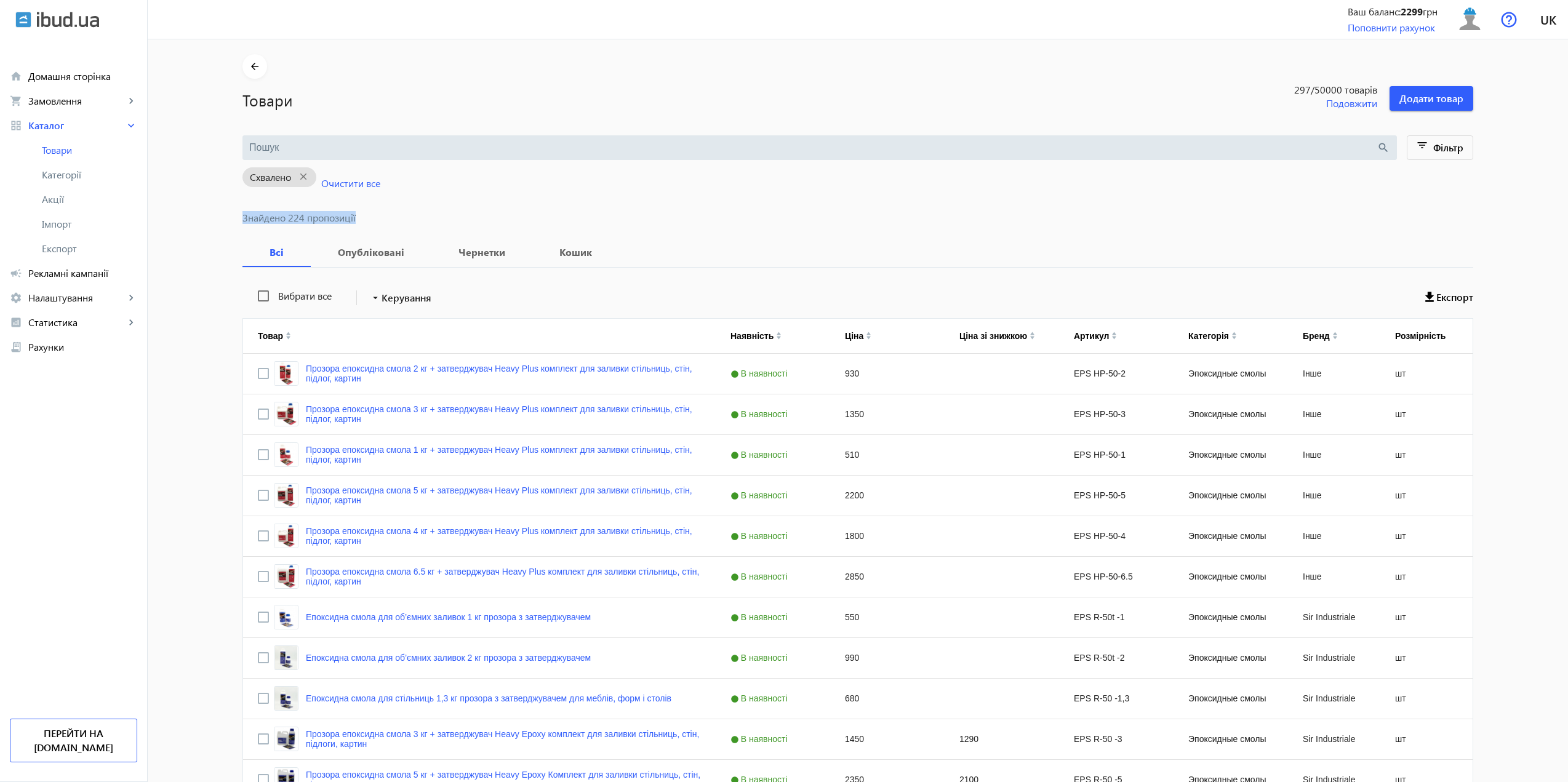
drag, startPoint x: 358, startPoint y: 219, endPoint x: 222, endPoint y: 216, distance: 136.0
drag, startPoint x: 377, startPoint y: 224, endPoint x: 247, endPoint y: 224, distance: 130.0
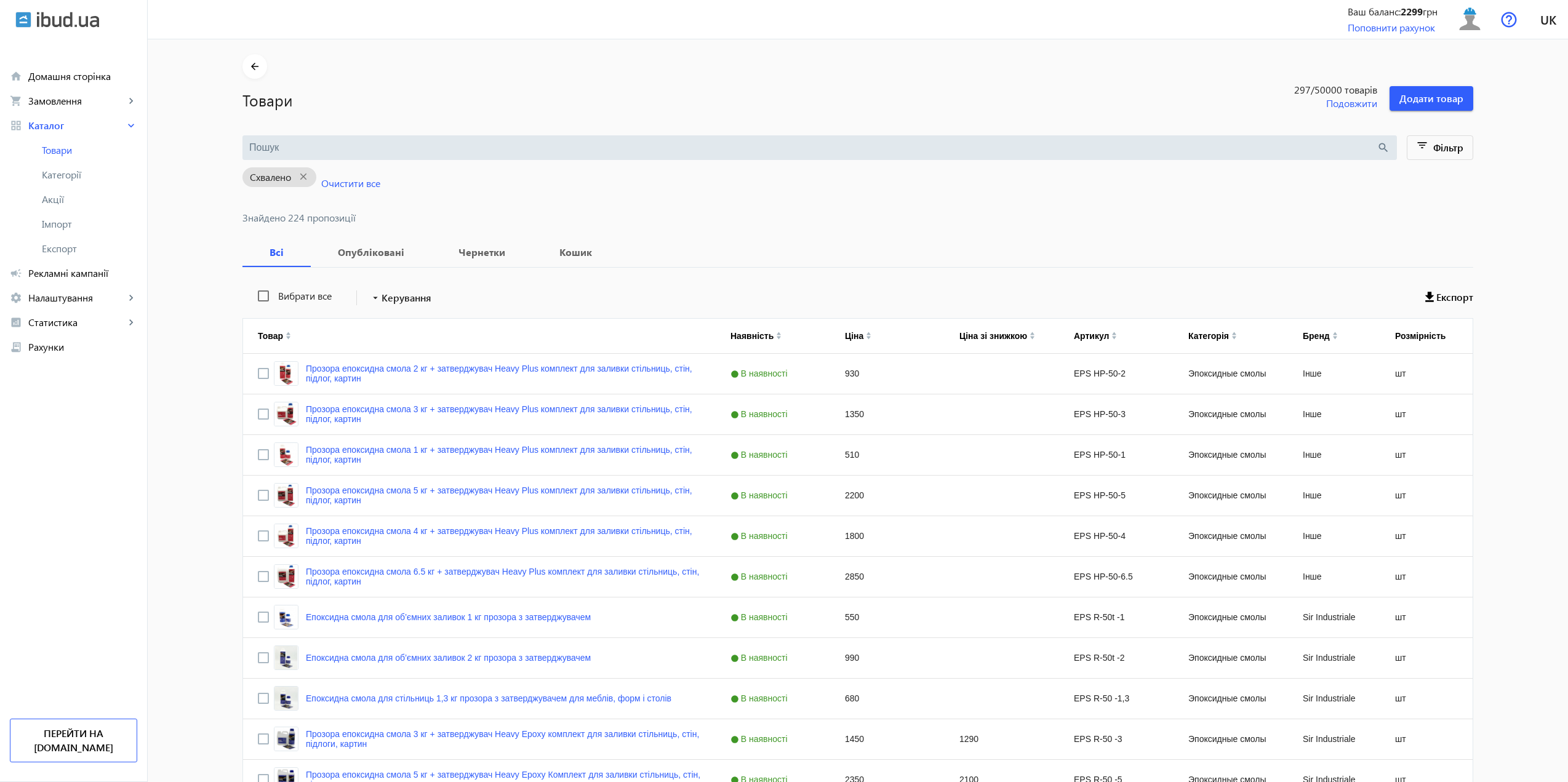
click at [243, 219] on span "Знайдено 224 пропозиції" at bounding box center [858, 217] width 1230 height 10
click at [1443, 146] on span "Фільтр" at bounding box center [1448, 146] width 30 height 13
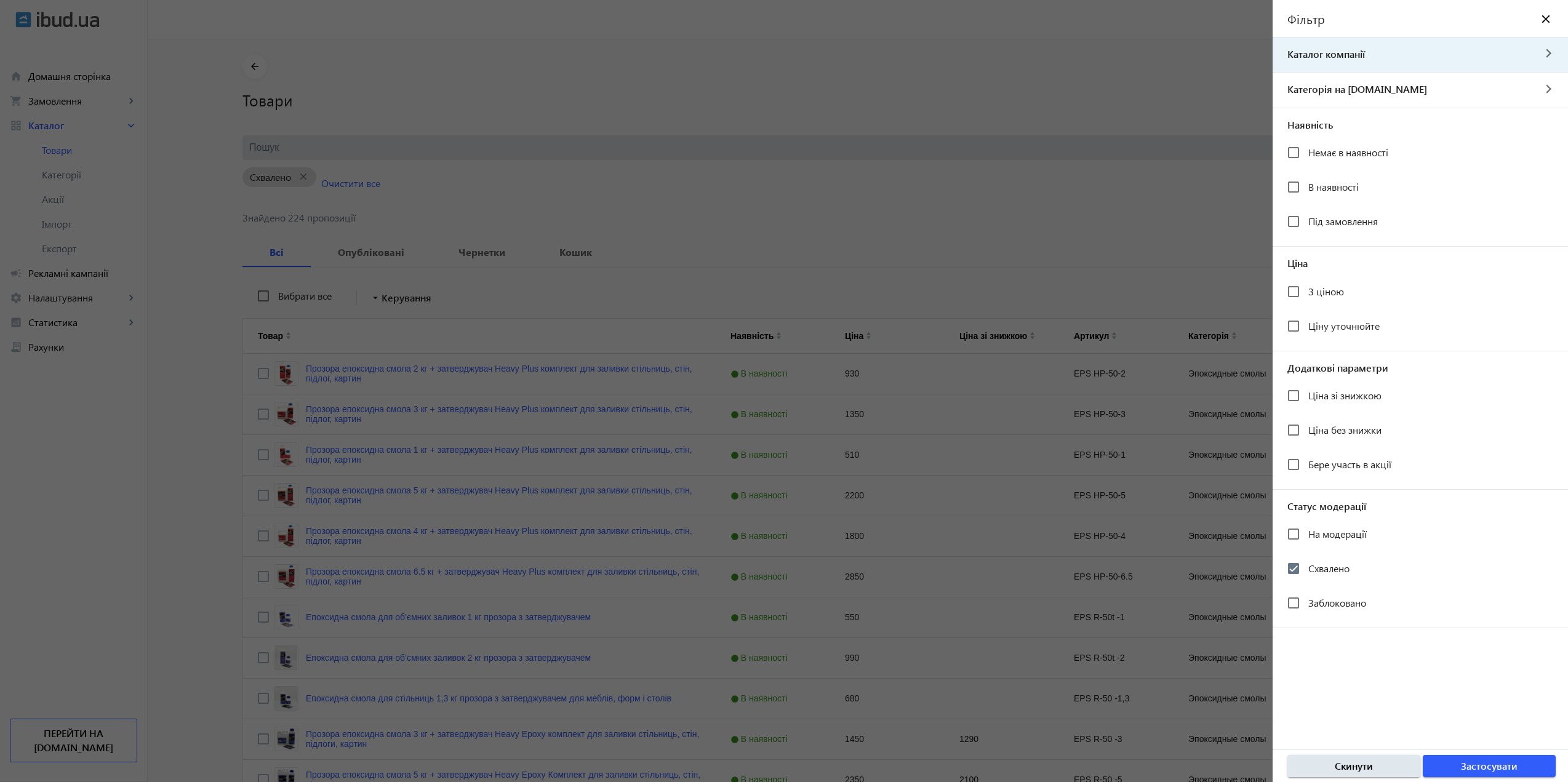
click at [1039, 128] on div at bounding box center [784, 391] width 1568 height 782
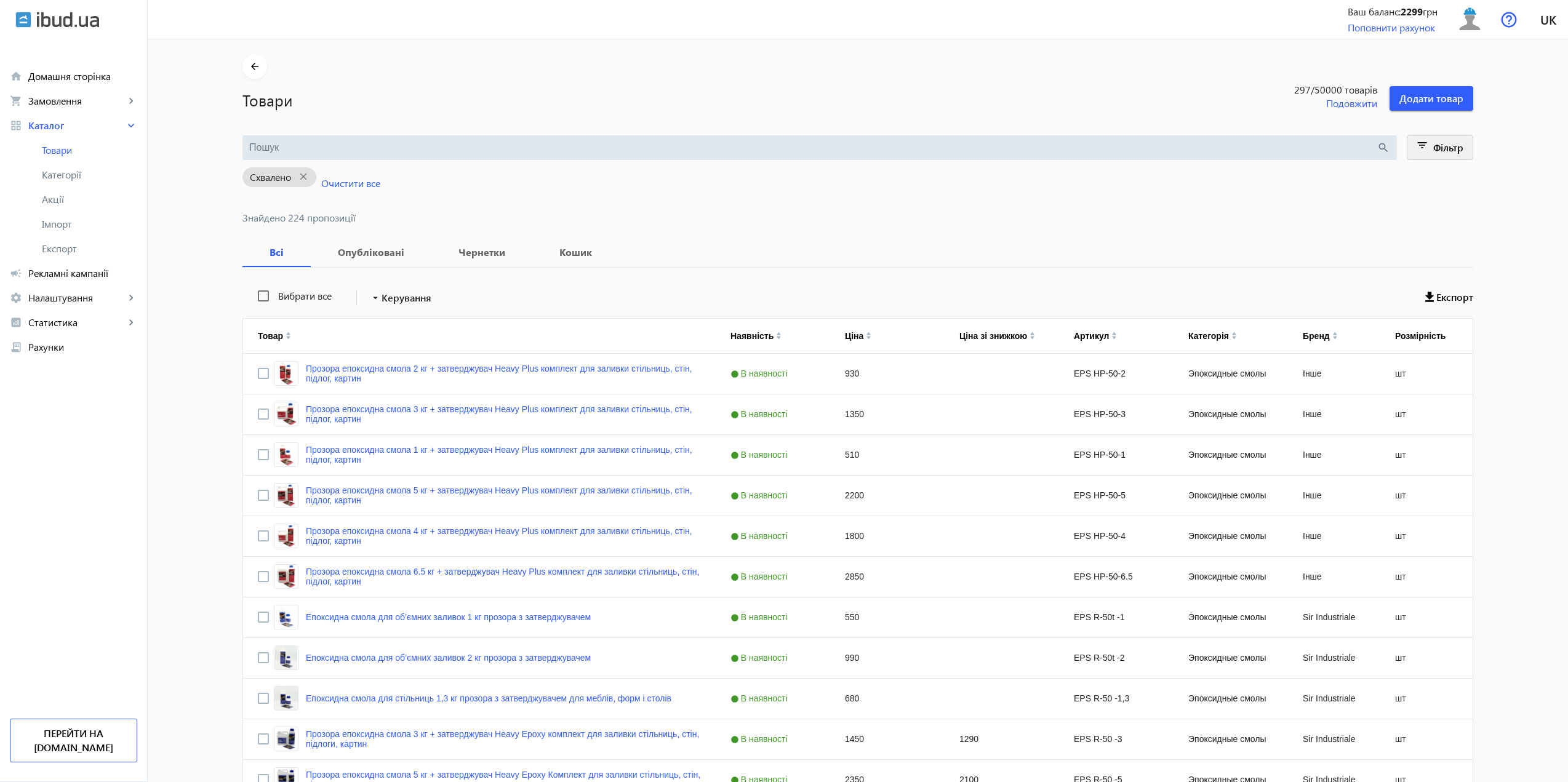
click at [1414, 140] on mat-icon "filter_list" at bounding box center [1422, 147] width 17 height 17
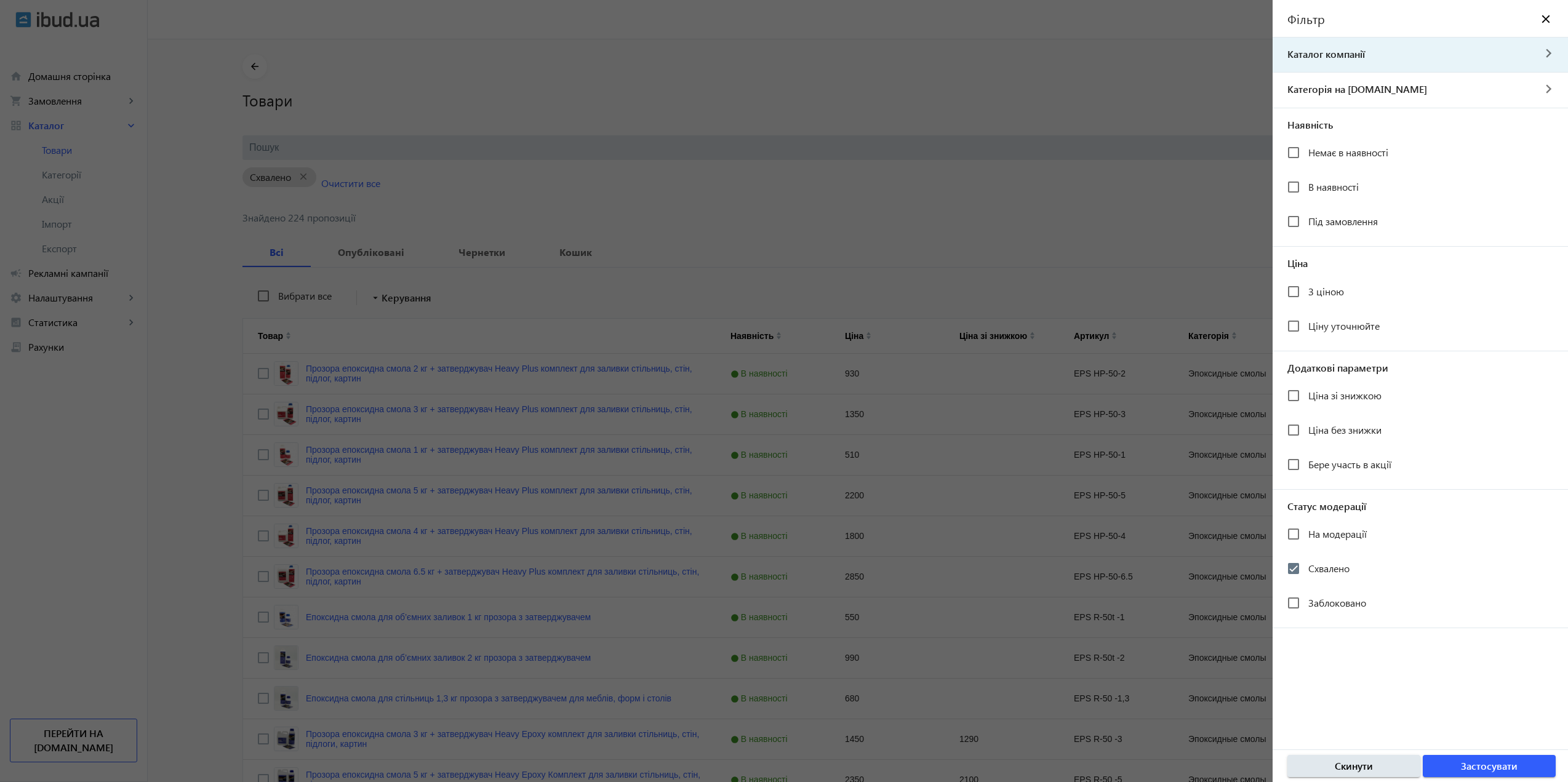
click at [1164, 95] on div at bounding box center [784, 391] width 1568 height 782
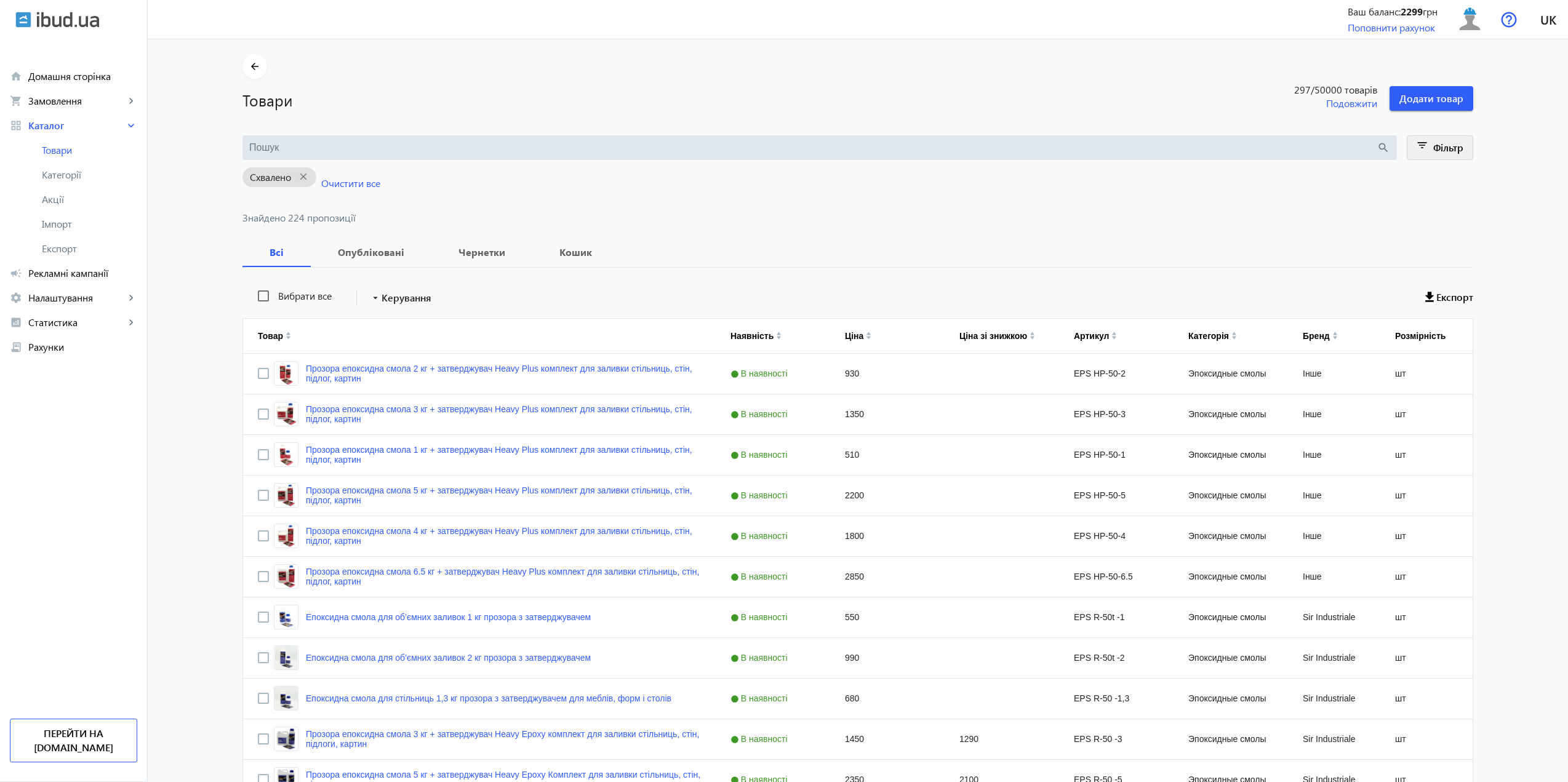
click at [1428, 155] on span at bounding box center [1440, 147] width 66 height 29
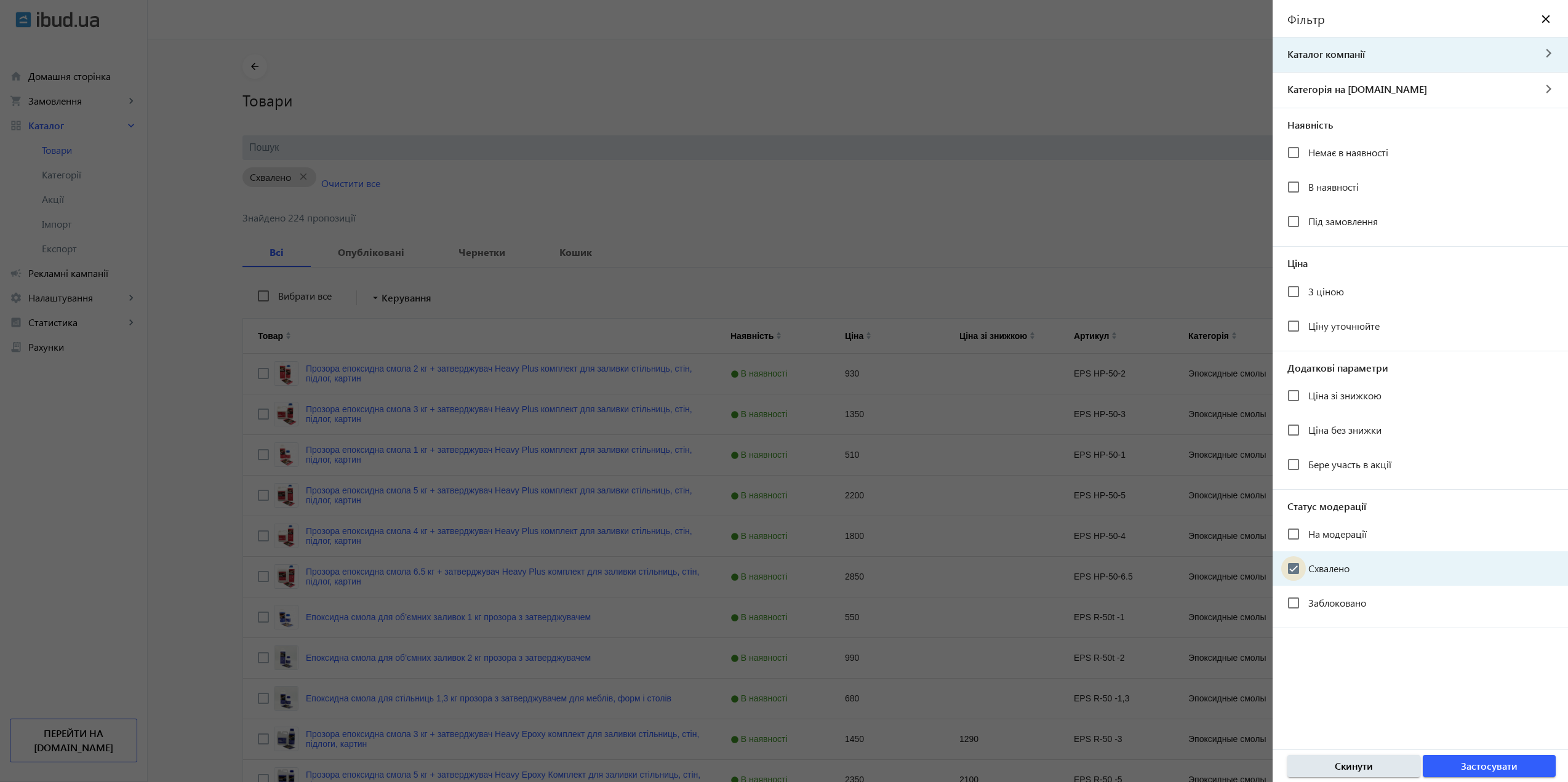
click at [1298, 575] on input "Схвалено" at bounding box center [1293, 568] width 25 height 25
checkbox input "false"
click at [1479, 767] on span "Застосувати" at bounding box center [1488, 765] width 56 height 14
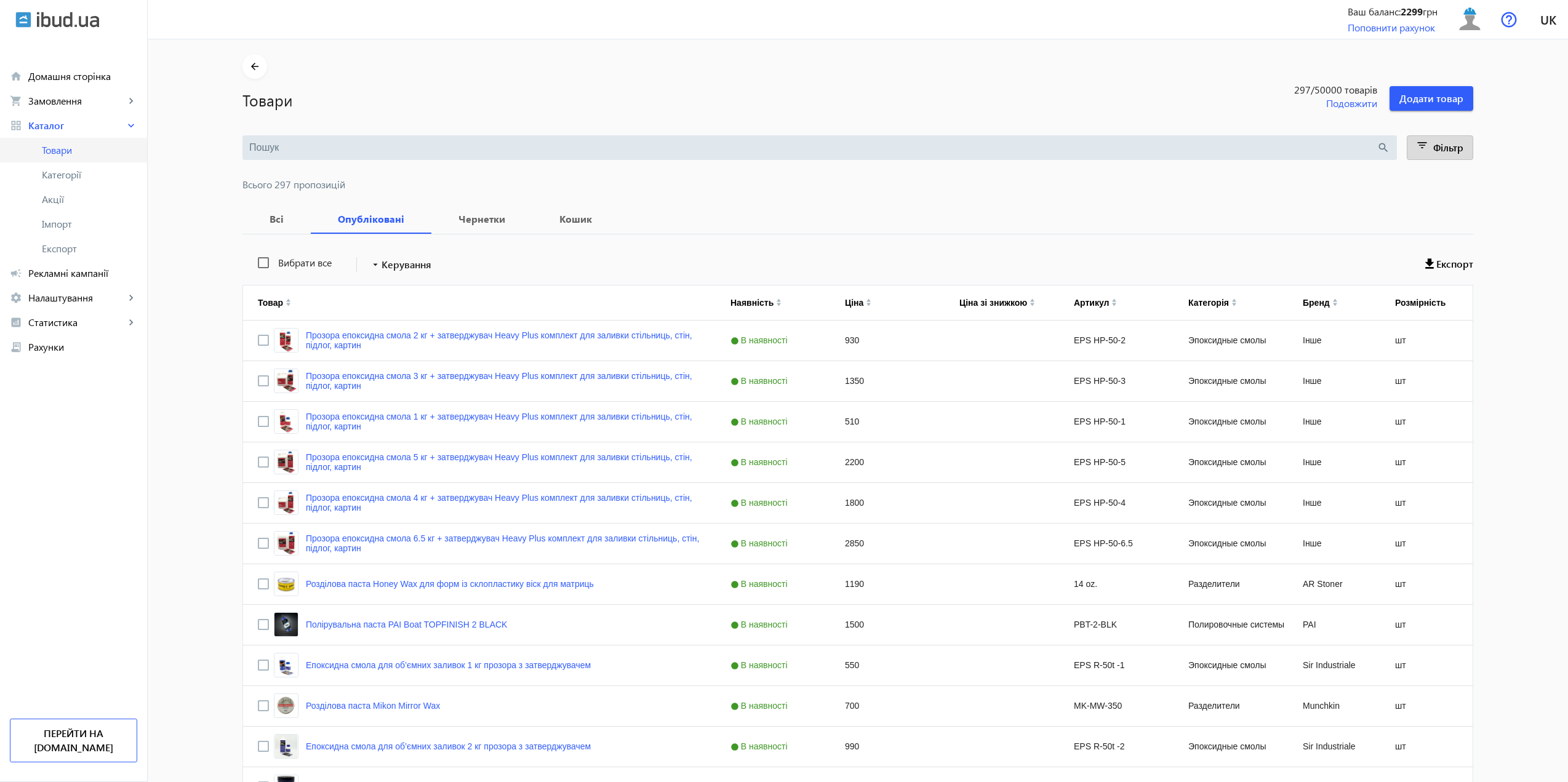
click at [51, 153] on span "Товари" at bounding box center [89, 150] width 95 height 12
click at [1439, 151] on span "Фільтр" at bounding box center [1448, 146] width 30 height 13
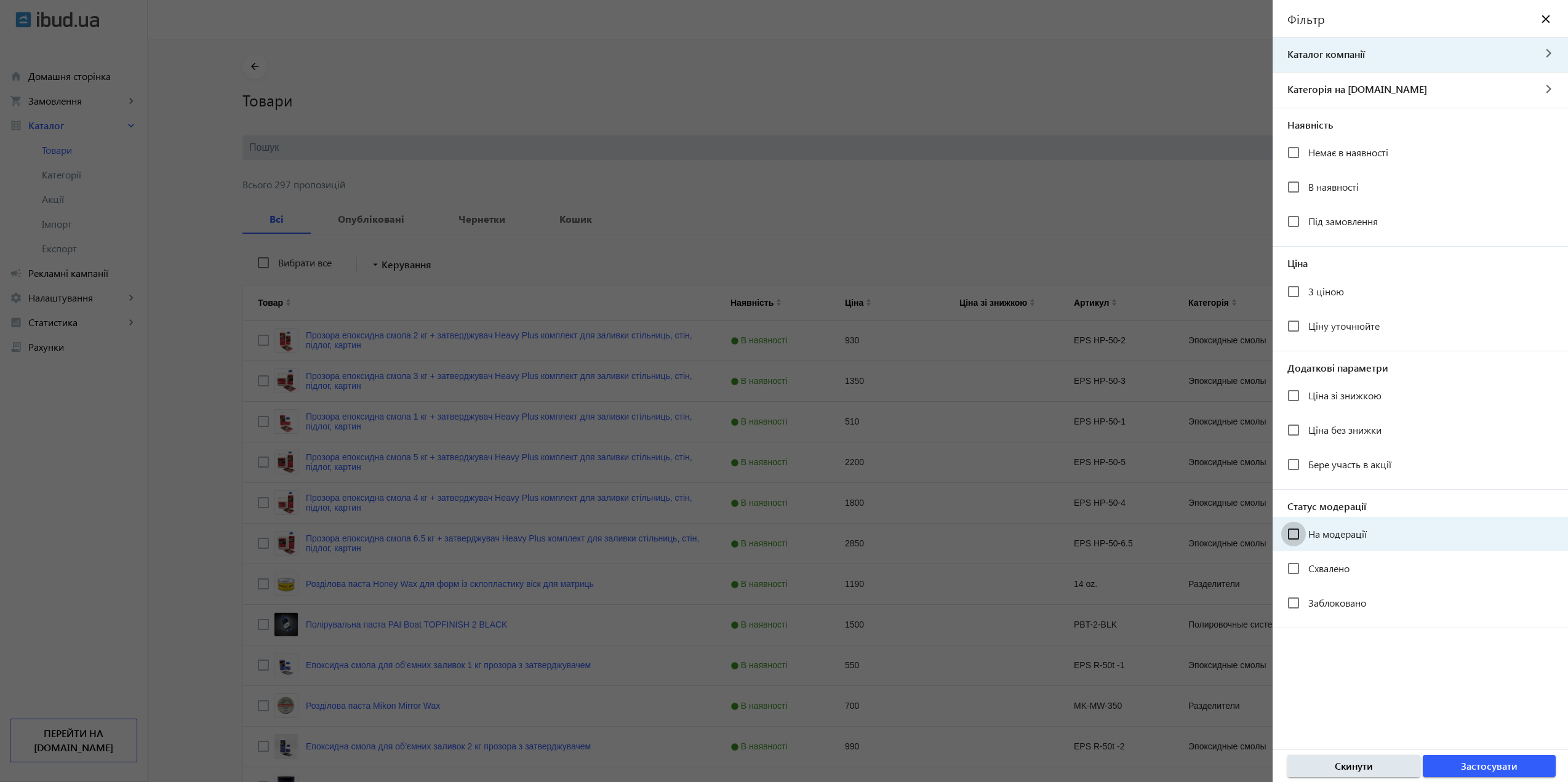
click at [1289, 543] on input "На модерації" at bounding box center [1293, 533] width 25 height 25
checkbox input "true"
click at [1482, 762] on span "Застосувати" at bounding box center [1488, 765] width 56 height 14
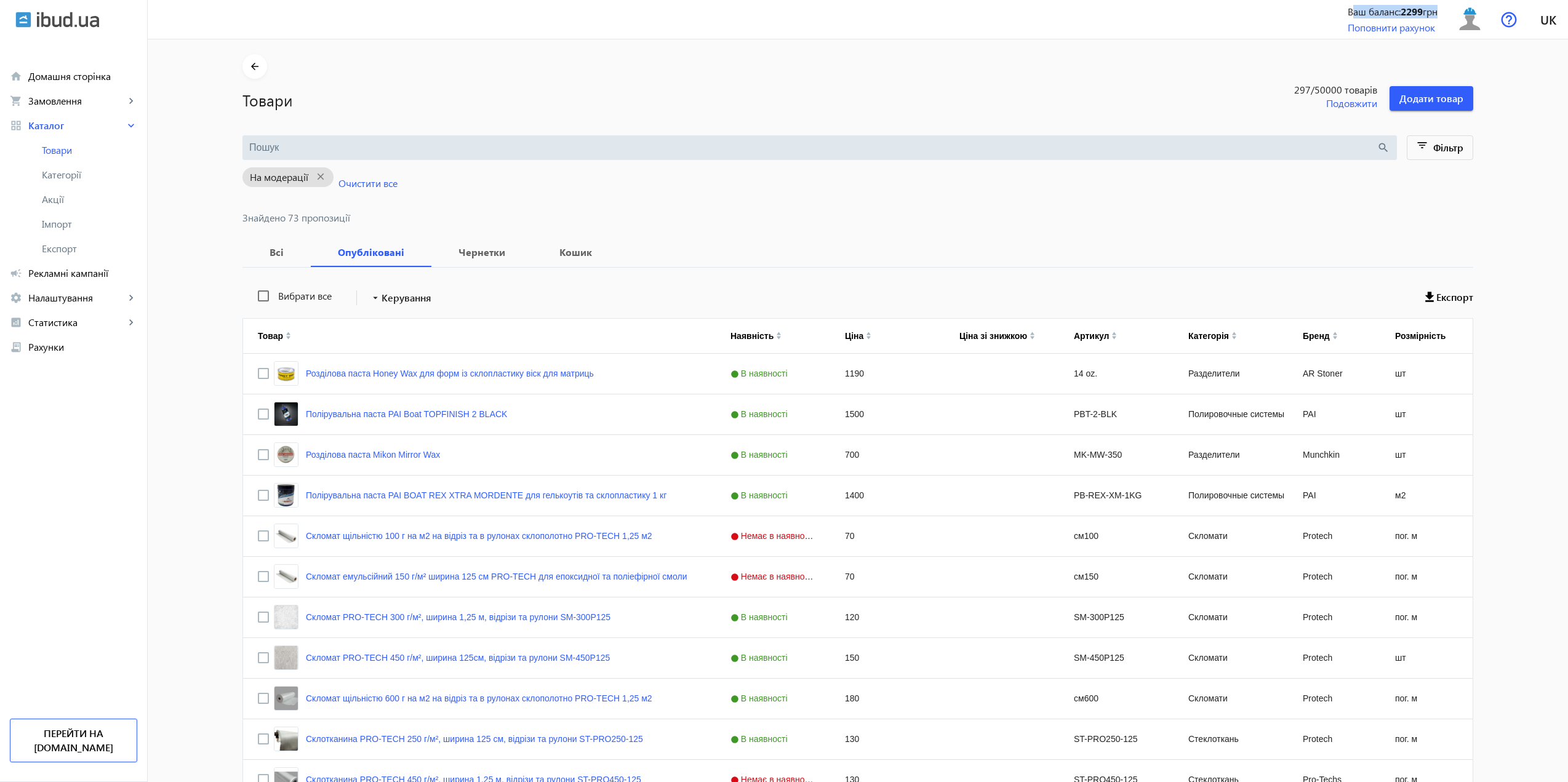
drag, startPoint x: 1343, startPoint y: 12, endPoint x: 1430, endPoint y: 14, distance: 87.0
click at [1430, 14] on div "Ваш баланс: 2299 грн" at bounding box center [1393, 12] width 90 height 14
click at [1415, 12] on b "2299" at bounding box center [1411, 11] width 22 height 13
drag, startPoint x: 1420, startPoint y: 11, endPoint x: 1397, endPoint y: 9, distance: 23.1
click at [1397, 9] on div "Ваш баланс: 2299 грн" at bounding box center [1393, 12] width 90 height 14
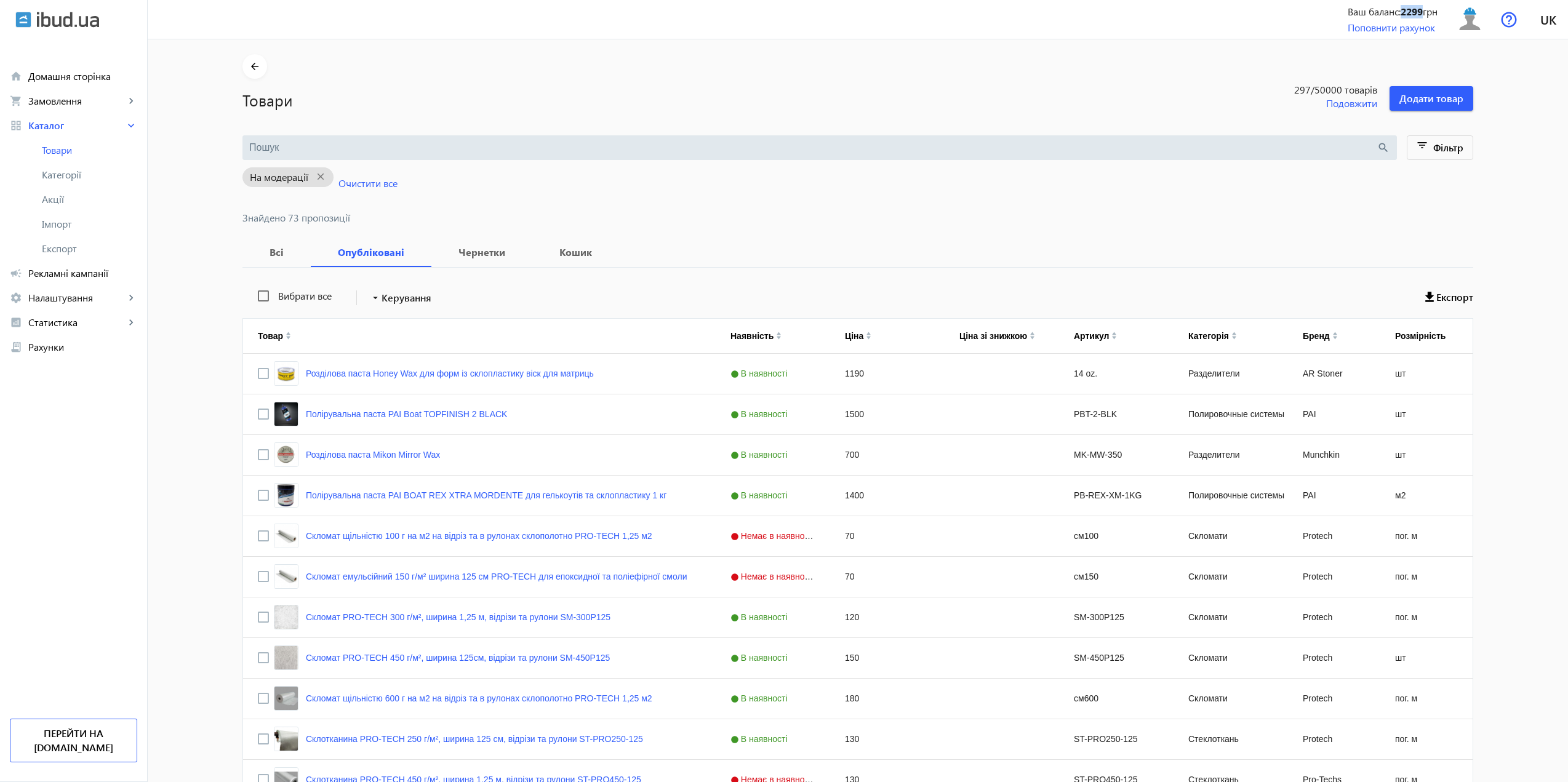
click at [1400, 9] on b "2299" at bounding box center [1411, 11] width 22 height 13
drag, startPoint x: 1397, startPoint y: 11, endPoint x: 1419, endPoint y: 11, distance: 22.0
click at [1419, 11] on b "2299" at bounding box center [1411, 11] width 22 height 13
click at [1421, 10] on div "Ваш баланс: 2299 грн" at bounding box center [1393, 12] width 90 height 14
drag, startPoint x: 1419, startPoint y: 13, endPoint x: 1399, endPoint y: 13, distance: 20.0
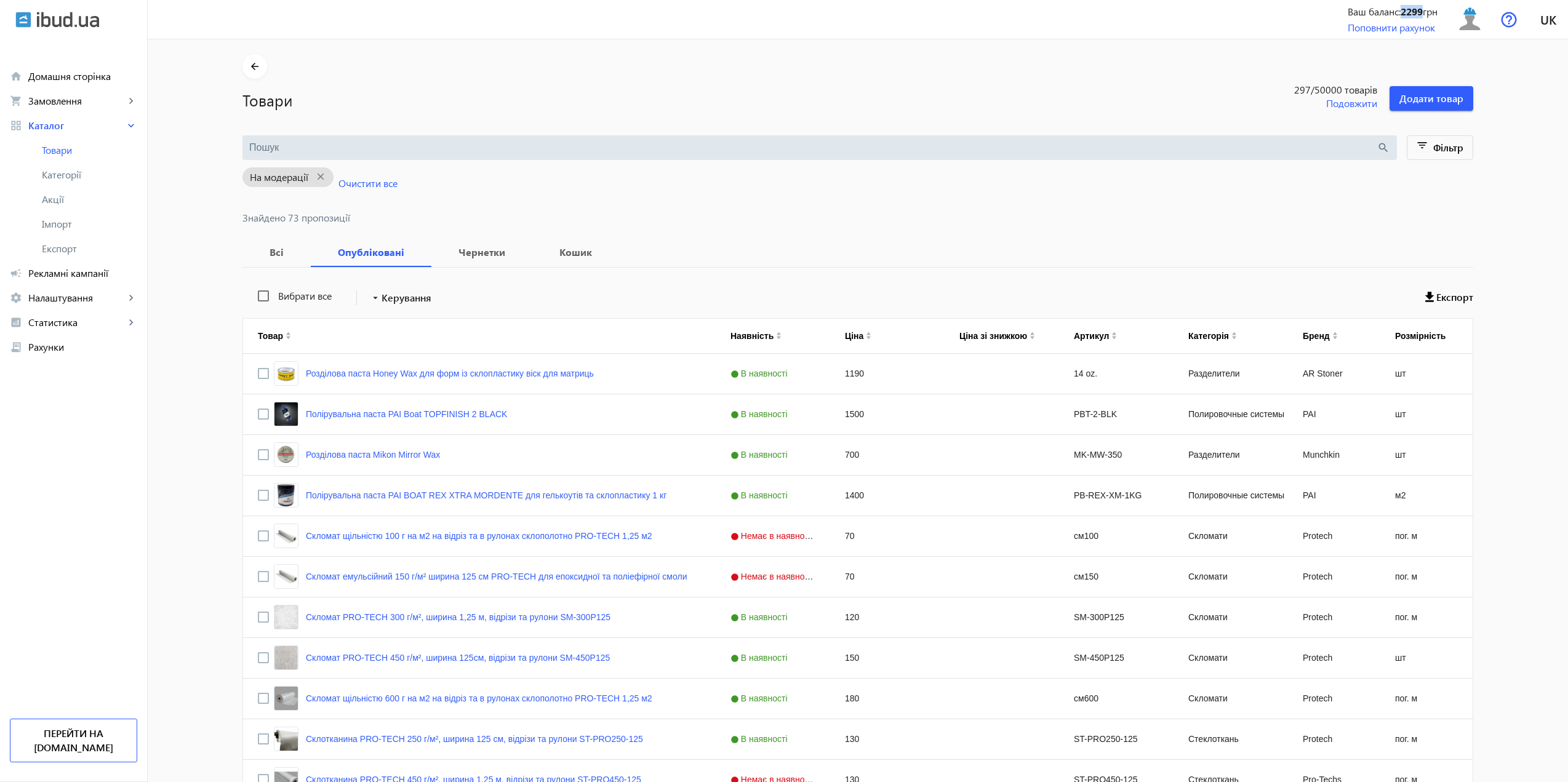
click at [1400, 13] on b "2299" at bounding box center [1411, 11] width 22 height 13
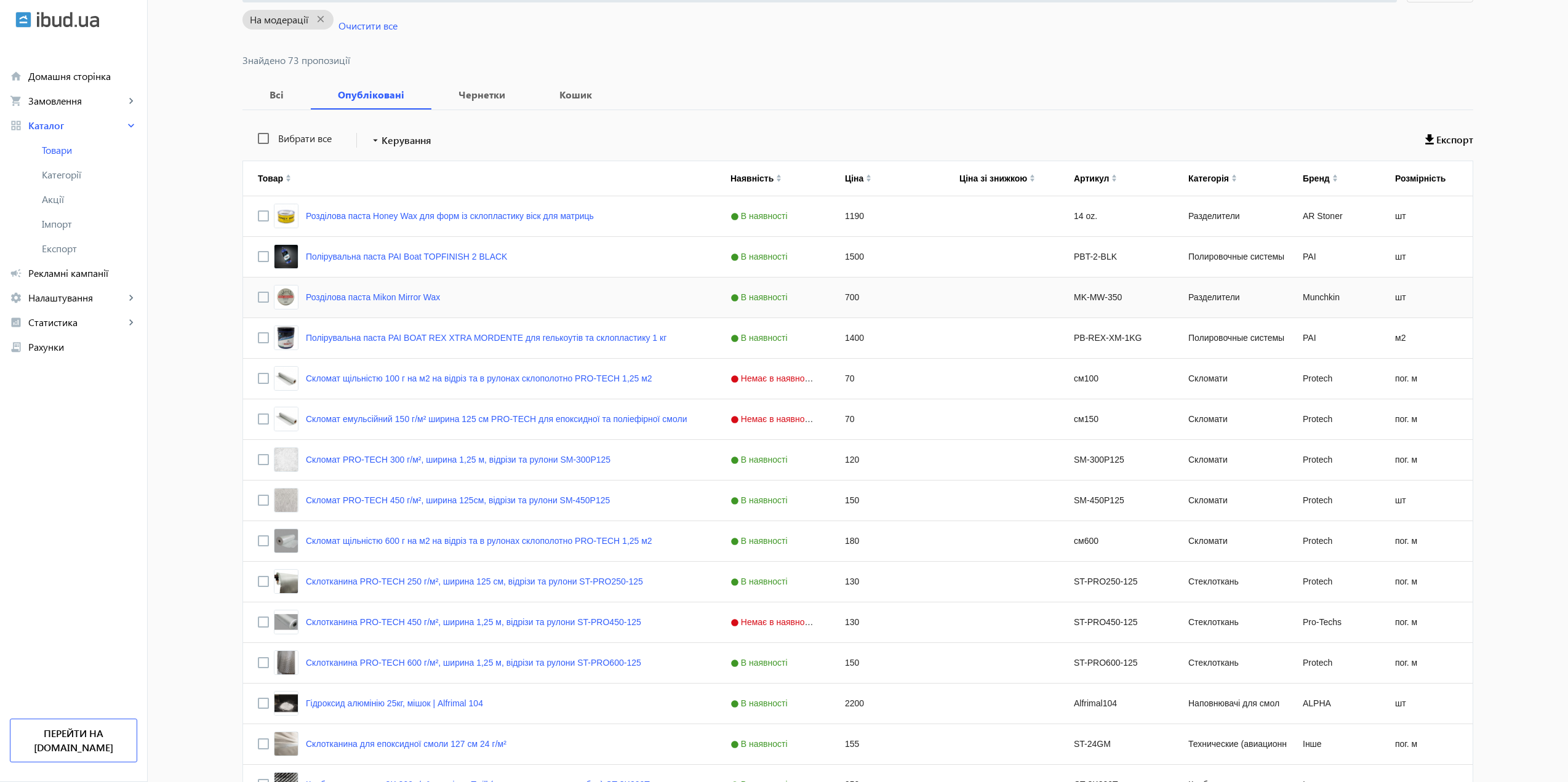
scroll to position [123, 0]
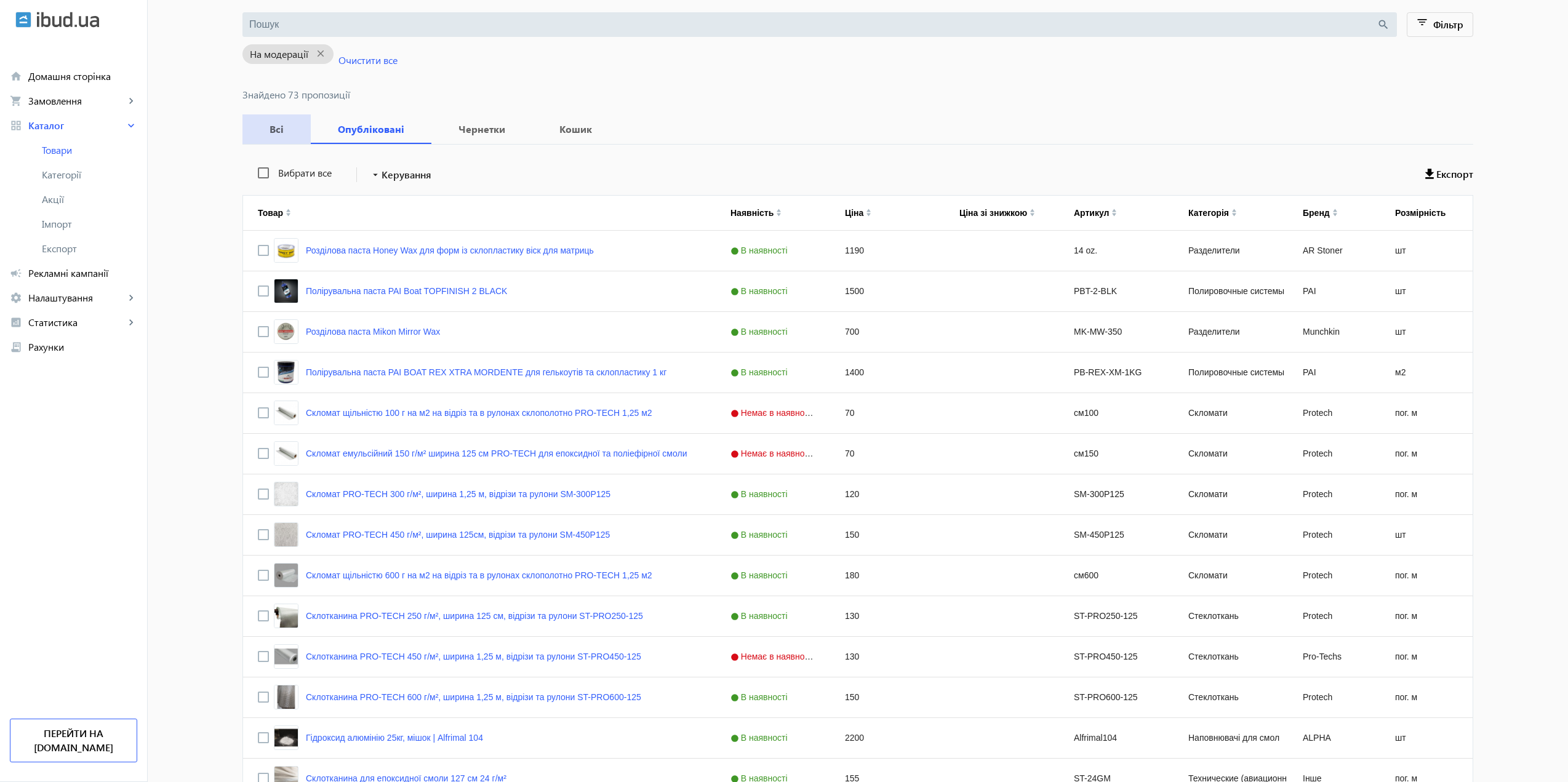
click at [267, 126] on b "Всі" at bounding box center [277, 128] width 39 height 10
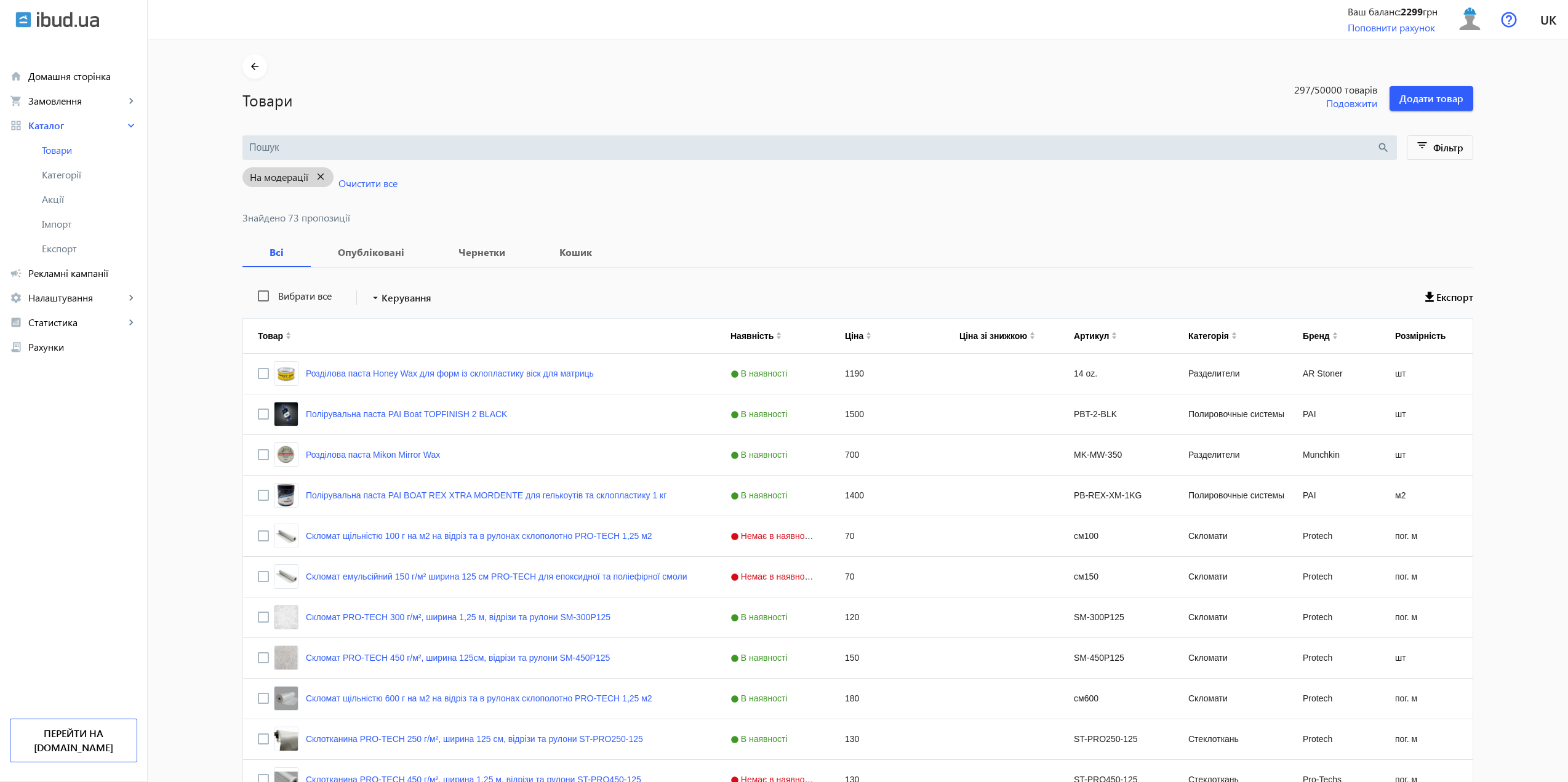
click at [319, 179] on mat-icon "close" at bounding box center [321, 177] width 26 height 15
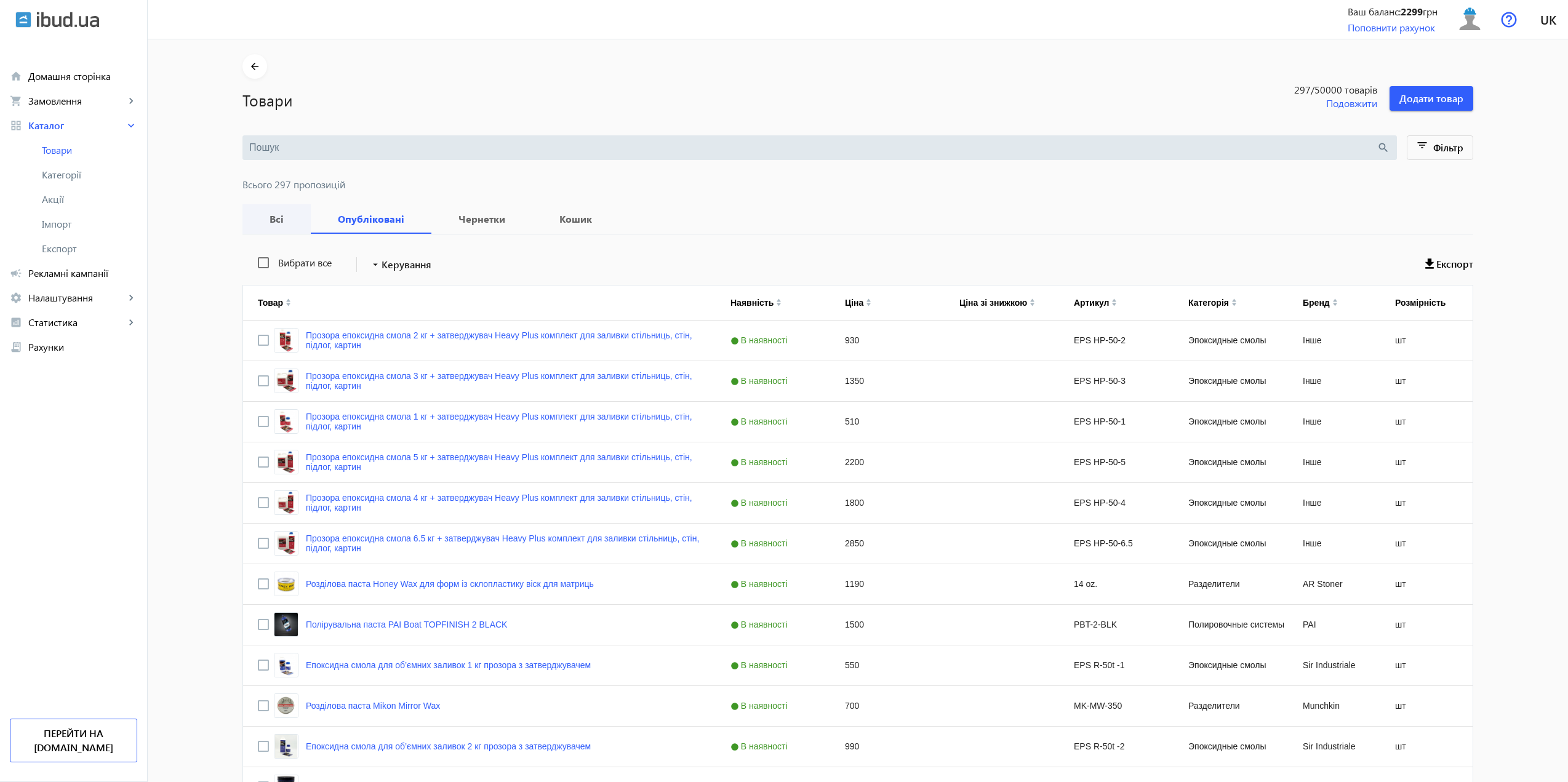
click at [253, 218] on div "Всі" at bounding box center [277, 219] width 68 height 29
